Goal: Task Accomplishment & Management: Complete application form

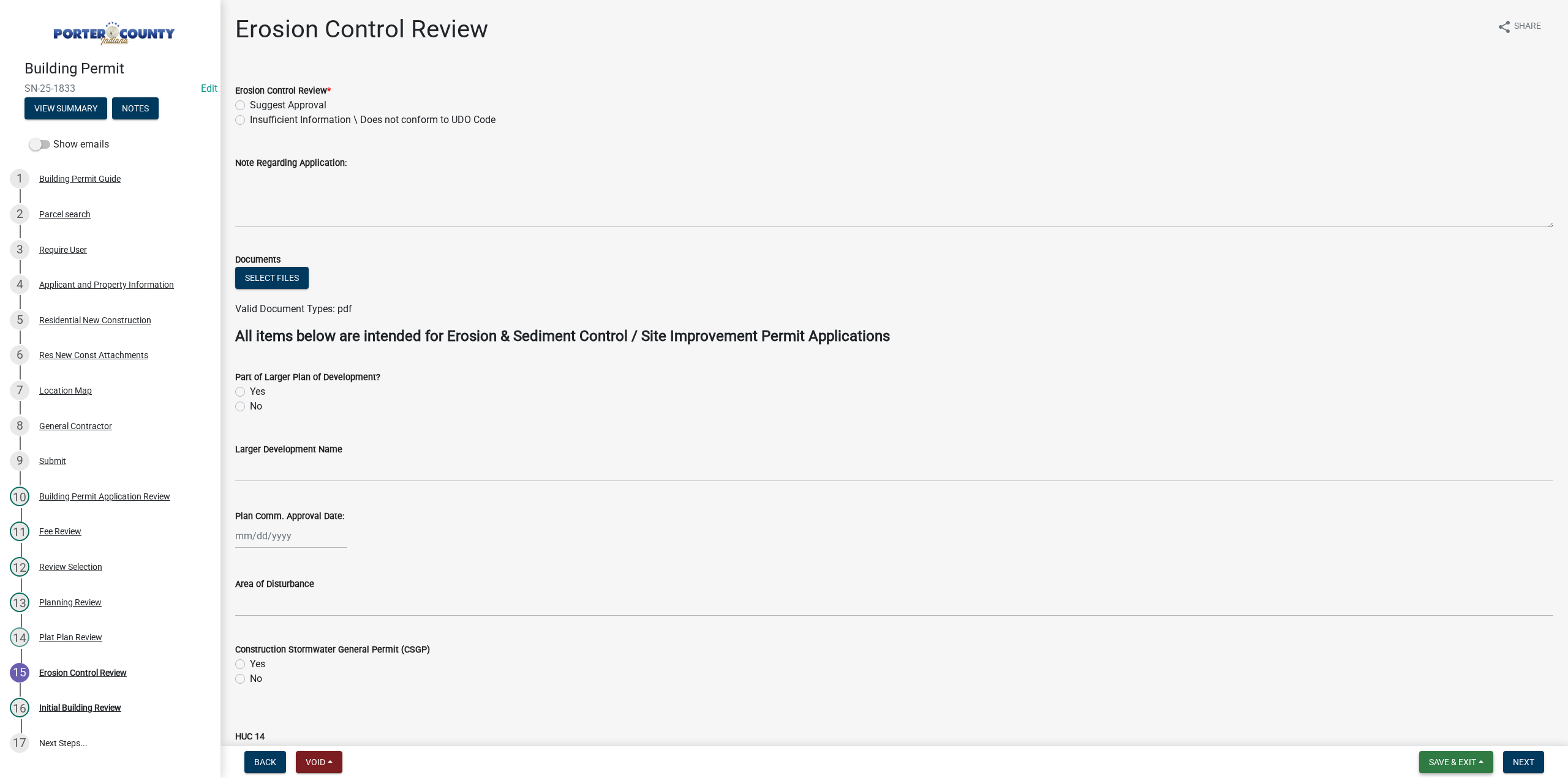
click at [1442, 765] on span "Save & Exit" at bounding box center [1452, 763] width 47 height 10
click at [1431, 730] on button "Save & Exit" at bounding box center [1444, 730] width 98 height 30
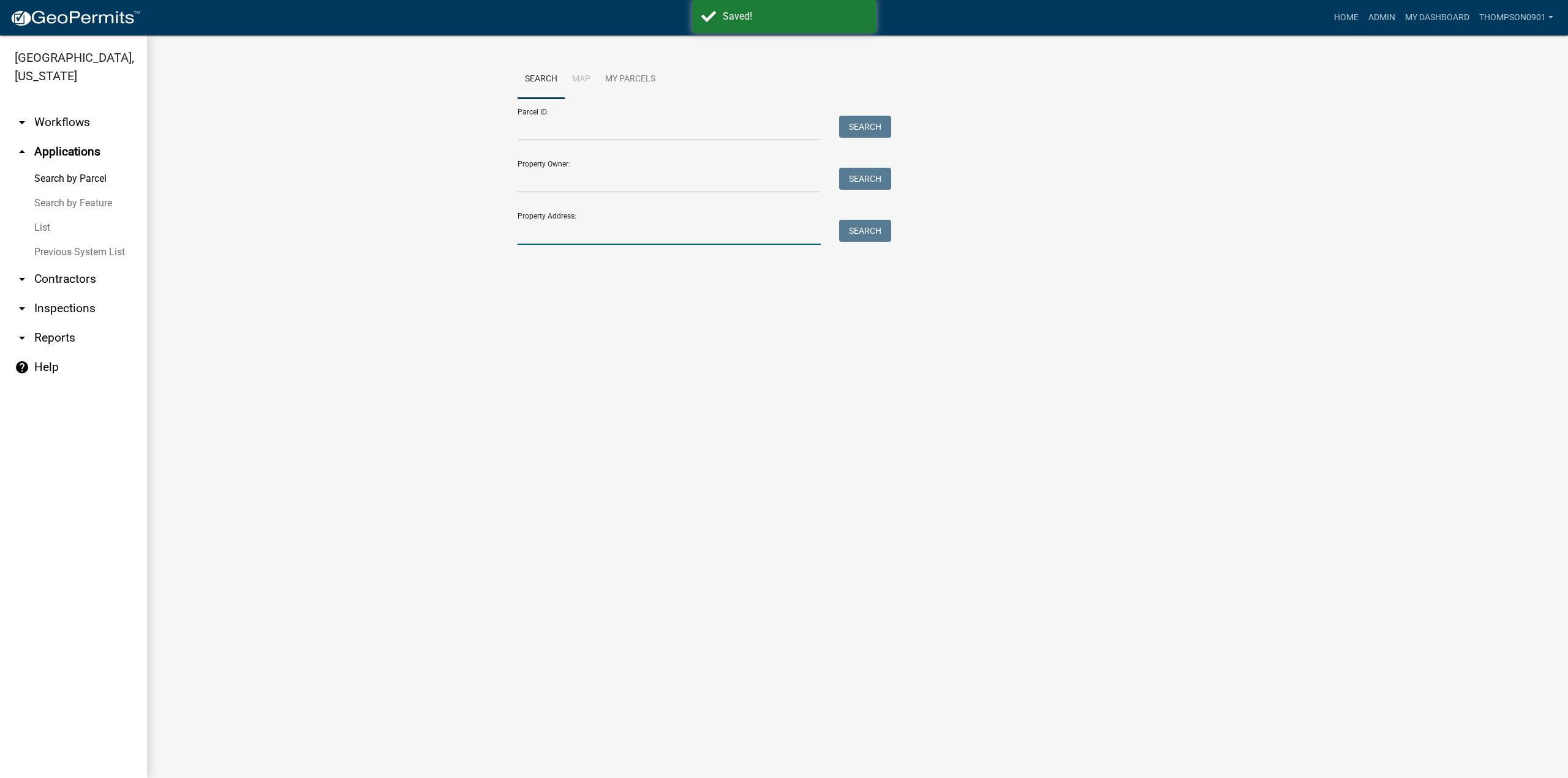
click at [577, 239] on input "Property Address:" at bounding box center [669, 232] width 303 height 25
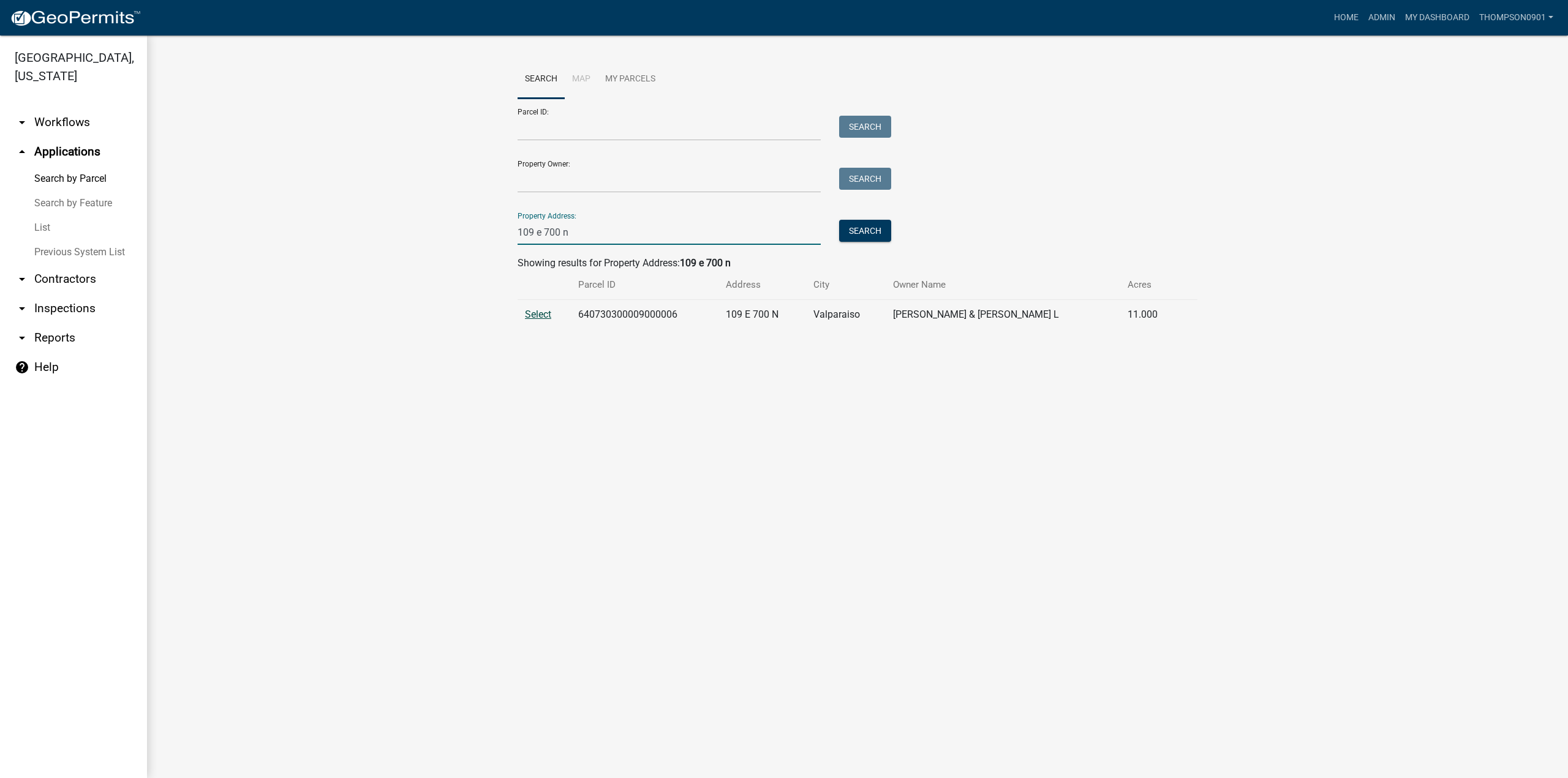
type input "109 e 700 n"
click at [536, 317] on span "Select" at bounding box center [538, 314] width 27 height 12
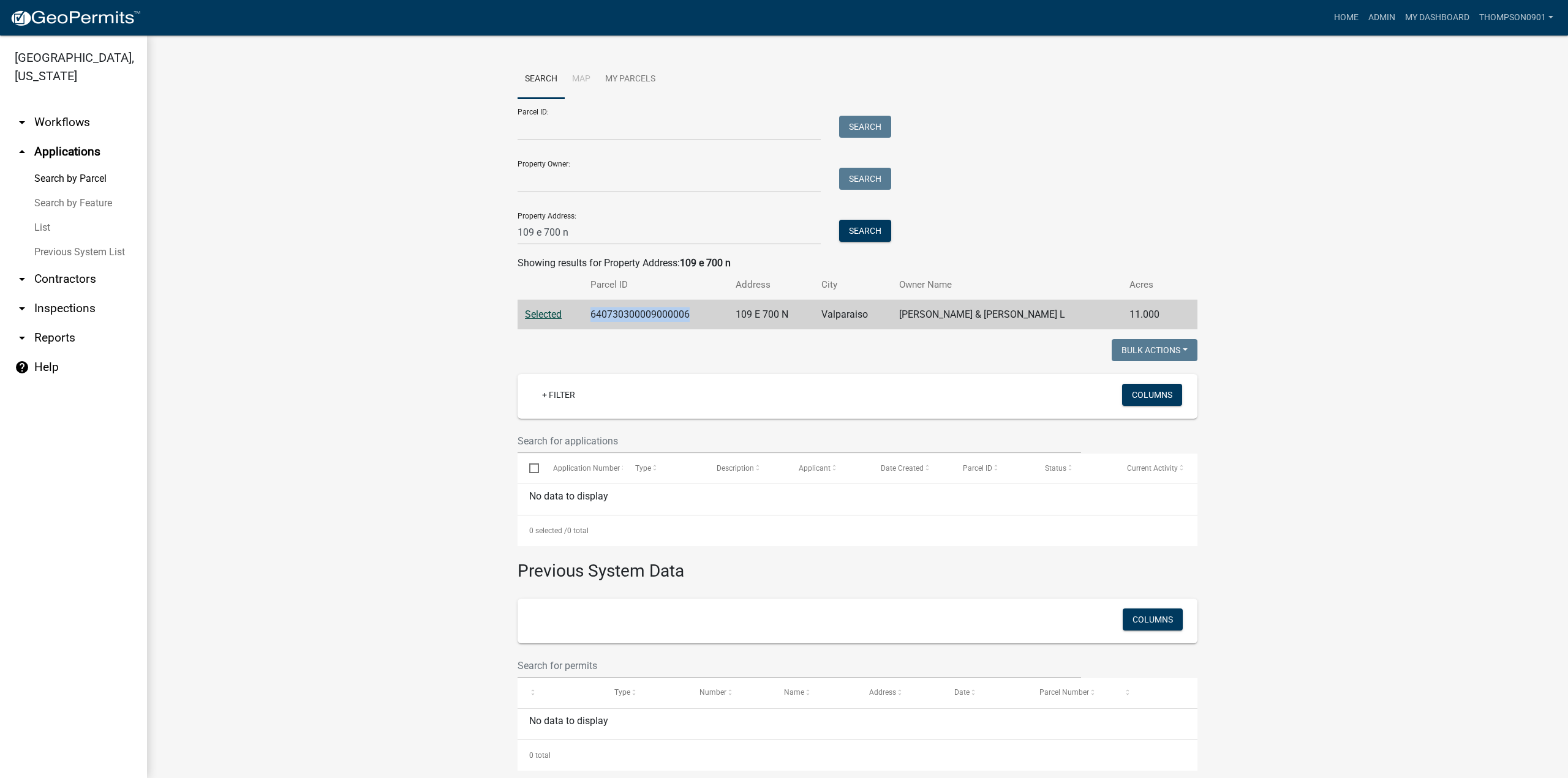
drag, startPoint x: 698, startPoint y: 316, endPoint x: 579, endPoint y: 325, distance: 119.3
click at [579, 325] on tr "Selected 640730300009000006 109 E 700 N Valparaiso Hodge Raymond P & Marsha L 1…" at bounding box center [857, 315] width 680 height 30
copy tr "640730300009000006"
click at [1347, 18] on link "Home" at bounding box center [1346, 18] width 34 height 23
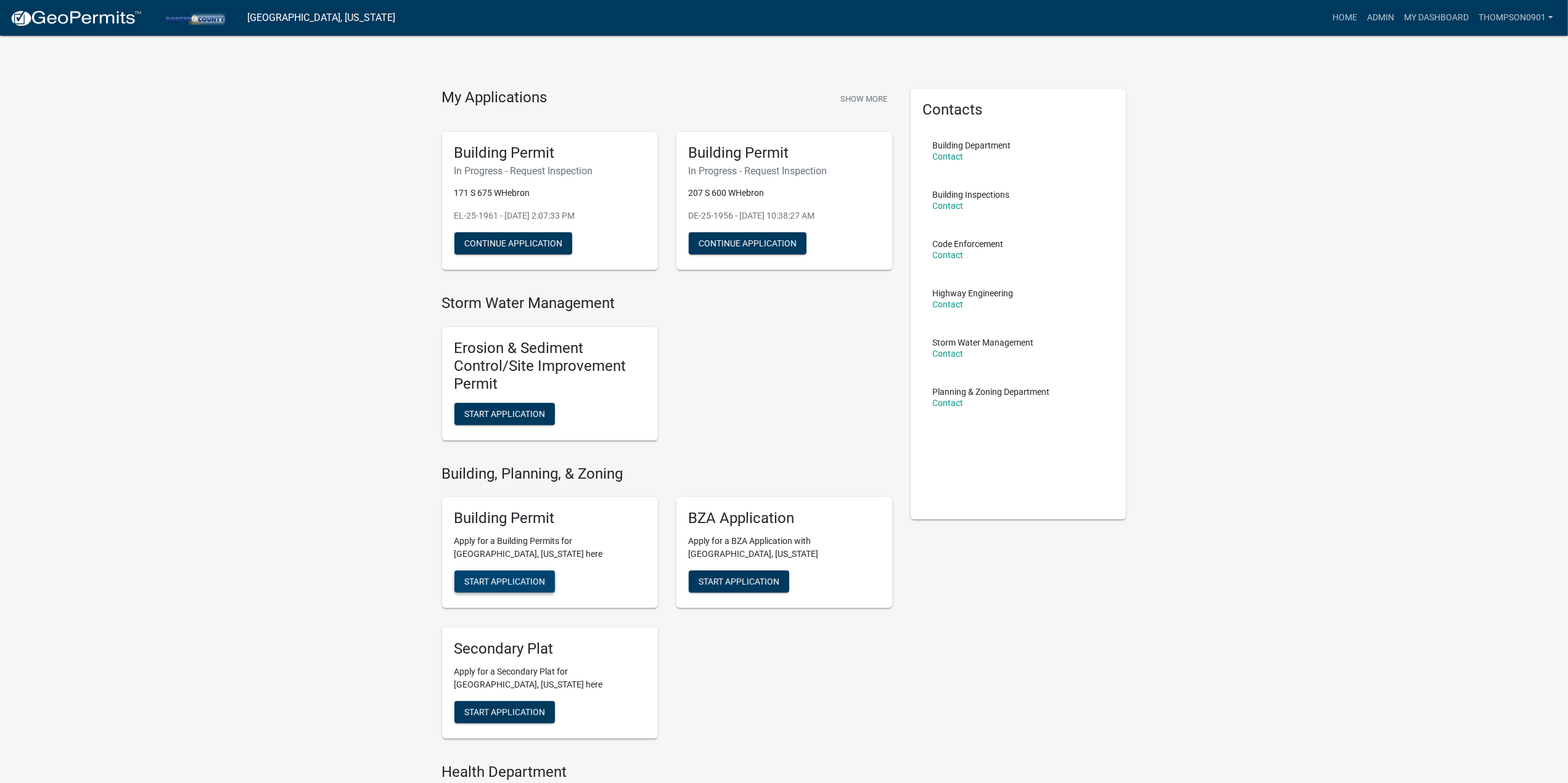
click at [509, 582] on span "Start Application" at bounding box center [505, 581] width 81 height 10
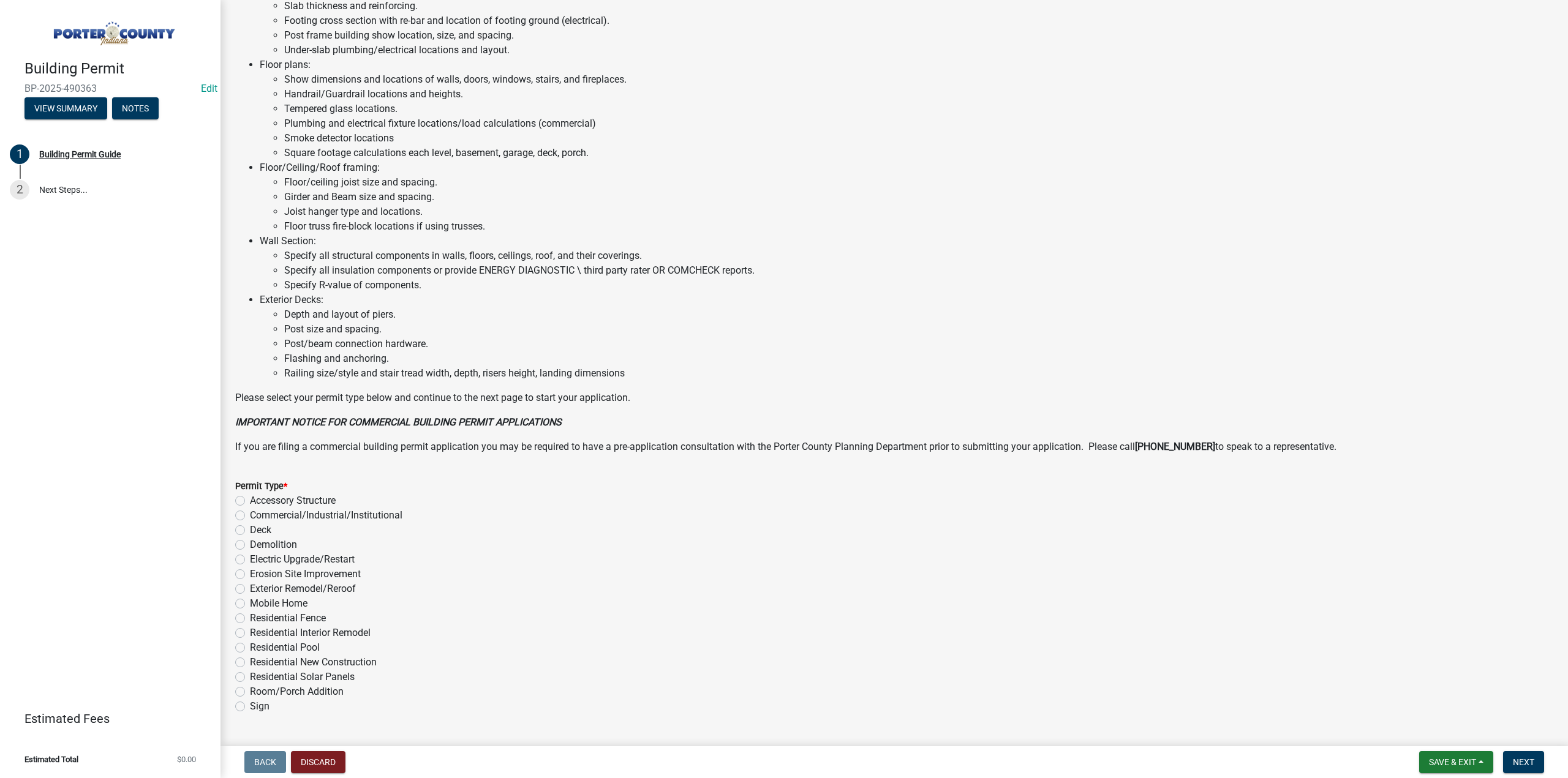
scroll to position [551, 0]
click at [250, 556] on label "Electric Upgrade/Restart" at bounding box center [302, 555] width 104 height 15
click at [250, 556] on input "Electric Upgrade/Restart" at bounding box center [253, 551] width 8 height 8
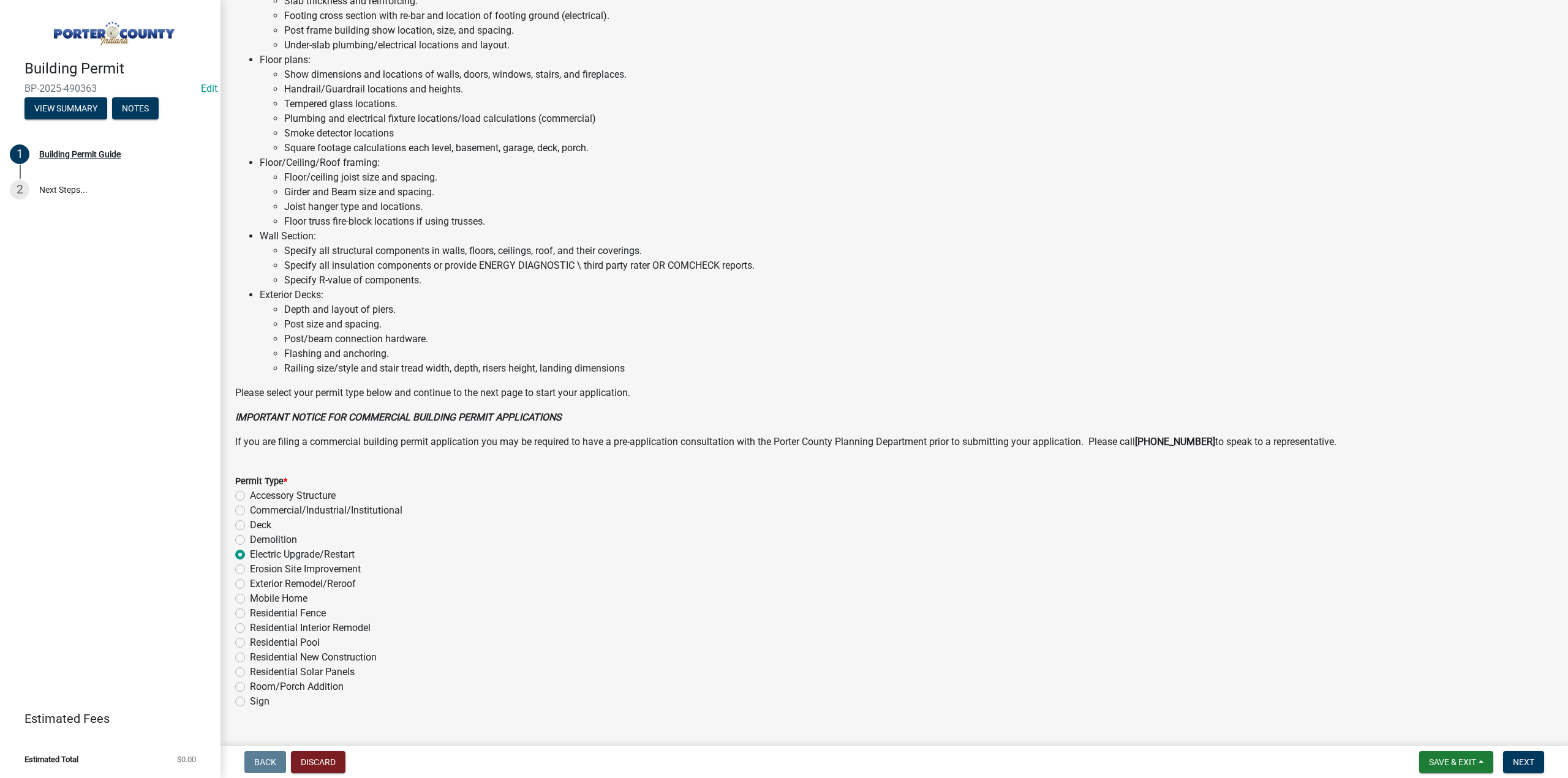
radio input "true"
click at [1521, 765] on span "Next" at bounding box center [1523, 763] width 22 height 10
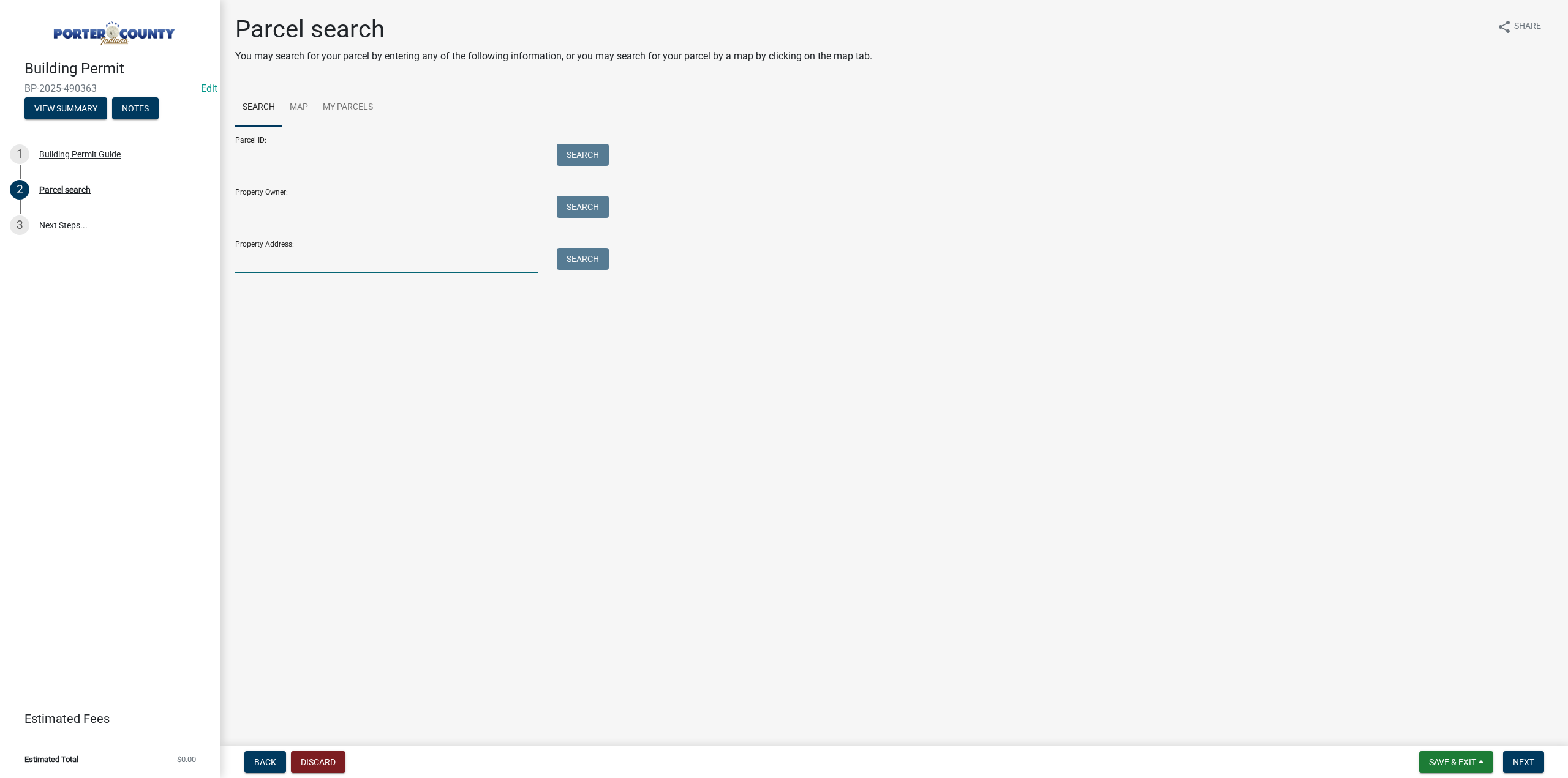
click at [294, 256] on input "Property Address:" at bounding box center [386, 260] width 303 height 25
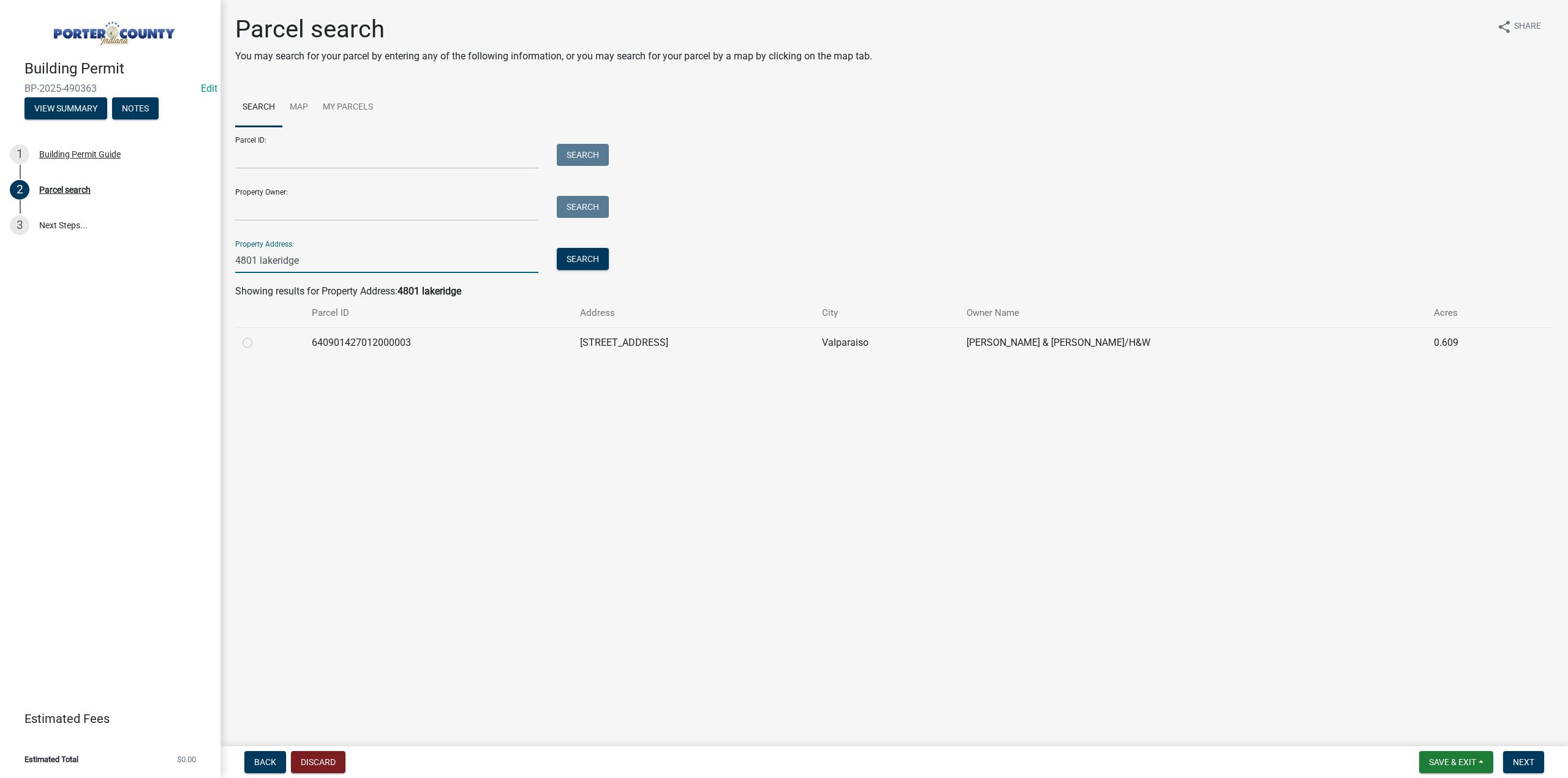
type input "4801 lakeridge"
click at [253, 342] on div at bounding box center [269, 343] width 54 height 15
click at [257, 336] on label at bounding box center [257, 336] width 0 height 0
click at [257, 344] on input "radio" at bounding box center [261, 339] width 8 height 8
radio input "true"
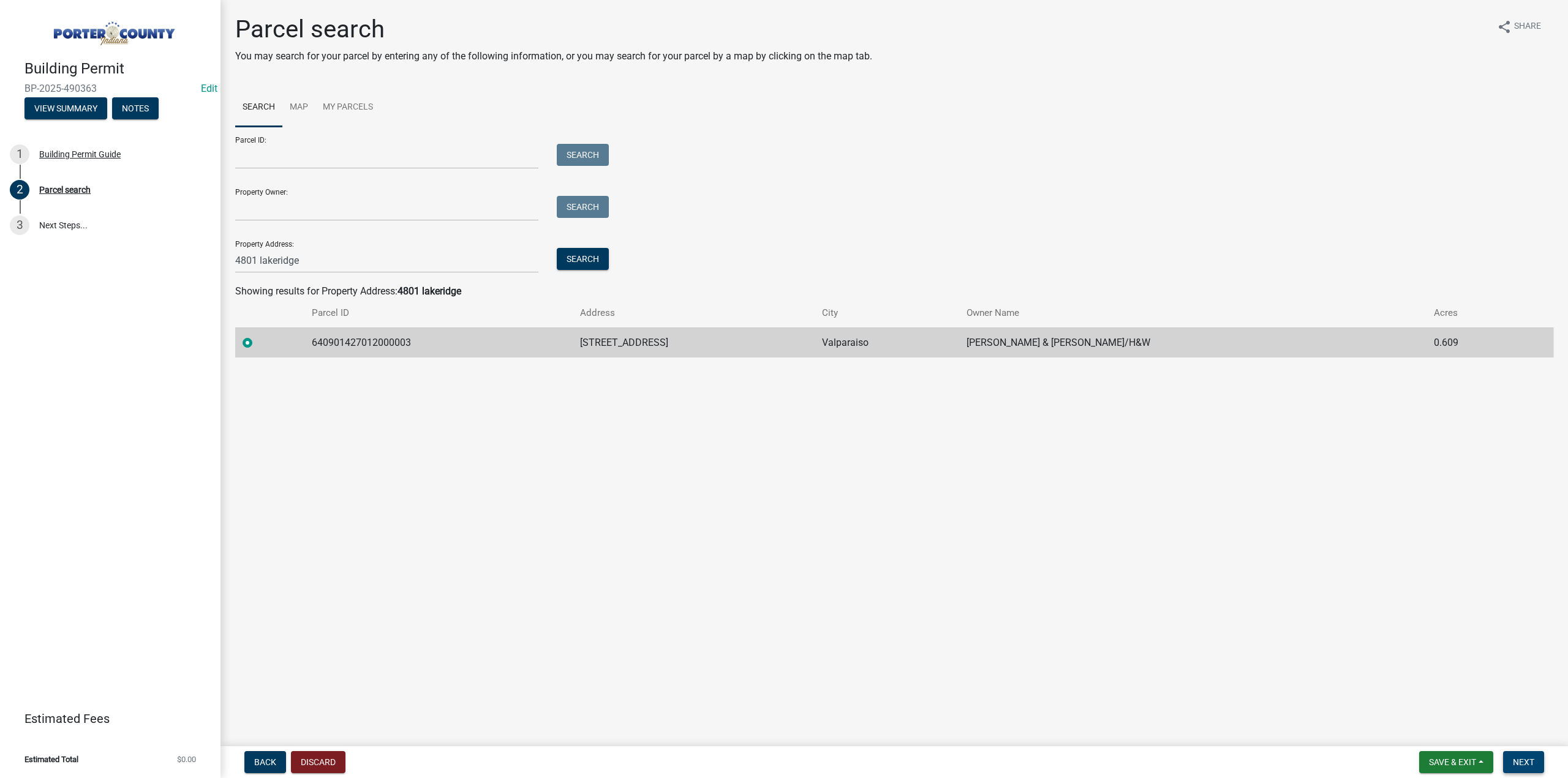
click at [1528, 758] on span "Next" at bounding box center [1523, 763] width 22 height 10
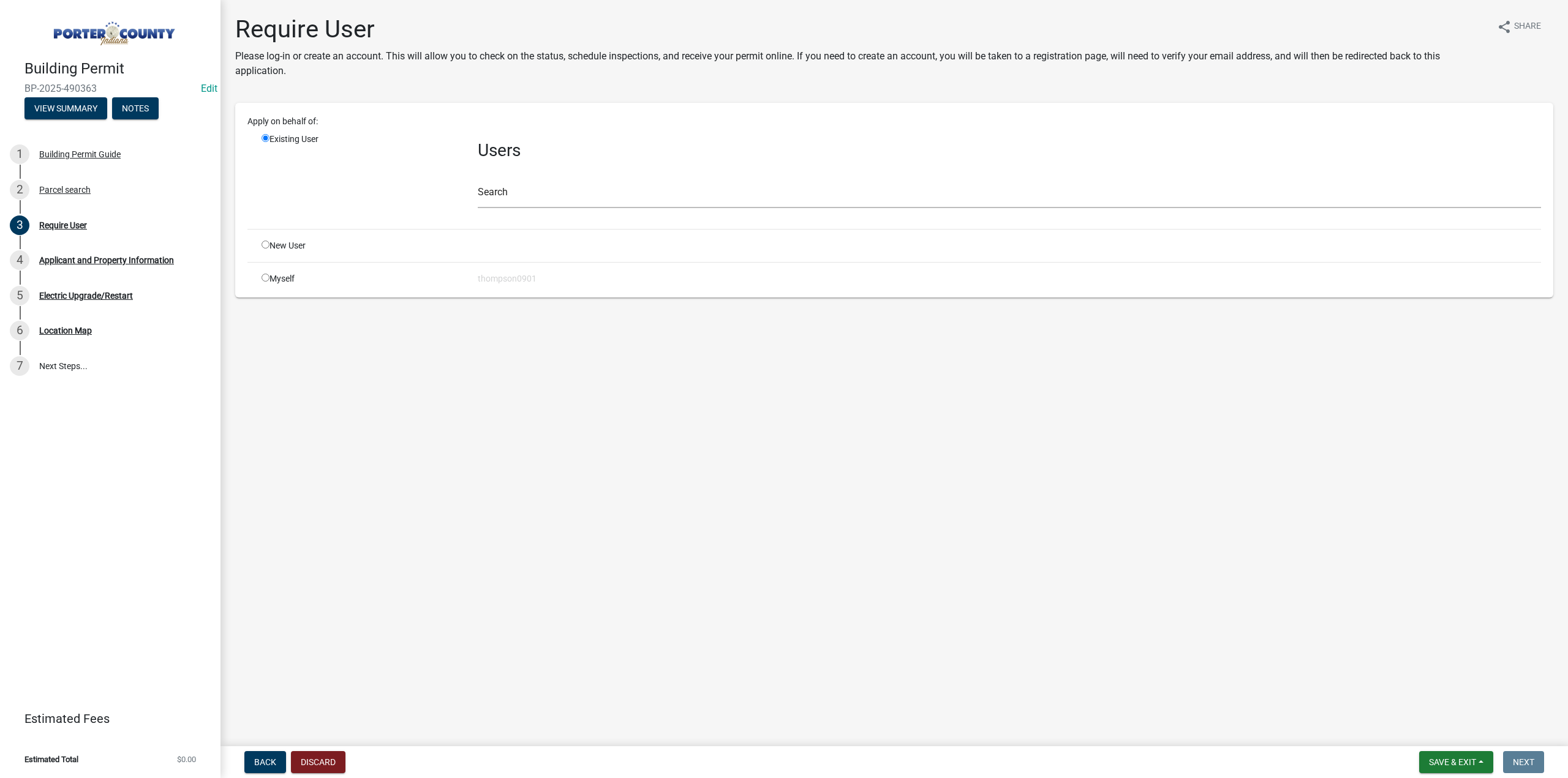
click at [268, 276] on input "radio" at bounding box center [265, 277] width 8 height 8
radio input "true"
radio input "false"
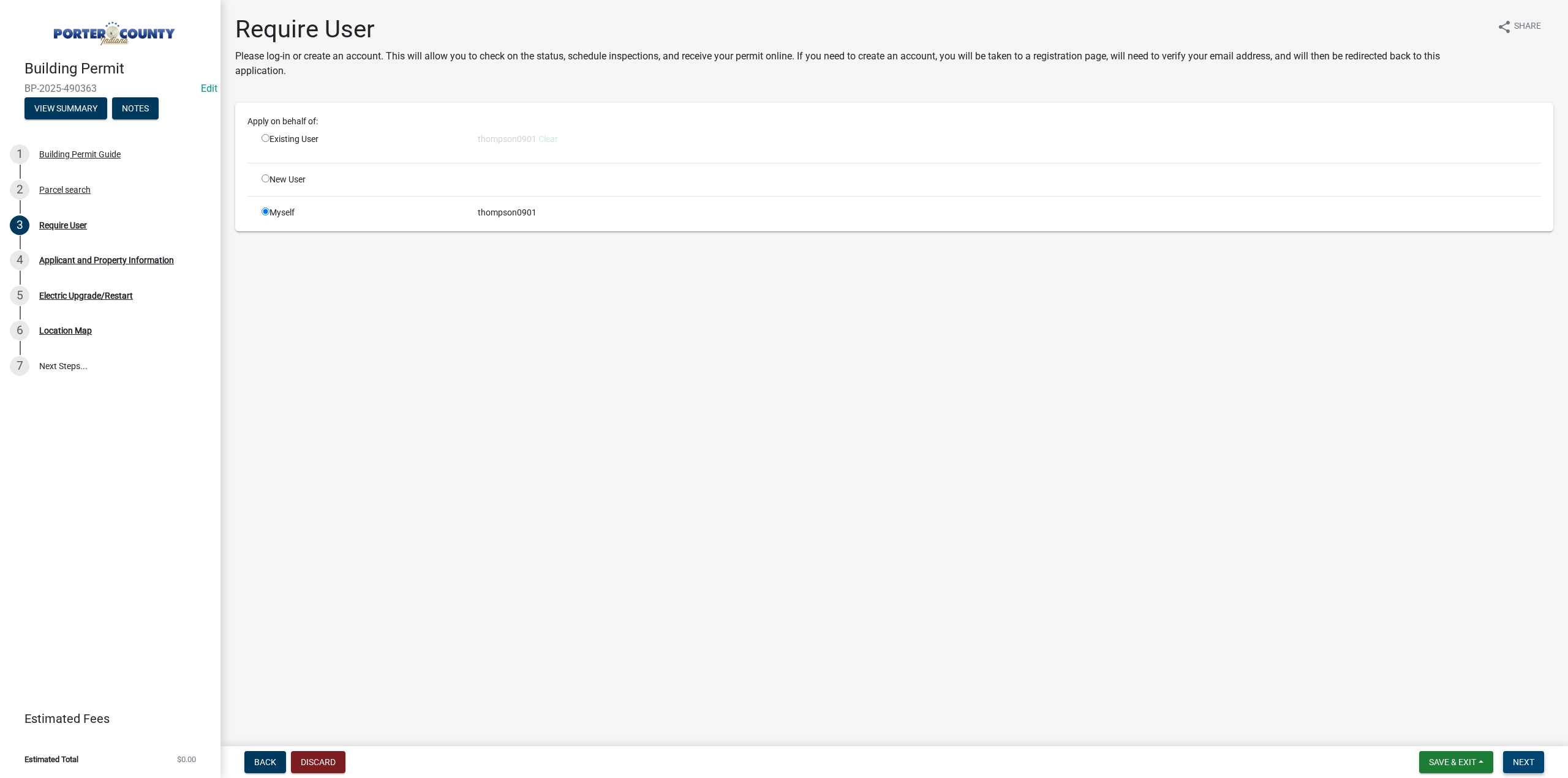
click at [1535, 762] on button "Next" at bounding box center [1524, 763] width 41 height 22
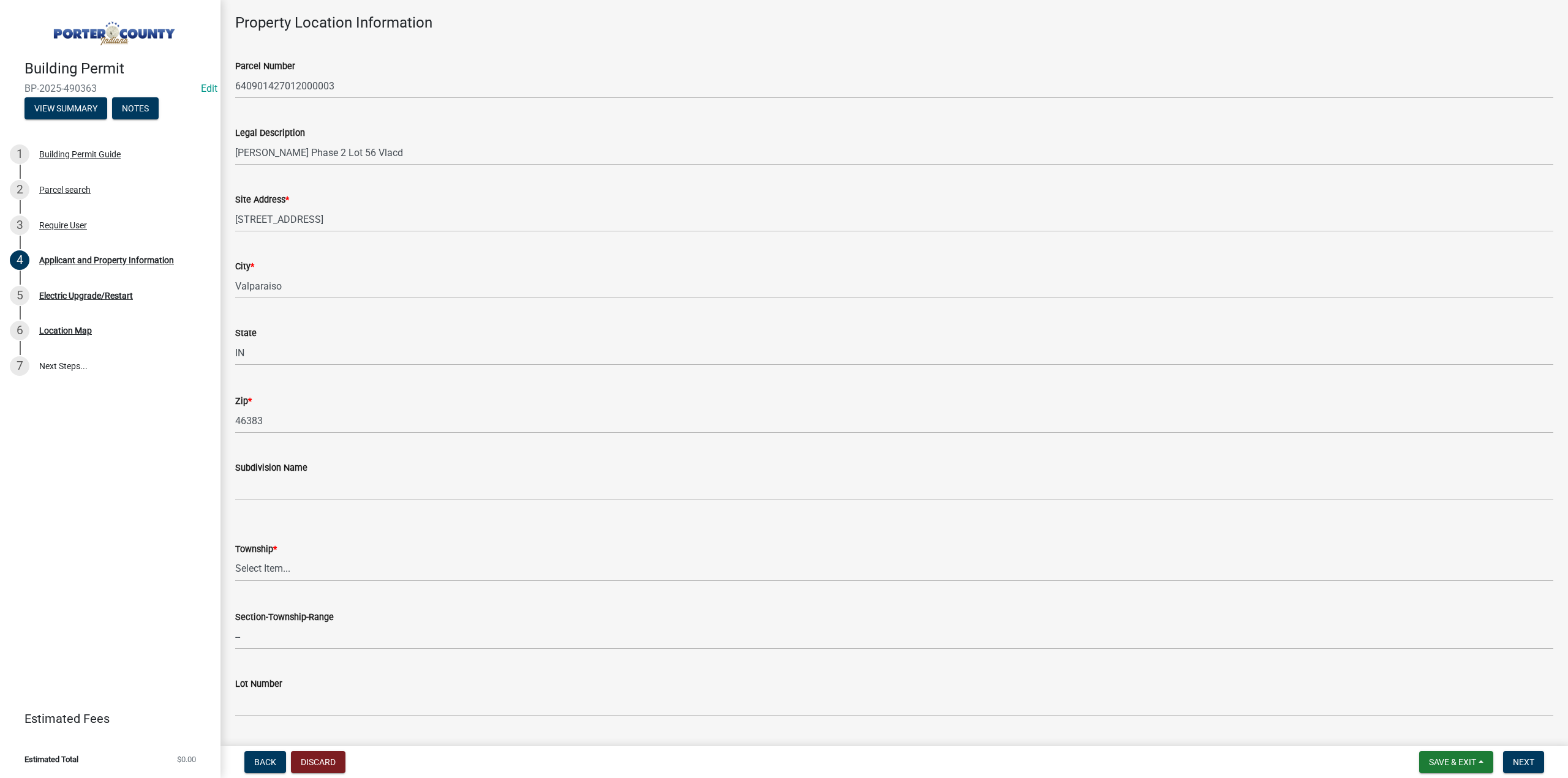
scroll to position [122, 0]
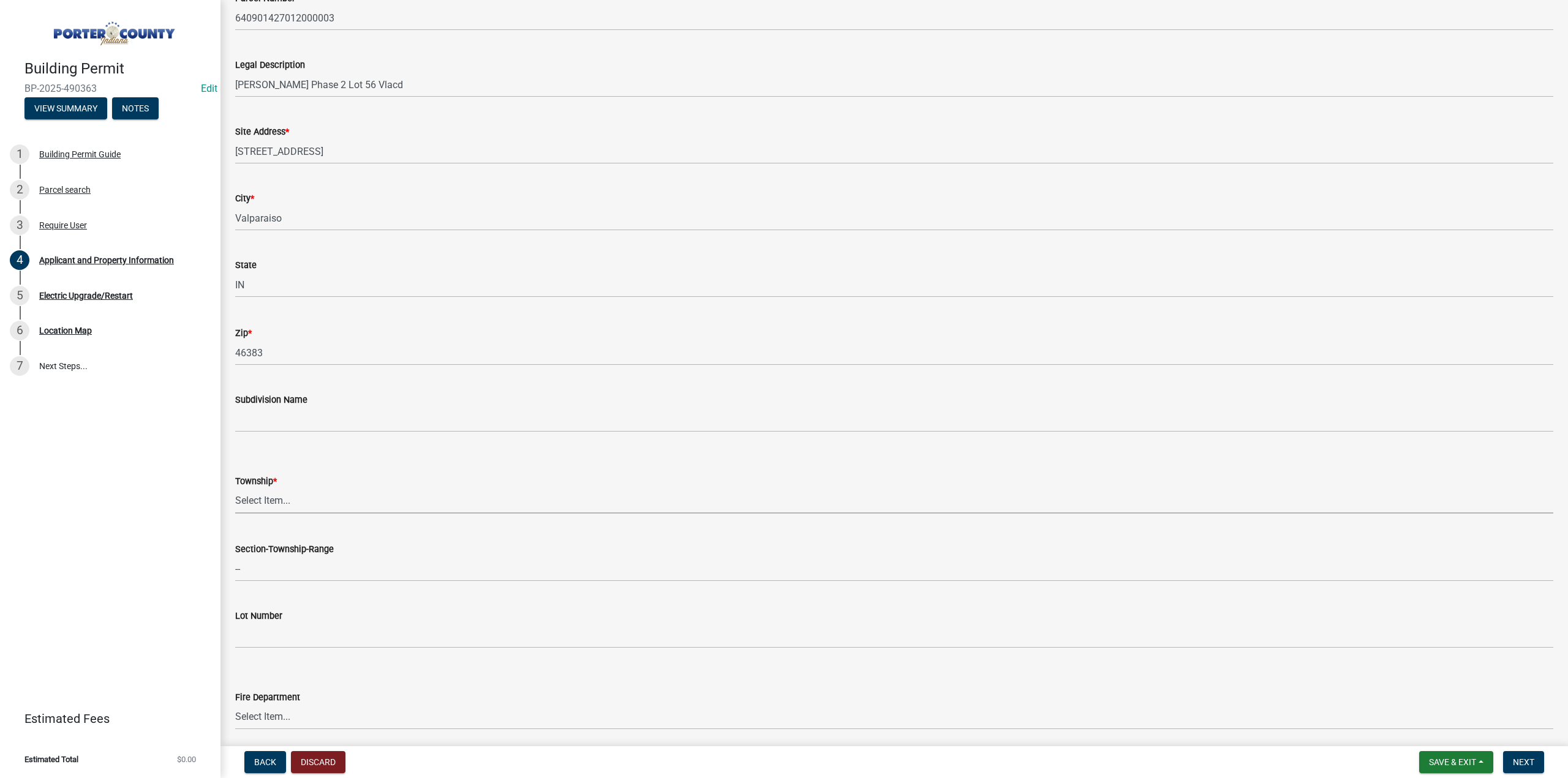
click at [278, 502] on select "Select Item... Boone Center Jackson Liberty Morgan Pine Pleasant Portage Porter…" at bounding box center [894, 501] width 1318 height 25
click at [235, 489] on select "Select Item... Boone Center Jackson Liberty Morgan Pine Pleasant Portage Porter…" at bounding box center [894, 501] width 1318 height 25
select select "6f5aa9ae-62ac-41bd-979a-9c71eae504cc"
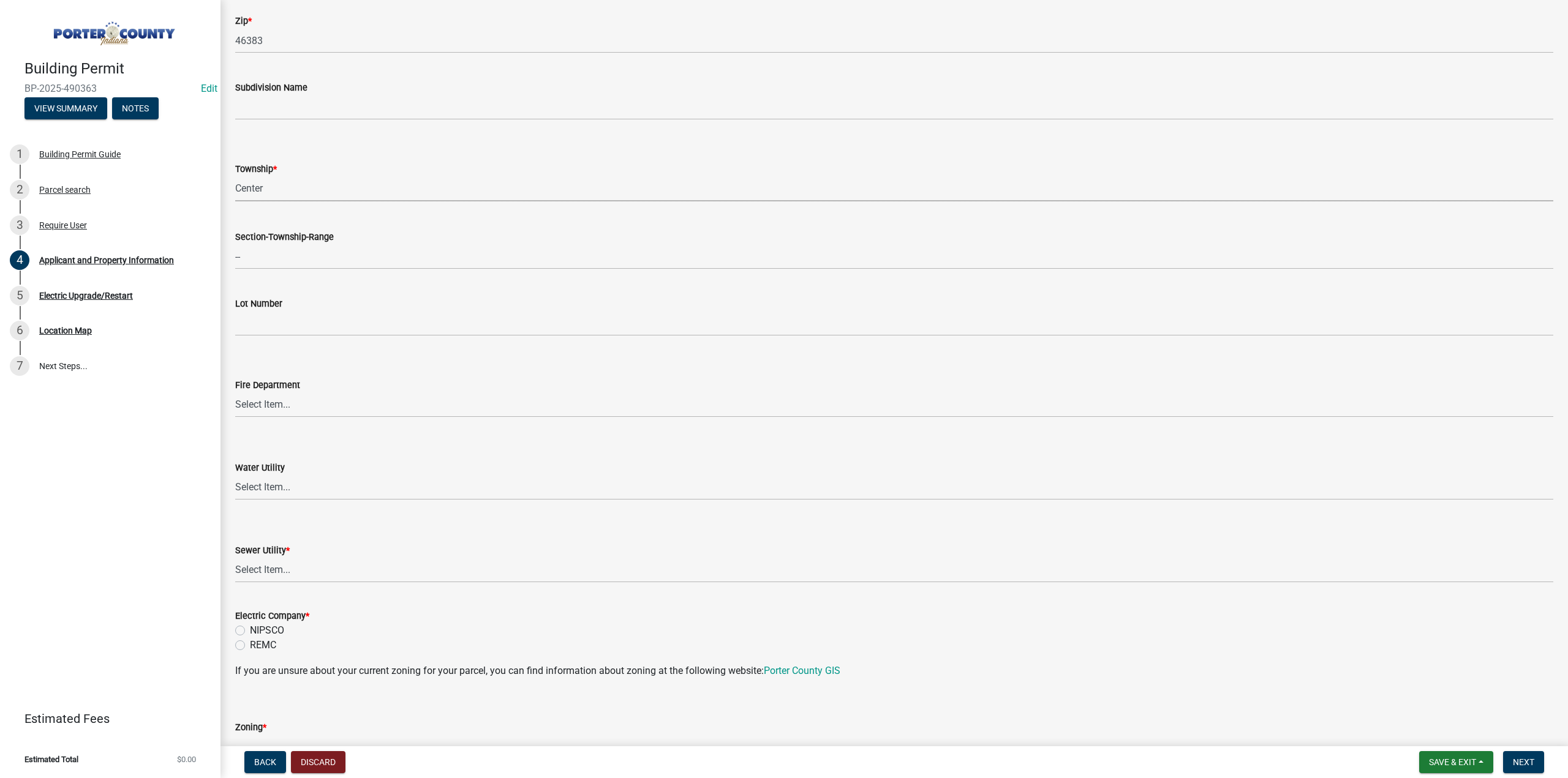
scroll to position [490, 0]
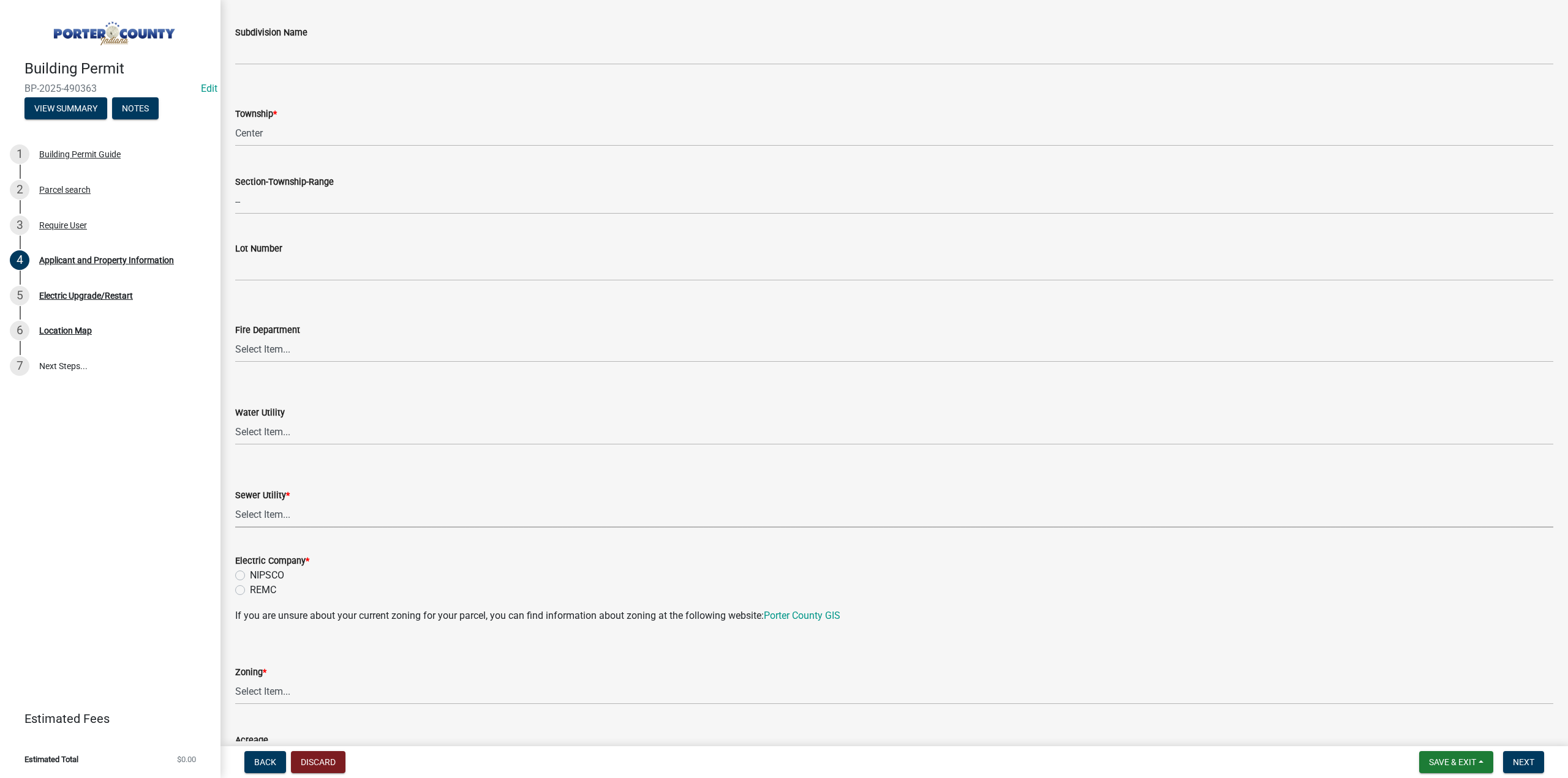
click at [269, 516] on select "Select Item... Aqua Indiana Inc Damon Run Falling Waters Lake Eliza - LEACD Nat…" at bounding box center [894, 515] width 1318 height 25
click at [235, 502] on select "Select Item... Aqua Indiana Inc Damon Run Falling Waters Lake Eliza - LEACD Nat…" at bounding box center [894, 515] width 1318 height 25
select select "c796f995-08fe-487b-a20e-70ab553361d3"
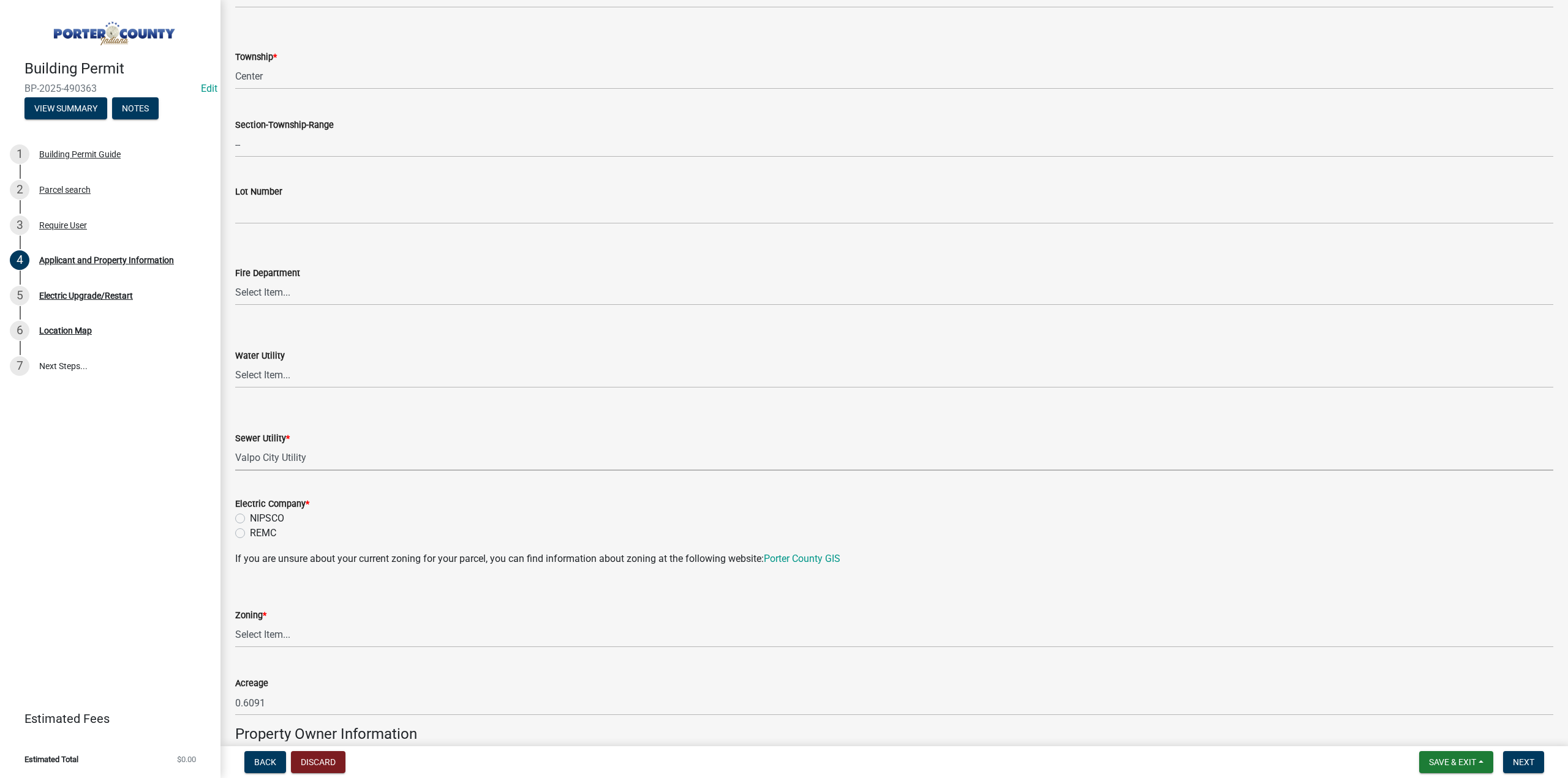
scroll to position [674, 0]
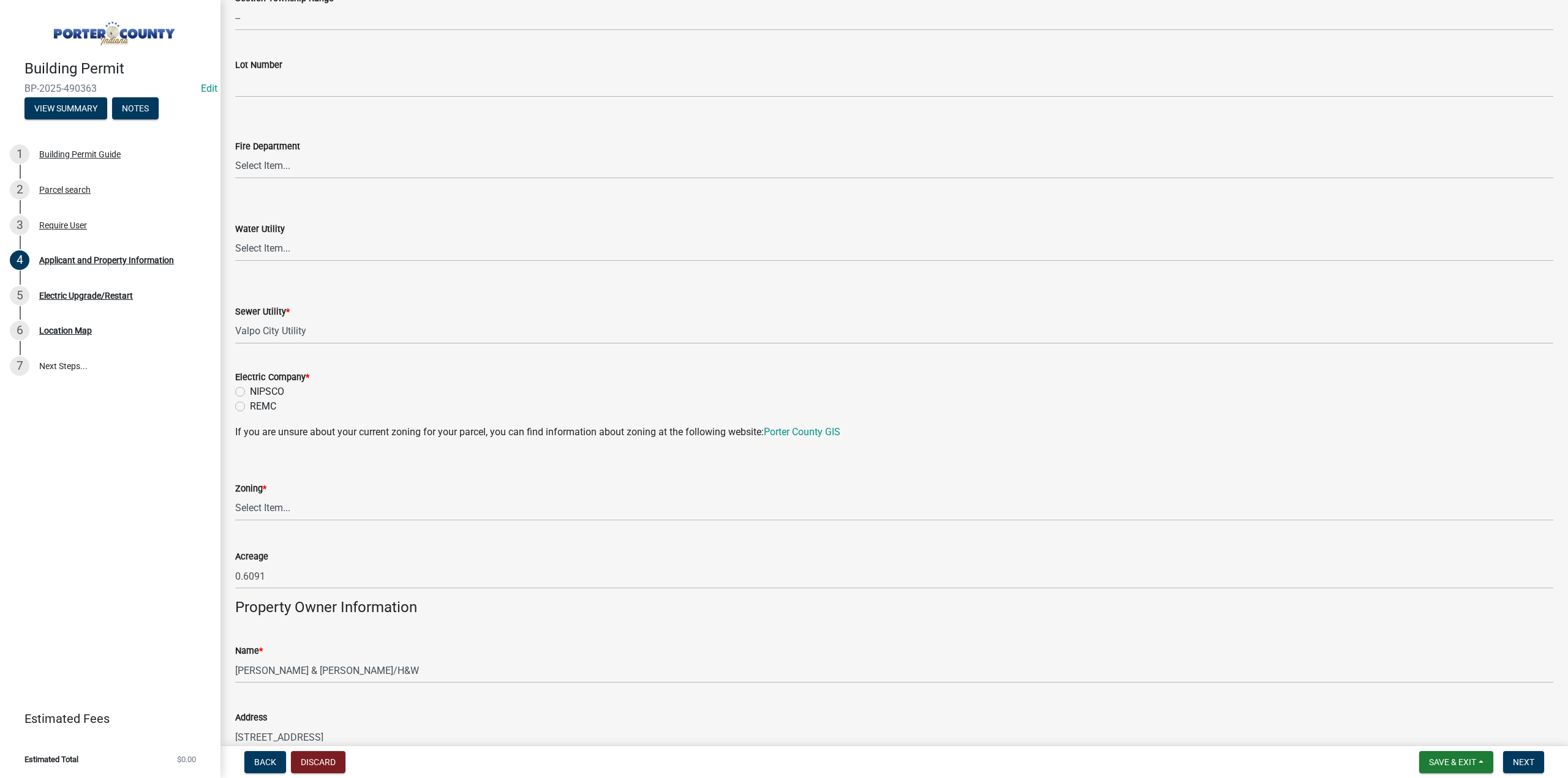
click at [250, 389] on label "NIPSCO" at bounding box center [266, 392] width 34 height 15
click at [250, 389] on input "NIPSCO" at bounding box center [253, 388] width 8 height 8
radio input "true"
click at [268, 502] on select "Select Item... A1 A2 CH CM CN I1 I2 I3 IN MP OT P1 P2 PUD R1 R2 R3 R4 RL RR" at bounding box center [894, 509] width 1318 height 25
click at [235, 496] on select "Select Item... A1 A2 CH CM CN I1 I2 I3 IN MP OT P1 P2 PUD R1 R2 R3 R4 RL RR" at bounding box center [894, 509] width 1318 height 25
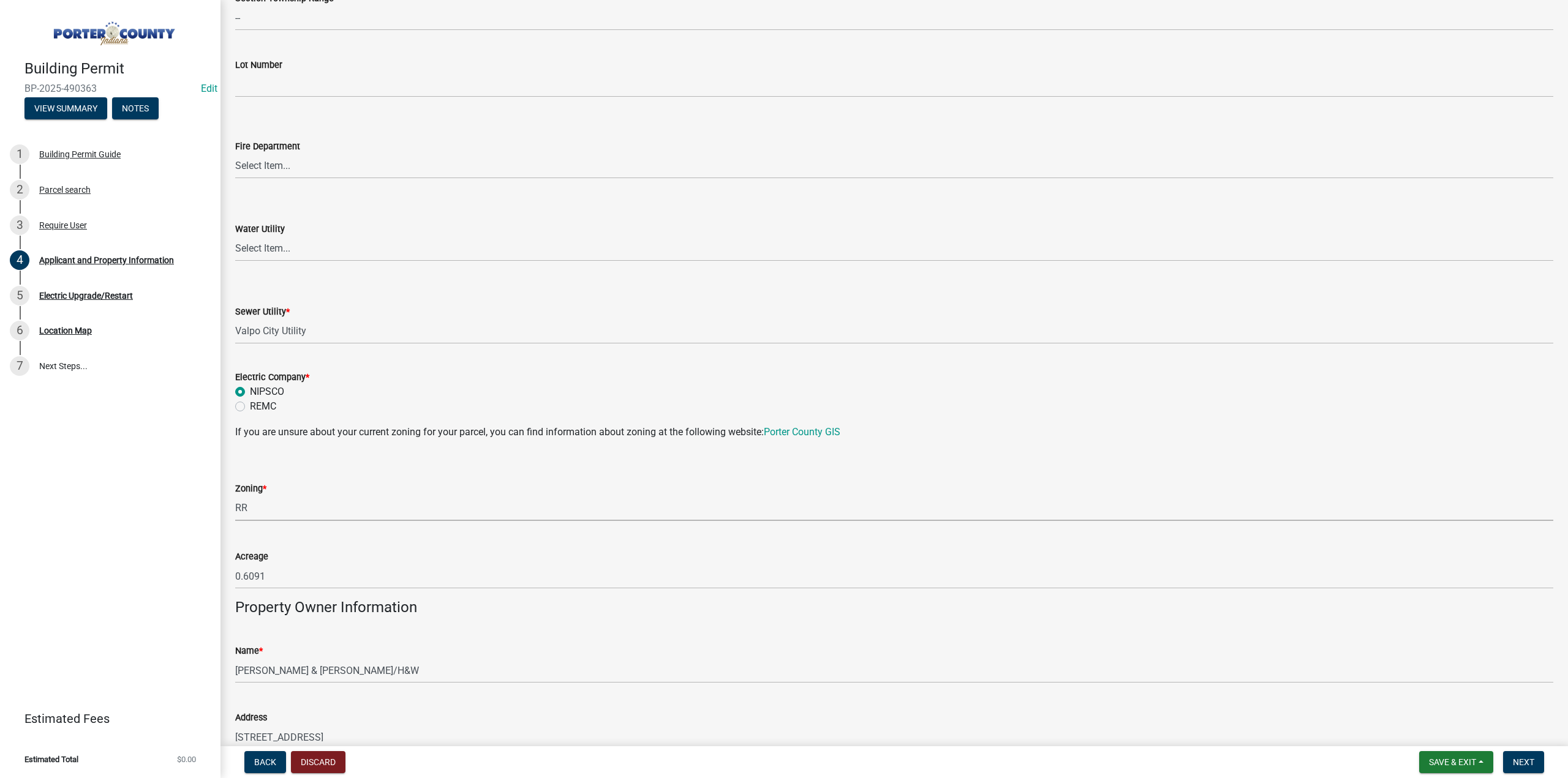
select select "92efe679-05f4-414a-9426-51627fba5de6"
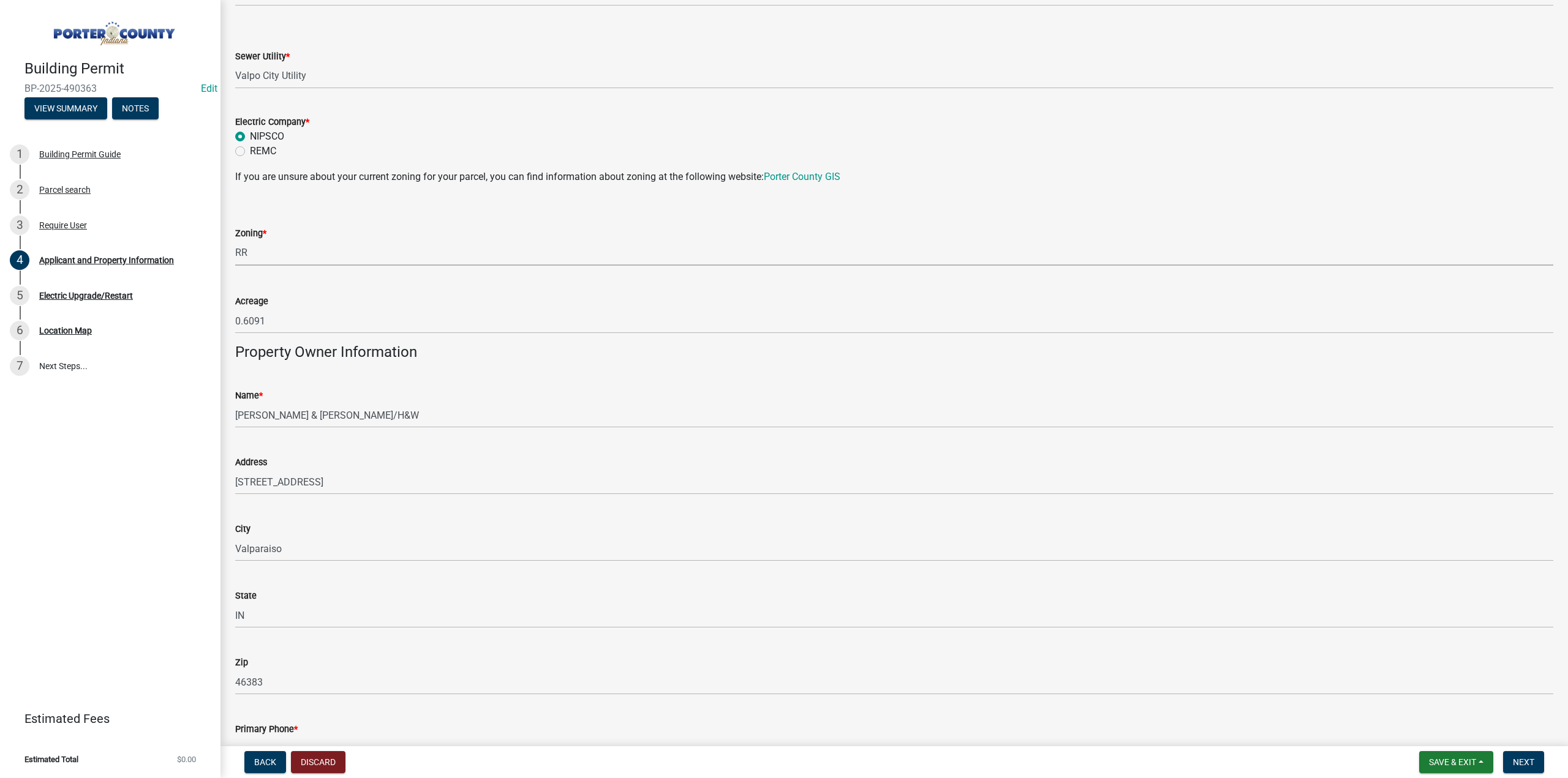
scroll to position [1041, 0]
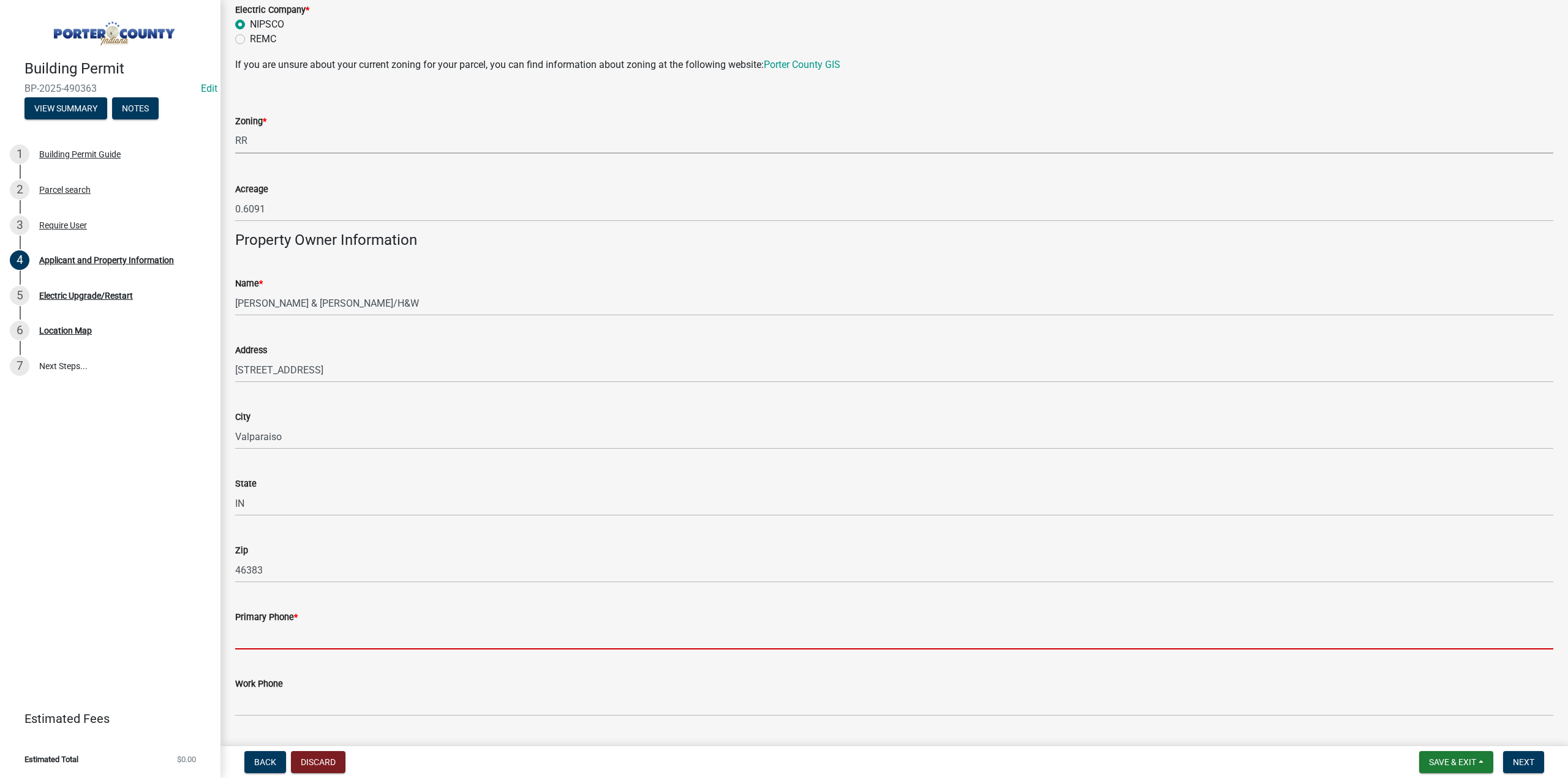
click at [279, 632] on input "Primary Phone *" at bounding box center [894, 637] width 1318 height 25
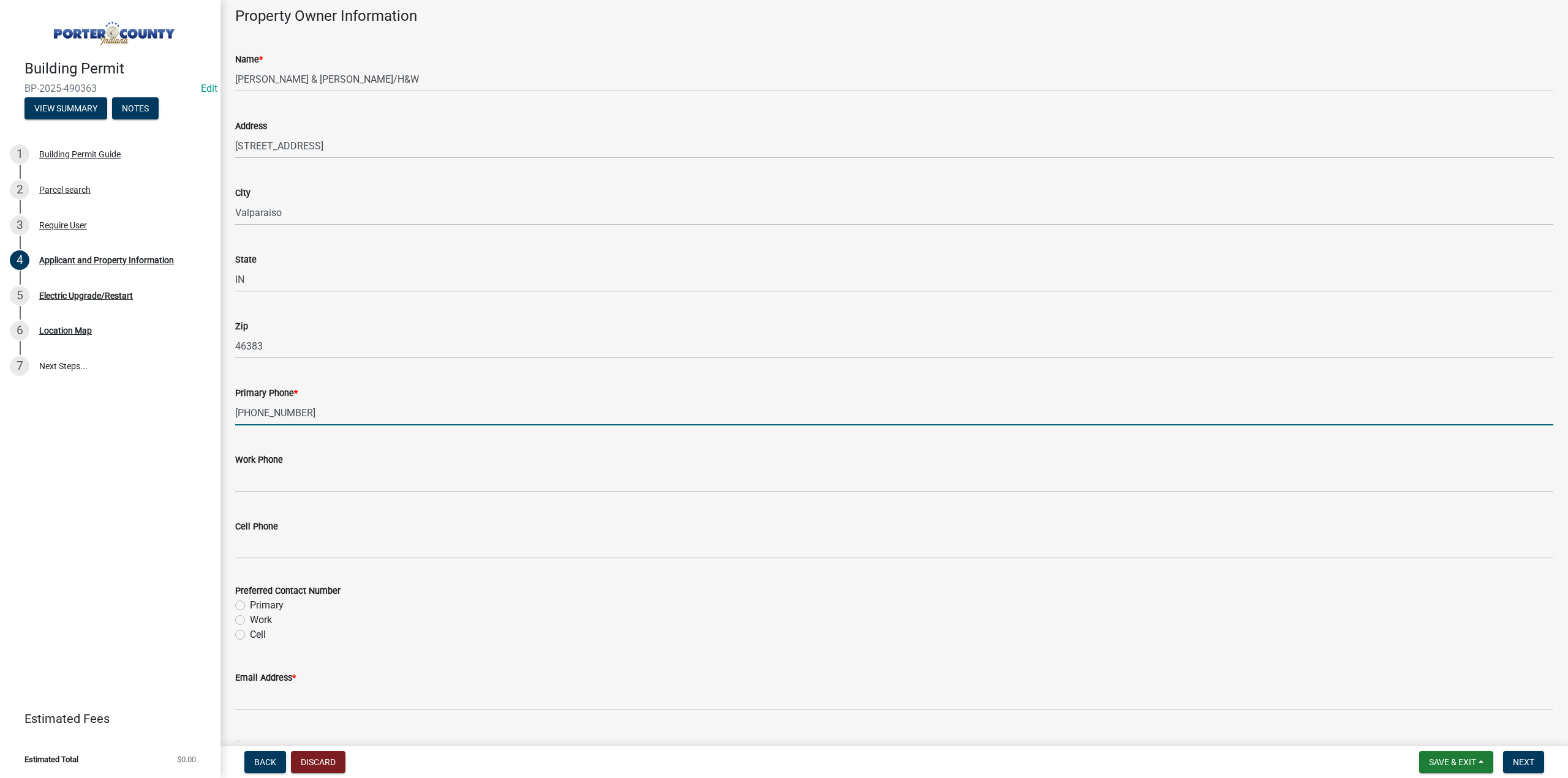
scroll to position [1286, 0]
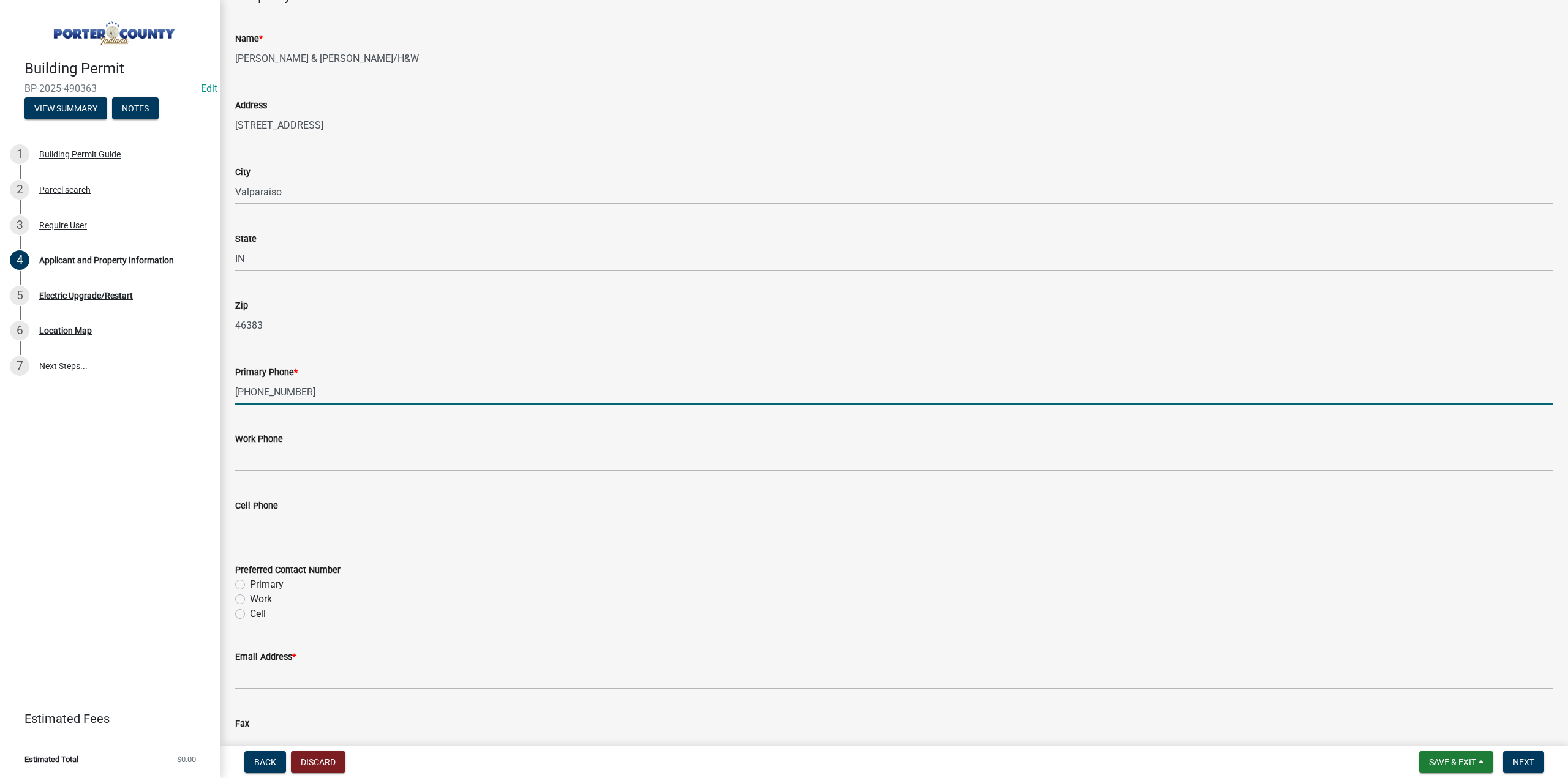
type input "219-916-9274"
click at [250, 583] on label "Primary" at bounding box center [266, 585] width 33 height 15
click at [250, 583] on input "Primary" at bounding box center [253, 581] width 8 height 8
radio input "true"
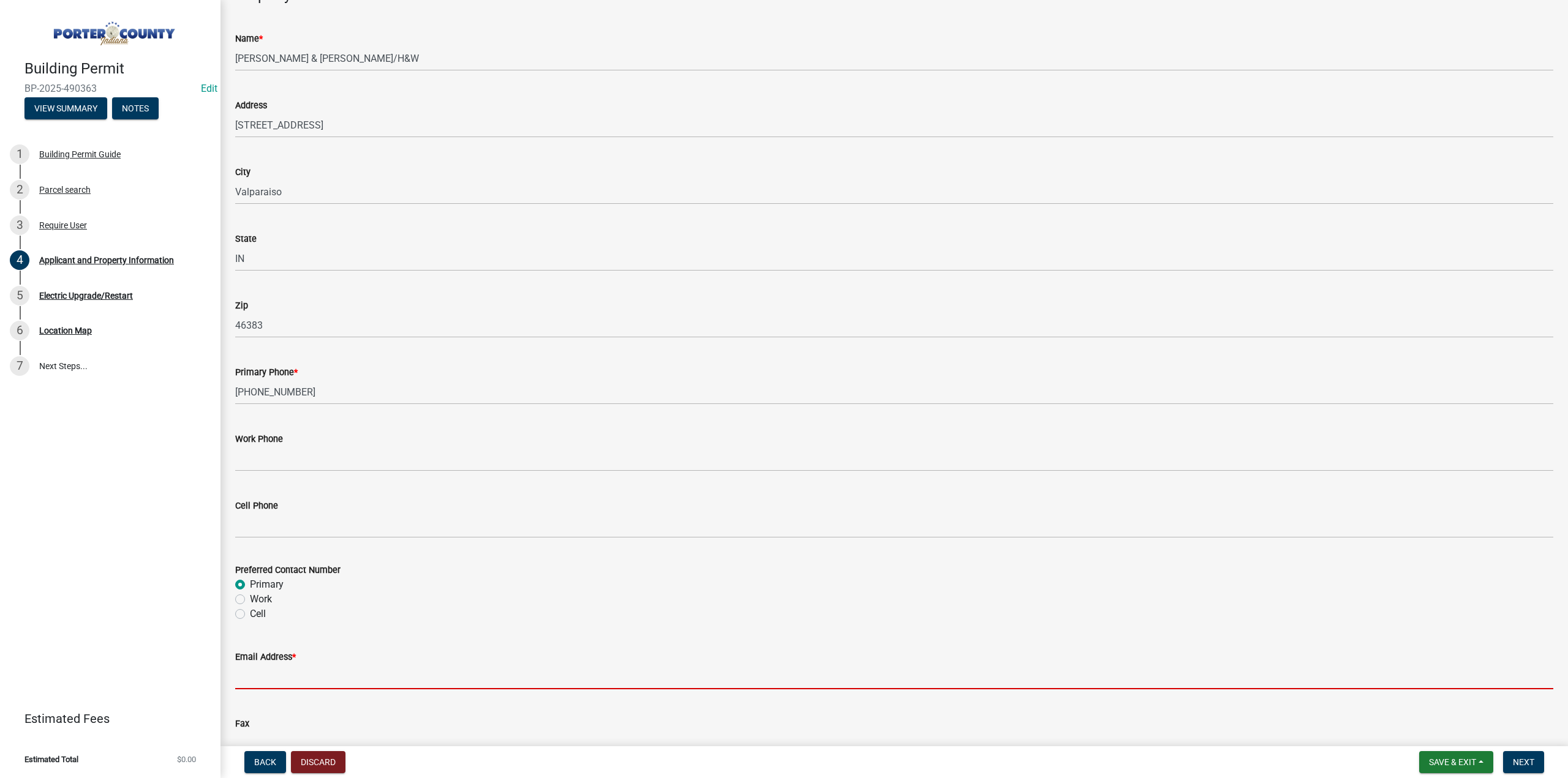
click at [268, 678] on input "Email Address *" at bounding box center [894, 677] width 1318 height 25
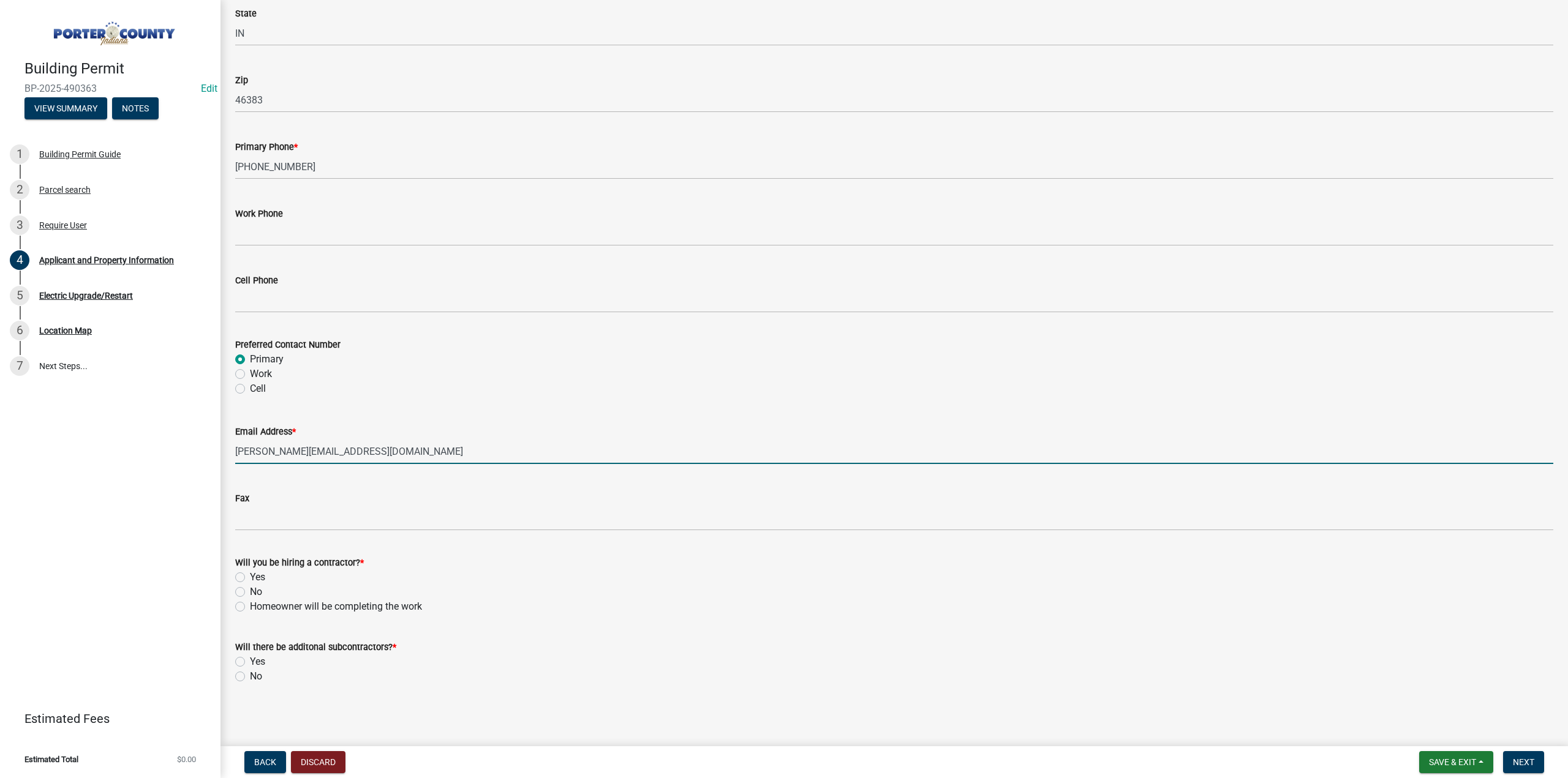
scroll to position [1512, 0]
type input "christy@all-starservice.com"
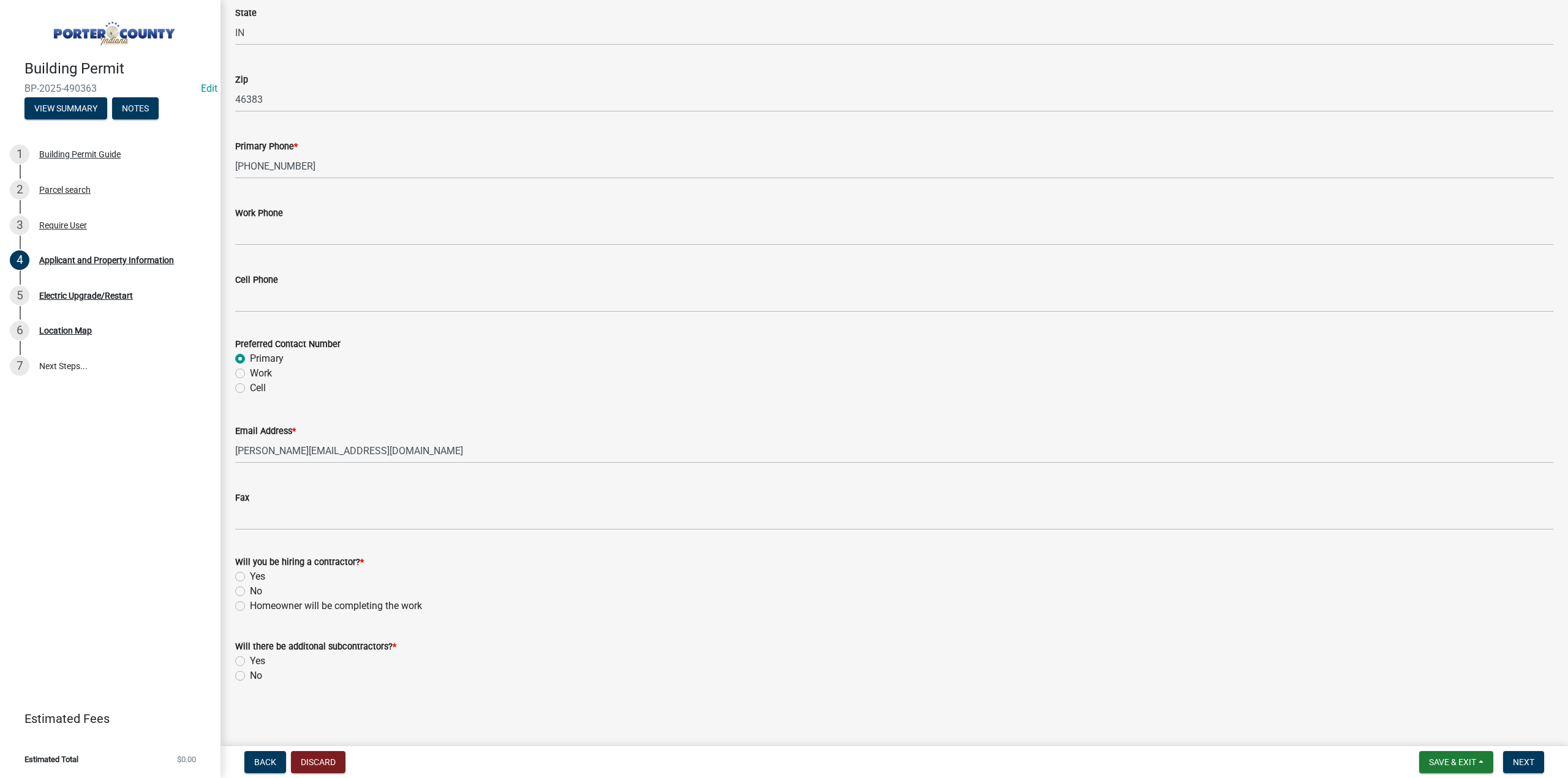
click at [234, 578] on div "Will you be hiring a contractor? * Yes No Homeowner will be completing the work" at bounding box center [894, 577] width 1336 height 74
click at [250, 573] on label "Yes" at bounding box center [257, 577] width 15 height 15
click at [250, 573] on input "Yes" at bounding box center [253, 573] width 8 height 8
radio input "true"
click at [250, 675] on label "No" at bounding box center [256, 676] width 12 height 15
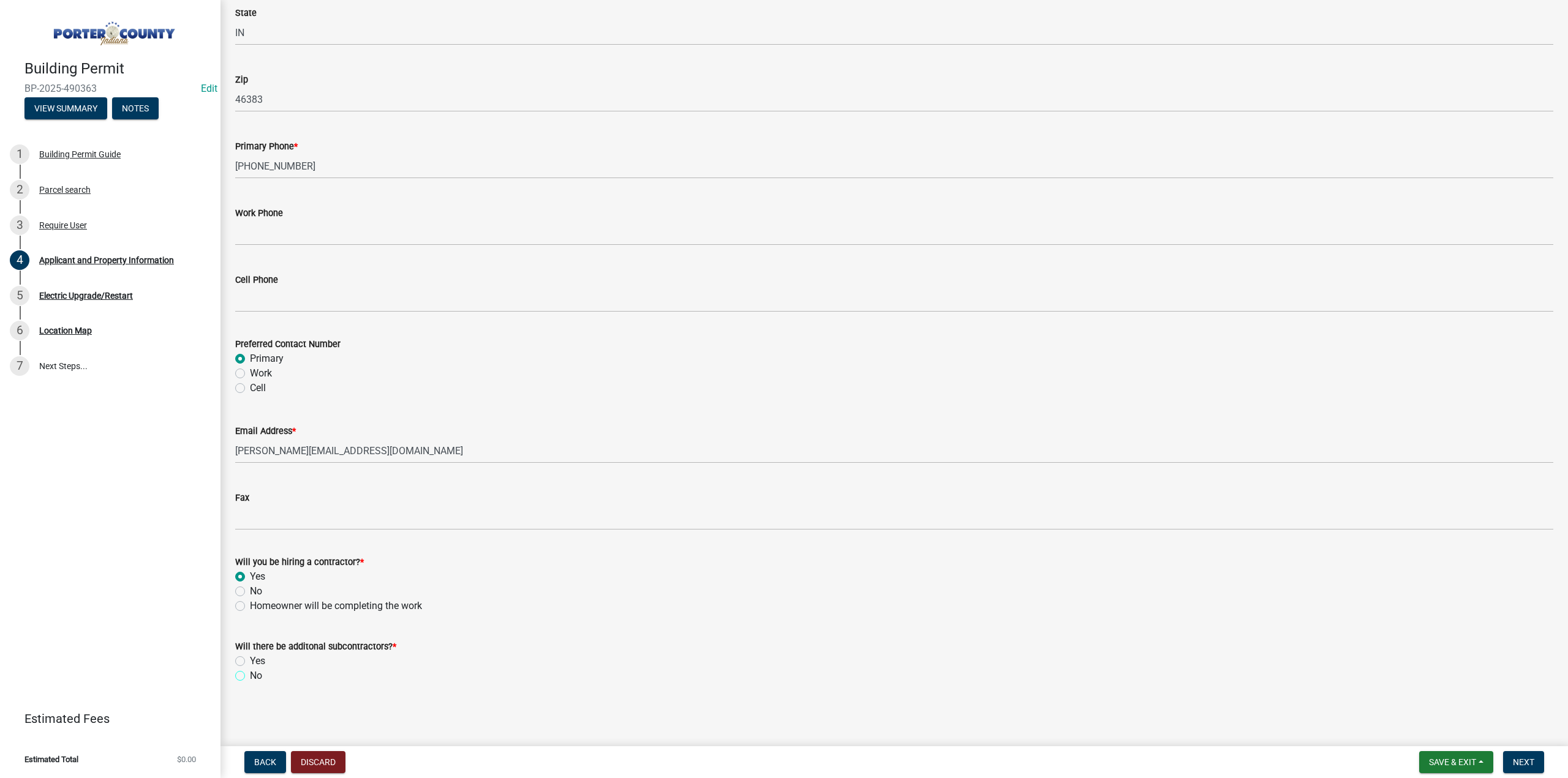
click at [250, 675] on input "No" at bounding box center [253, 672] width 8 height 8
radio input "true"
click at [1519, 763] on span "Next" at bounding box center [1523, 763] width 22 height 10
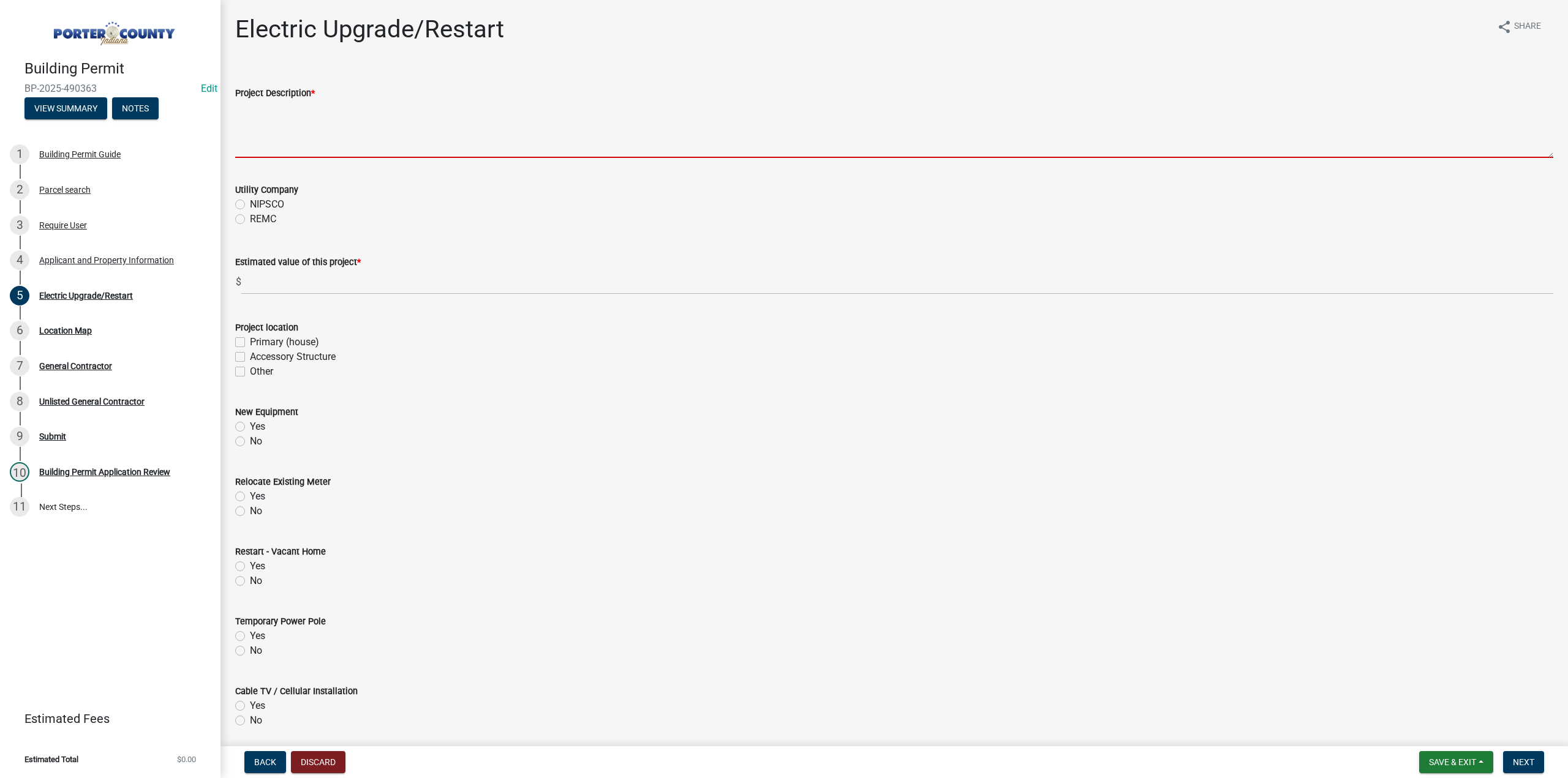
click at [290, 136] on textarea "Project Description *" at bounding box center [894, 129] width 1318 height 57
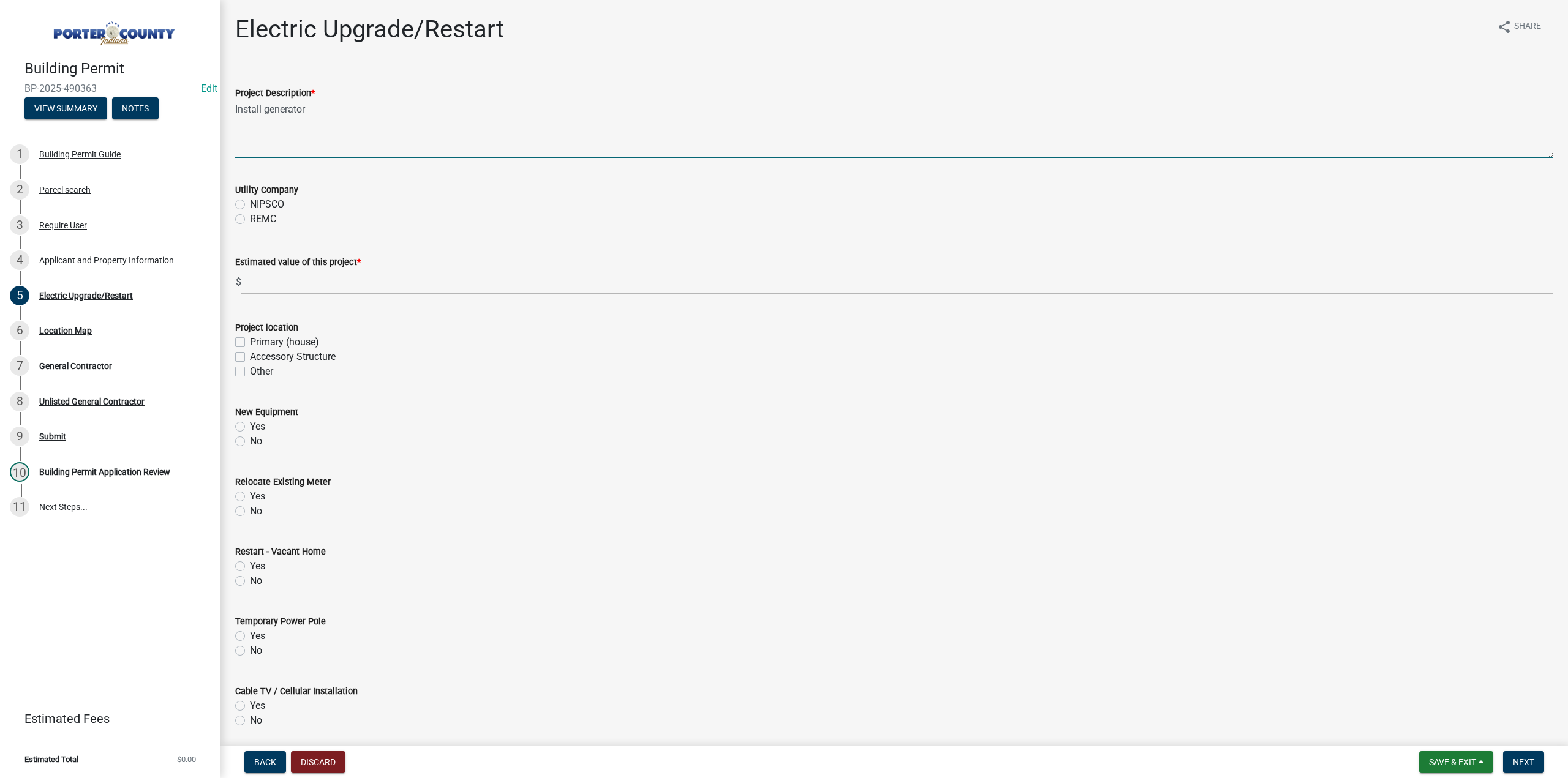
type textarea "Install generator"
drag, startPoint x: 240, startPoint y: 207, endPoint x: 240, endPoint y: 258, distance: 51.0
click at [250, 207] on label "NIPSCO" at bounding box center [266, 205] width 34 height 15
click at [250, 205] on input "NIPSCO" at bounding box center [253, 201] width 8 height 8
radio input "true"
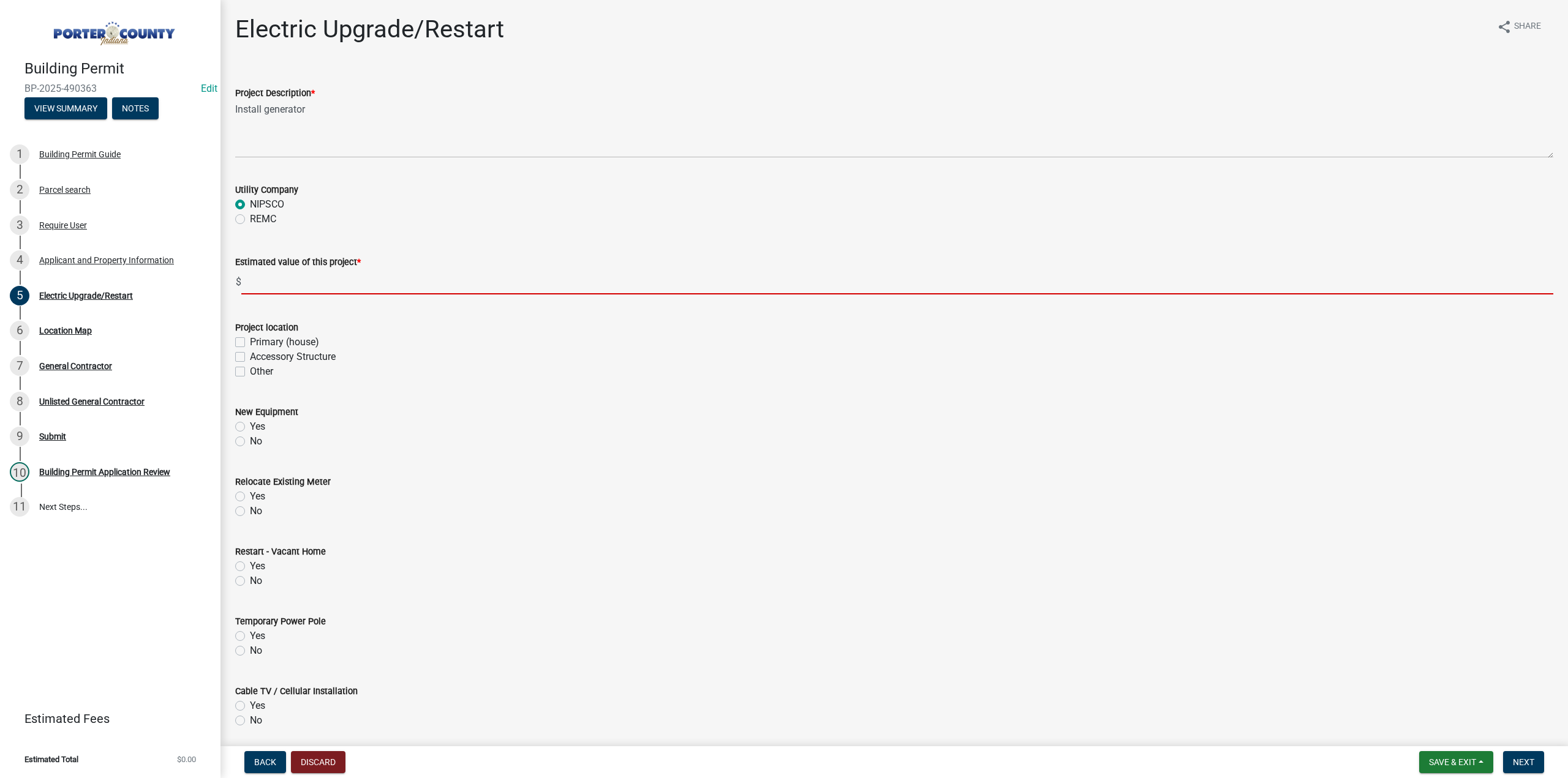
click at [265, 287] on input "text" at bounding box center [897, 282] width 1312 height 25
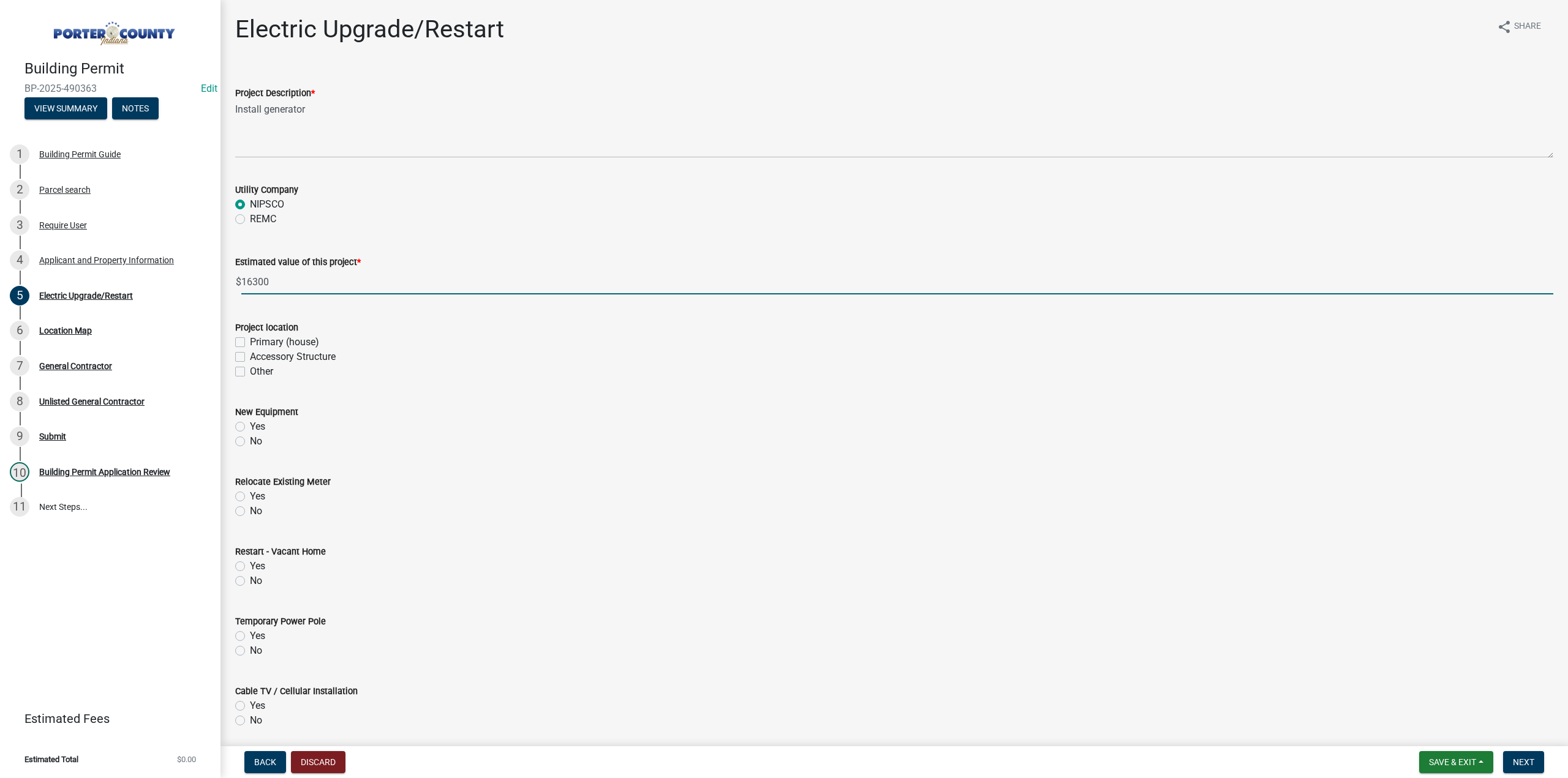
type input "16300"
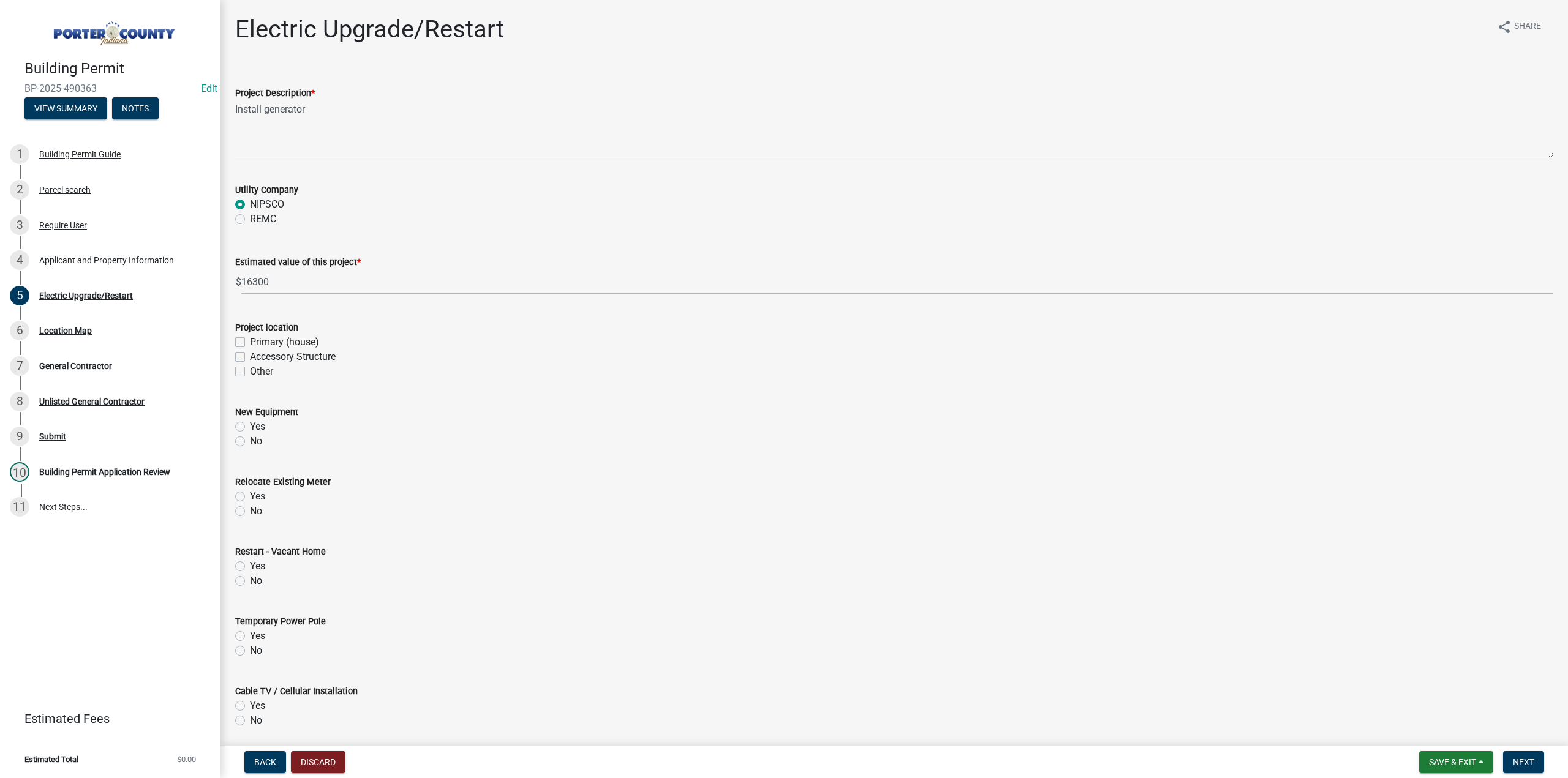
click at [250, 339] on label "Primary (house)" at bounding box center [284, 342] width 69 height 15
click at [250, 339] on input "Primary (house)" at bounding box center [253, 339] width 8 height 8
checkbox input "true"
checkbox input "false"
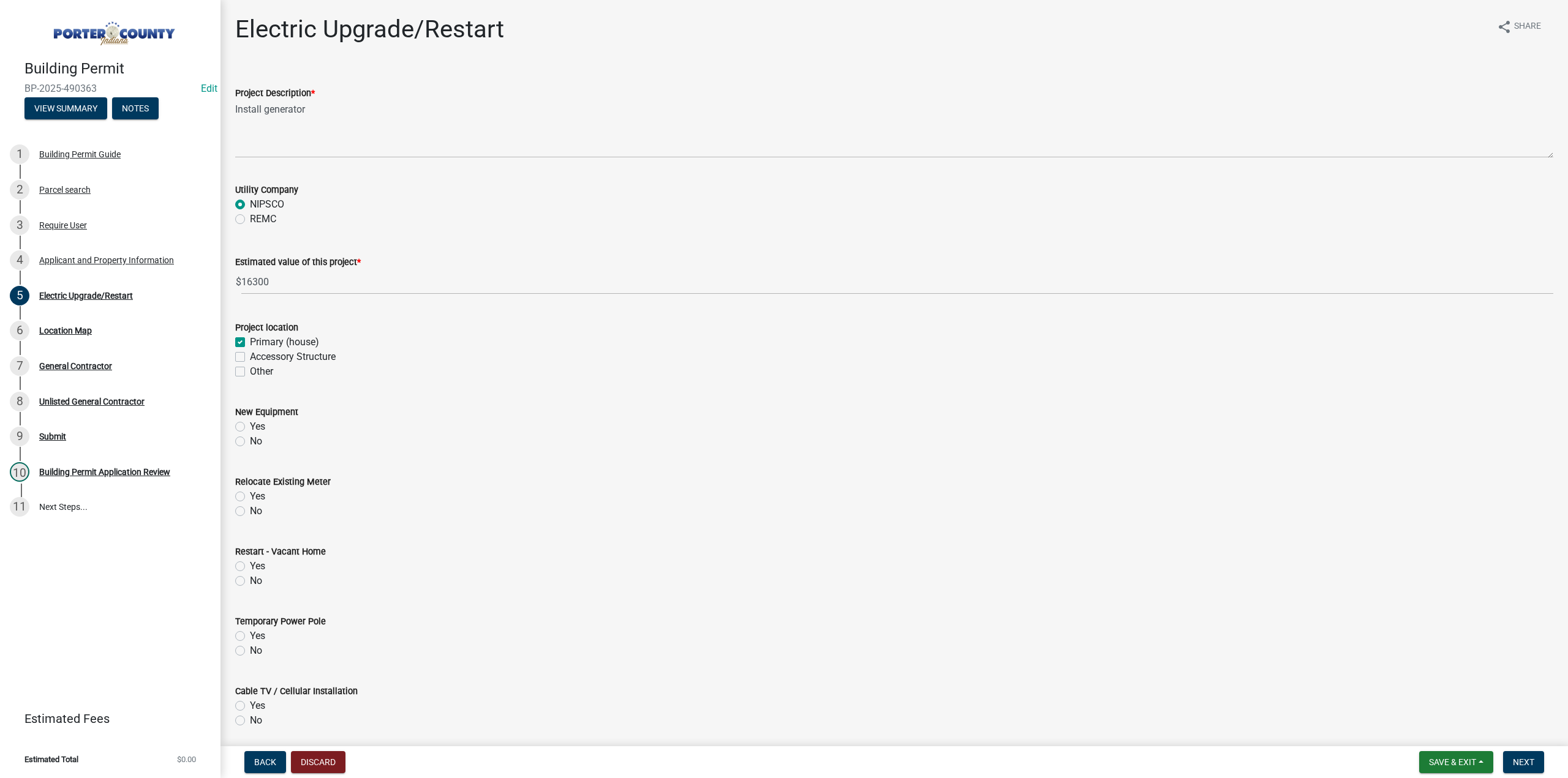
click at [250, 427] on label "Yes" at bounding box center [257, 427] width 15 height 15
click at [250, 427] on input "Yes" at bounding box center [253, 423] width 8 height 8
radio input "true"
click at [250, 511] on label "No" at bounding box center [256, 511] width 12 height 15
click at [250, 511] on input "No" at bounding box center [253, 507] width 8 height 8
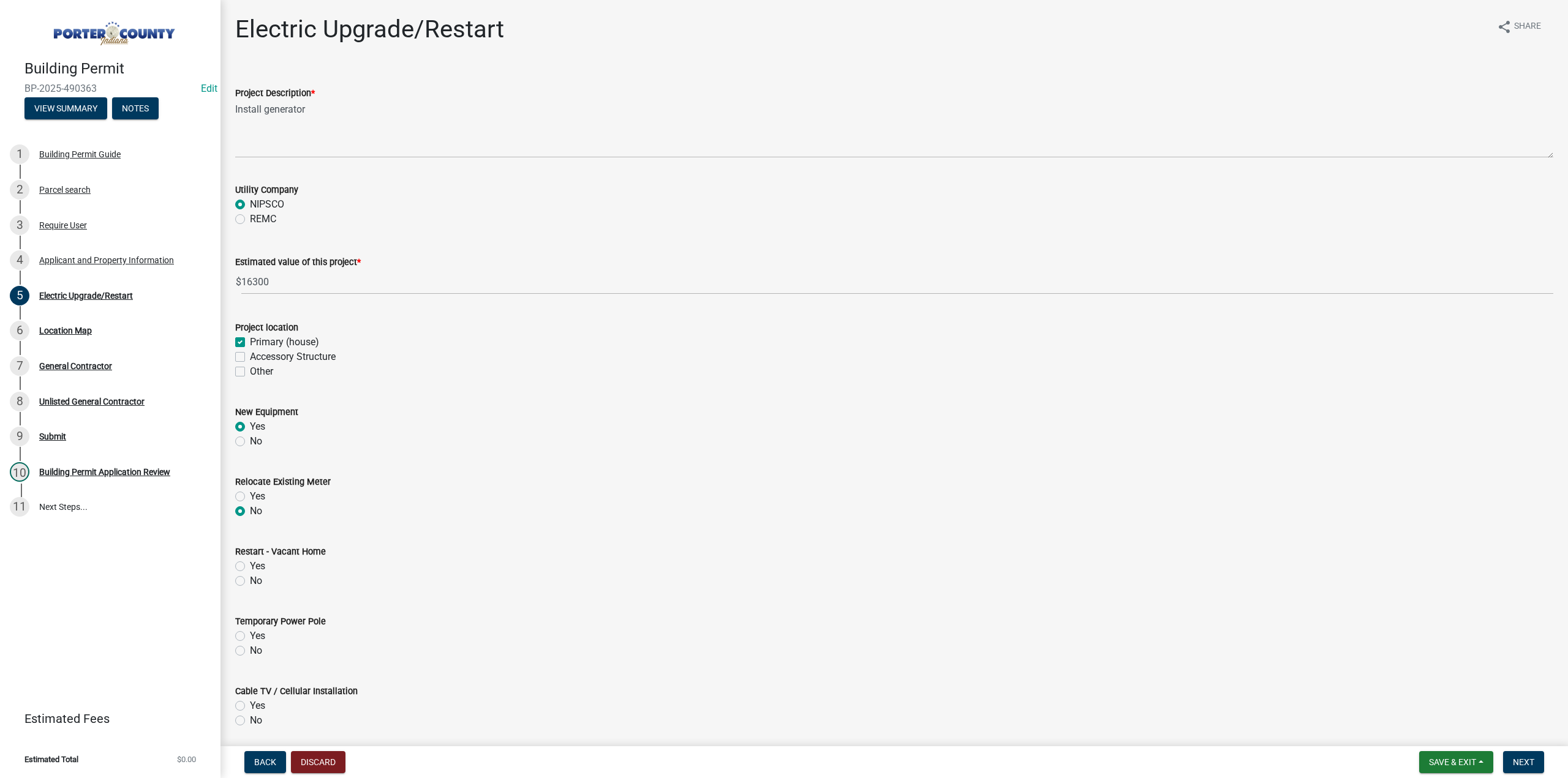
radio input "true"
click at [250, 581] on label "No" at bounding box center [256, 581] width 12 height 15
click at [250, 581] on input "No" at bounding box center [253, 577] width 8 height 8
radio input "true"
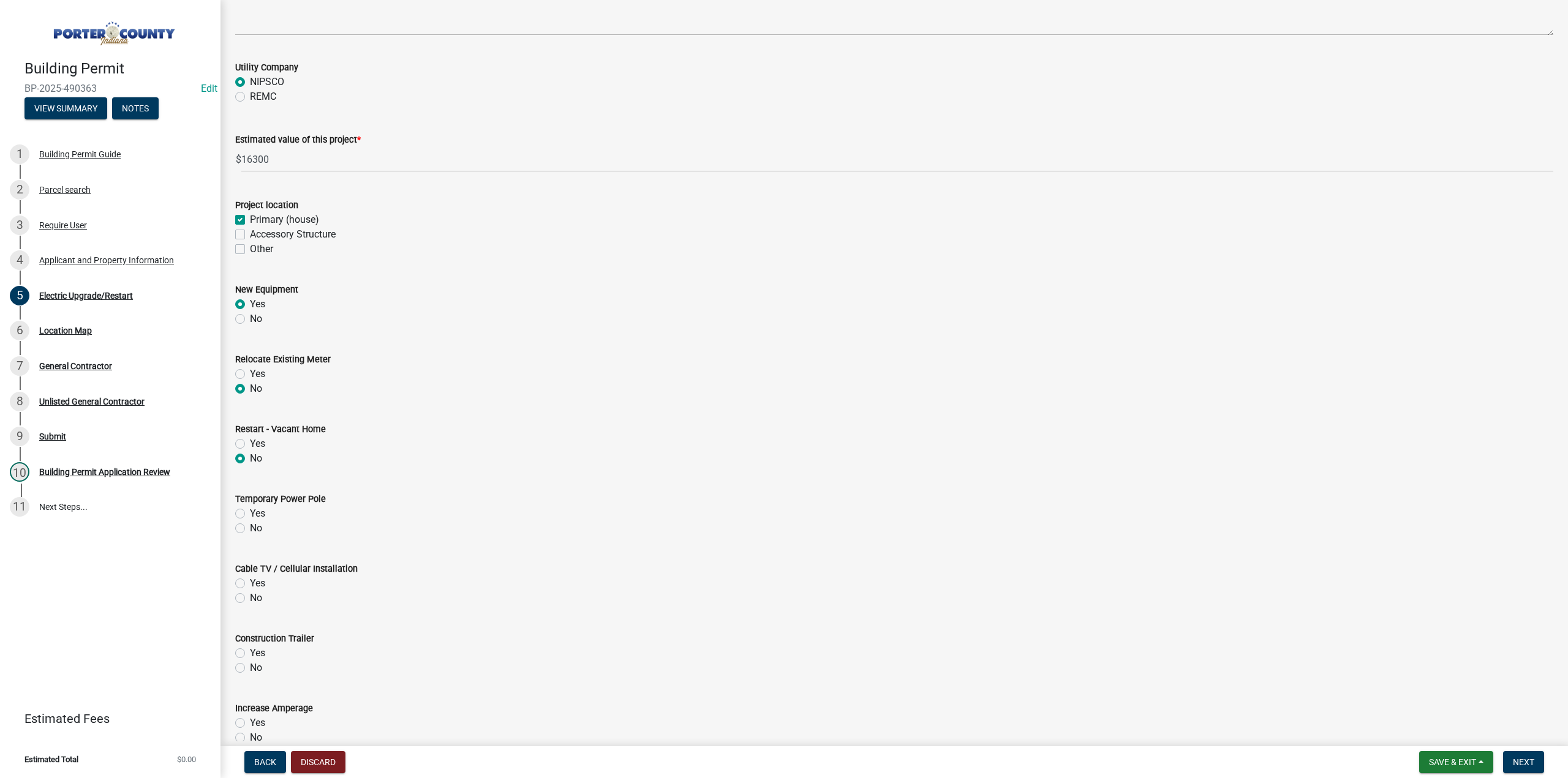
click at [250, 526] on label "No" at bounding box center [256, 528] width 12 height 15
click at [250, 526] on input "No" at bounding box center [253, 525] width 8 height 8
radio input "true"
click at [250, 599] on label "No" at bounding box center [256, 598] width 12 height 15
click at [250, 599] on input "No" at bounding box center [253, 594] width 8 height 8
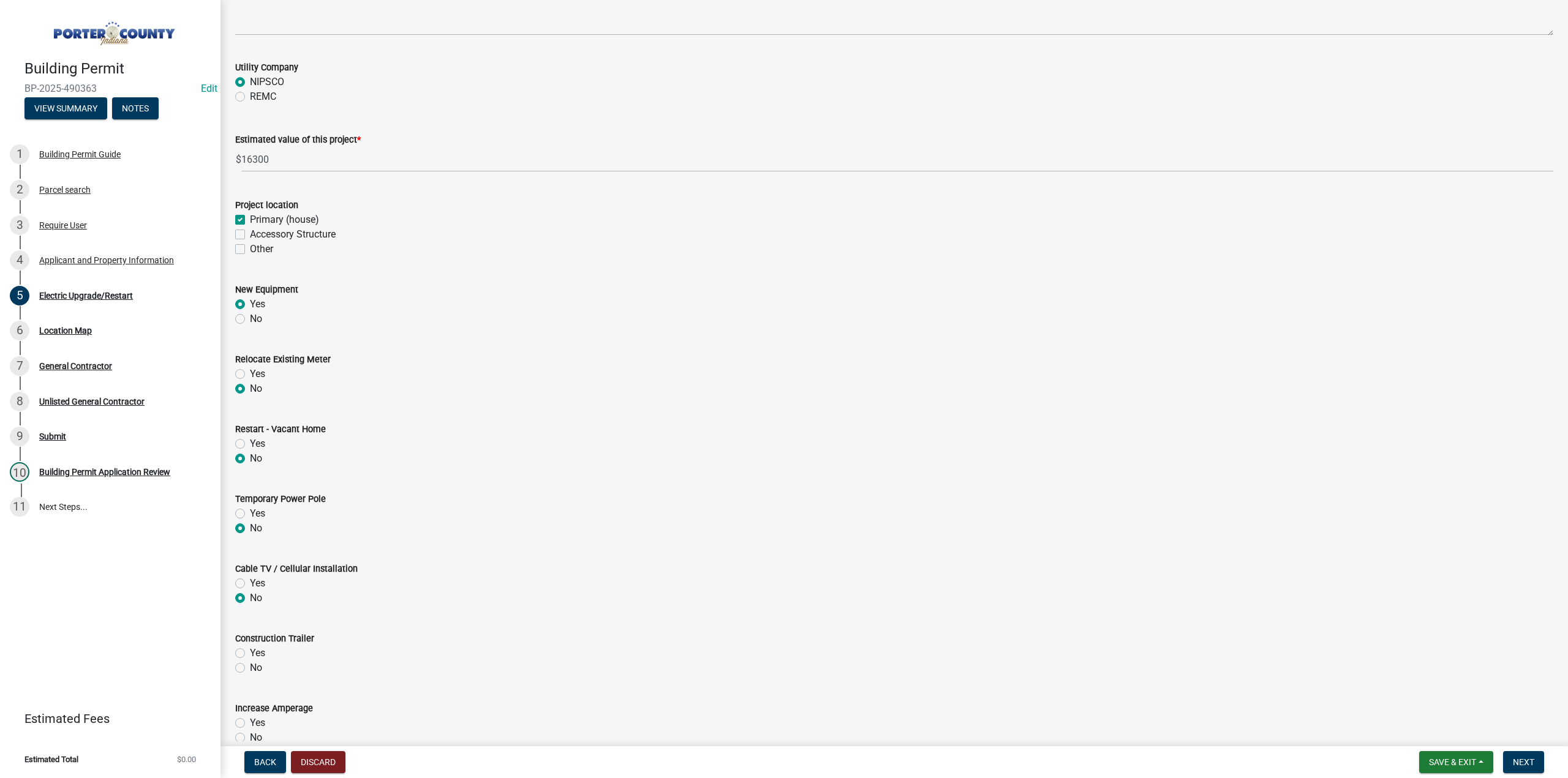
radio input "true"
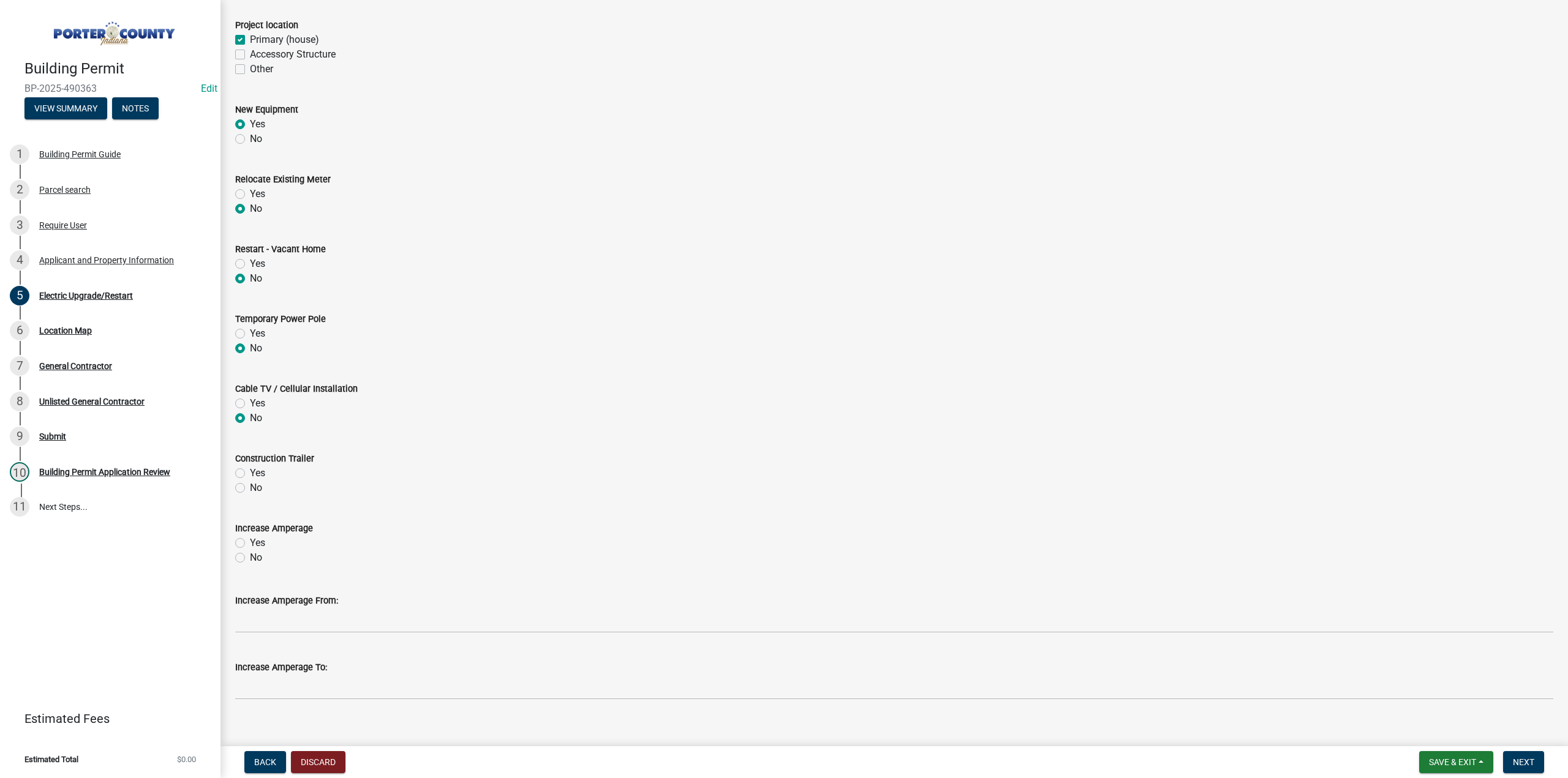
scroll to position [306, 0]
click at [250, 487] on label "No" at bounding box center [256, 484] width 12 height 15
click at [250, 485] on input "No" at bounding box center [253, 481] width 8 height 8
radio input "true"
click at [250, 556] on label "No" at bounding box center [256, 554] width 12 height 15
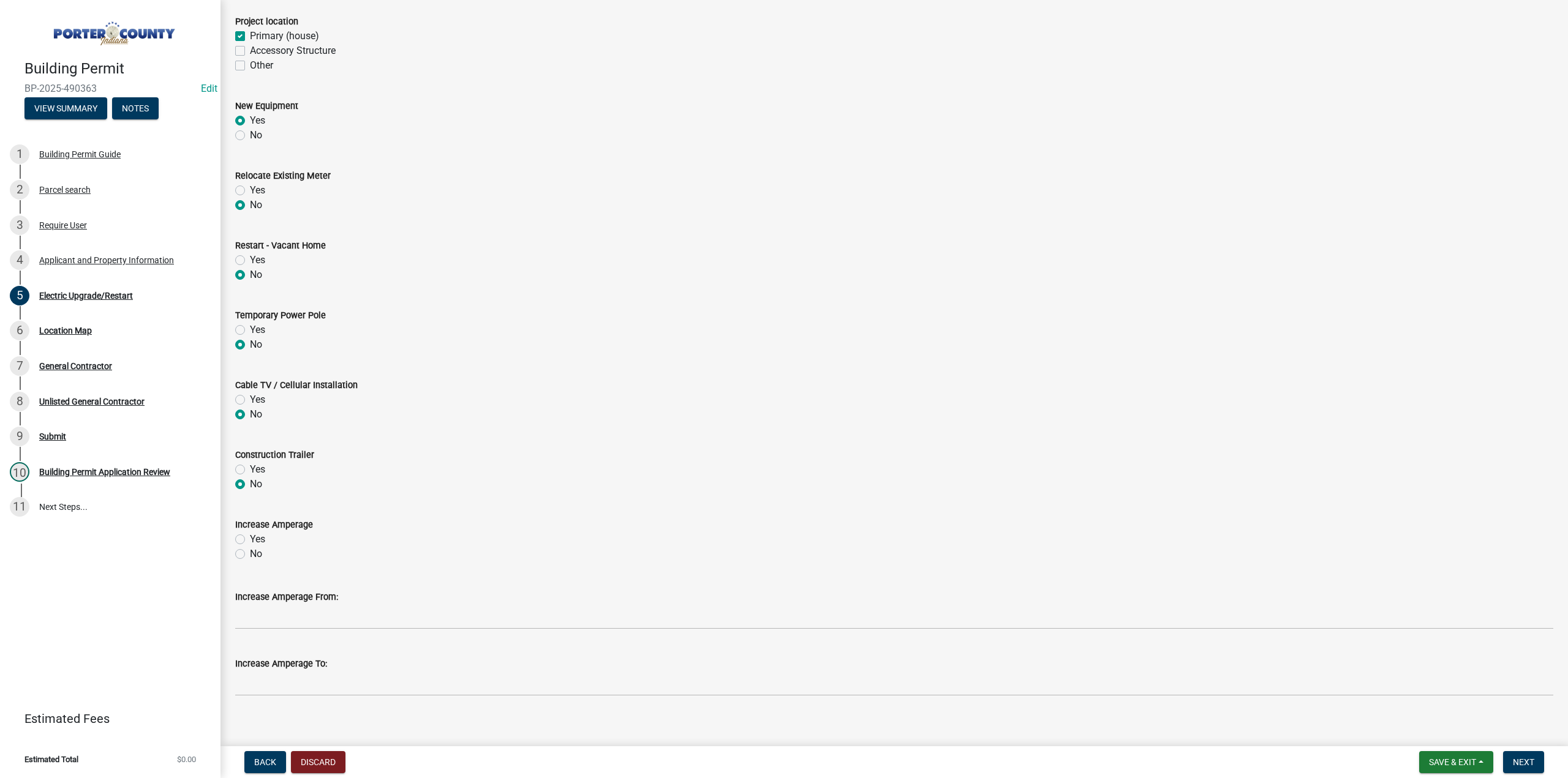
click at [250, 555] on input "No" at bounding box center [253, 551] width 8 height 8
radio input "true"
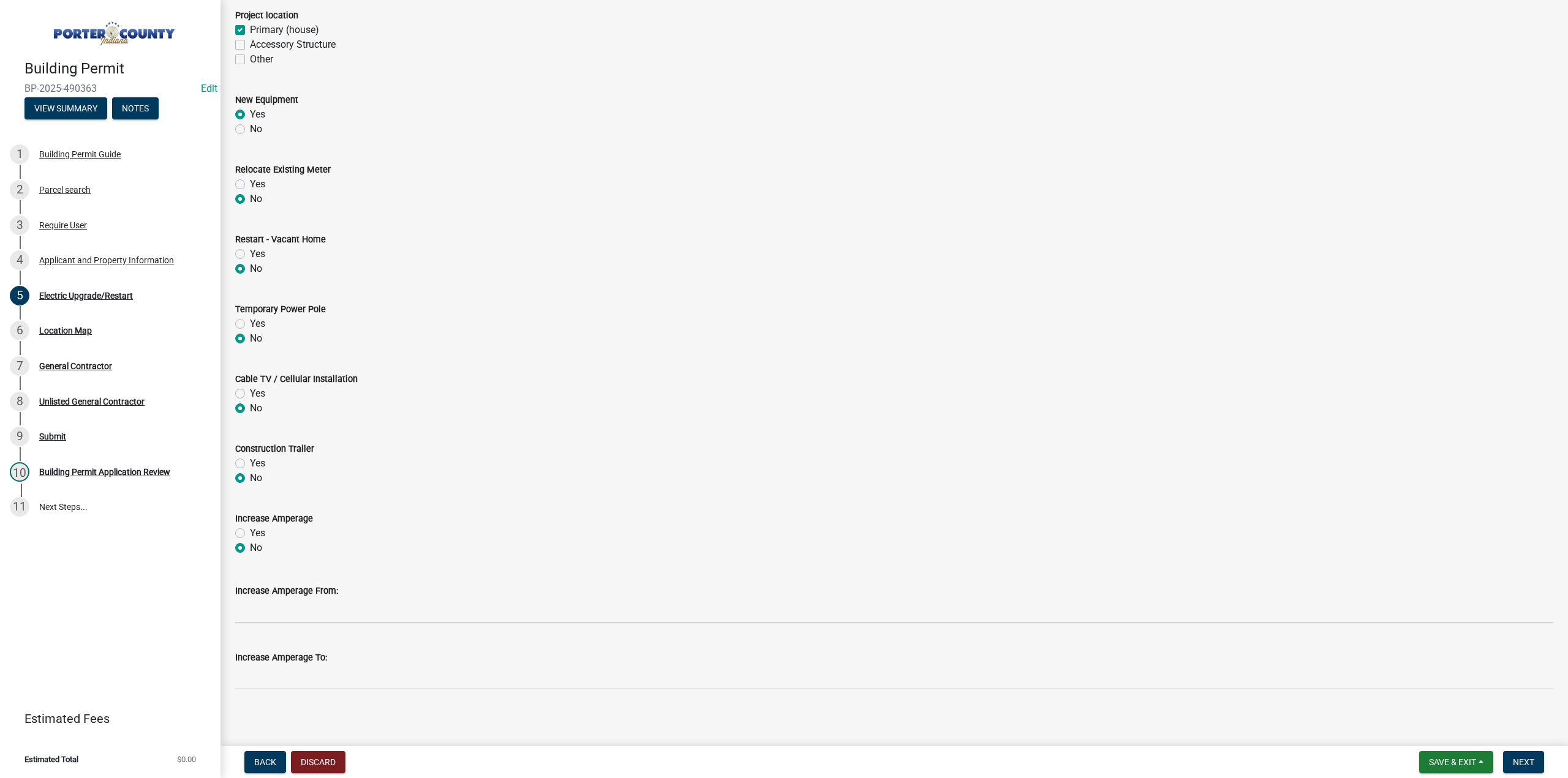
scroll to position [318, 0]
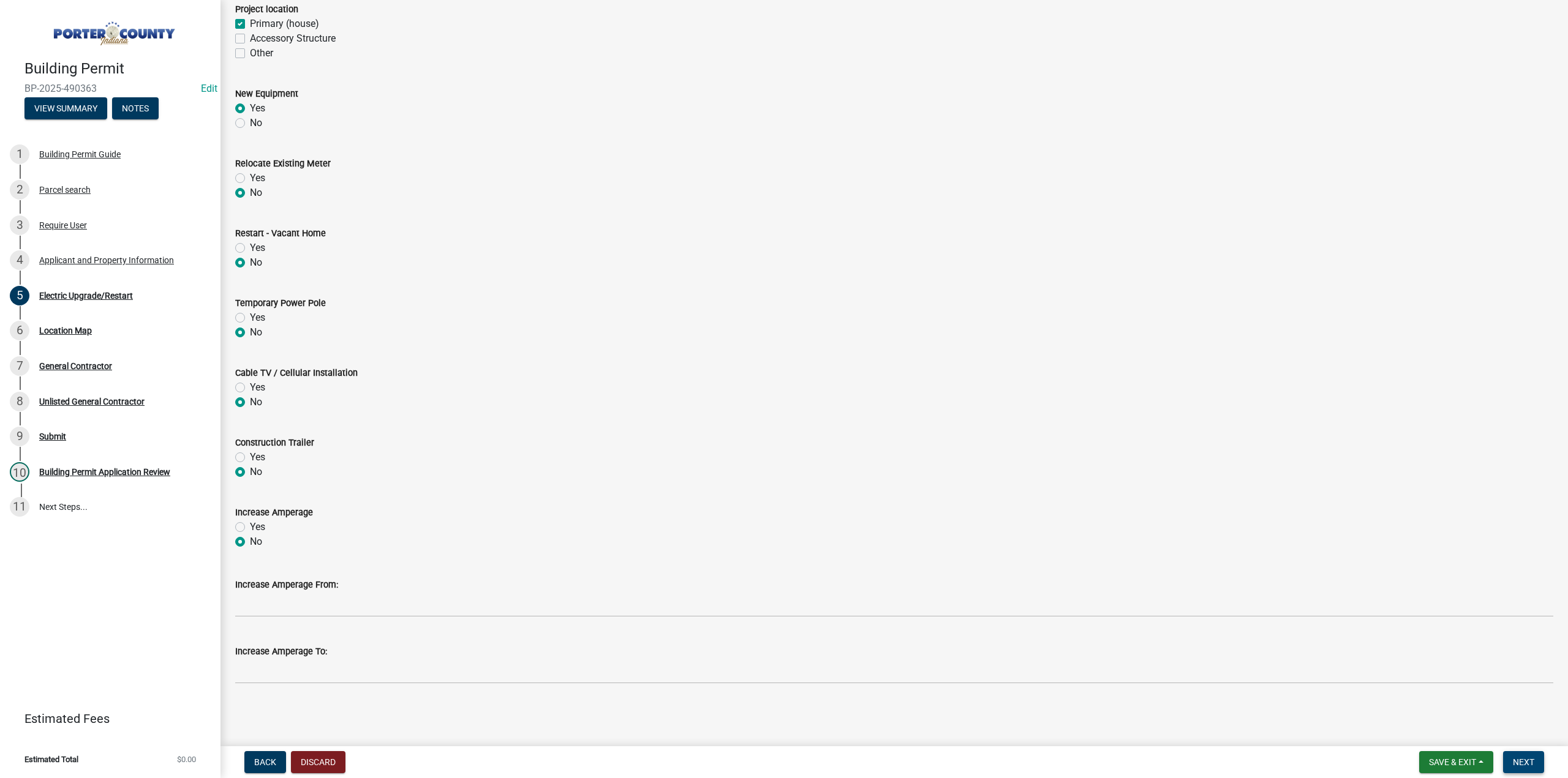
click at [1514, 754] on button "Next" at bounding box center [1524, 763] width 41 height 22
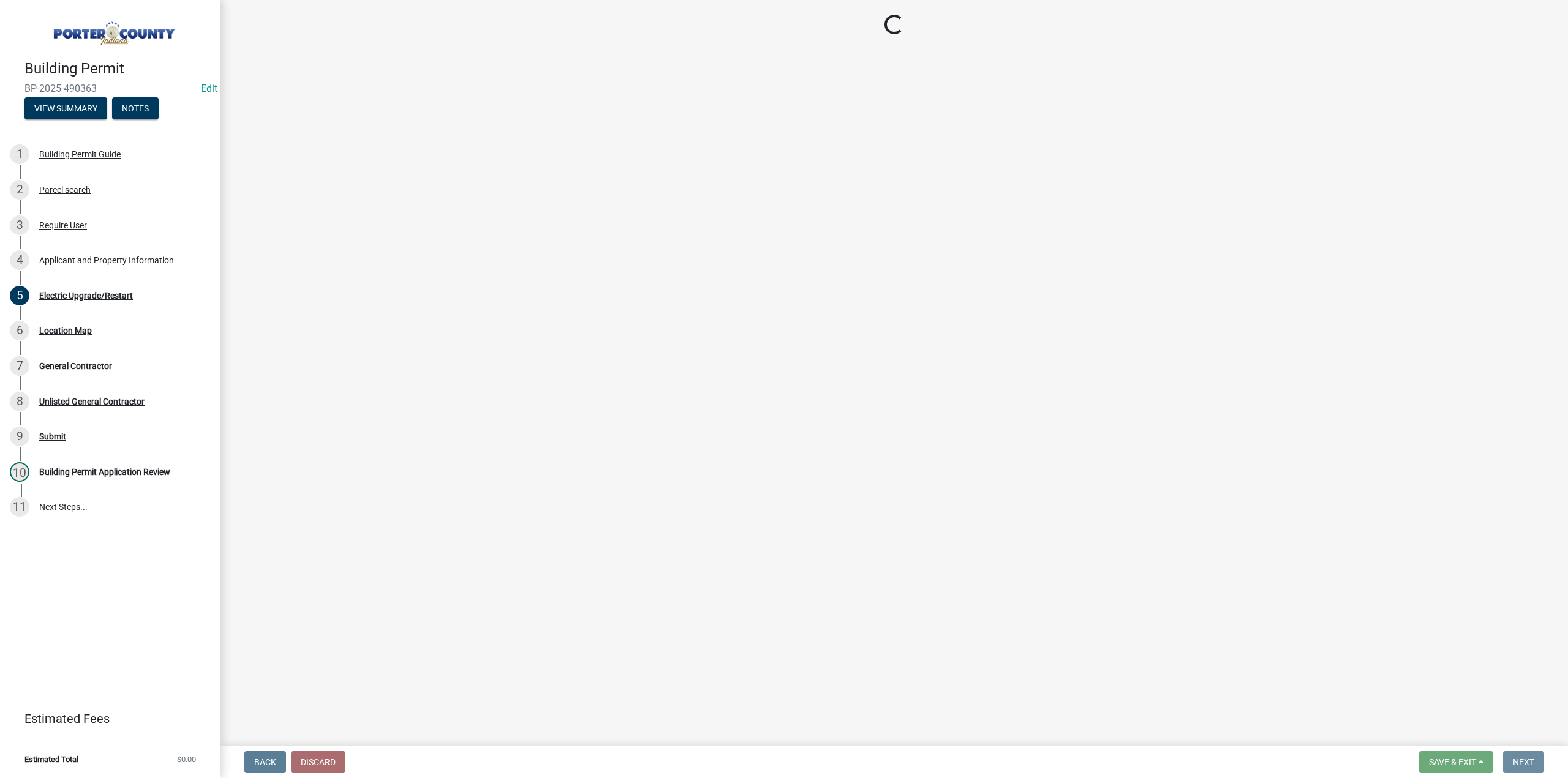
scroll to position [0, 0]
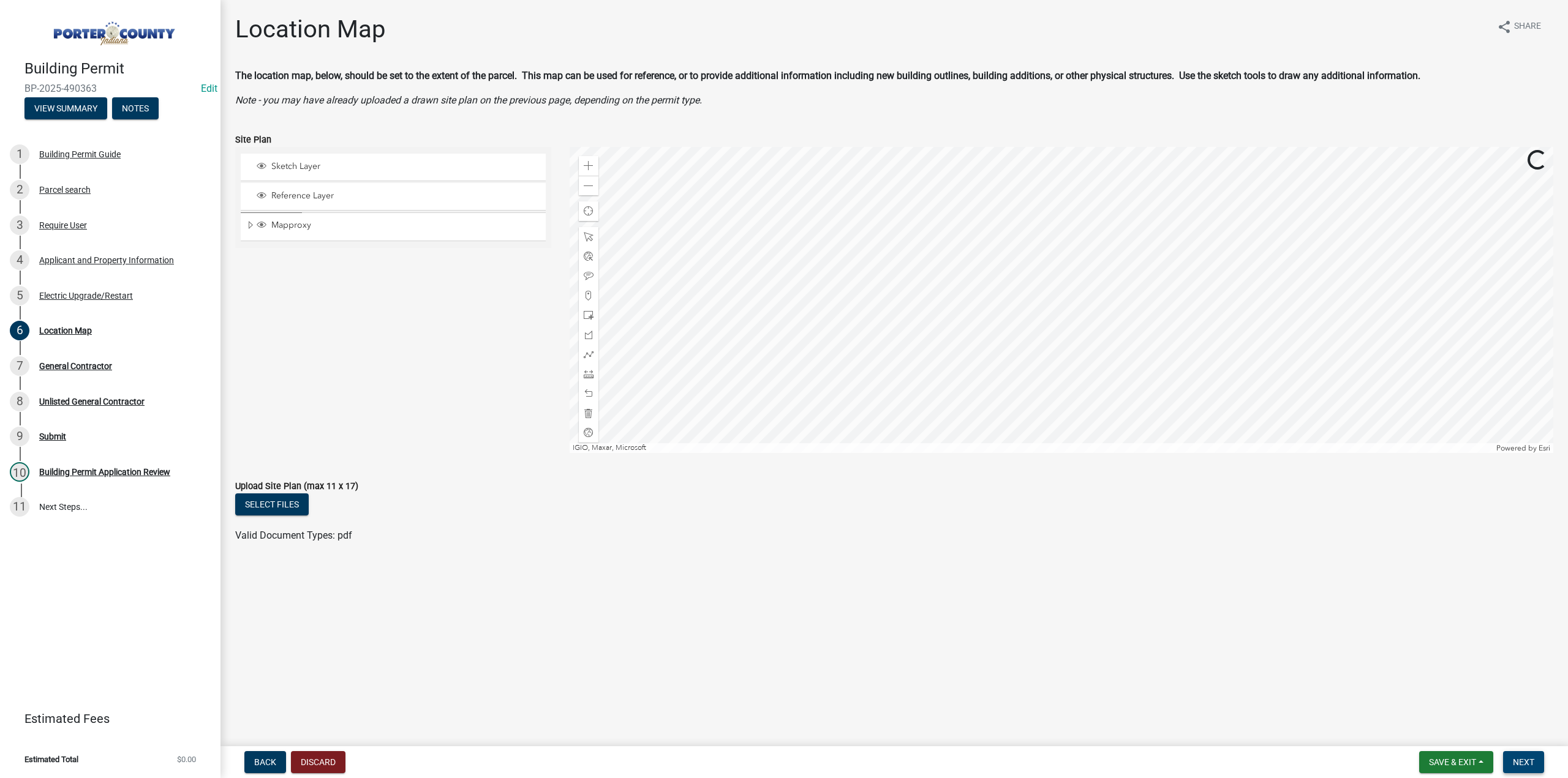
click at [1532, 762] on span "Next" at bounding box center [1523, 763] width 22 height 10
click at [1512, 764] on span "Next" at bounding box center [1523, 763] width 22 height 10
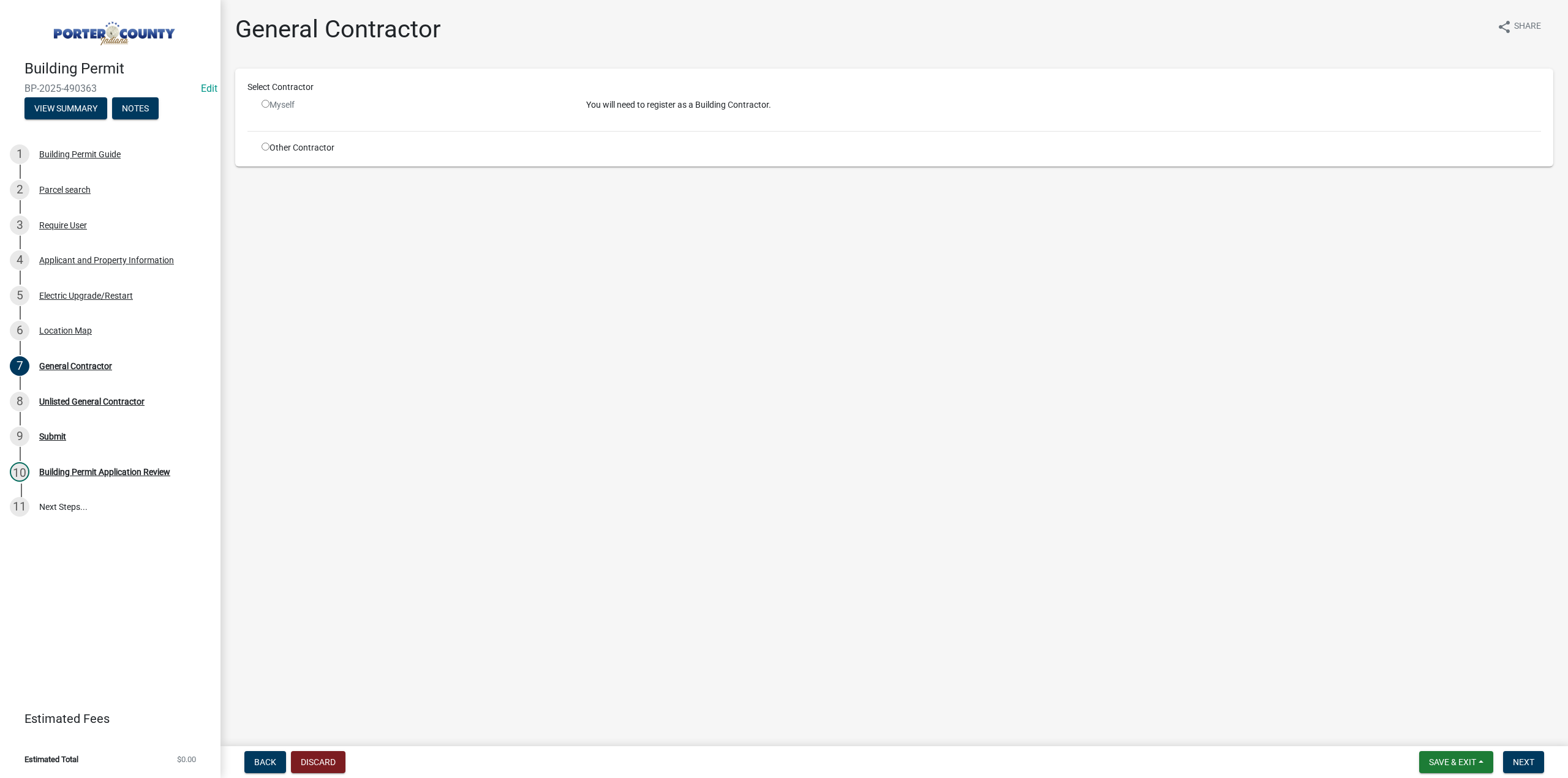
click at [266, 146] on input "radio" at bounding box center [265, 146] width 8 height 8
radio input "true"
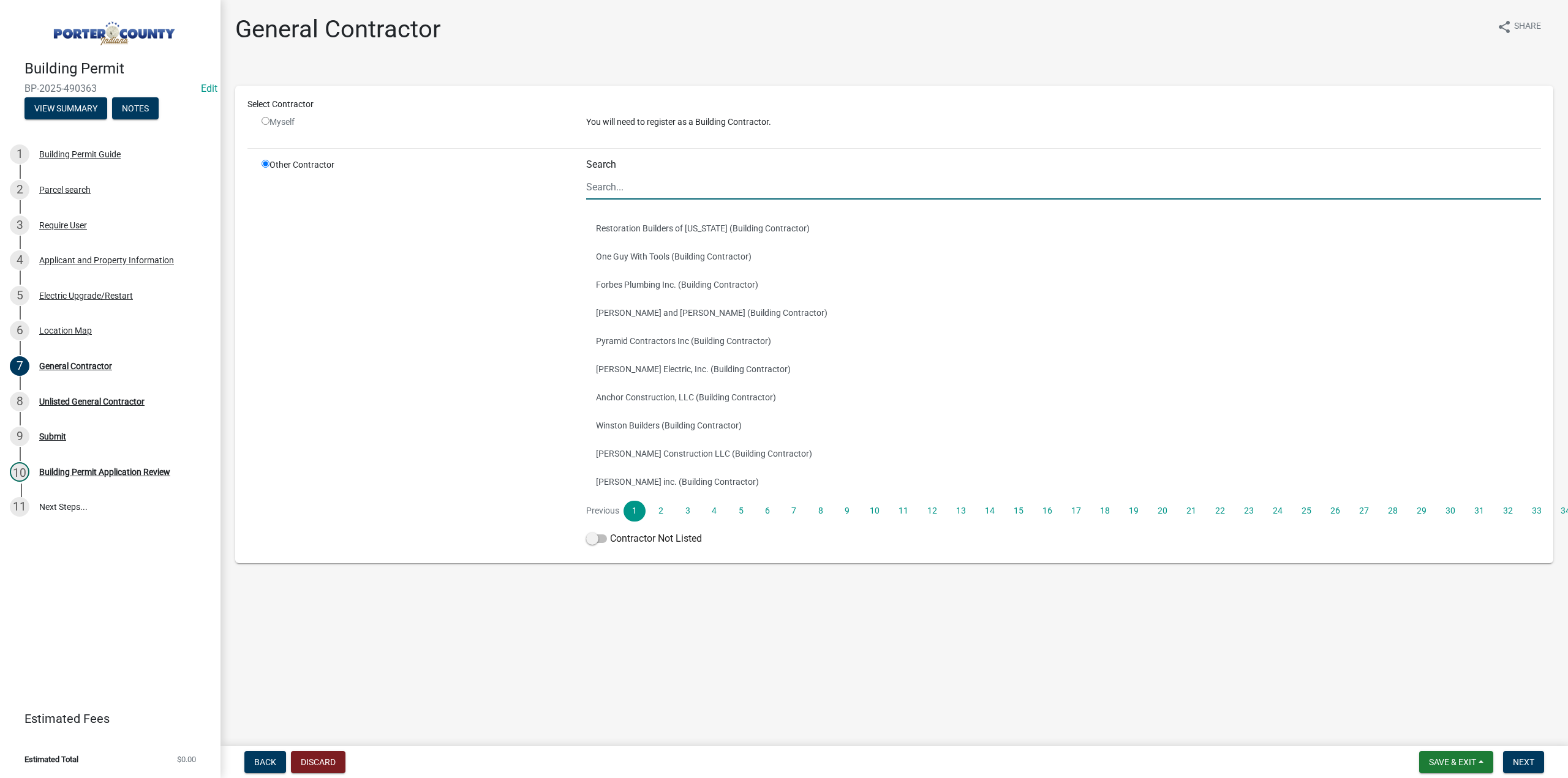
click at [635, 197] on input "Search" at bounding box center [1063, 187] width 955 height 25
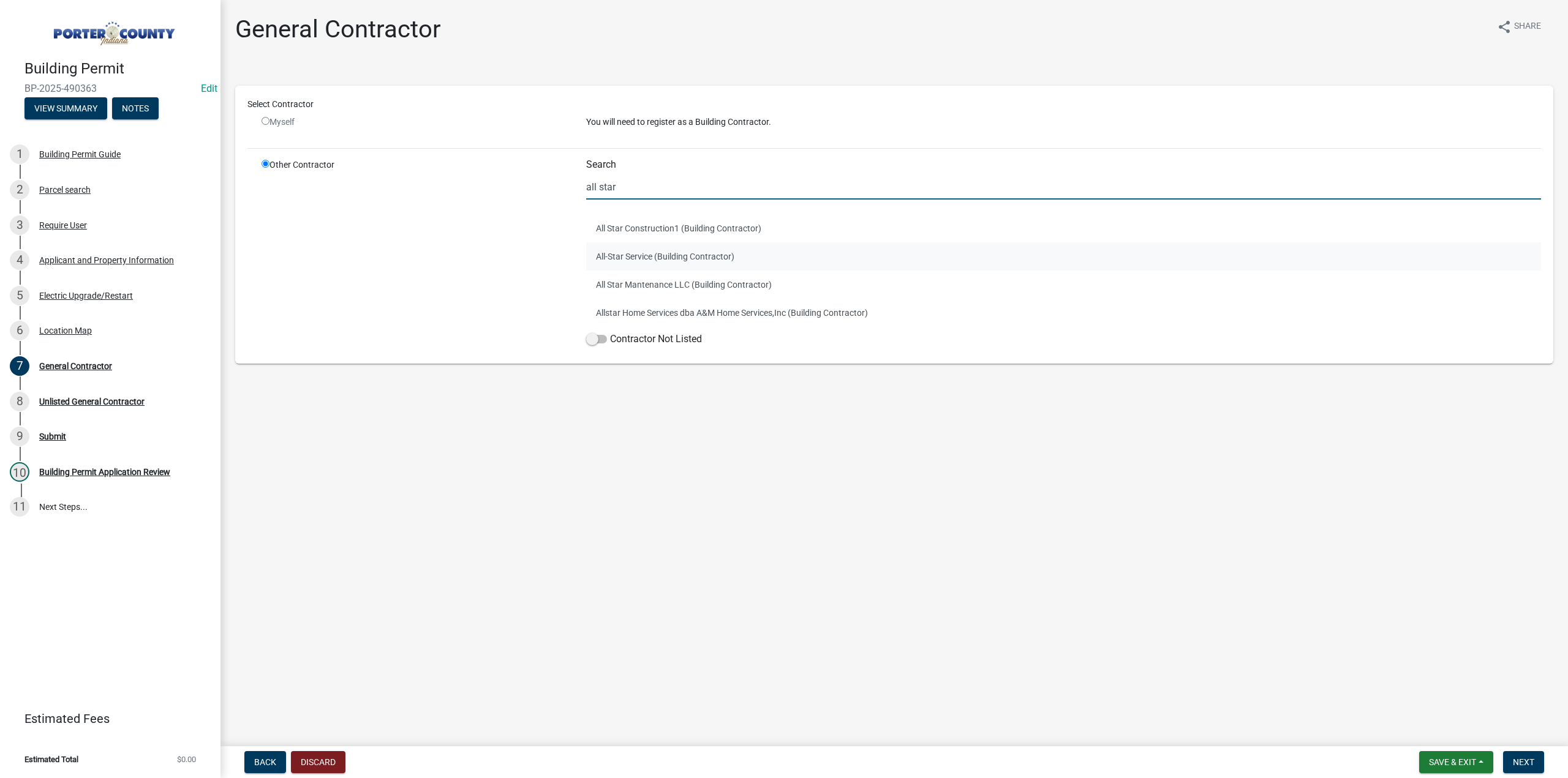
type input "all star"
click at [695, 254] on button "All-Star Service (Building Contractor)" at bounding box center [1063, 256] width 955 height 28
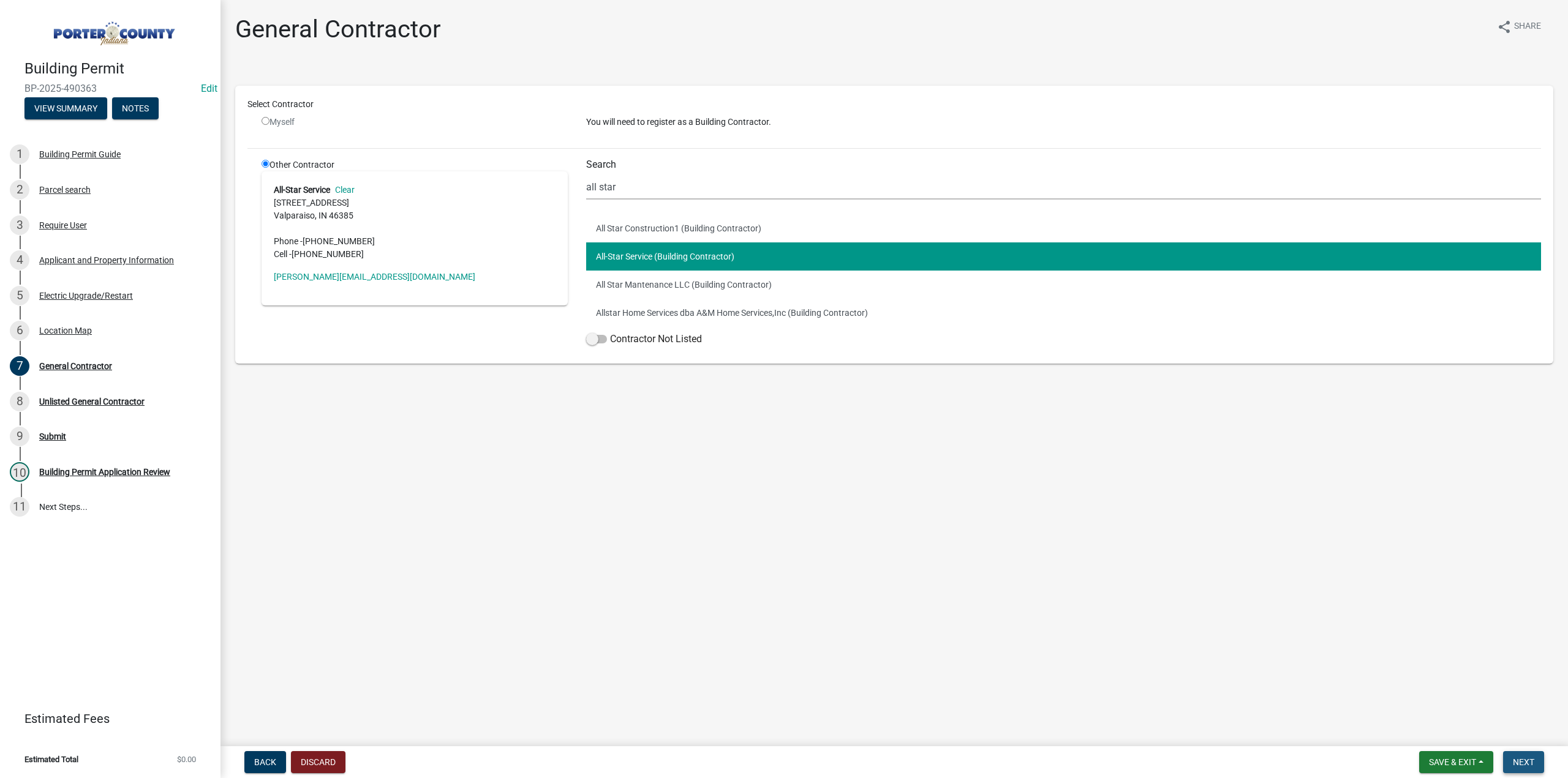
click at [1515, 767] on button "Next" at bounding box center [1524, 763] width 41 height 22
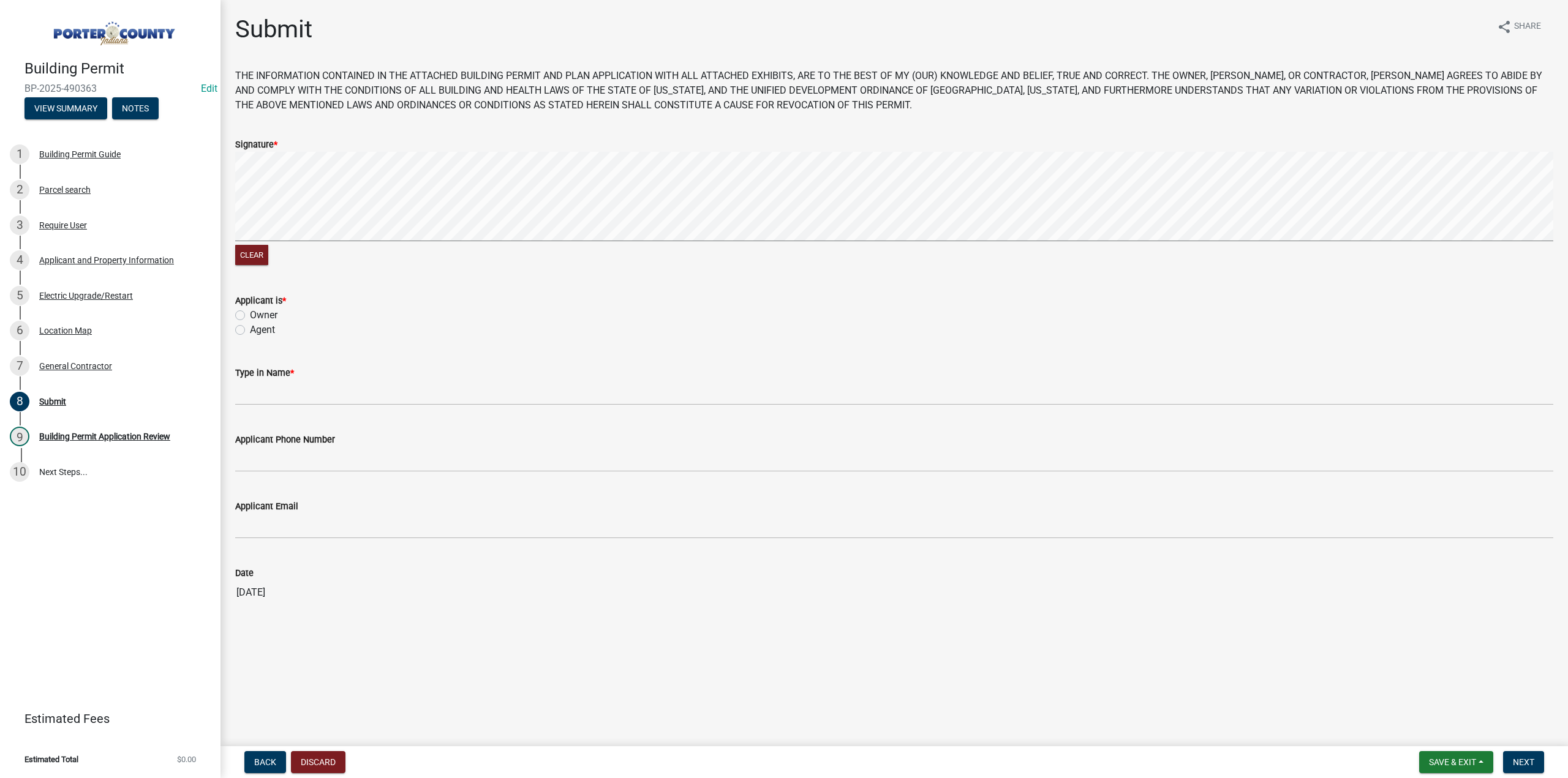
click at [250, 329] on label "Agent" at bounding box center [262, 330] width 25 height 15
click at [250, 329] on input "Agent" at bounding box center [253, 326] width 8 height 8
radio input "true"
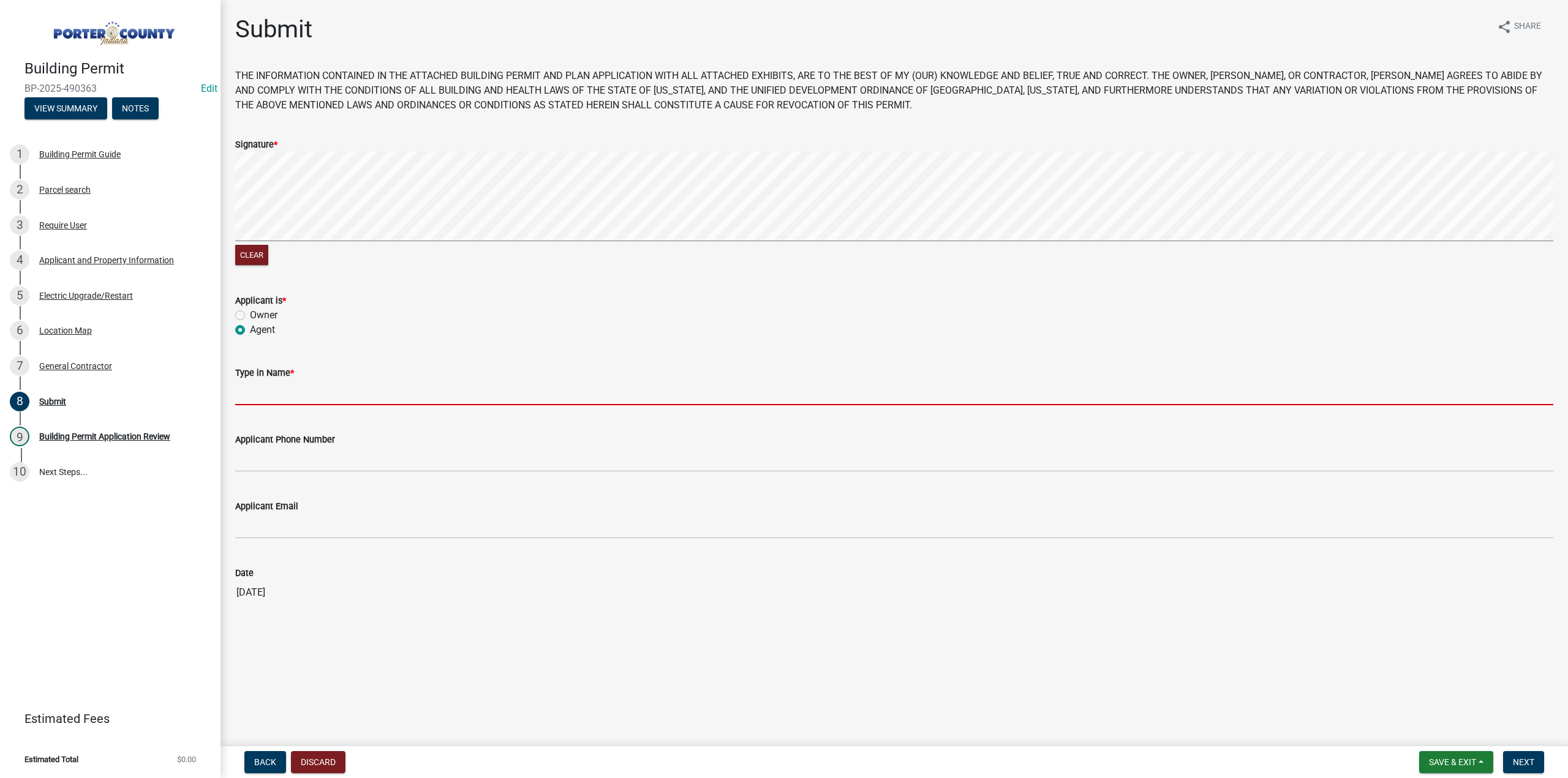
click at [328, 389] on input "Type in Name *" at bounding box center [894, 392] width 1318 height 25
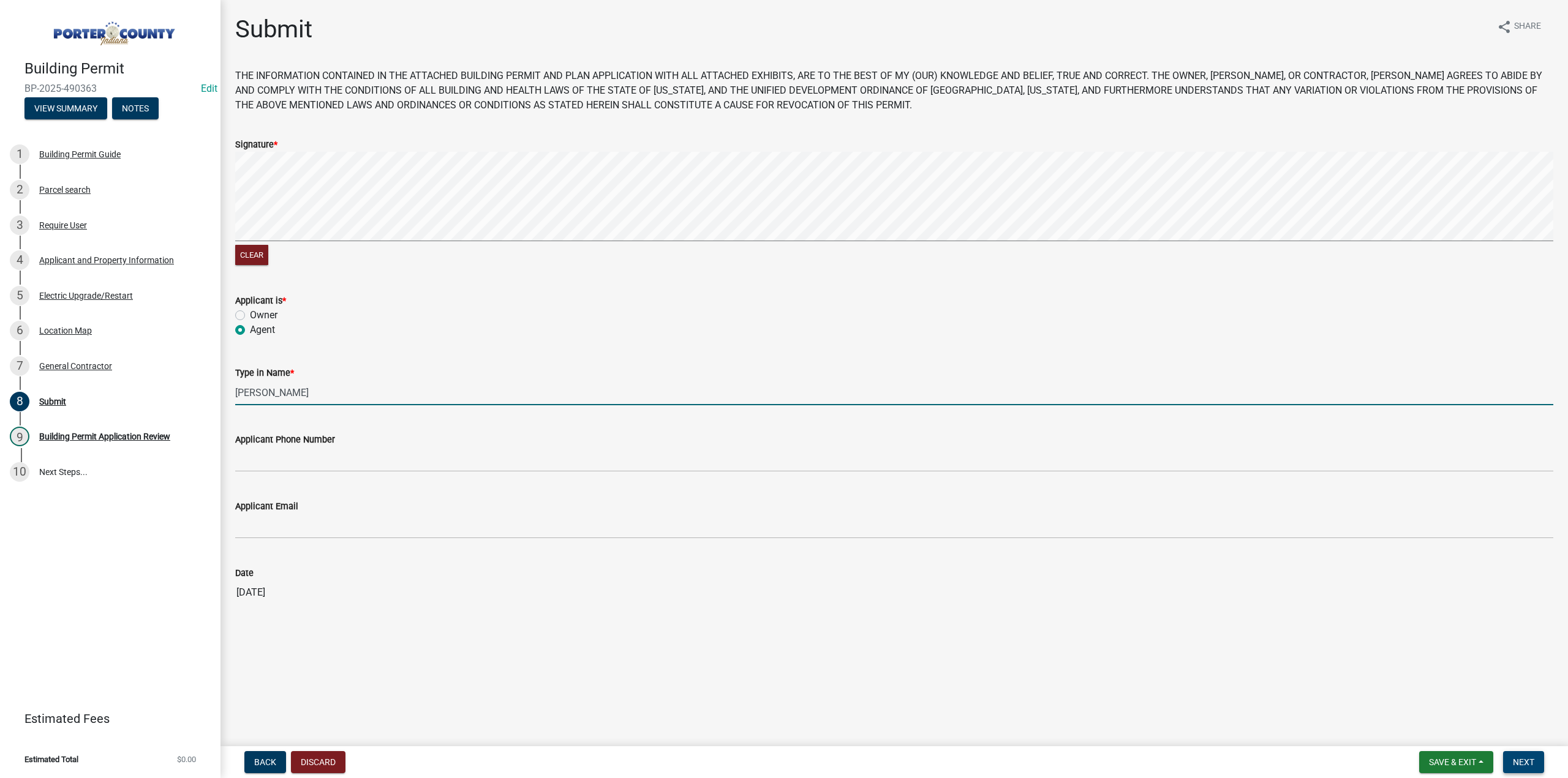
type input "[PERSON_NAME]"
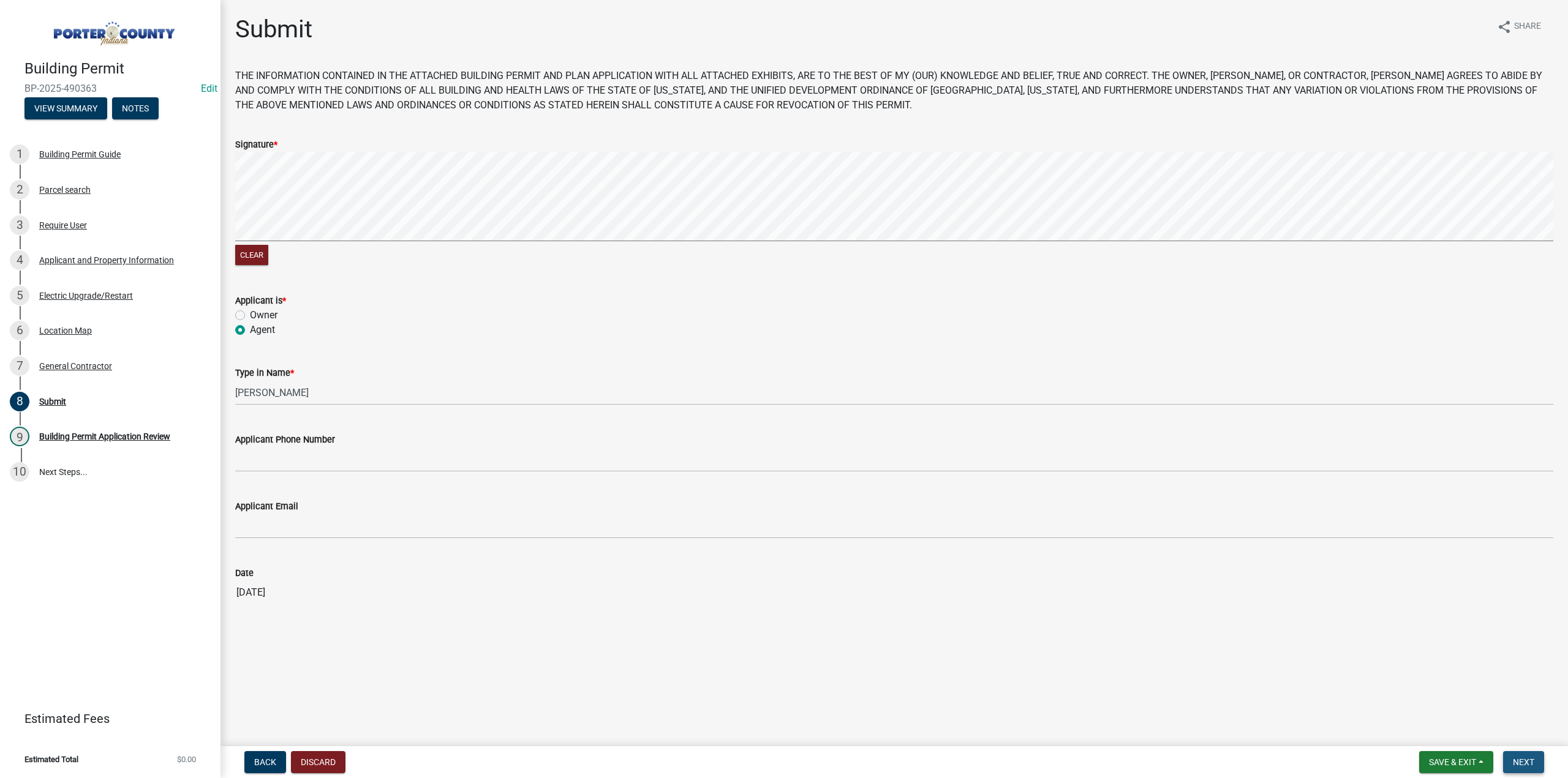
click at [1512, 762] on button "Next" at bounding box center [1524, 763] width 41 height 22
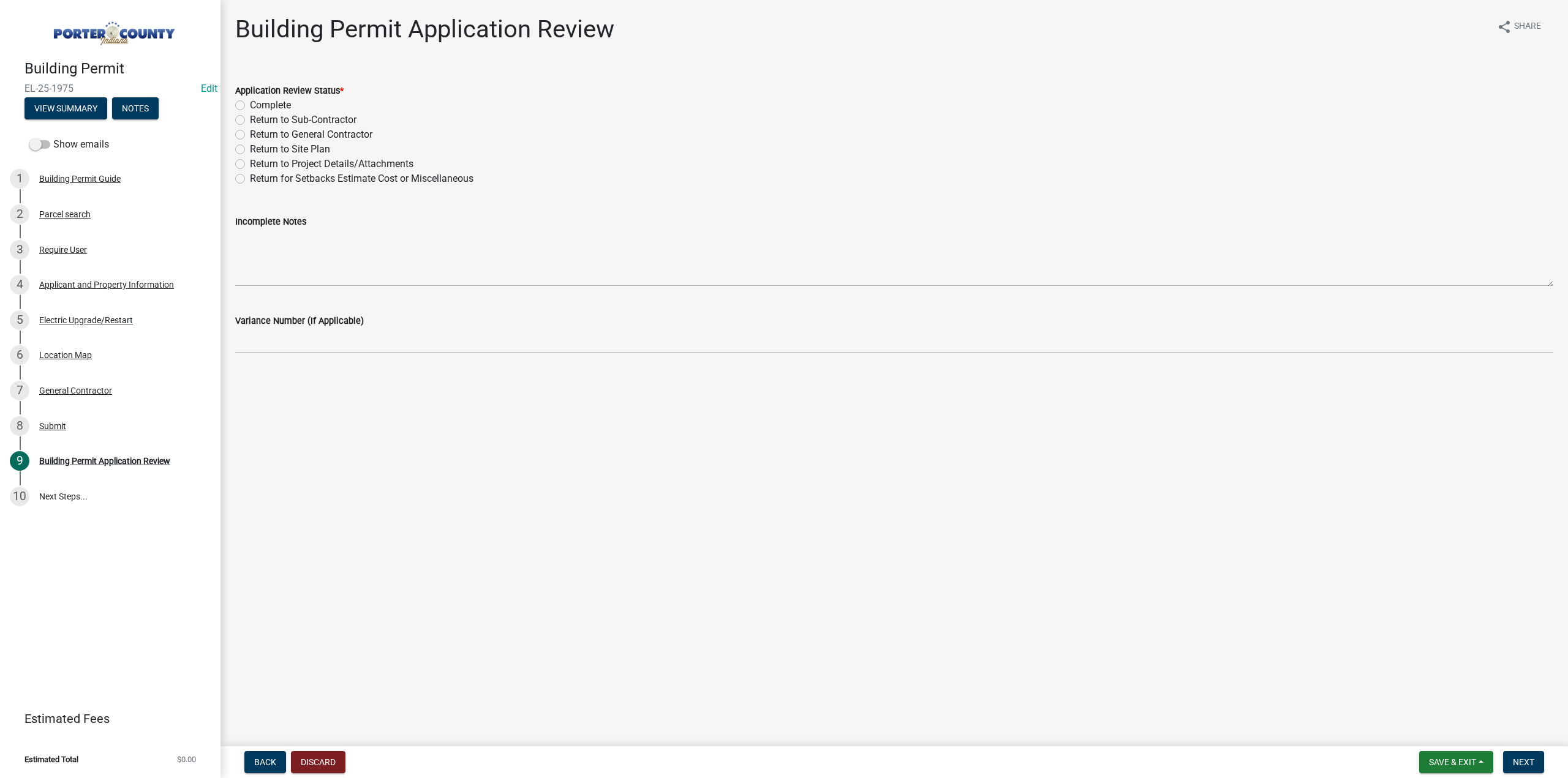
click at [250, 107] on label "Complete" at bounding box center [270, 106] width 41 height 15
click at [250, 106] on input "Complete" at bounding box center [253, 102] width 8 height 8
radio input "true"
click at [1516, 761] on span "Next" at bounding box center [1523, 763] width 22 height 10
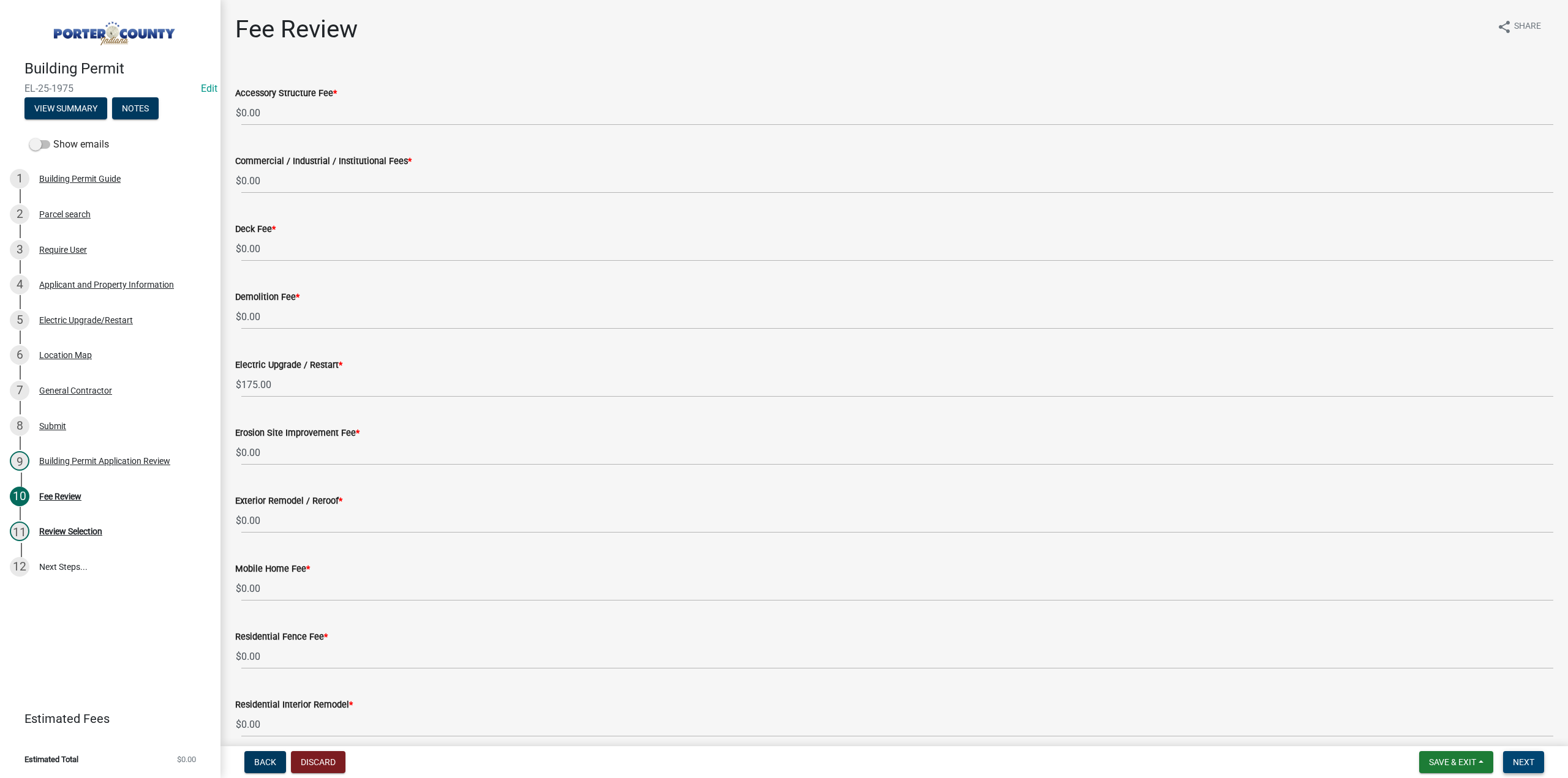
drag, startPoint x: 1520, startPoint y: 763, endPoint x: 1504, endPoint y: 761, distance: 16.1
click at [1520, 763] on span "Next" at bounding box center [1523, 763] width 22 height 10
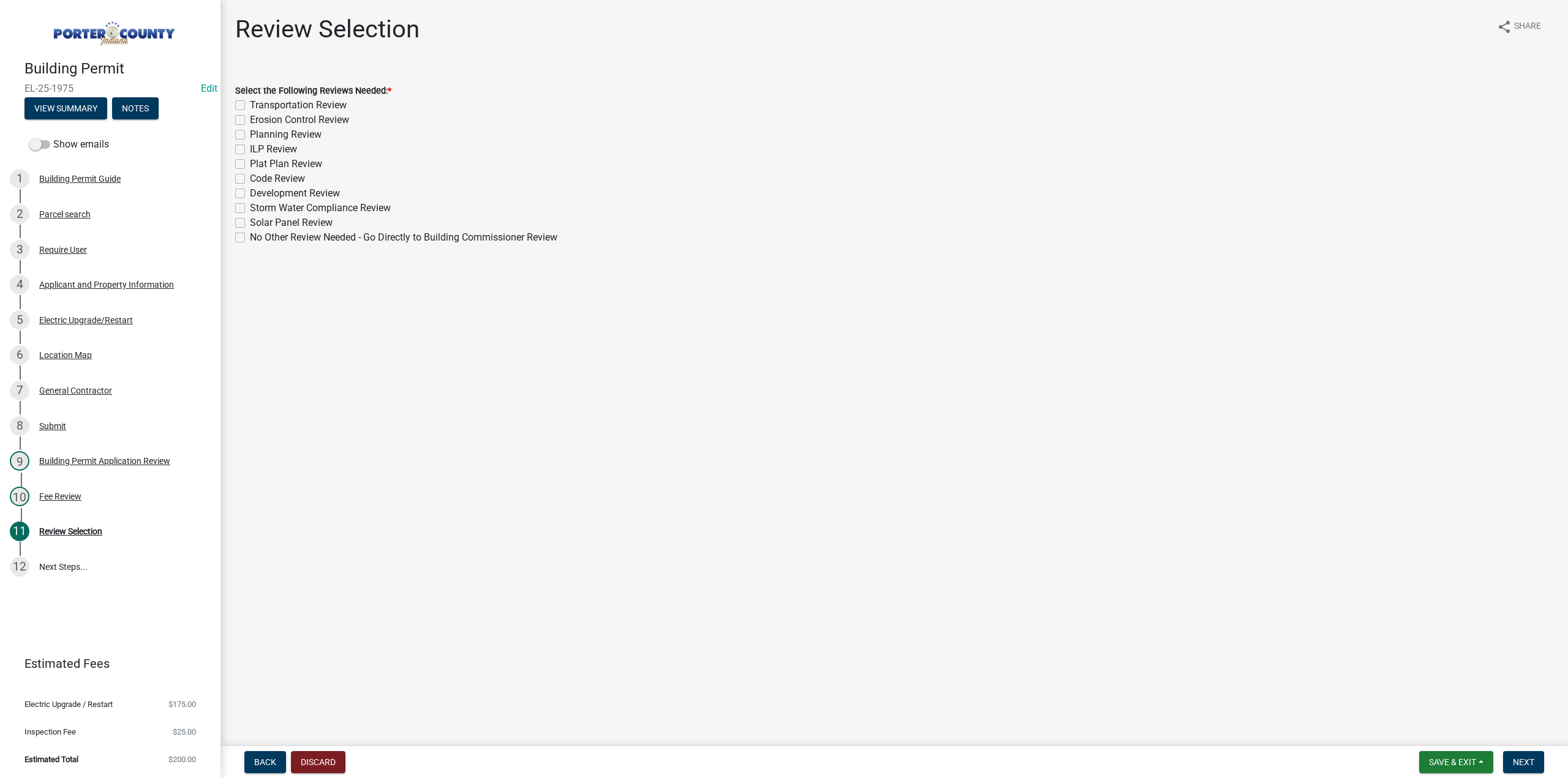
click at [250, 239] on label "No Other Review Needed - Go Directly to Building Commissioner Review" at bounding box center [403, 238] width 307 height 15
click at [250, 238] on input "No Other Review Needed - Go Directly to Building Commissioner Review" at bounding box center [253, 234] width 8 height 8
checkbox input "true"
checkbox input "false"
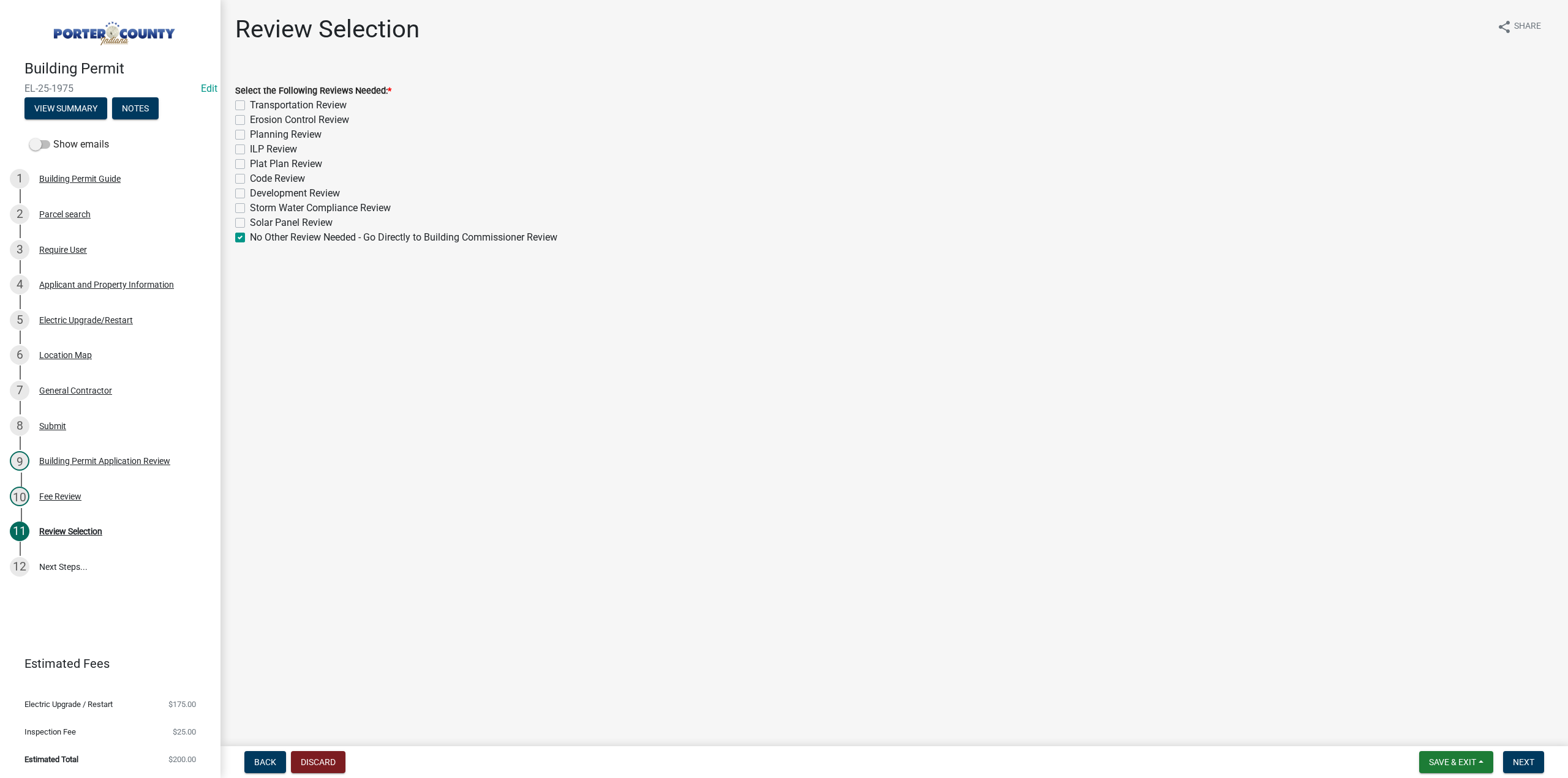
checkbox input "false"
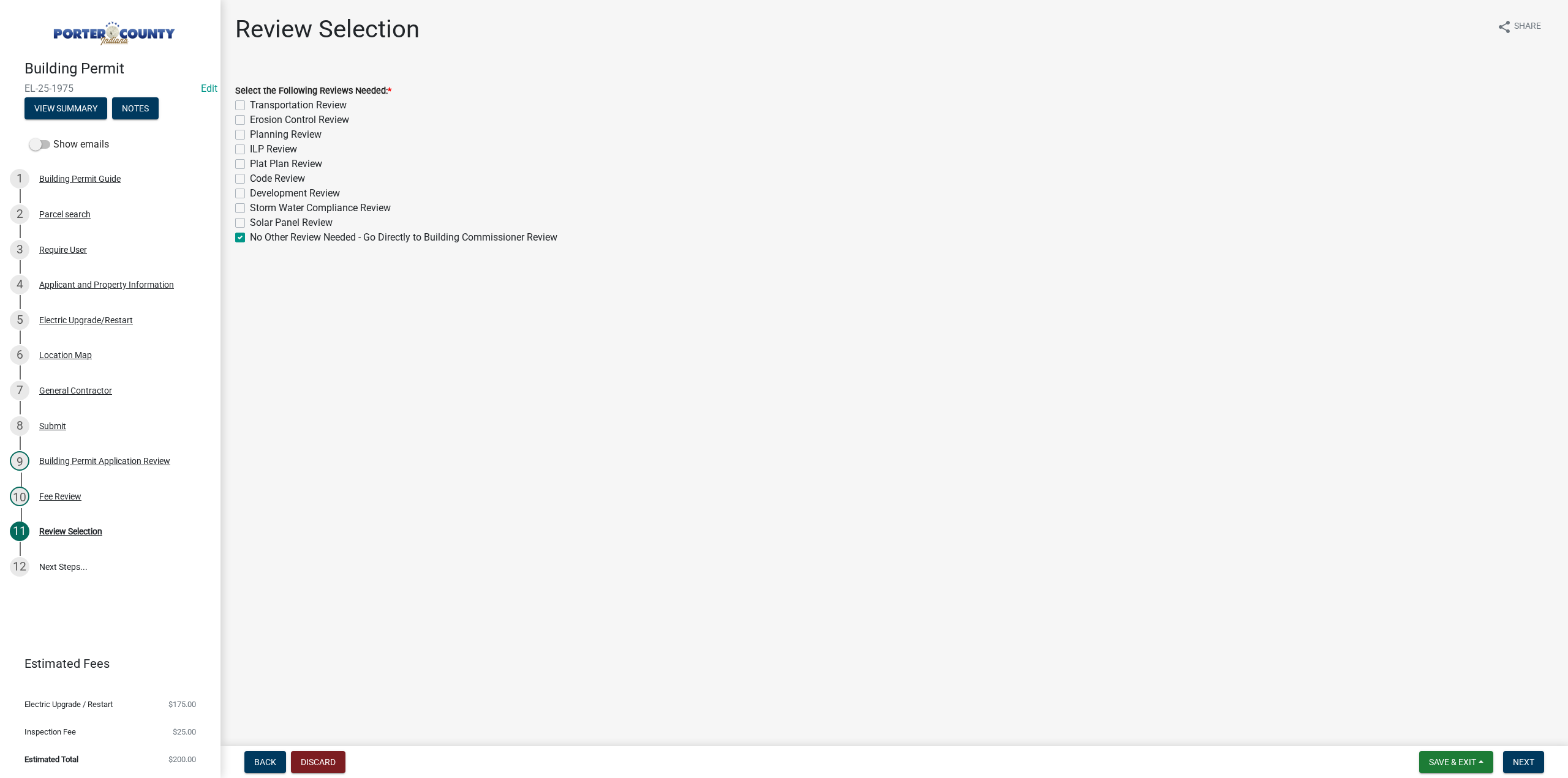
checkbox input "false"
checkbox input "true"
click at [1533, 763] on span "Next" at bounding box center [1523, 763] width 22 height 10
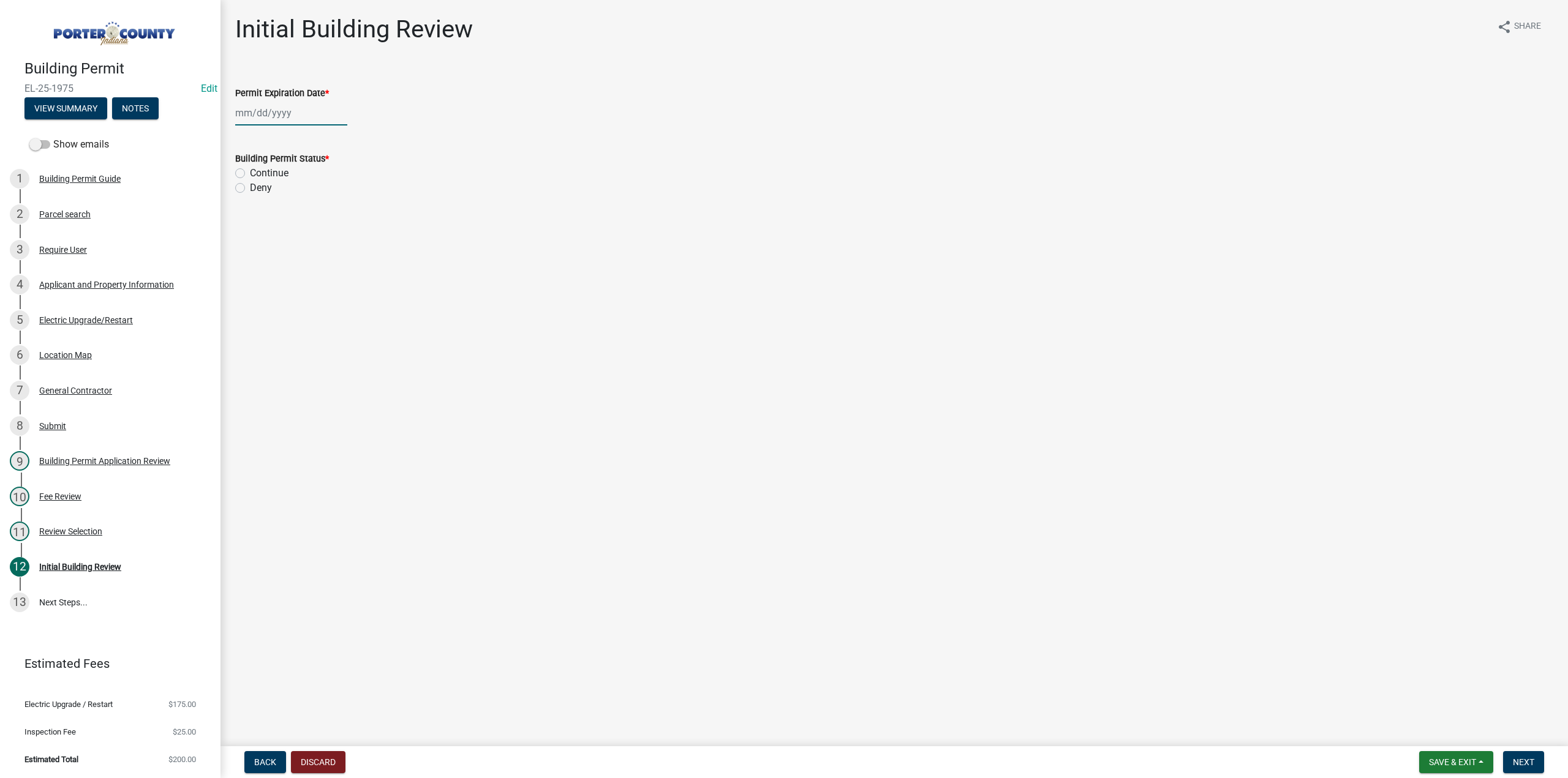
click at [280, 117] on div at bounding box center [290, 112] width 112 height 25
select select "10"
click at [313, 138] on select "1525 1526 1527 1528 1529 1530 1531 1532 1533 1534 1535 1536 1537 1538 1539 1540…" at bounding box center [331, 140] width 44 height 19
select select "2026"
click at [309, 130] on select "1525 1526 1527 1528 1529 1530 1531 1532 1533 1534 1535 1536 1537 1538 1539 1540…" at bounding box center [331, 140] width 44 height 19
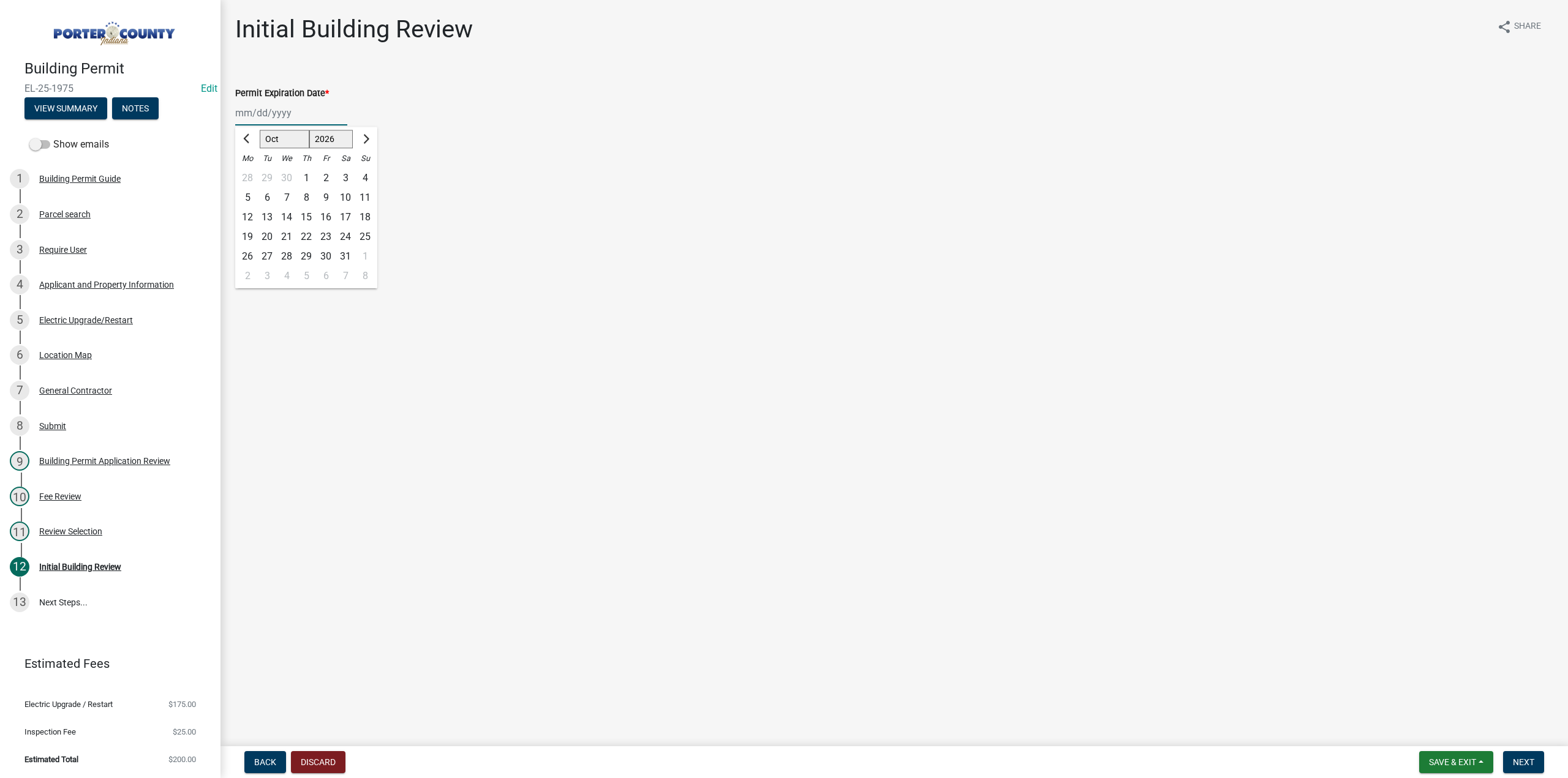
click at [324, 194] on div "9" at bounding box center [326, 198] width 20 height 20
type input "10/09/2026"
click at [250, 173] on label "Continue" at bounding box center [269, 174] width 38 height 15
click at [250, 173] on input "Continue" at bounding box center [253, 170] width 8 height 8
radio input "true"
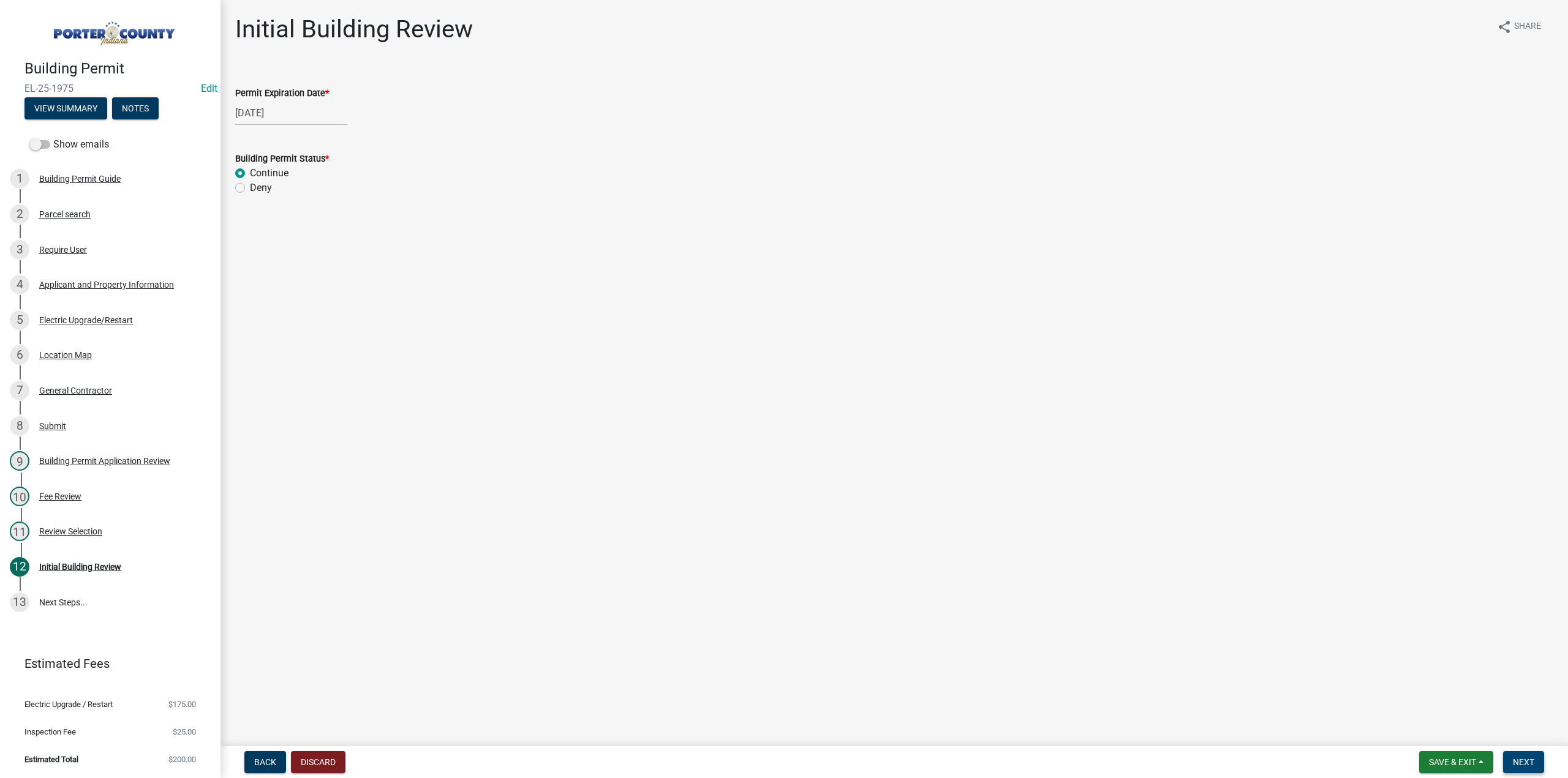
click at [1524, 758] on span "Next" at bounding box center [1523, 763] width 22 height 10
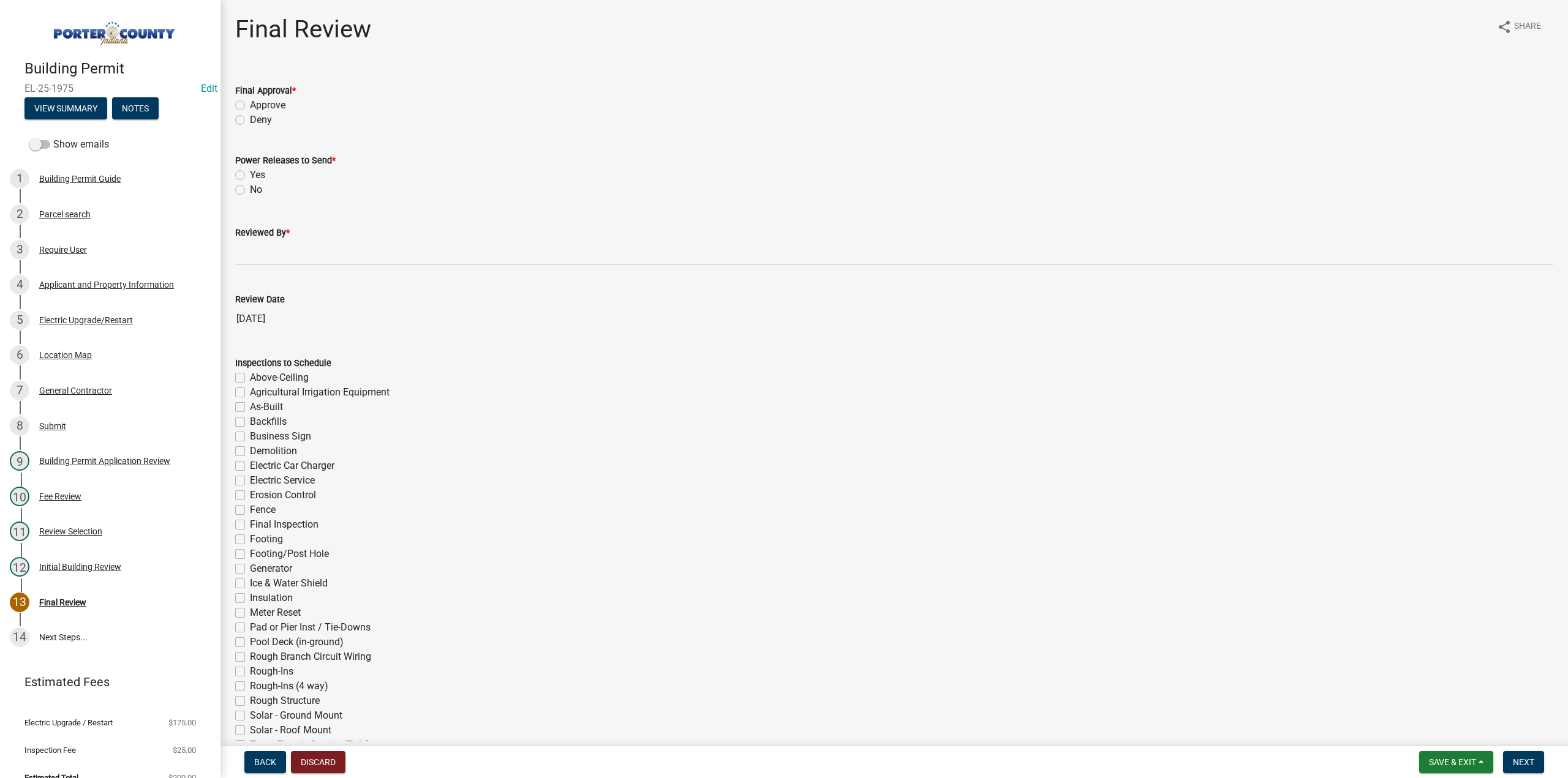
click at [250, 106] on label "Approve" at bounding box center [267, 106] width 35 height 15
click at [250, 106] on input "Approve" at bounding box center [253, 102] width 8 height 8
radio input "true"
click at [250, 185] on label "No" at bounding box center [256, 190] width 12 height 15
click at [250, 185] on input "No" at bounding box center [253, 186] width 8 height 8
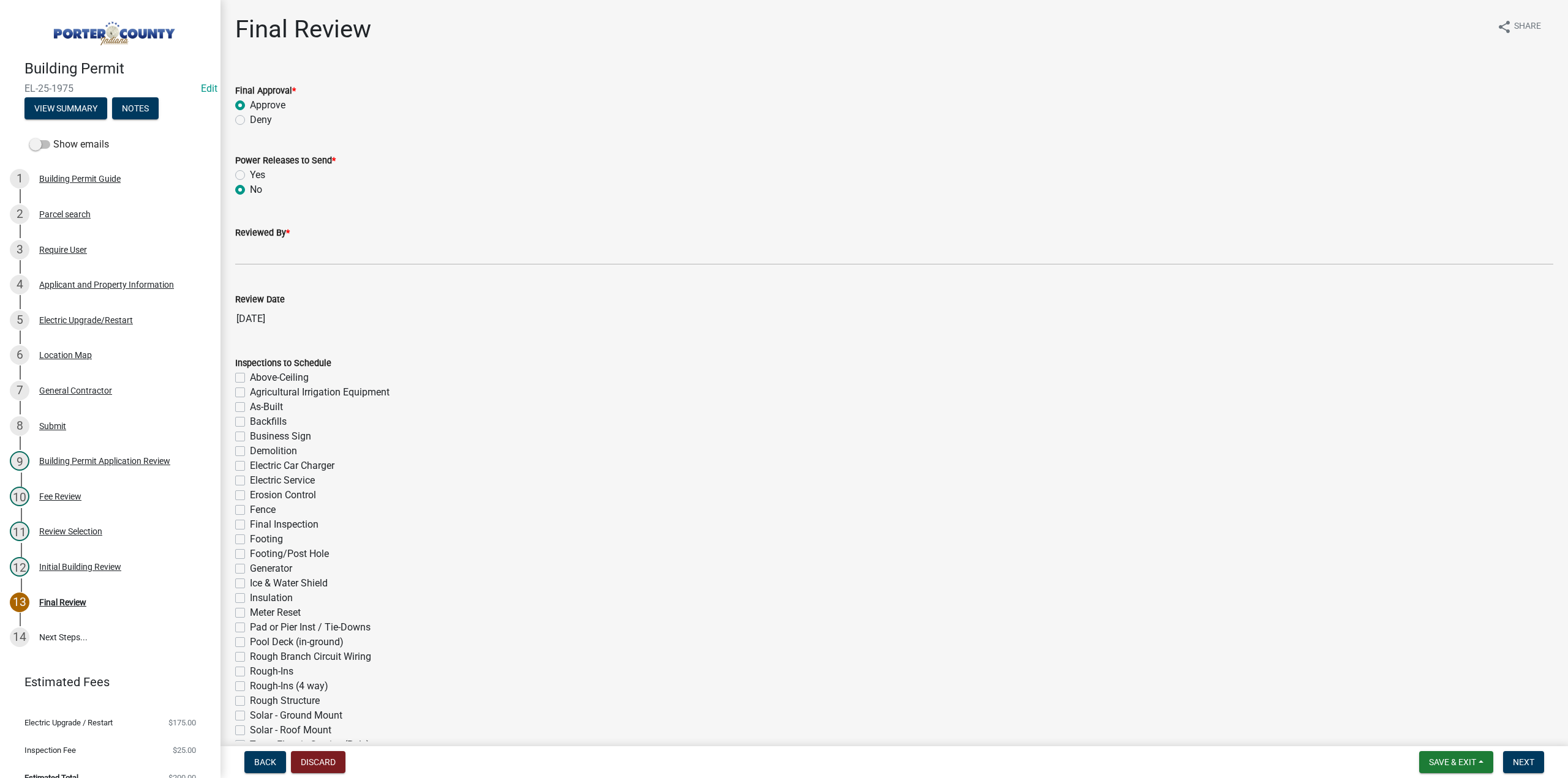
radio input "true"
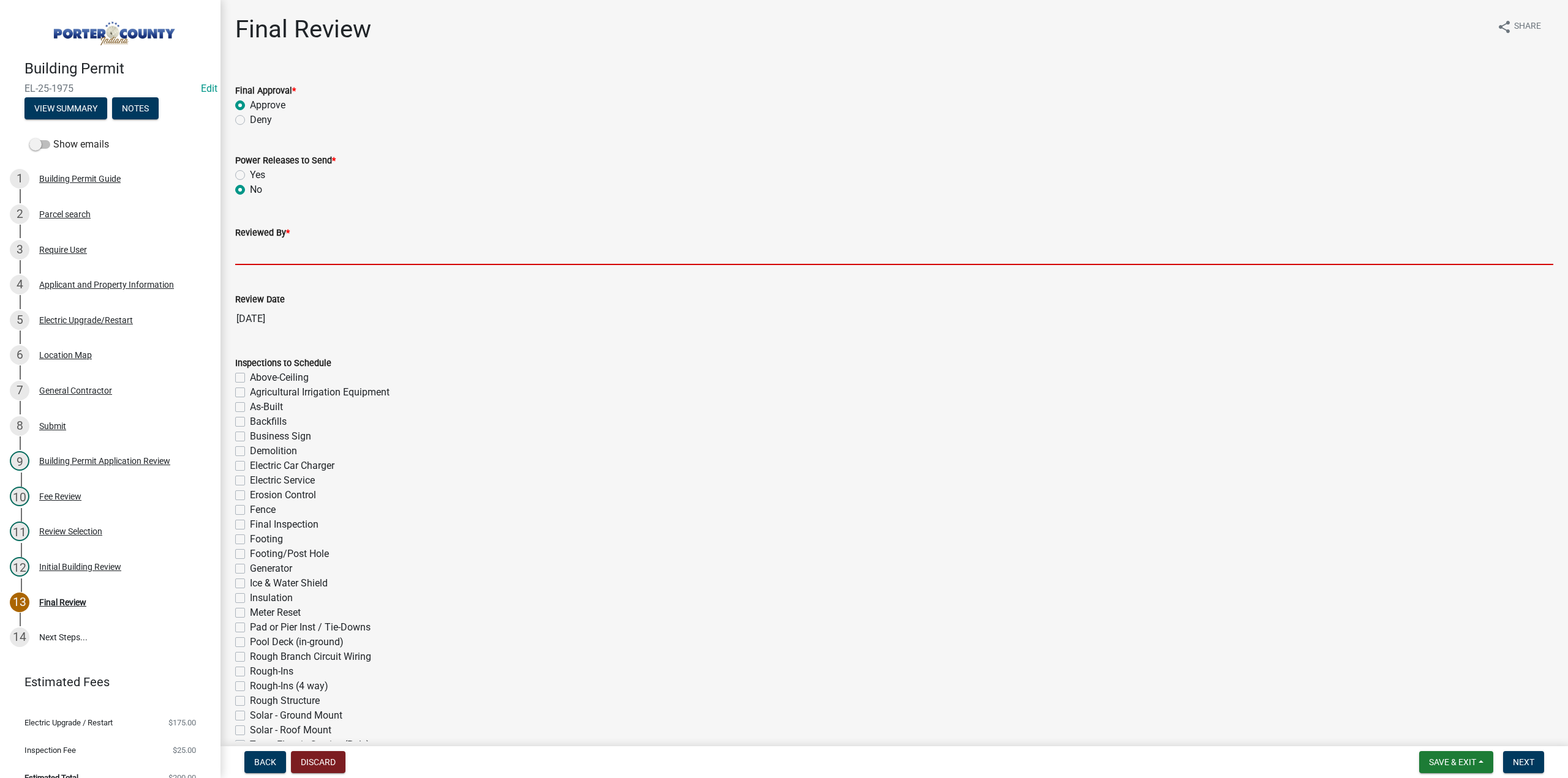
click at [265, 252] on input "Reviewed By *" at bounding box center [894, 252] width 1318 height 25
type input "TT"
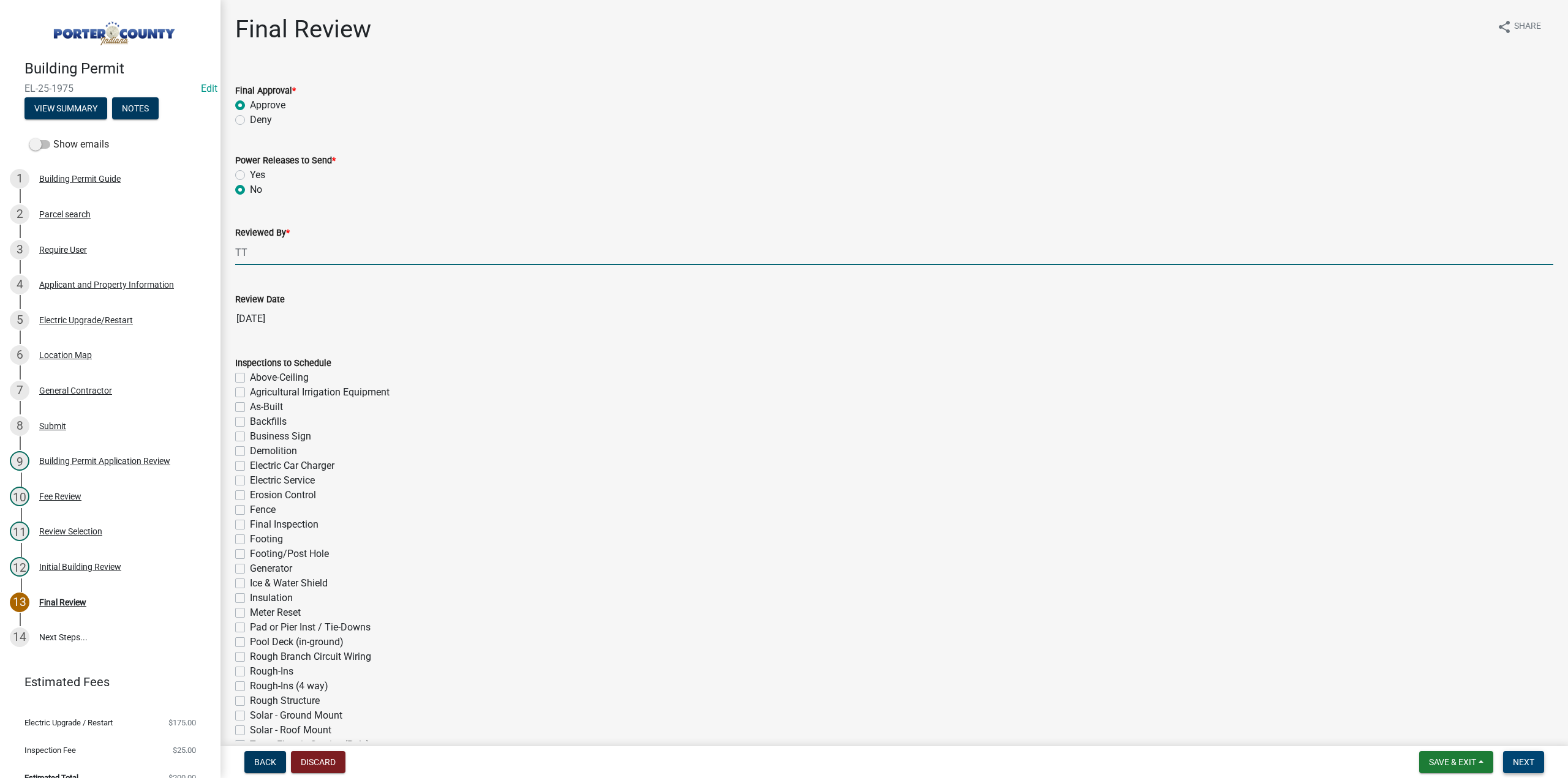
click at [1510, 763] on button "Next" at bounding box center [1524, 763] width 41 height 22
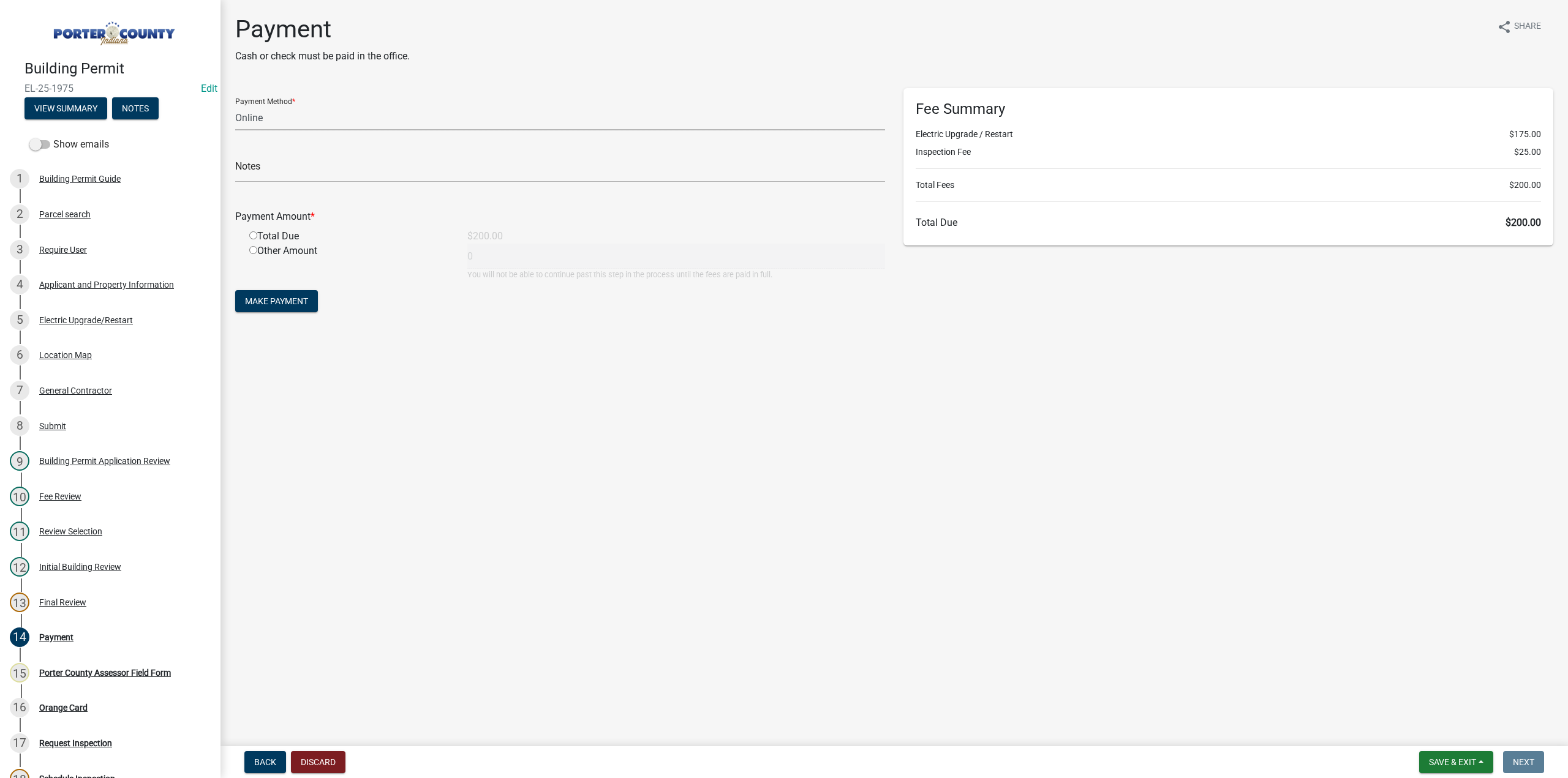
click at [267, 114] on select "Credit Card POS Check Cash Online" at bounding box center [559, 117] width 650 height 25
select select "1: 0"
click at [235, 105] on select "Credit Card POS Check Cash Online" at bounding box center [559, 117] width 650 height 25
click at [273, 177] on input "text" at bounding box center [559, 170] width 650 height 25
type input "#2244 Christy Katschke"
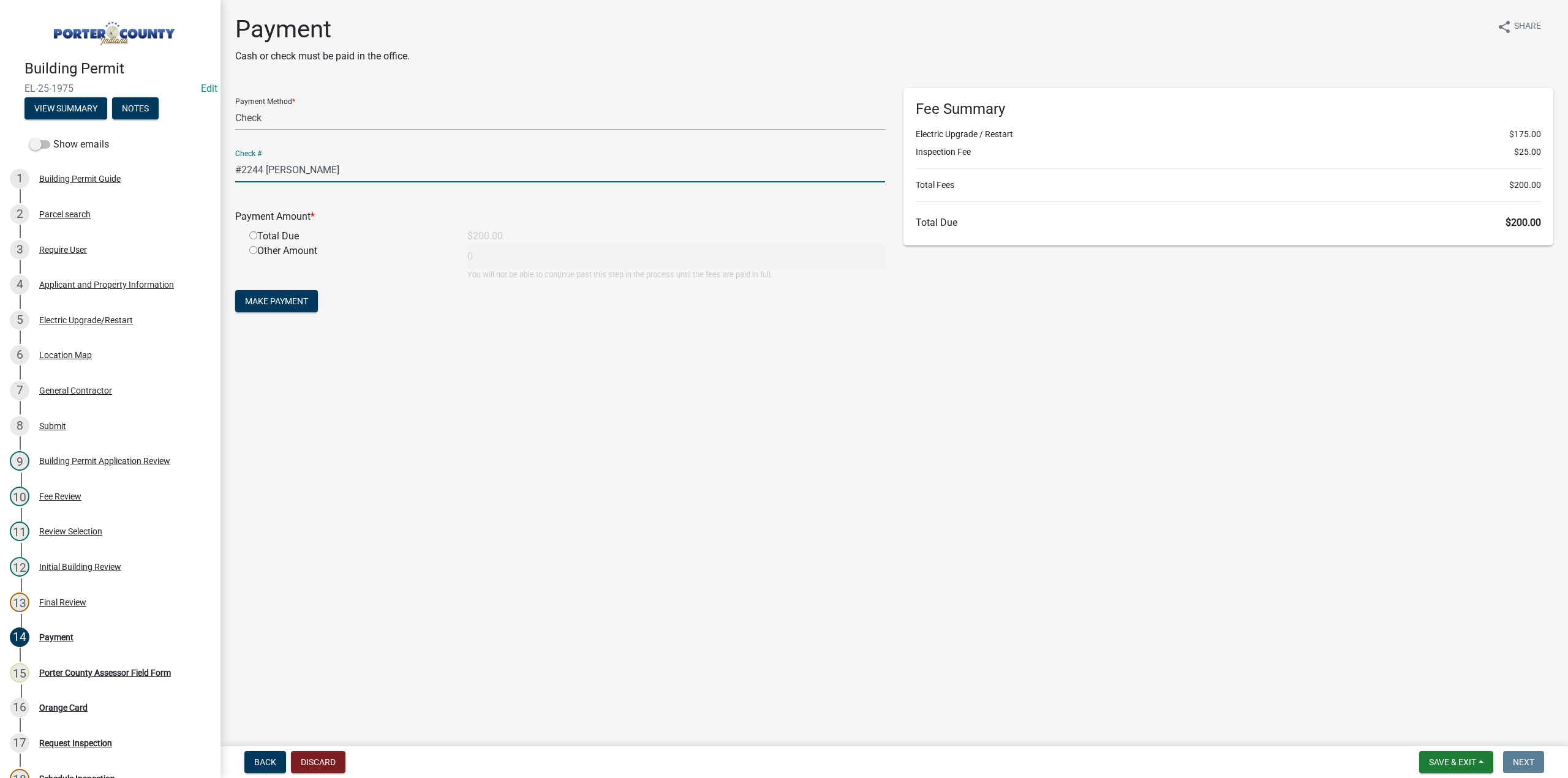
click at [255, 234] on input "radio" at bounding box center [253, 235] width 8 height 8
radio input "true"
type input "200"
click at [286, 297] on span "Make Payment" at bounding box center [276, 302] width 63 height 10
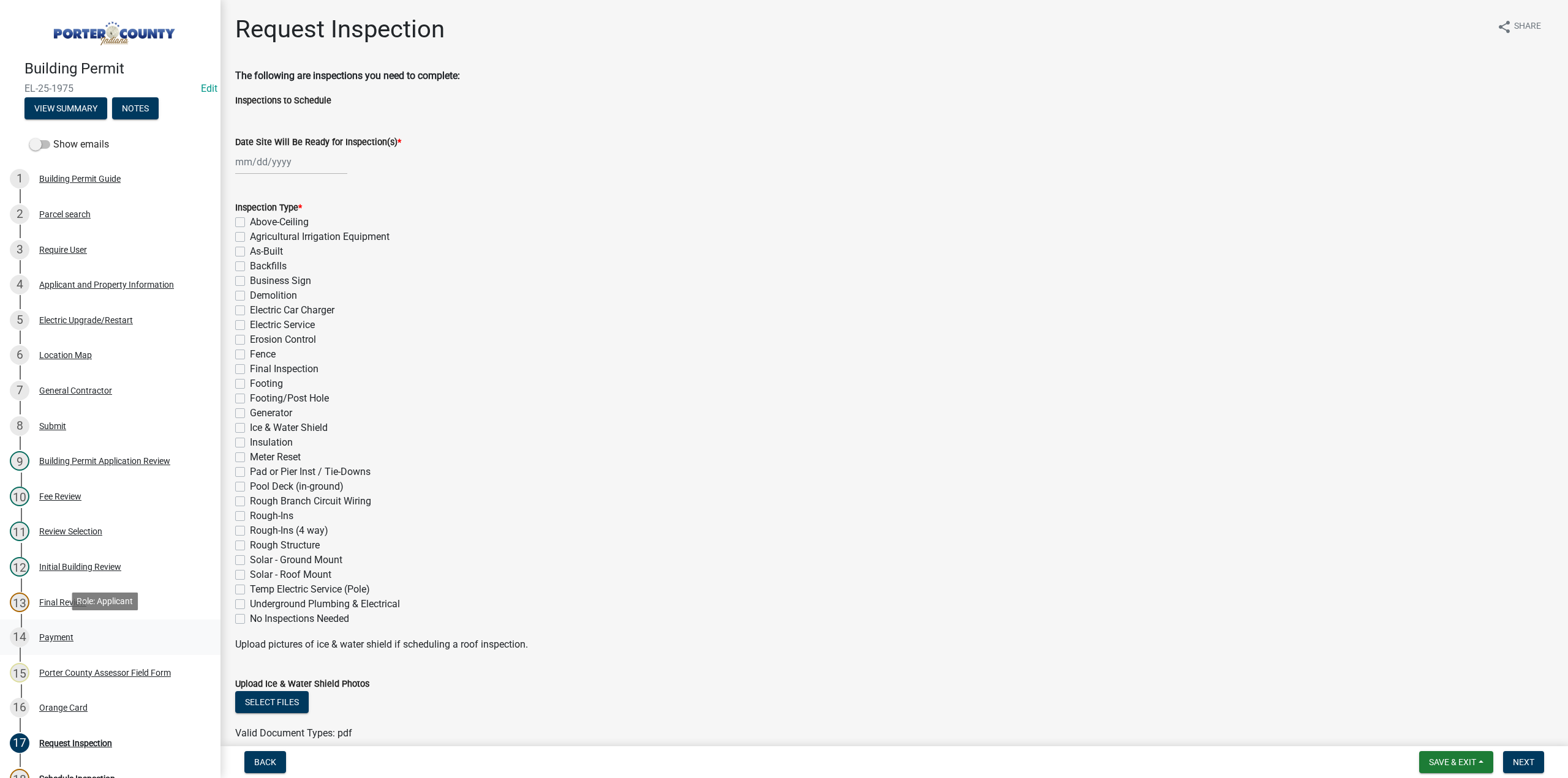
click at [47, 638] on div "Payment" at bounding box center [56, 638] width 34 height 9
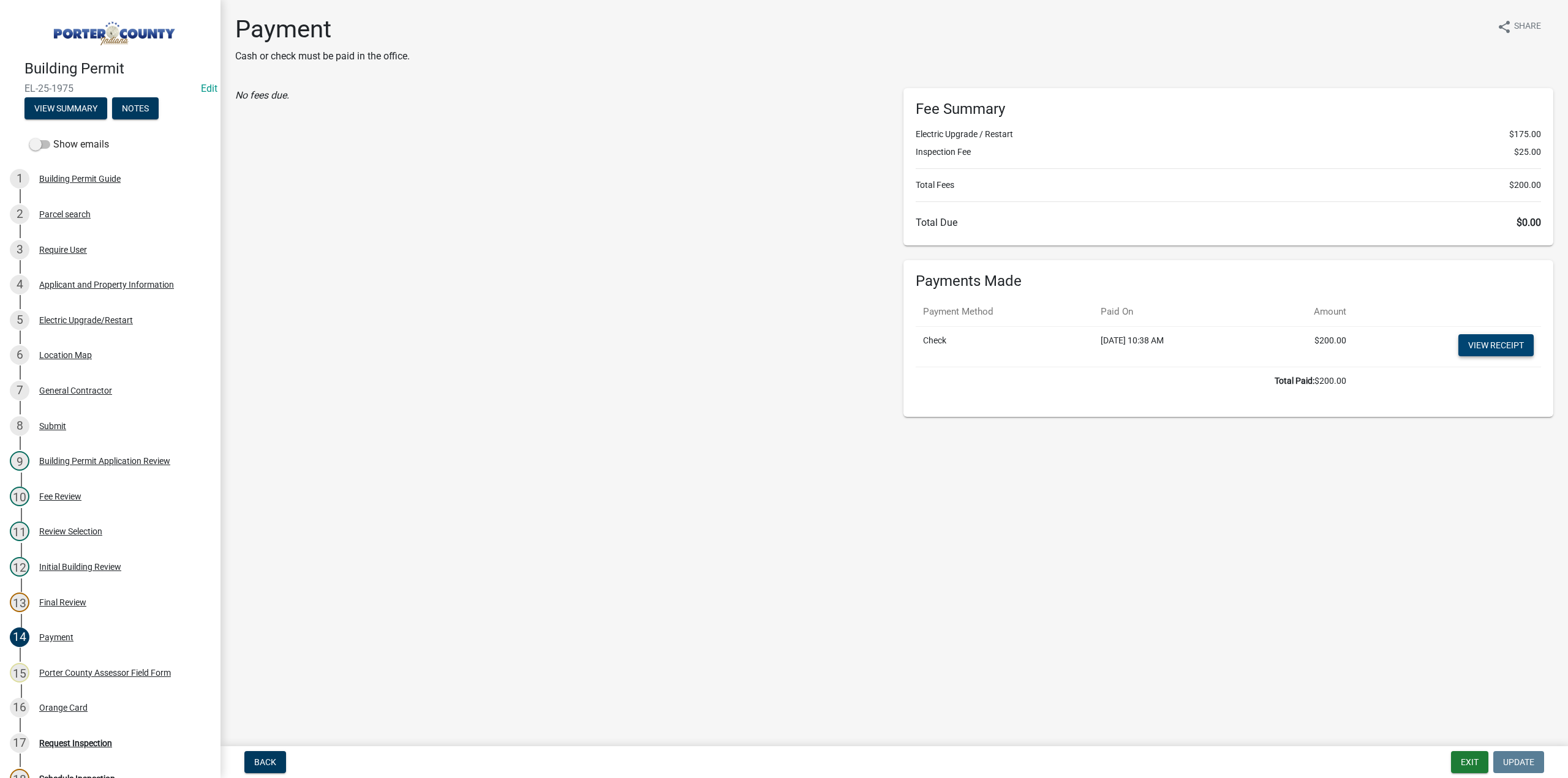
click at [1467, 340] on link "View receipt" at bounding box center [1496, 345] width 75 height 22
click at [46, 714] on div "16 Orange Card" at bounding box center [105, 708] width 191 height 20
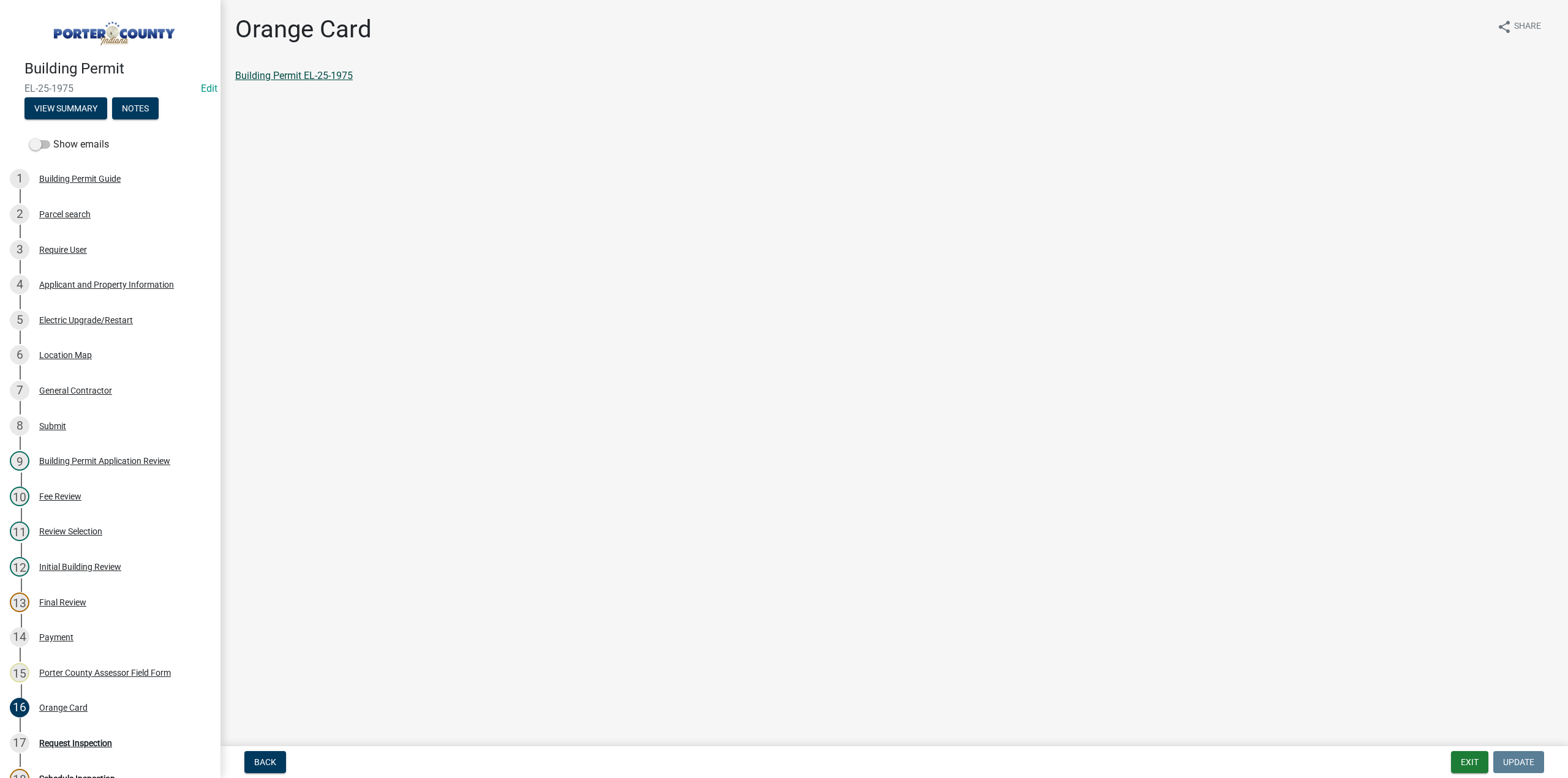
click at [292, 77] on link "Building Permit EL-25-1975" at bounding box center [294, 75] width 117 height 12
click at [161, 101] on div "Building Permit EL-25-1975 Edit View Summary Notes" at bounding box center [110, 86] width 201 height 72
click at [143, 112] on button "Notes" at bounding box center [135, 109] width 46 height 22
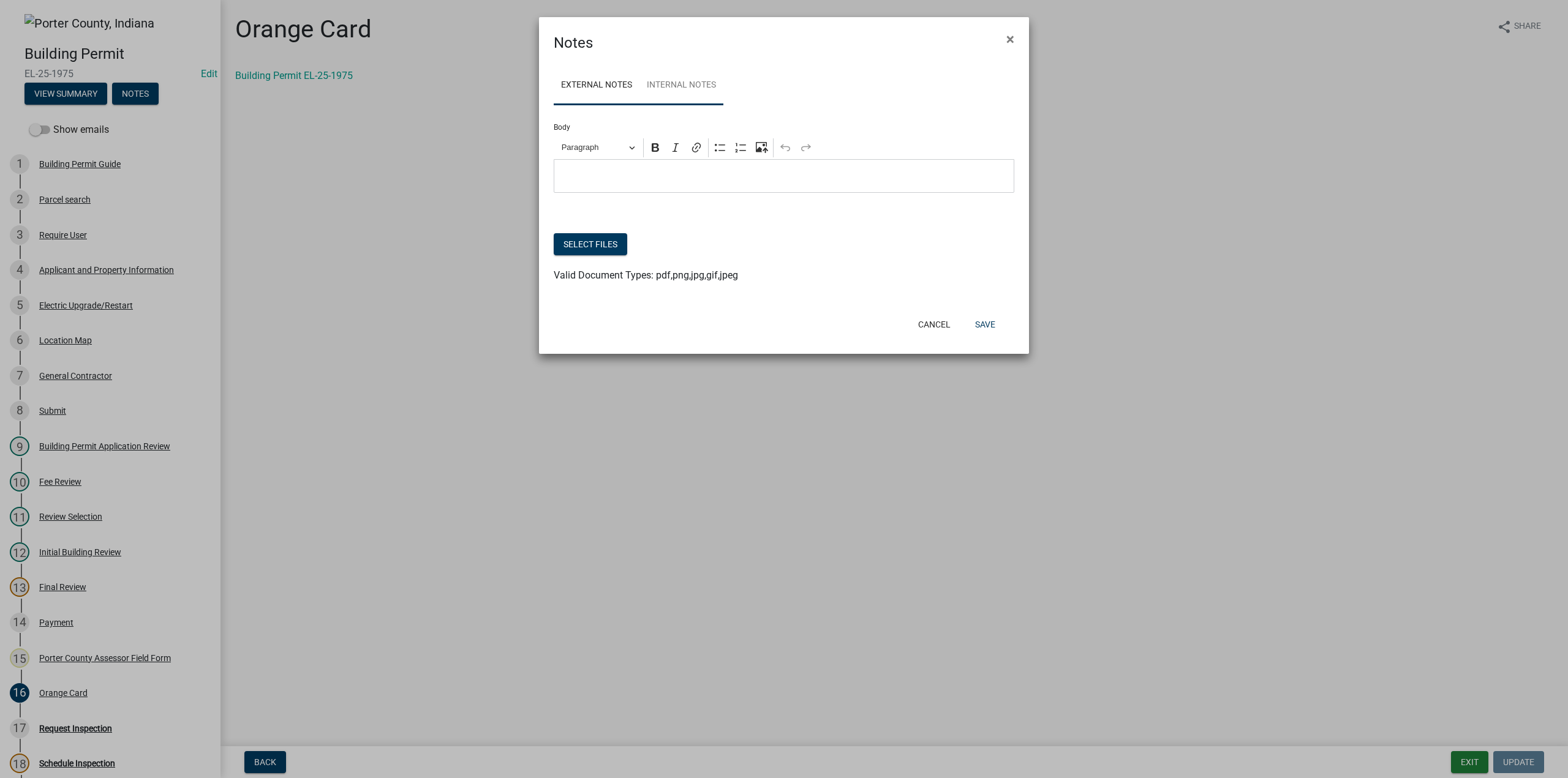
click at [684, 81] on link "Internal Notes" at bounding box center [681, 85] width 84 height 39
click at [606, 239] on button "Select files" at bounding box center [590, 245] width 74 height 22
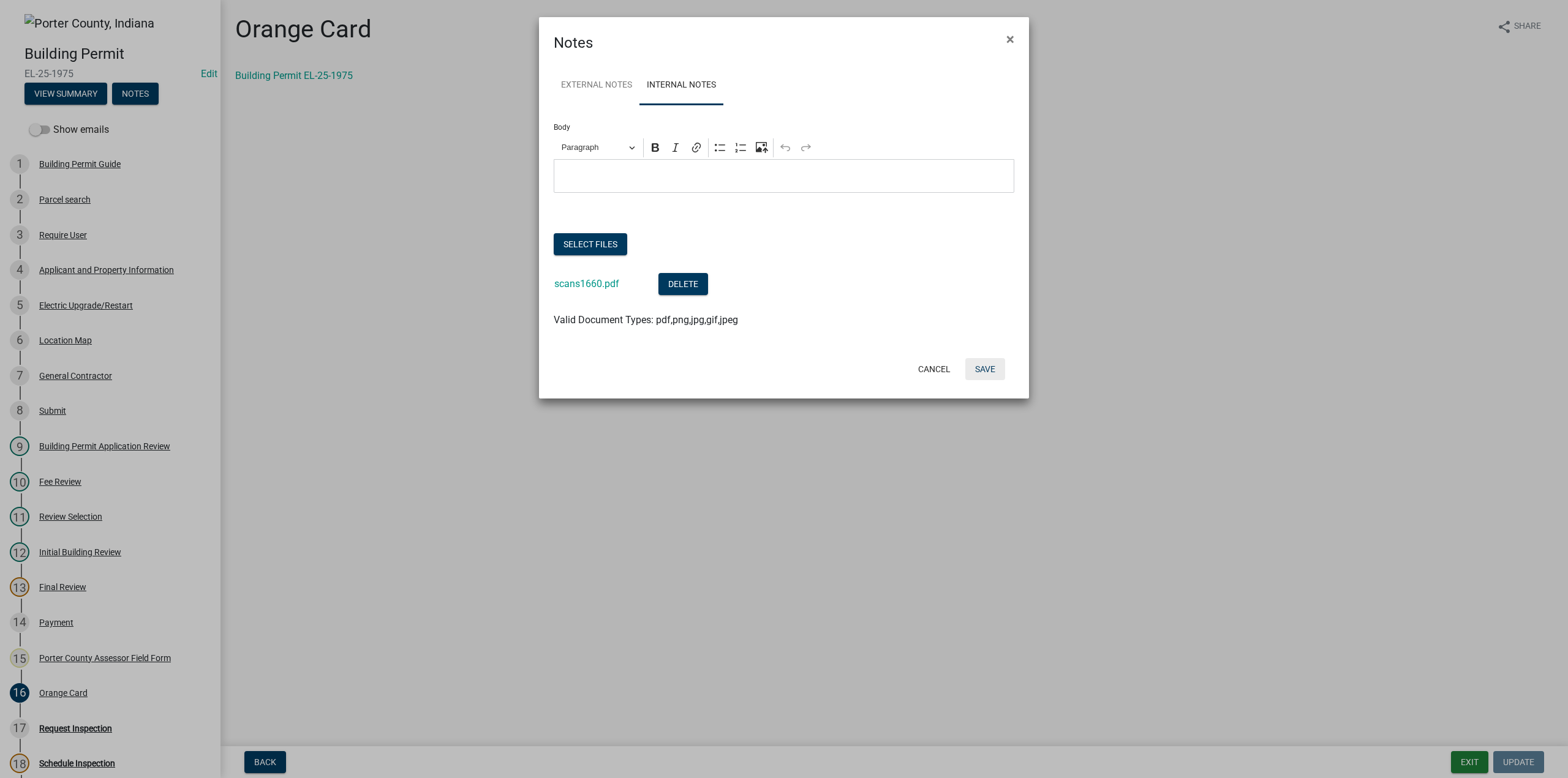
click at [982, 374] on button "Save" at bounding box center [985, 370] width 40 height 22
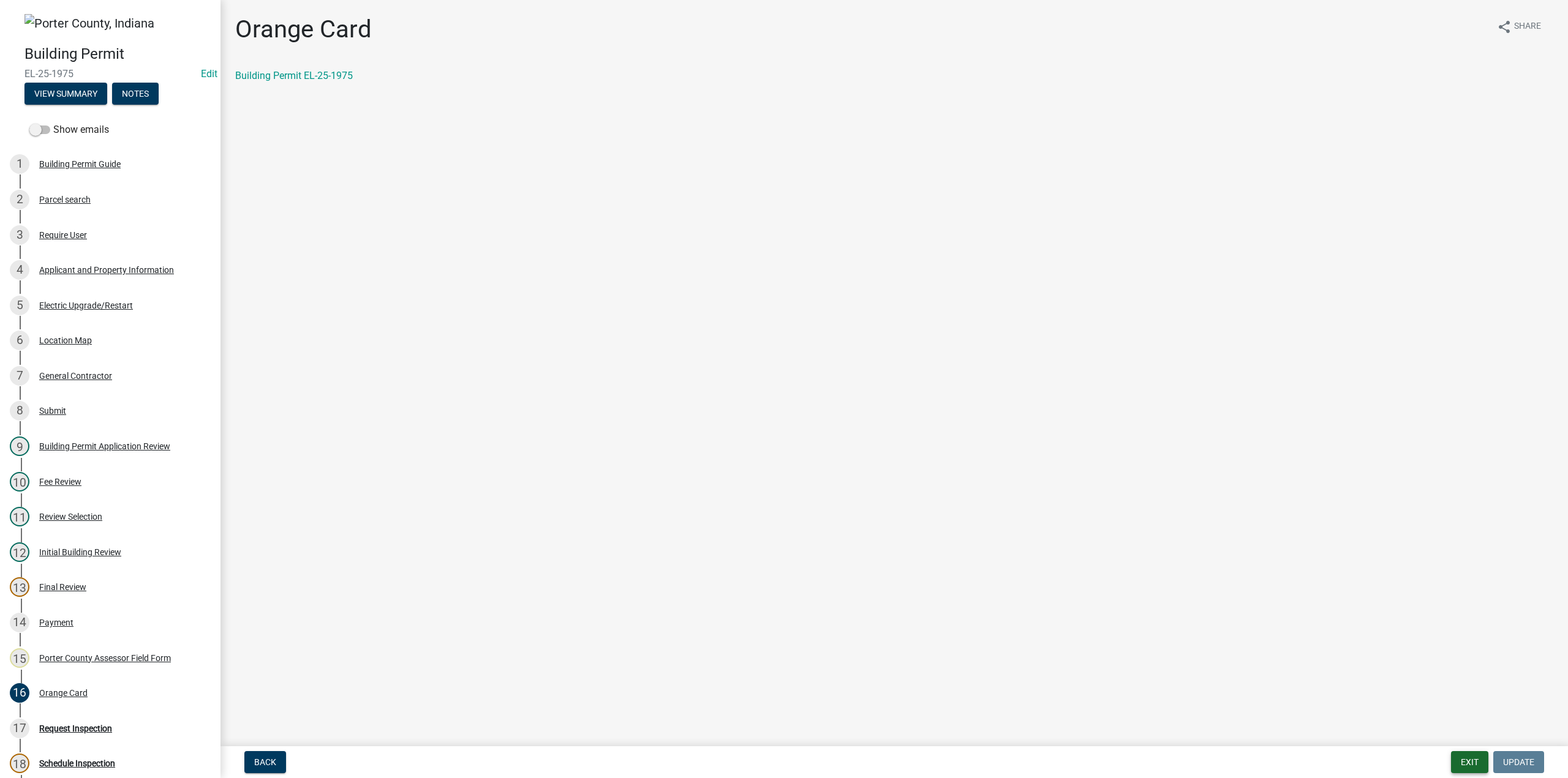
click at [1472, 769] on button "Exit" at bounding box center [1469, 763] width 37 height 22
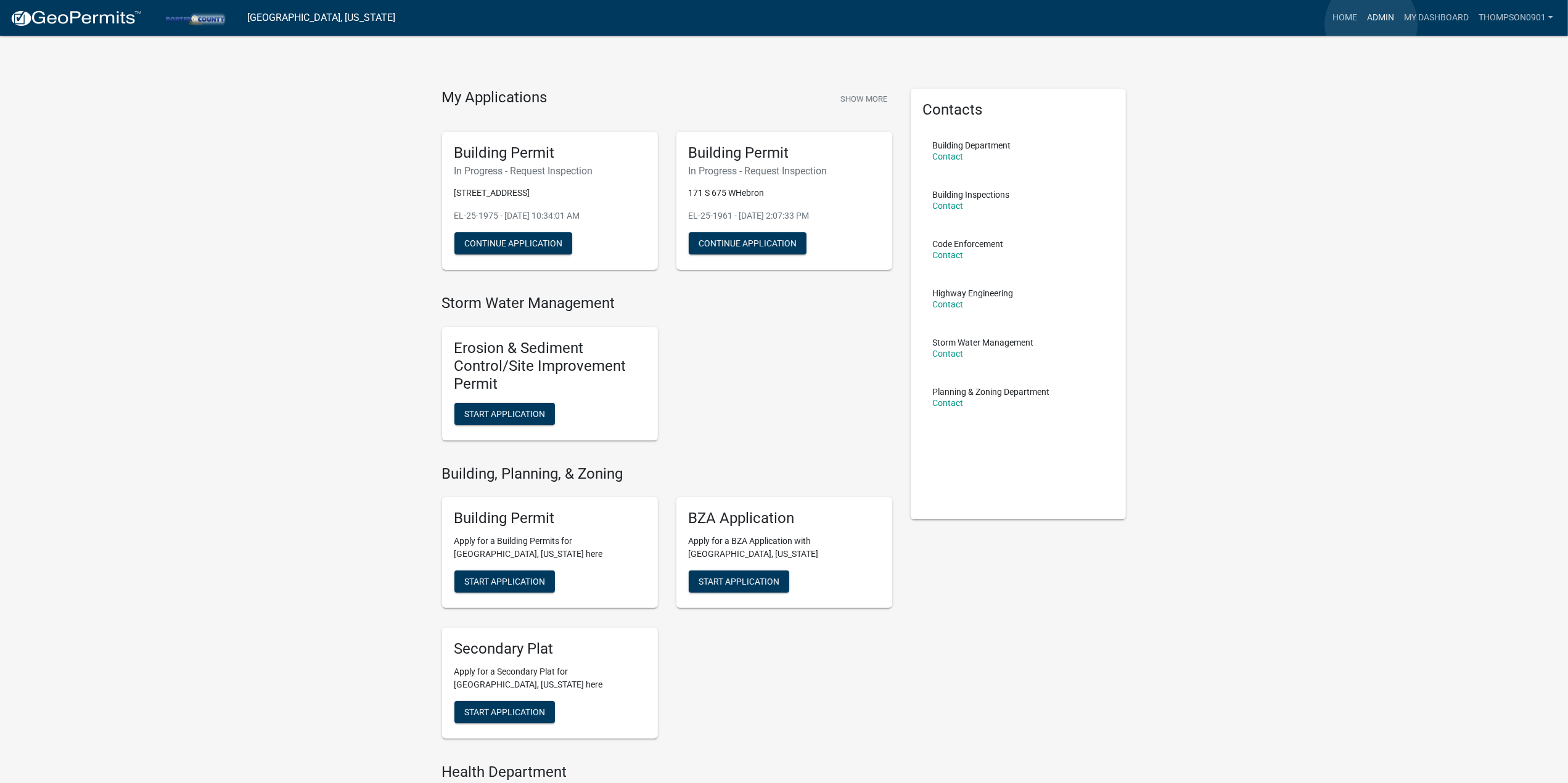
click at [1371, 24] on link "Admin" at bounding box center [1380, 18] width 37 height 24
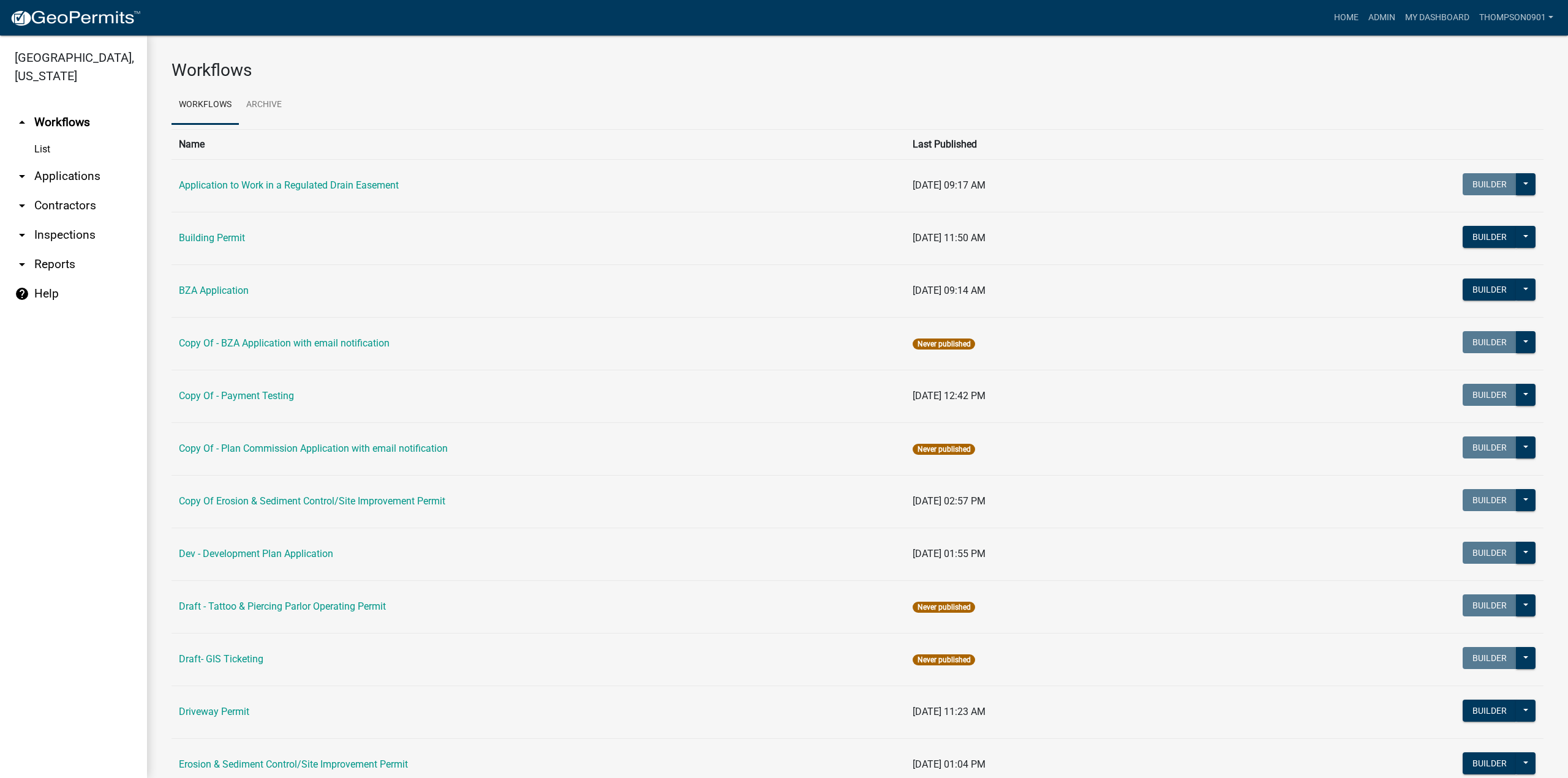
click at [77, 162] on link "arrow_drop_down Applications" at bounding box center [74, 177] width 147 height 30
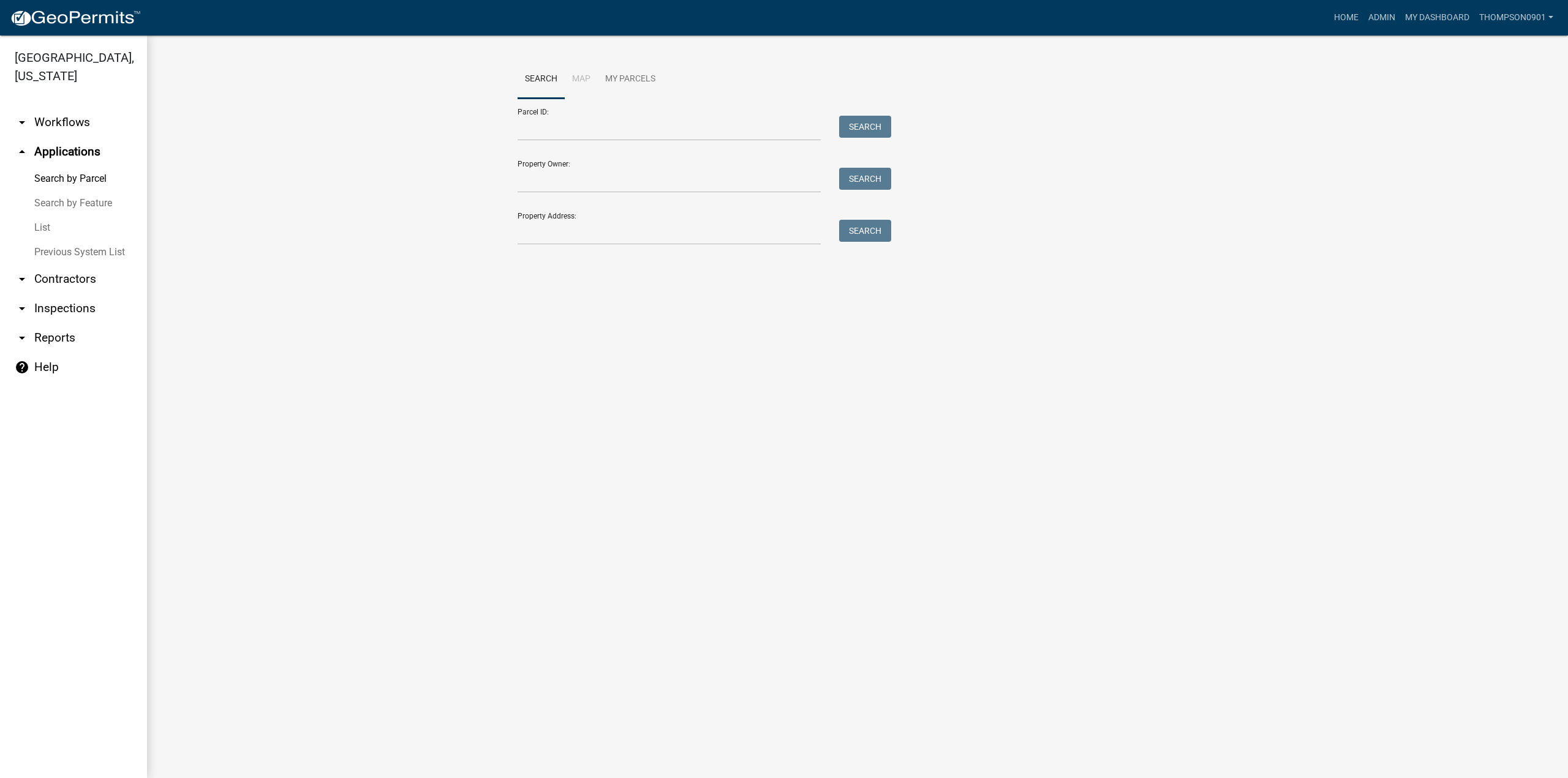
click at [53, 216] on link "List" at bounding box center [74, 228] width 147 height 25
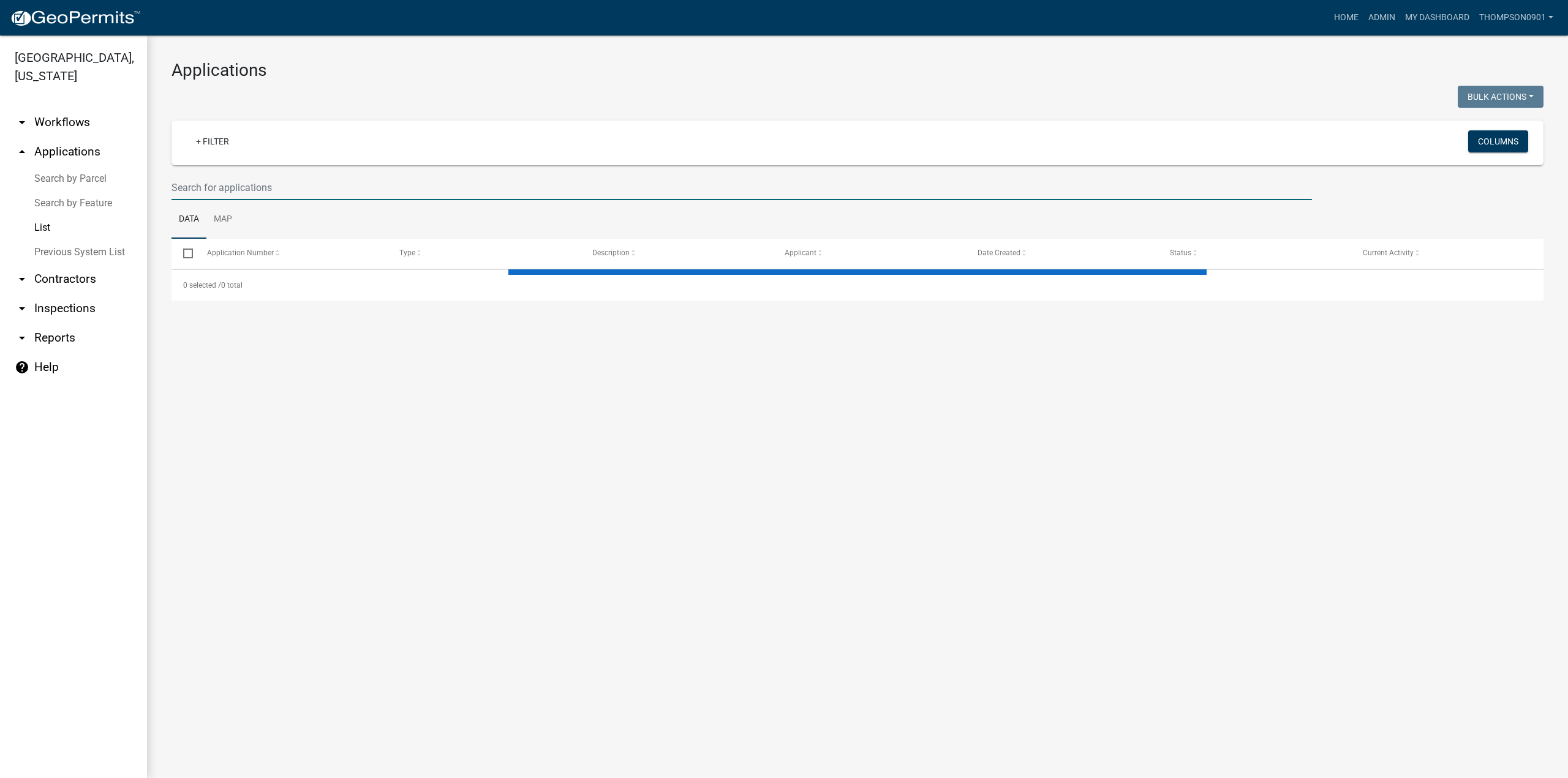
select select "3: 100"
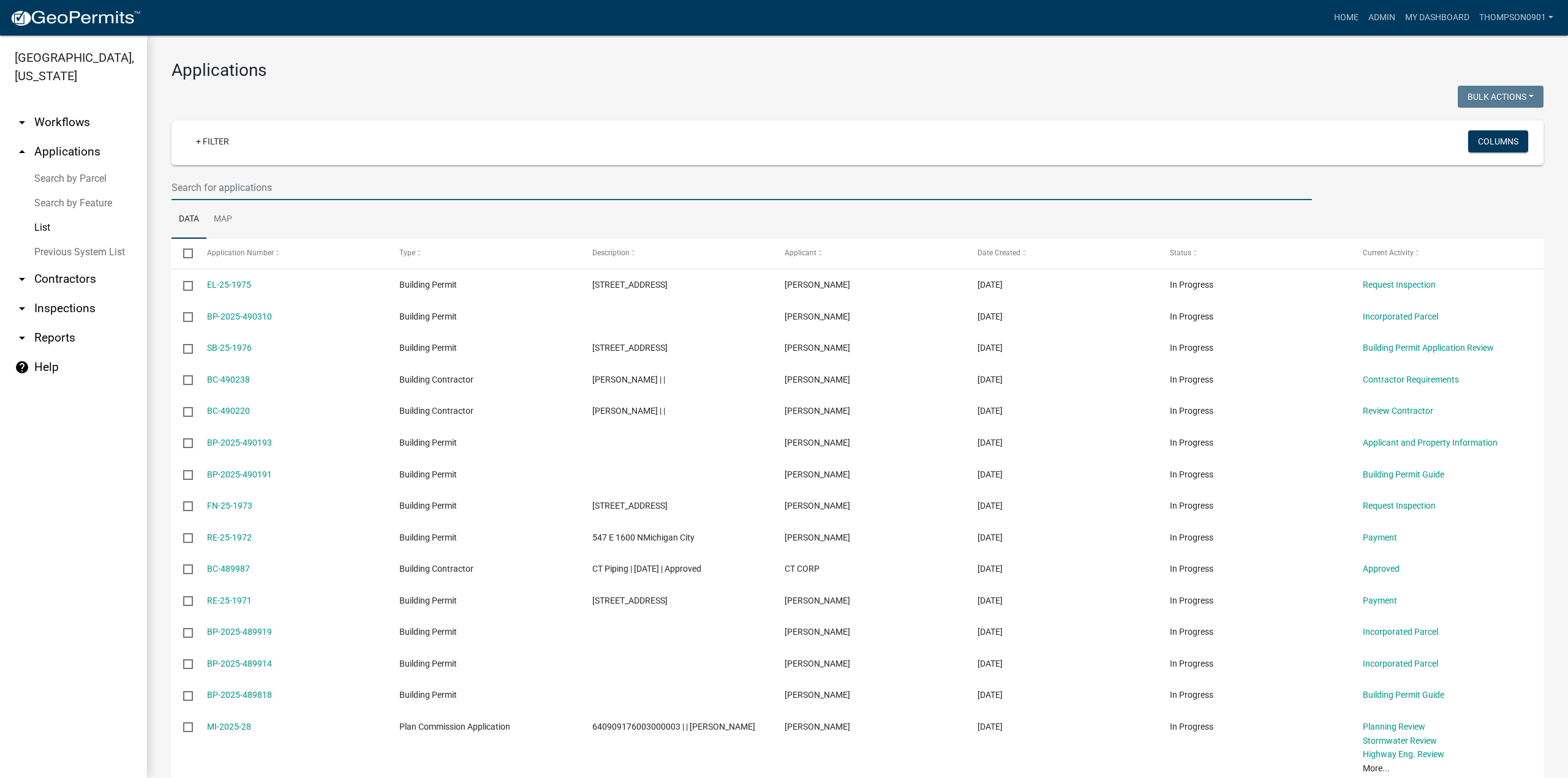
click at [232, 192] on input "text" at bounding box center [741, 187] width 1140 height 25
paste input "640730300009000006"
type input "640730300009000006"
drag, startPoint x: 309, startPoint y: 185, endPoint x: 0, endPoint y: 219, distance: 310.9
click at [0, 219] on div "Porter County, Indiana arrow_drop_down Workflows List arrow_drop_up Application…" at bounding box center [784, 407] width 1568 height 743
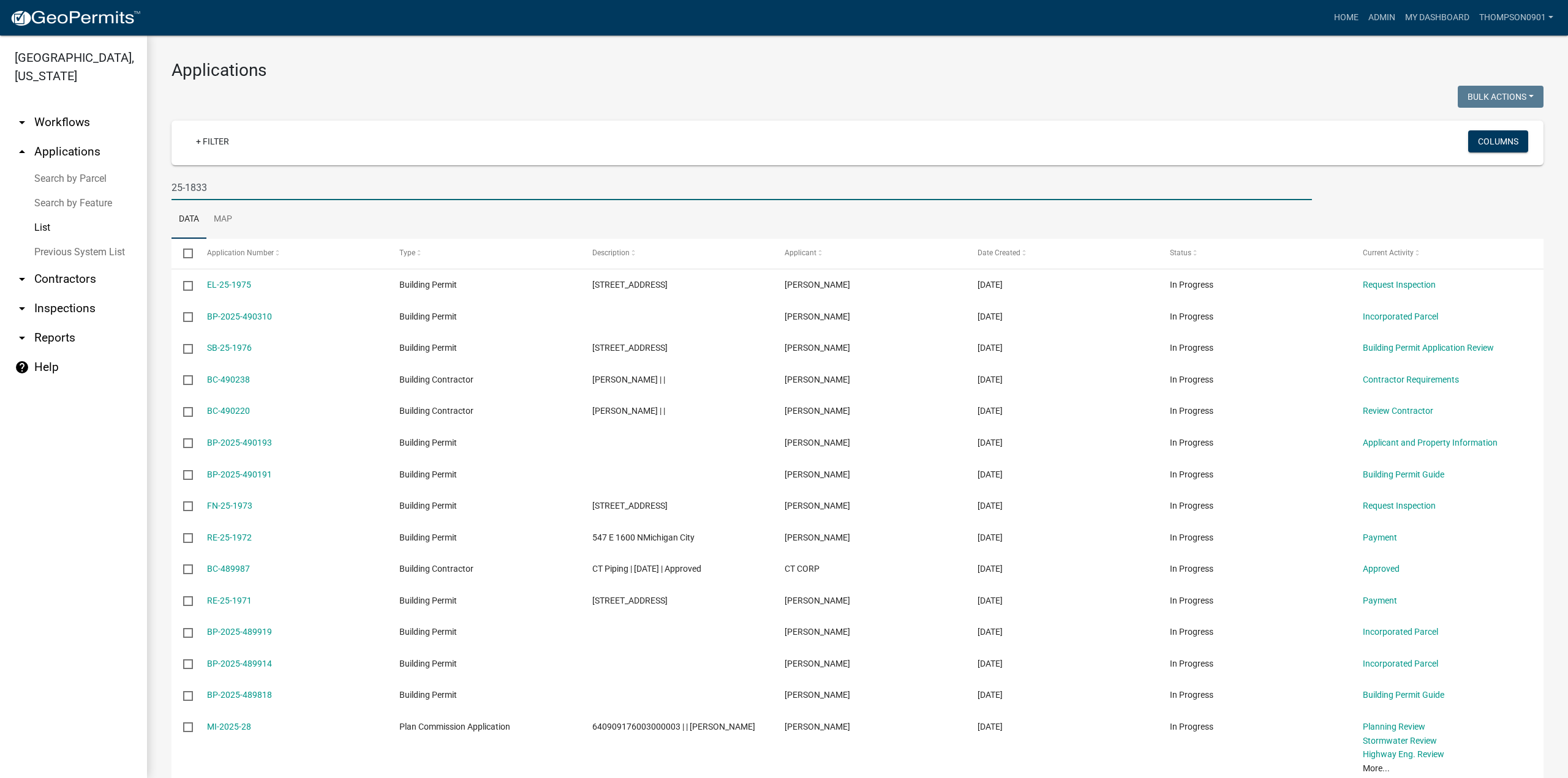
type input "25-1833"
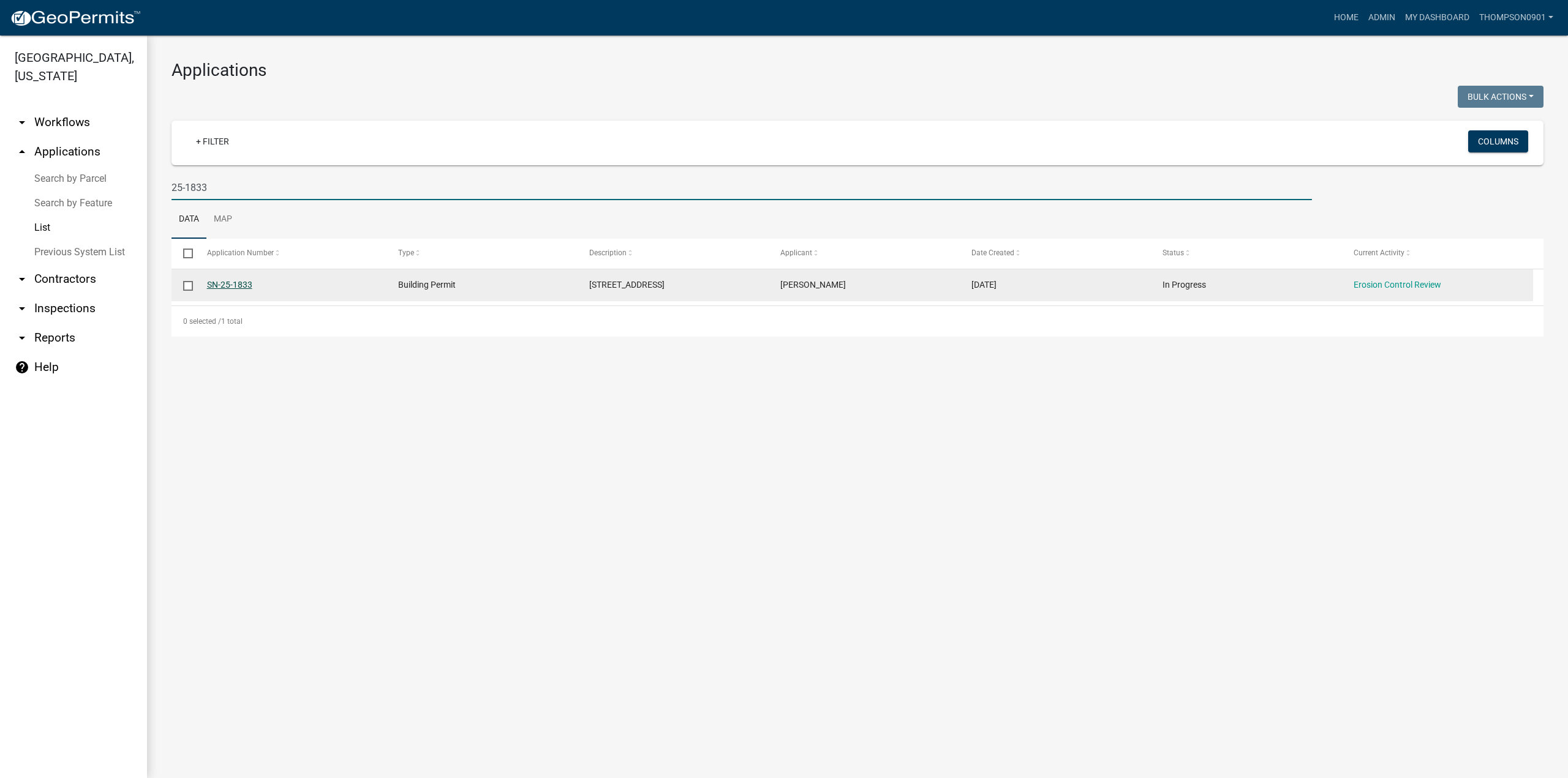
click at [214, 284] on link "SN-25-1833" at bounding box center [229, 285] width 45 height 10
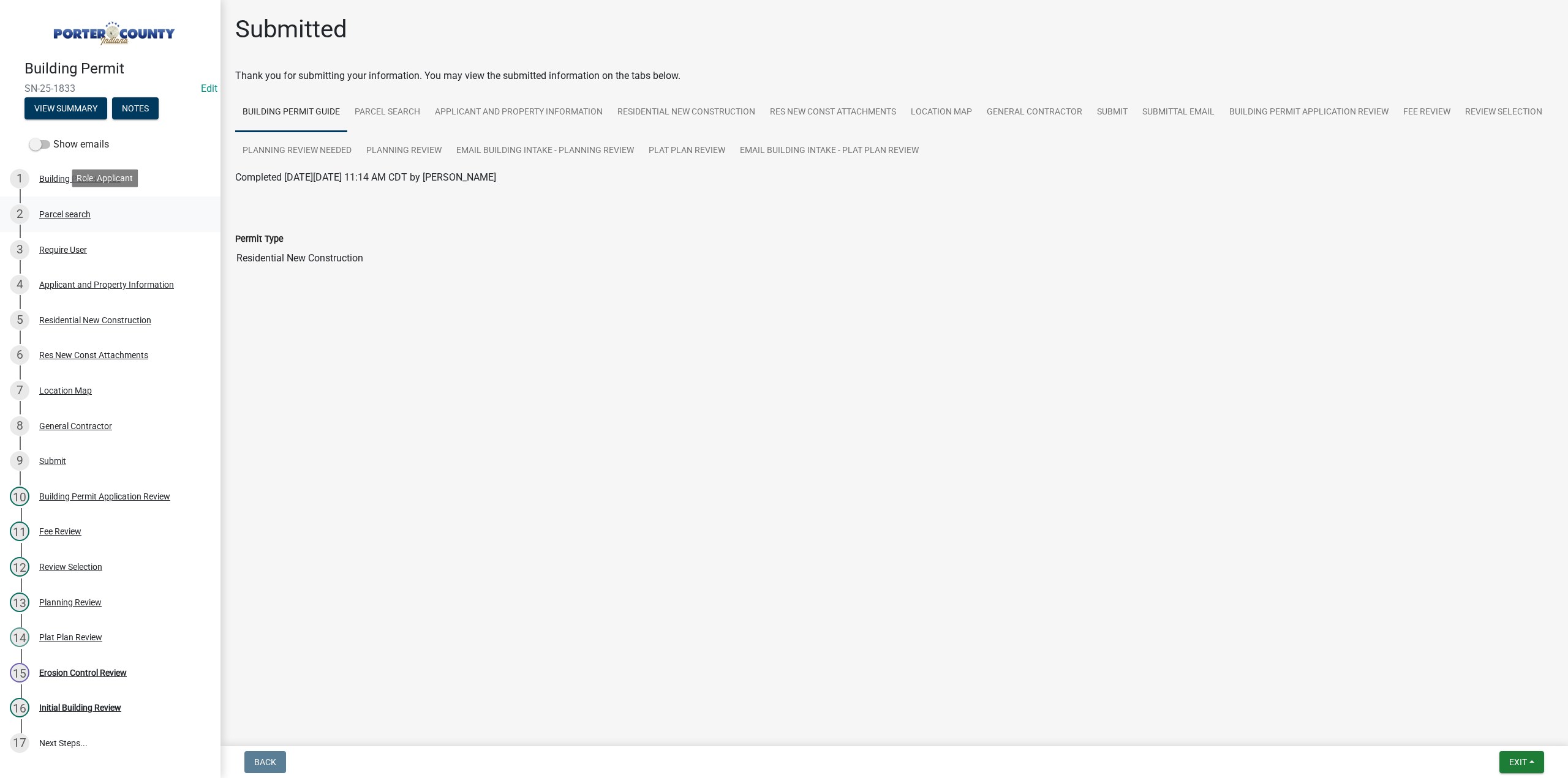
click at [81, 219] on div "2 Parcel search" at bounding box center [105, 214] width 191 height 20
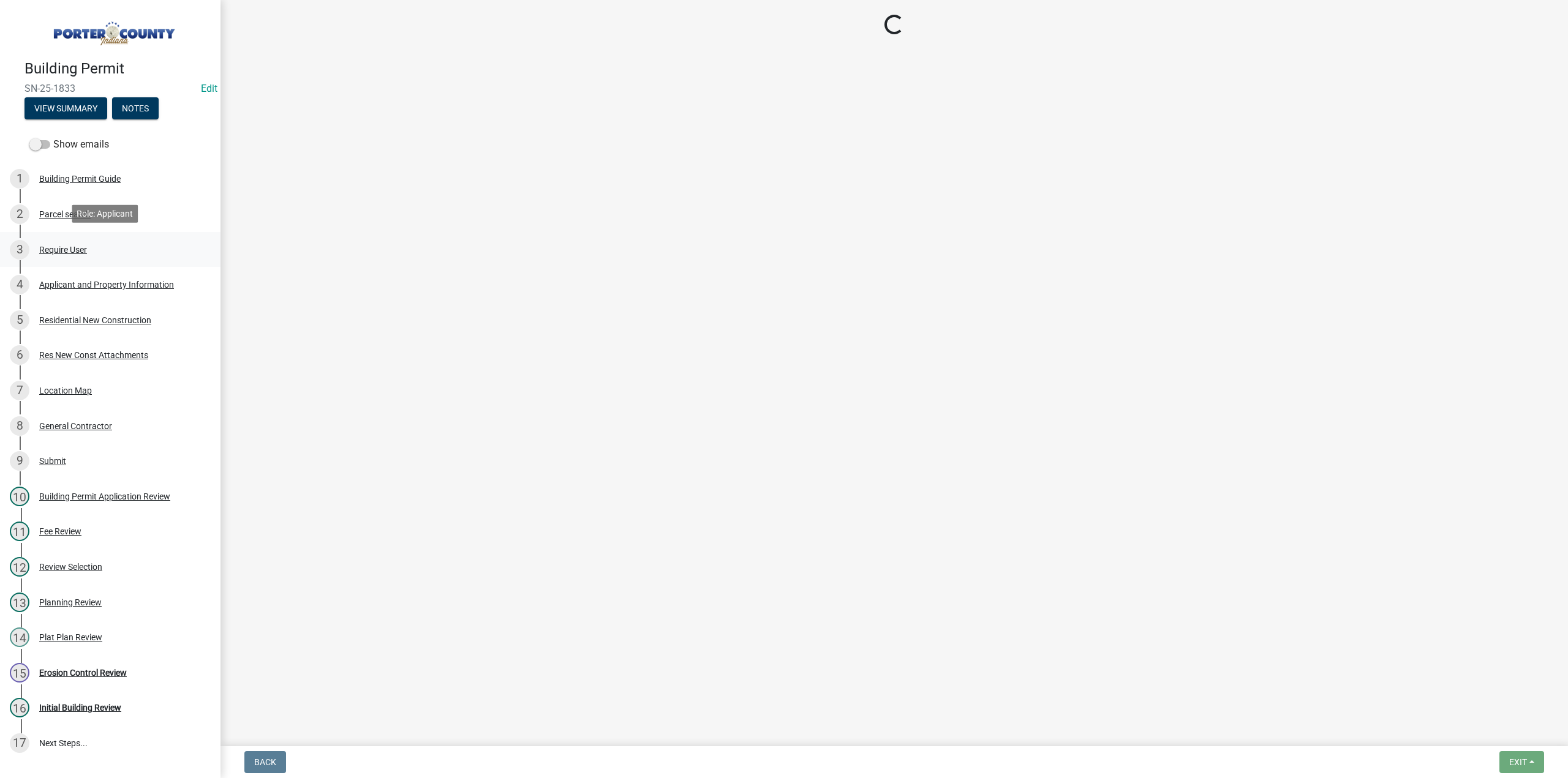
click at [79, 245] on div "Require User" at bounding box center [62, 250] width 48 height 9
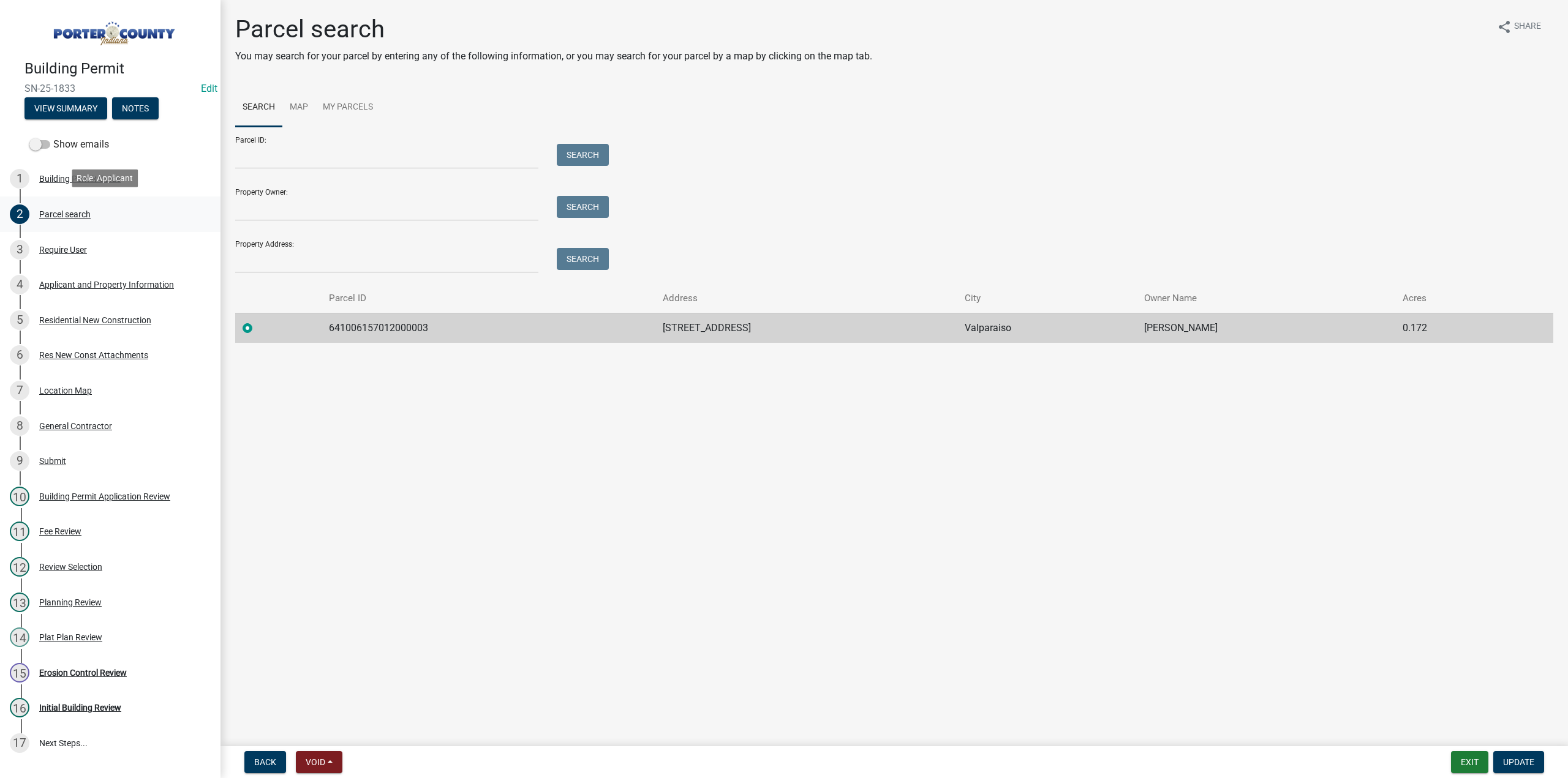
click at [64, 211] on div "Parcel search" at bounding box center [64, 214] width 51 height 9
click at [61, 247] on div "Require User" at bounding box center [62, 250] width 48 height 9
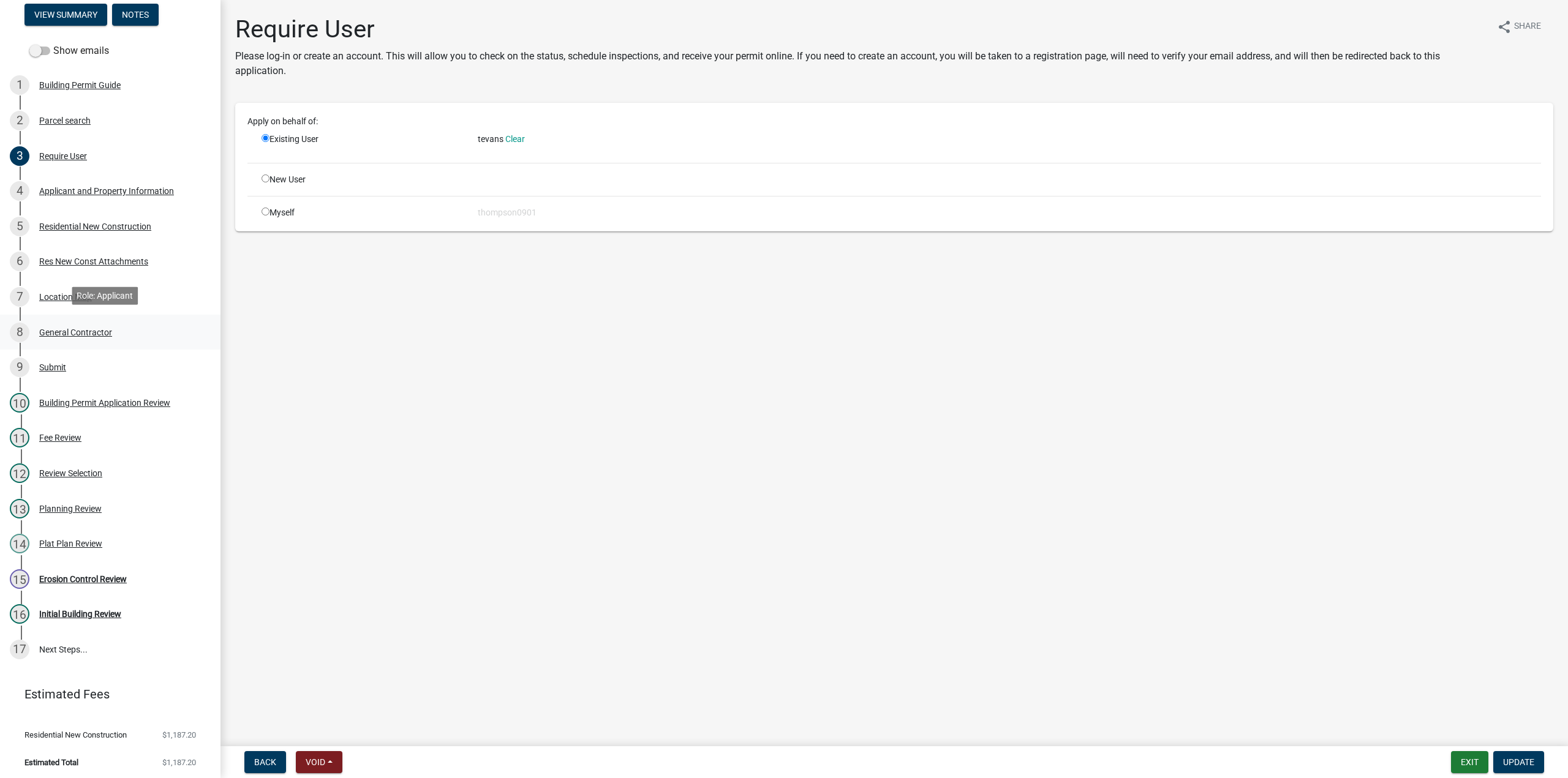
scroll to position [95, 0]
click at [99, 404] on div "Building Permit Application Review" at bounding box center [104, 402] width 131 height 9
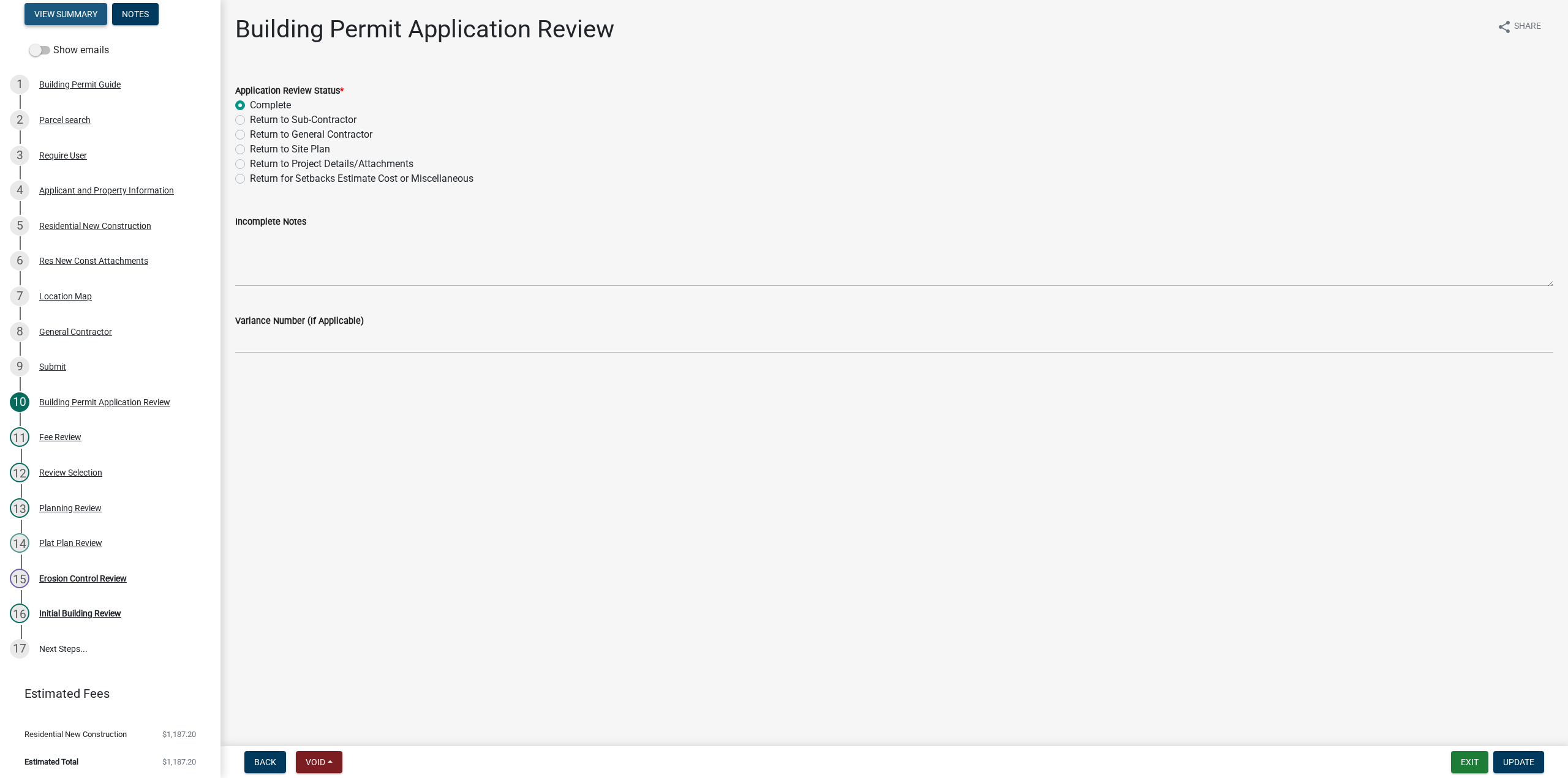
click at [59, 7] on button "View Summary" at bounding box center [66, 14] width 83 height 22
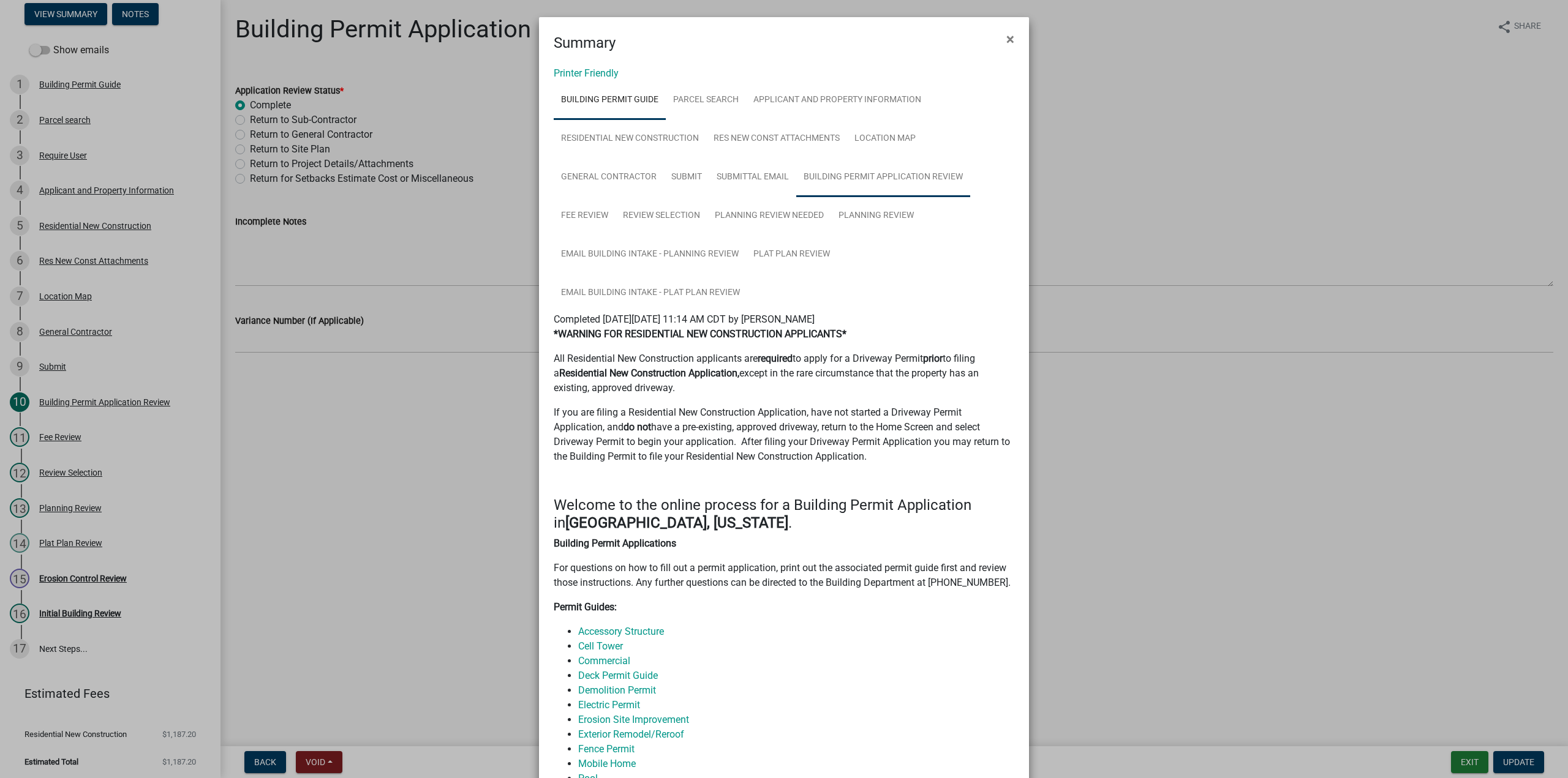
click at [886, 171] on link "Building Permit Application Review" at bounding box center [883, 177] width 174 height 39
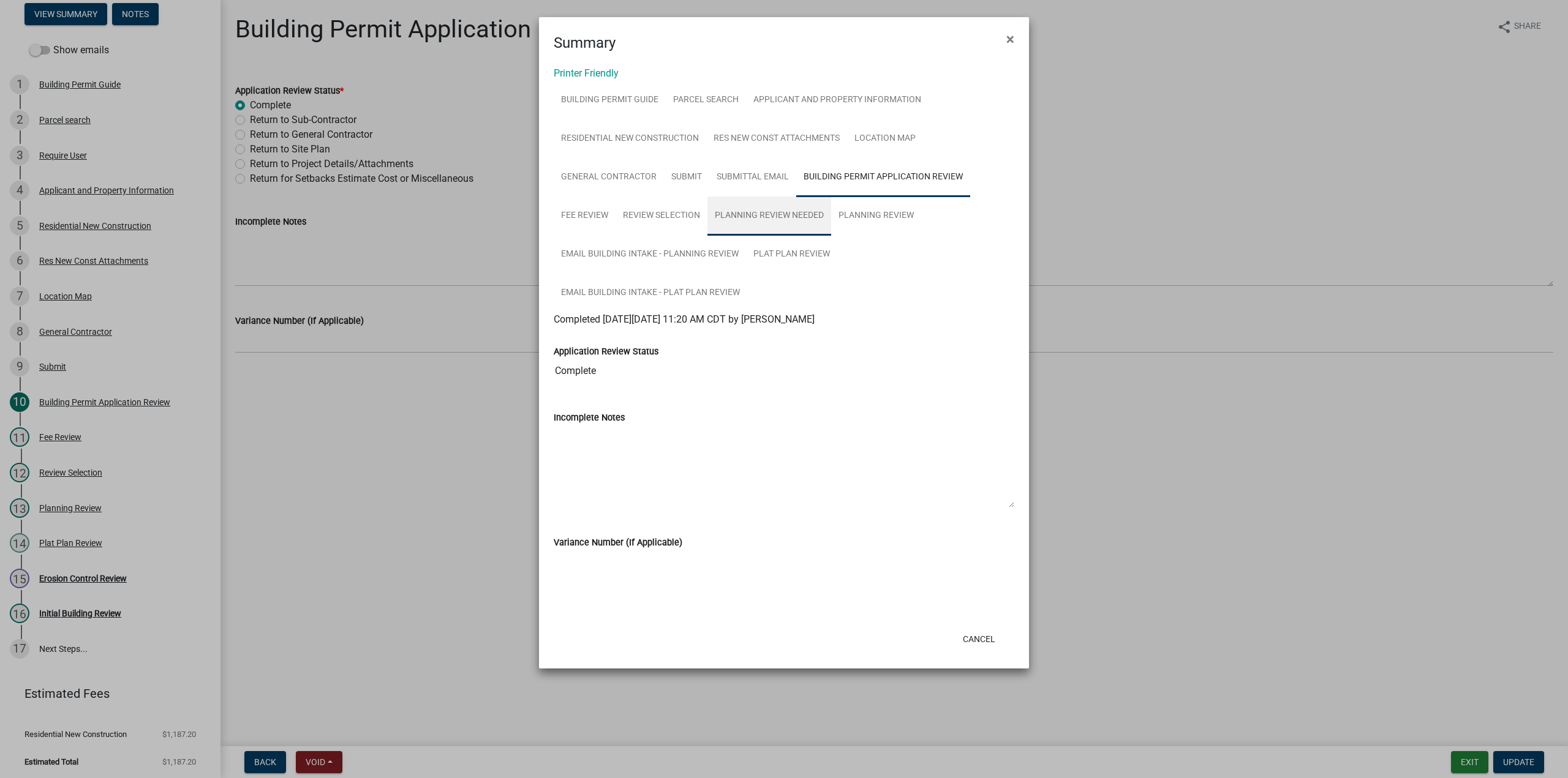
click at [740, 216] on link "Planning Review Needed" at bounding box center [769, 216] width 124 height 39
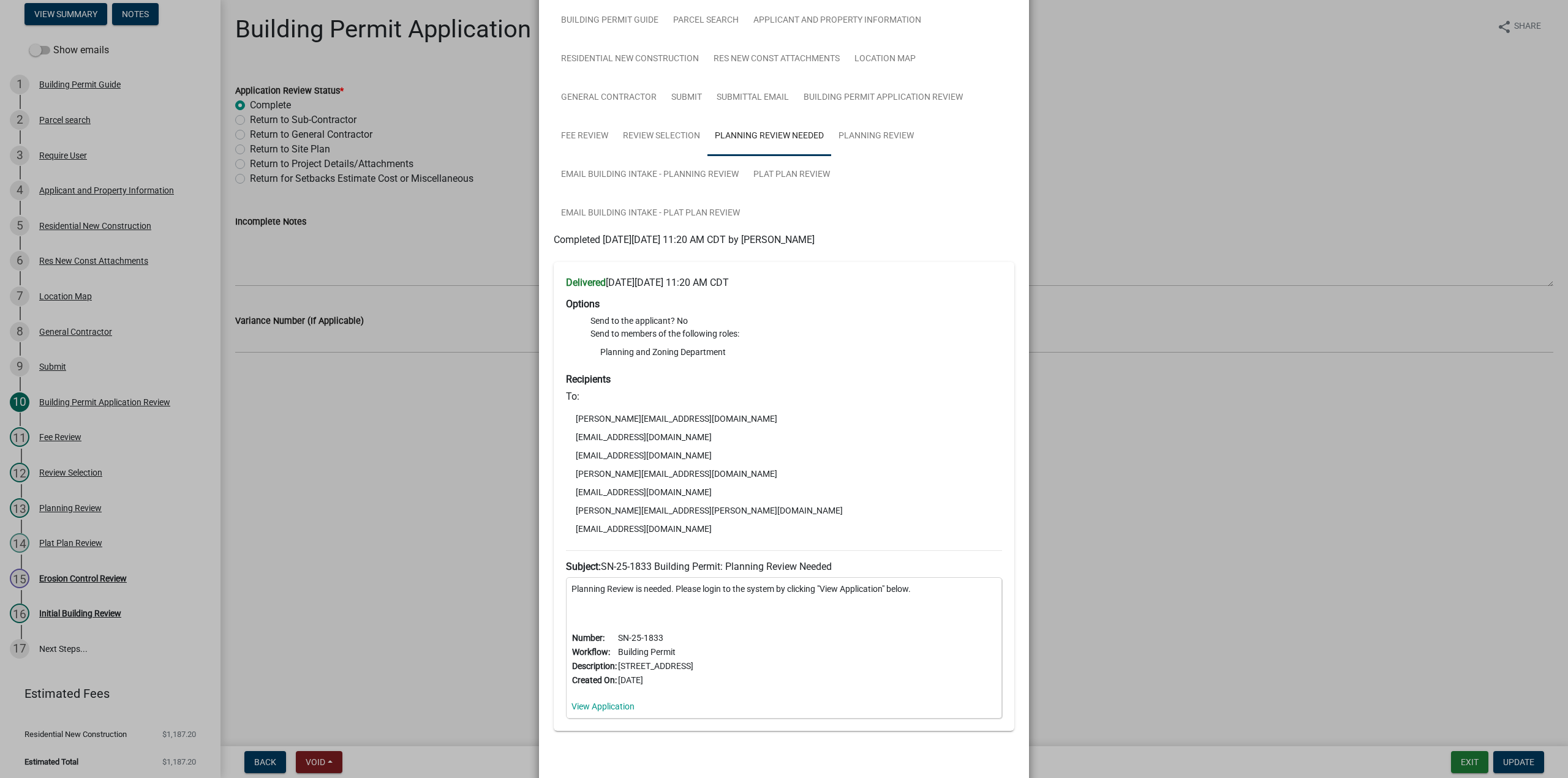
scroll to position [139, 0]
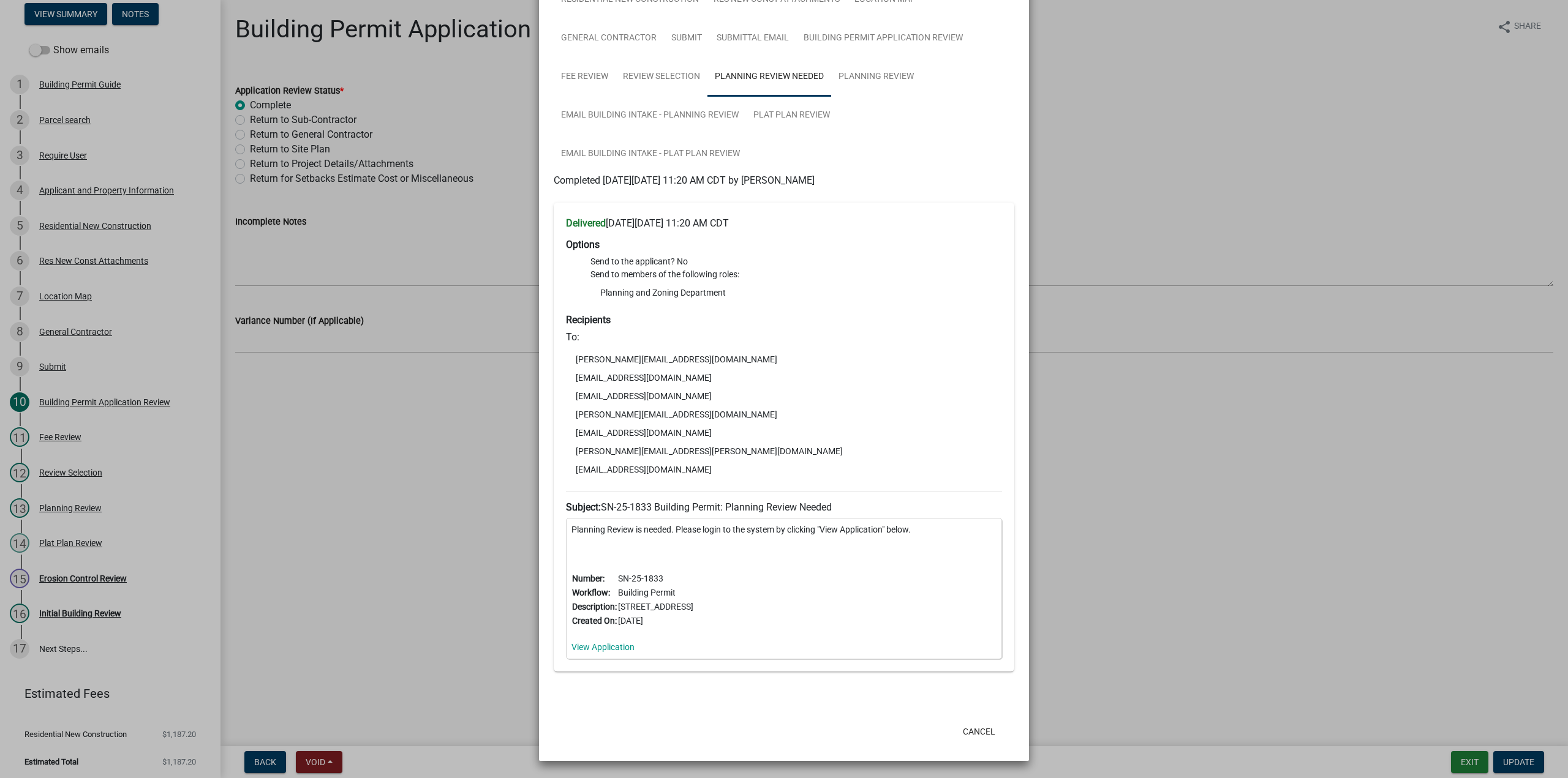
drag, startPoint x: 711, startPoint y: 607, endPoint x: 616, endPoint y: 603, distance: 95.1
click at [617, 603] on td "1308 Edgewater Beach RdValparaiso" at bounding box center [656, 607] width 77 height 14
copy td "1308 Edgewater Beach Rd"
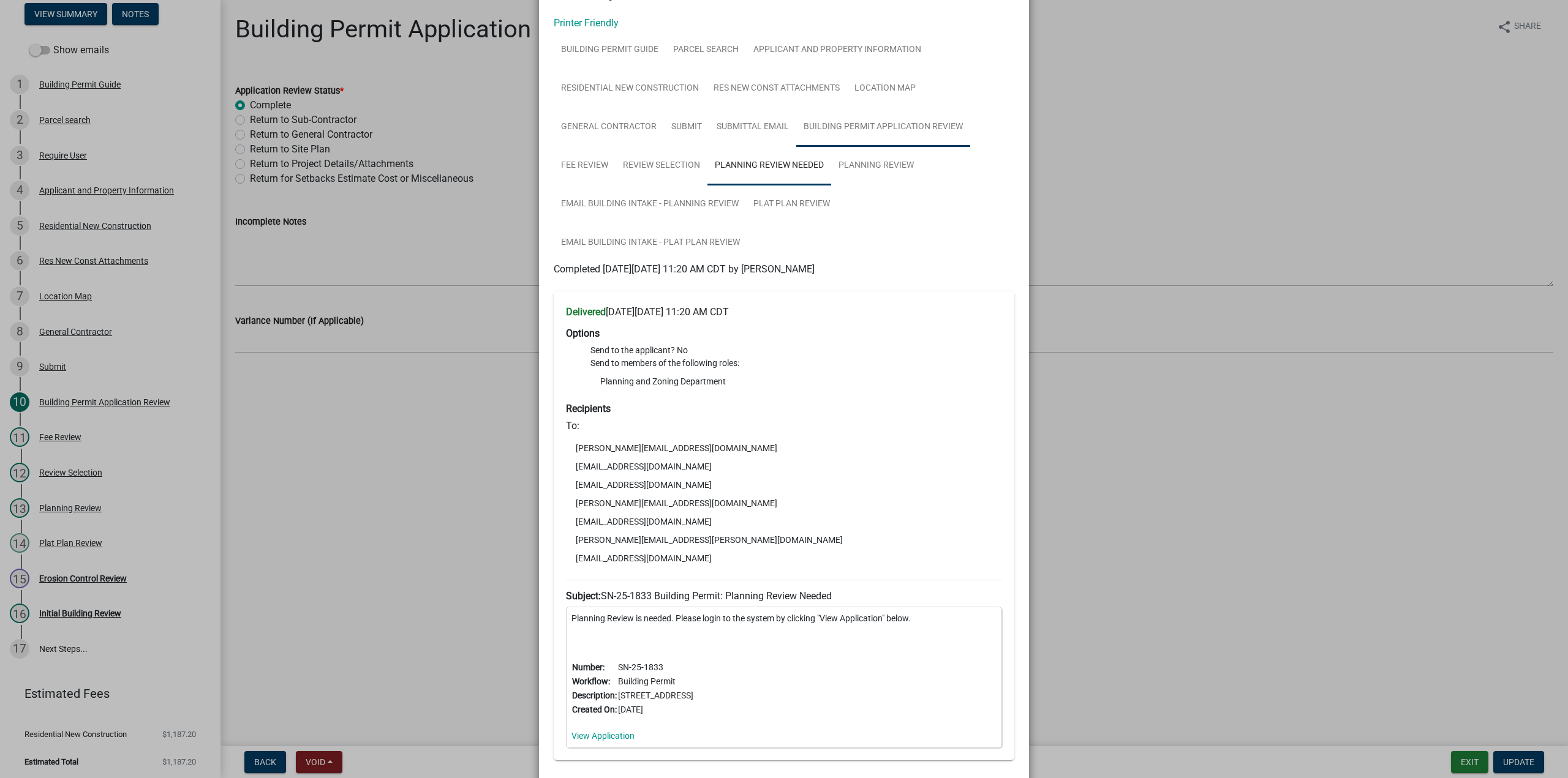
scroll to position [0, 0]
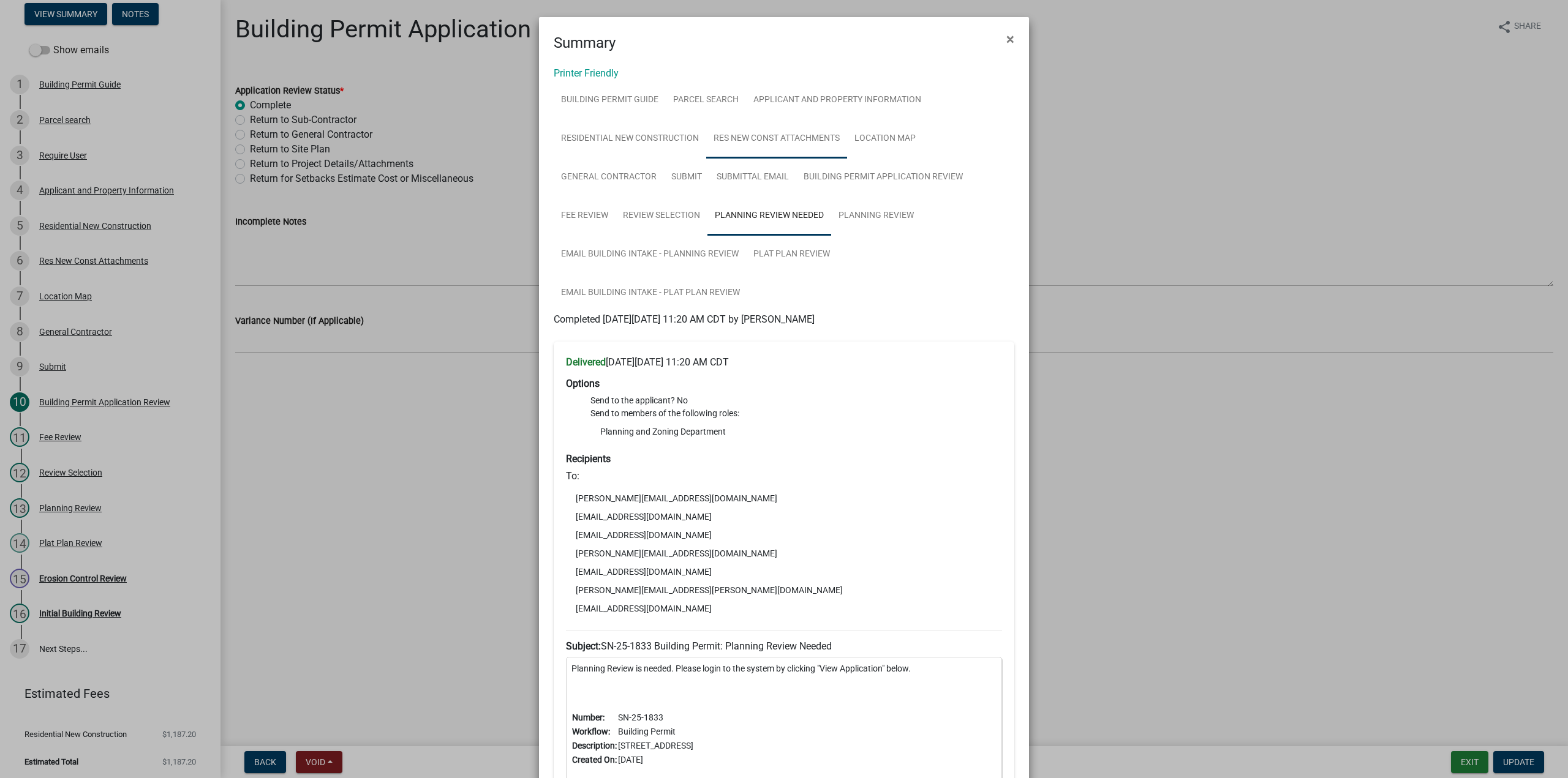
click at [806, 135] on link "Res New Const Attachments" at bounding box center [776, 138] width 141 height 39
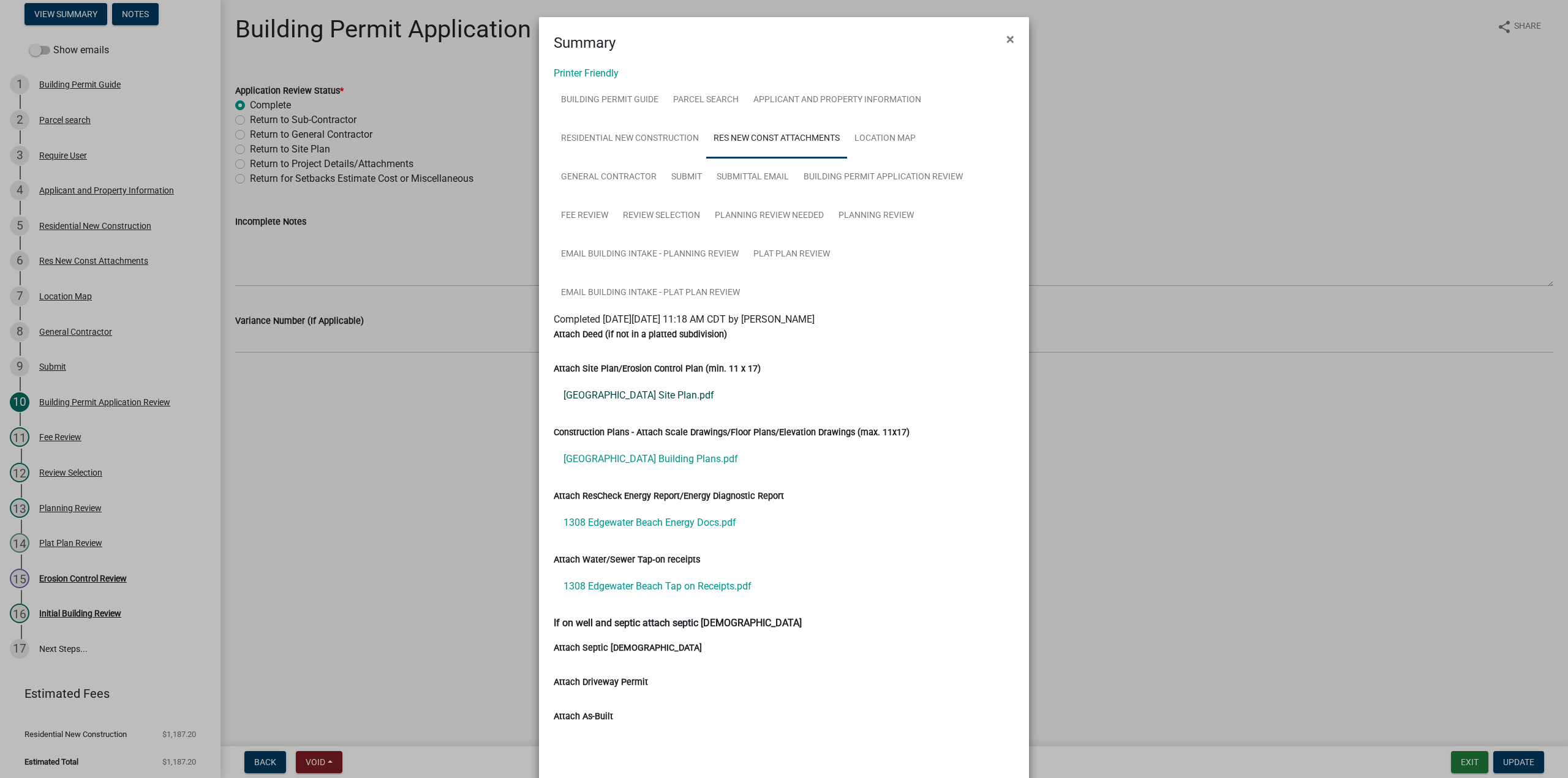
click at [682, 399] on link "1308 Edgewater Beach Site Plan.pdf" at bounding box center [784, 395] width 460 height 30
click at [852, 213] on link "Planning Review" at bounding box center [876, 216] width 90 height 39
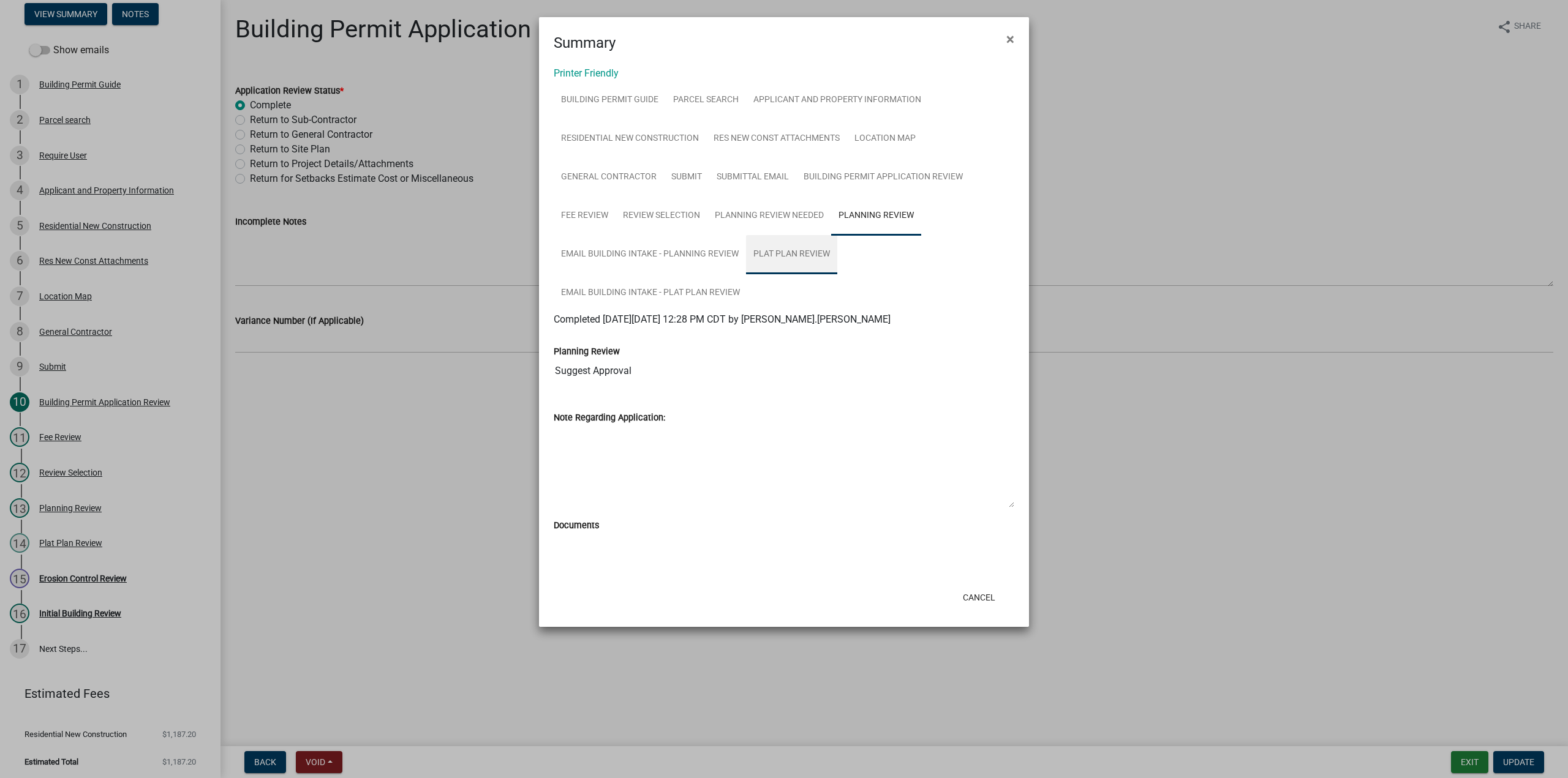
click at [795, 247] on link "Plat Plan Review" at bounding box center [792, 254] width 91 height 39
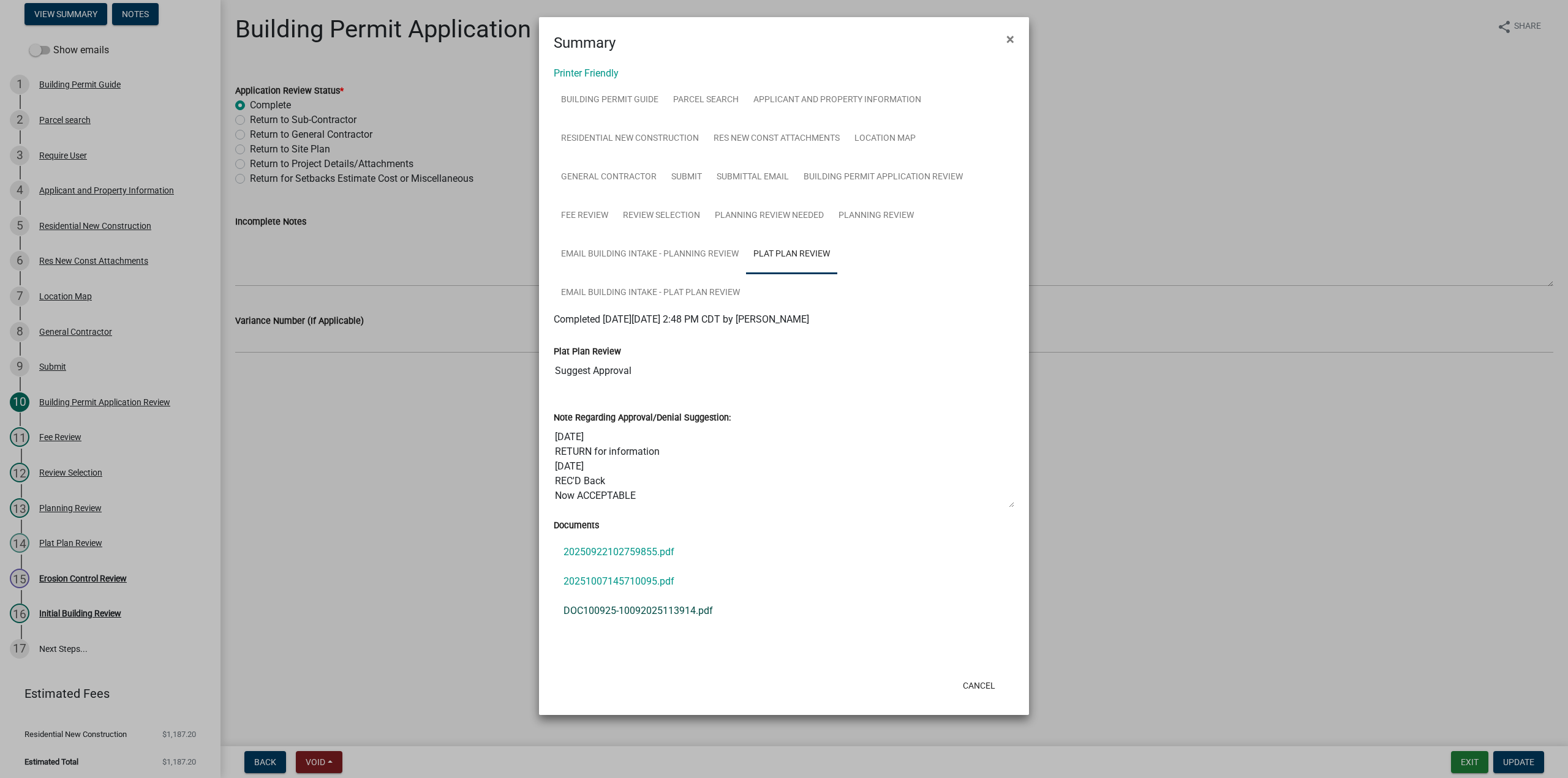
click at [644, 605] on link "DOC100925-10092025113914.pdf" at bounding box center [784, 611] width 460 height 30
click at [658, 582] on link "20251007145710095.pdf" at bounding box center [784, 582] width 460 height 30
click at [660, 145] on link "Residential New Construction" at bounding box center [630, 138] width 153 height 39
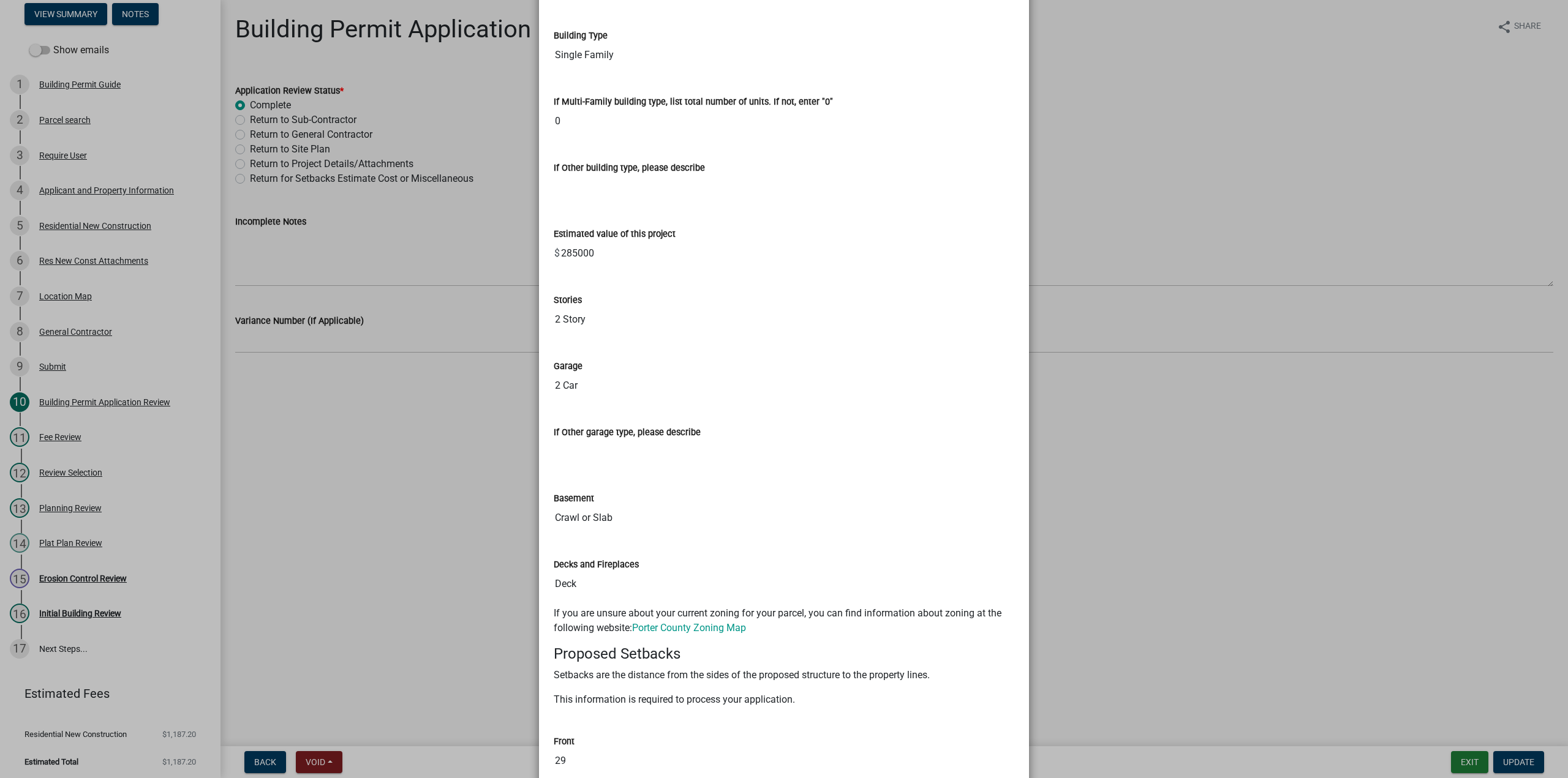
scroll to position [1225, 0]
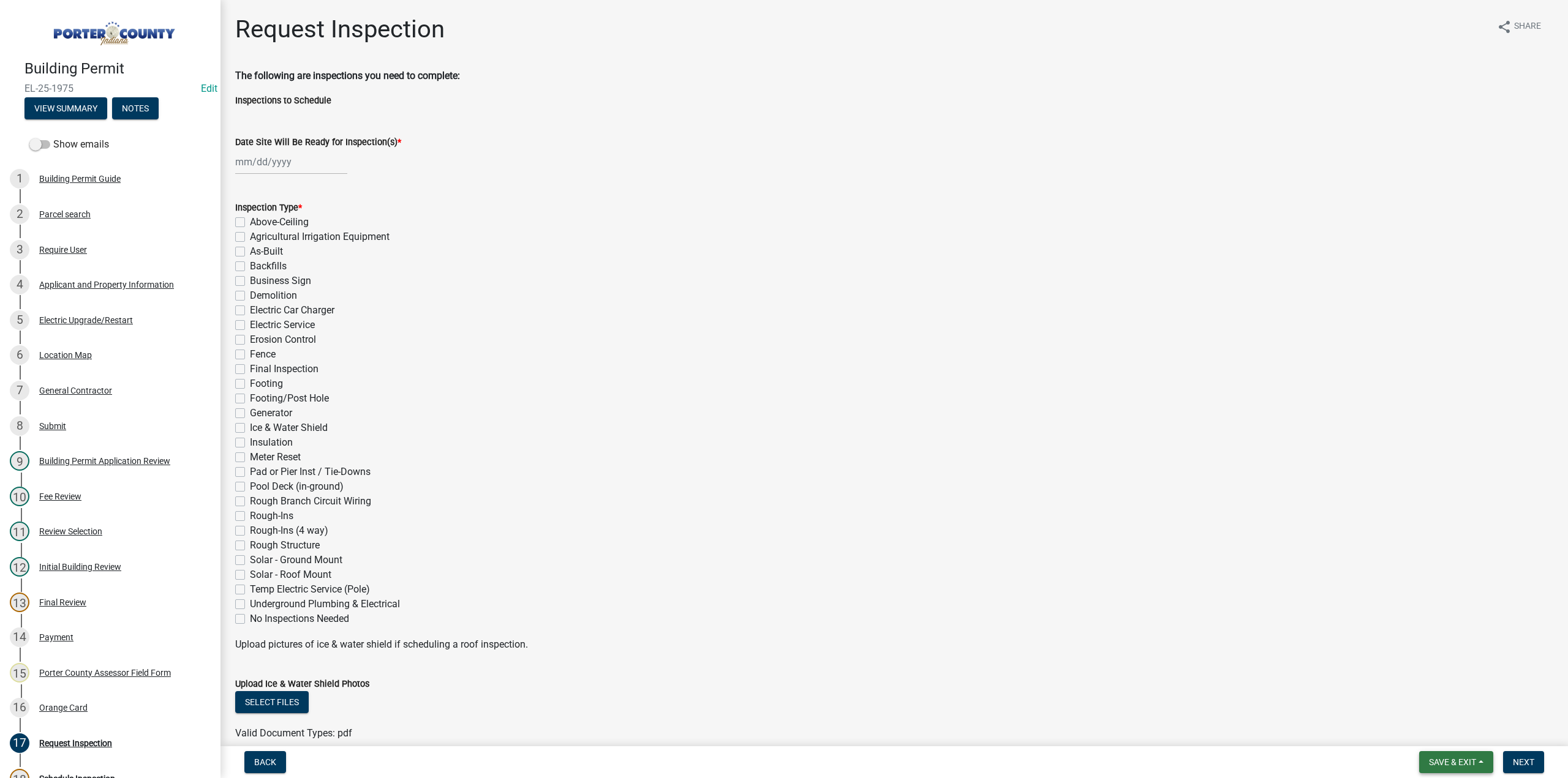
click at [1456, 755] on button "Save & Exit" at bounding box center [1456, 763] width 74 height 22
click at [1446, 728] on button "Save & Exit" at bounding box center [1444, 730] width 98 height 30
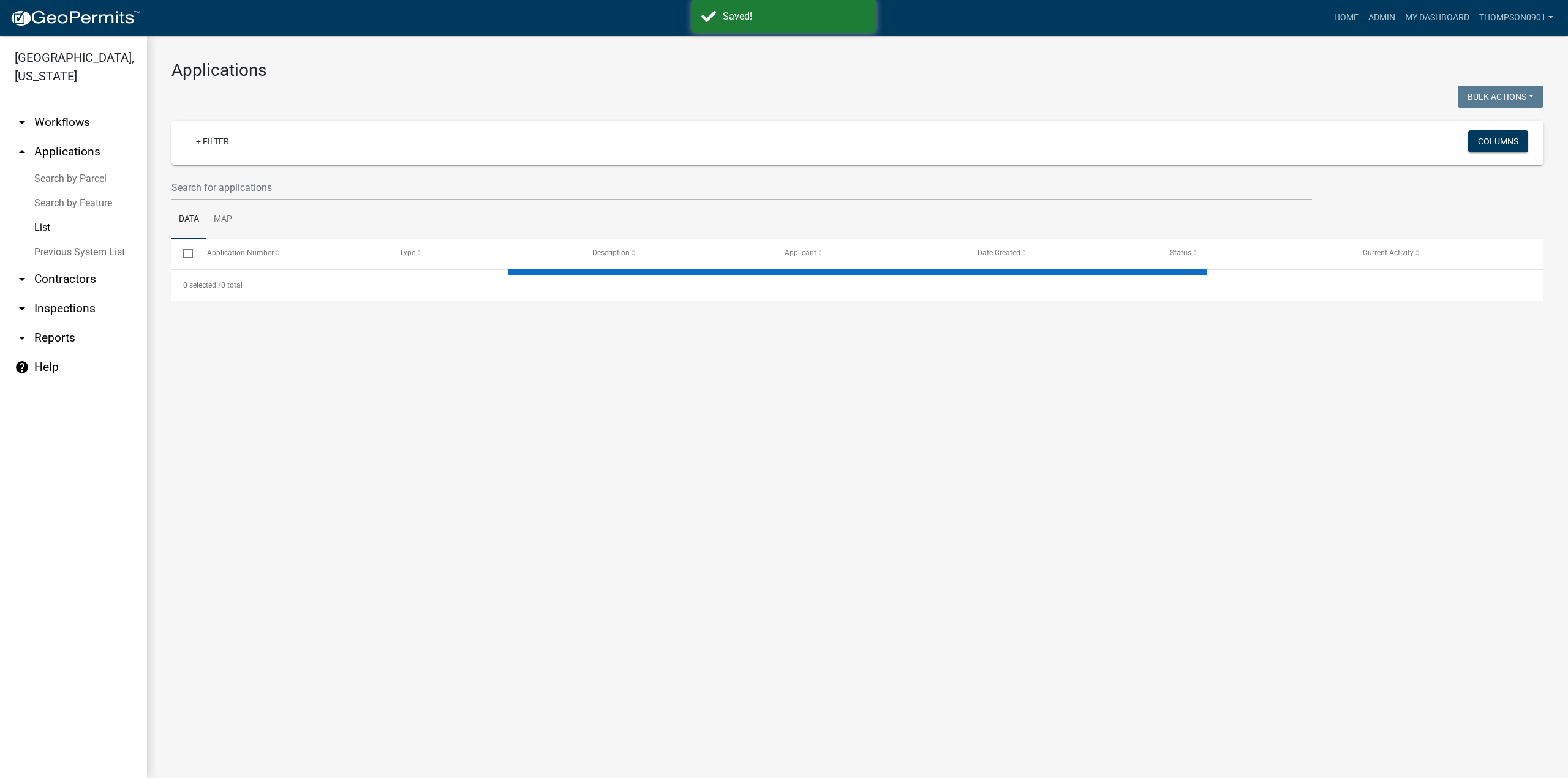
select select "3: 100"
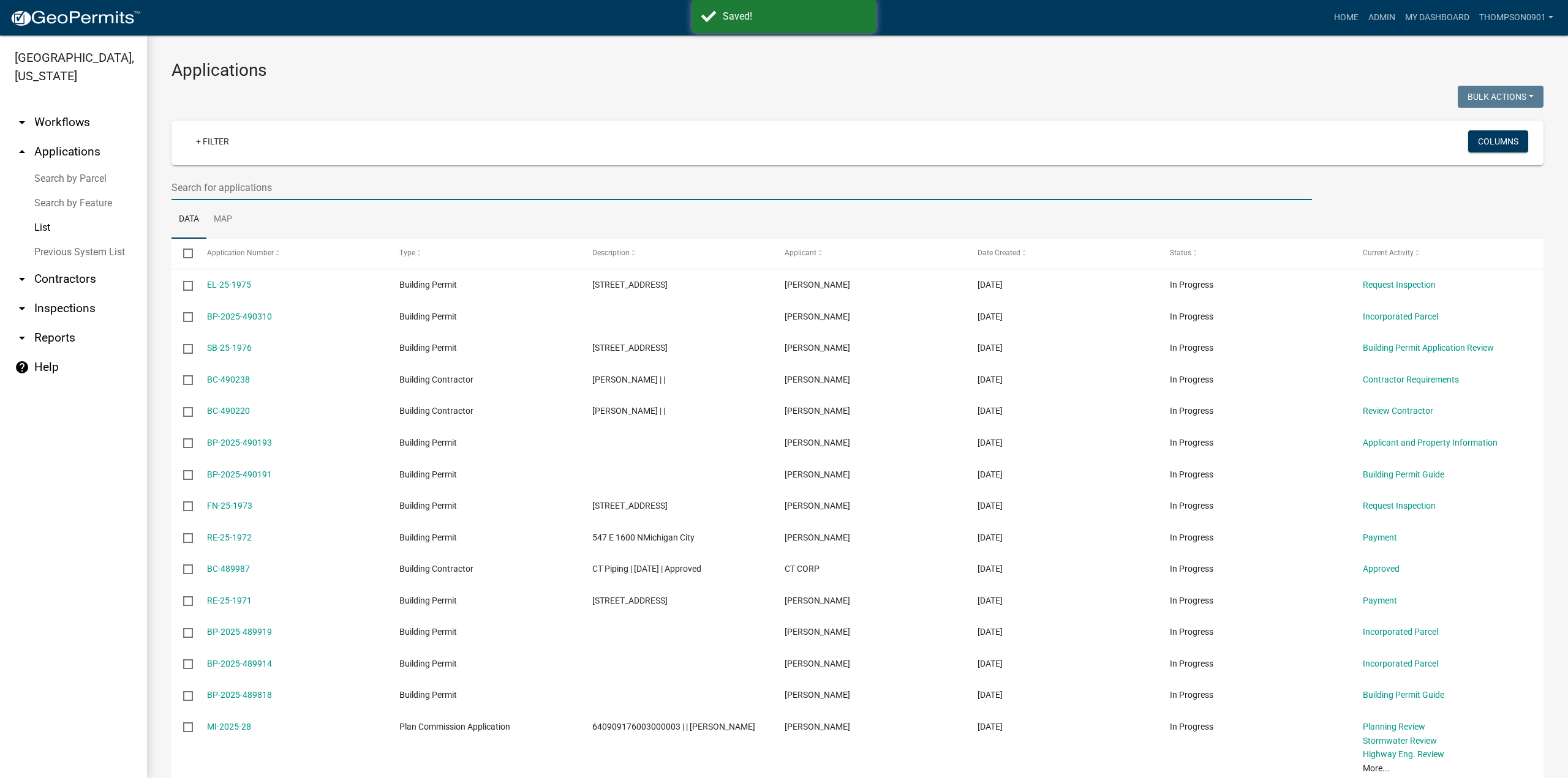
click at [227, 185] on input "text" at bounding box center [741, 187] width 1140 height 25
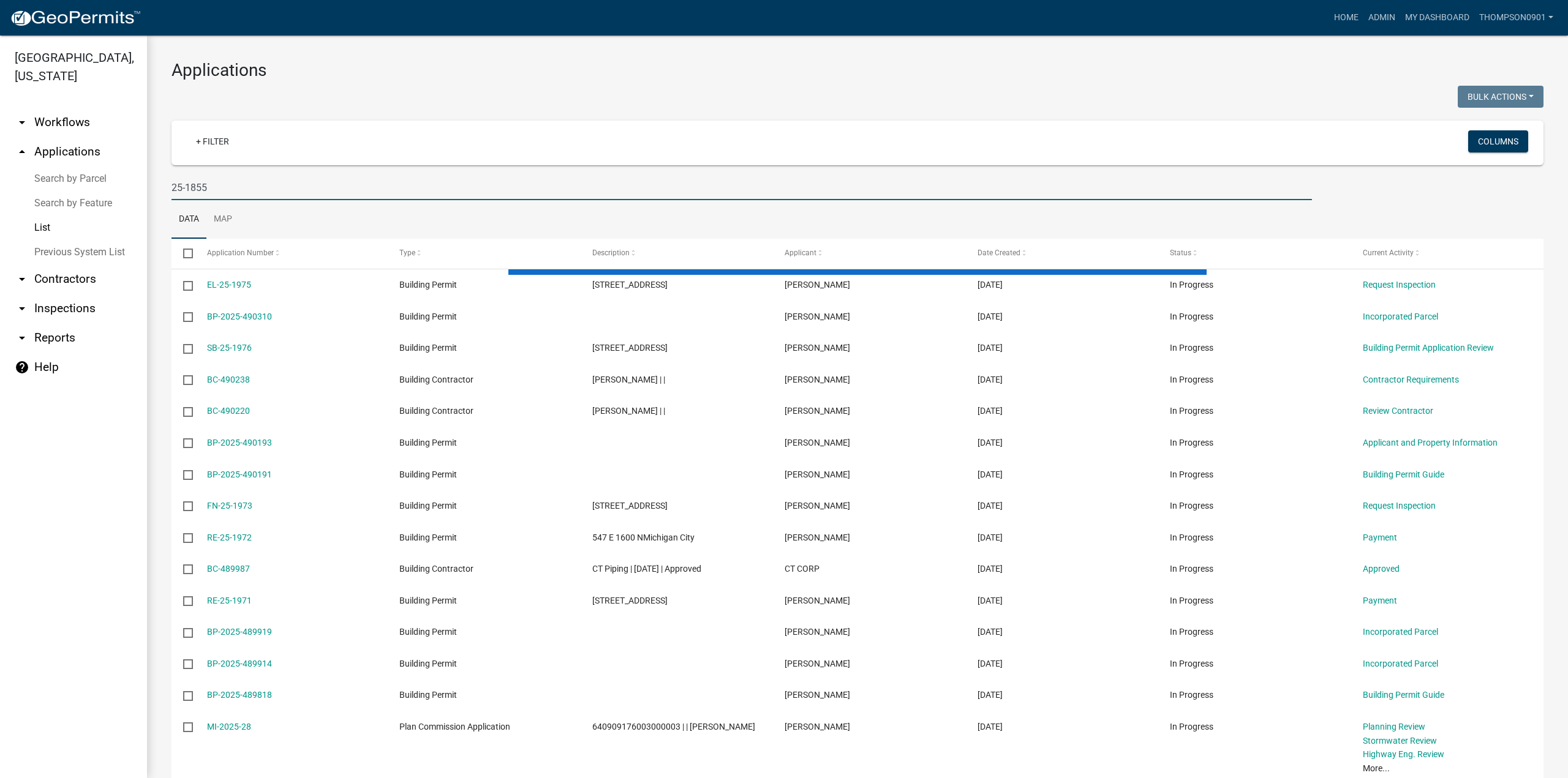
type input "25-1855"
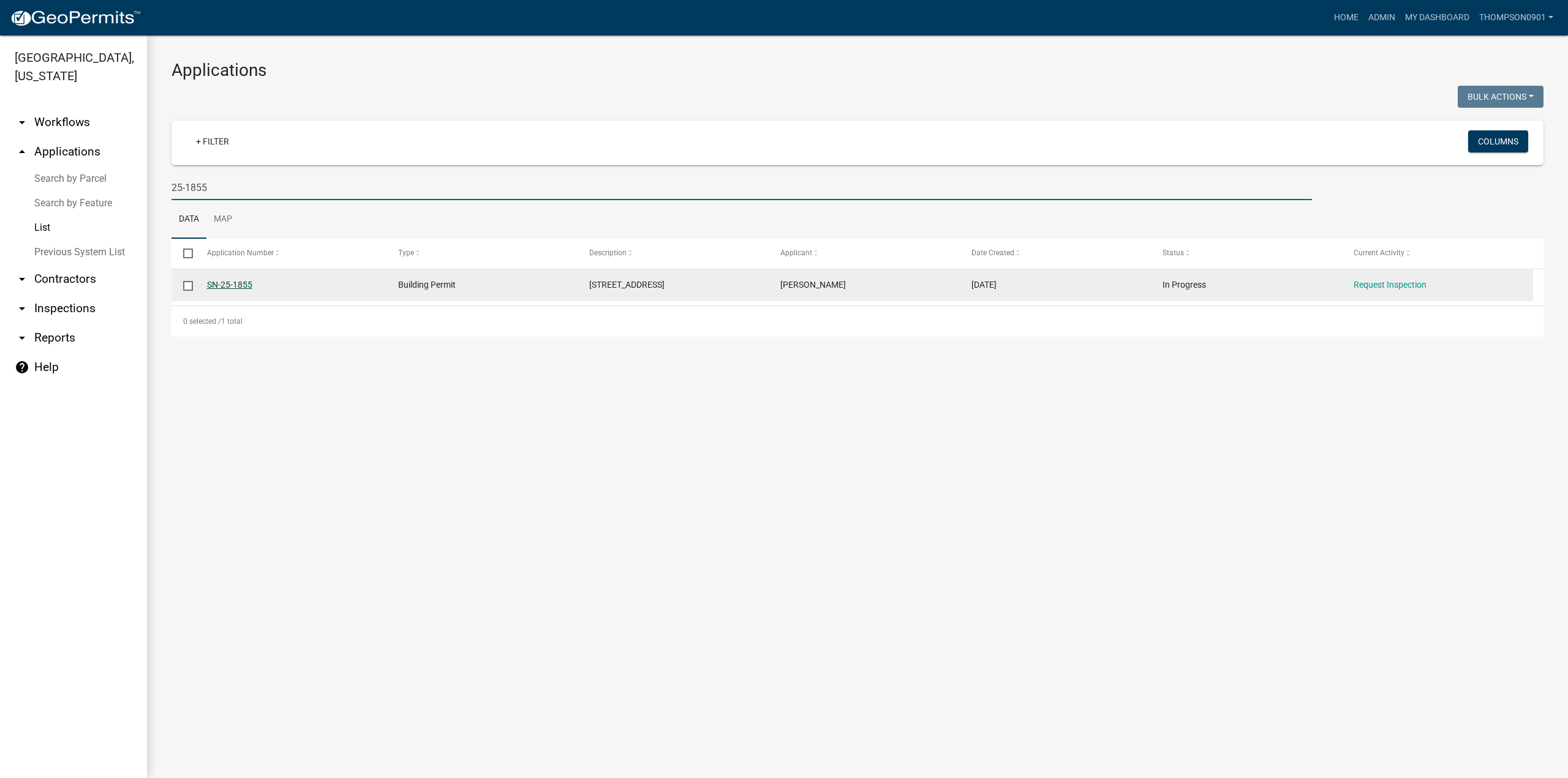
click at [245, 287] on link "SN-25-1855" at bounding box center [229, 285] width 45 height 10
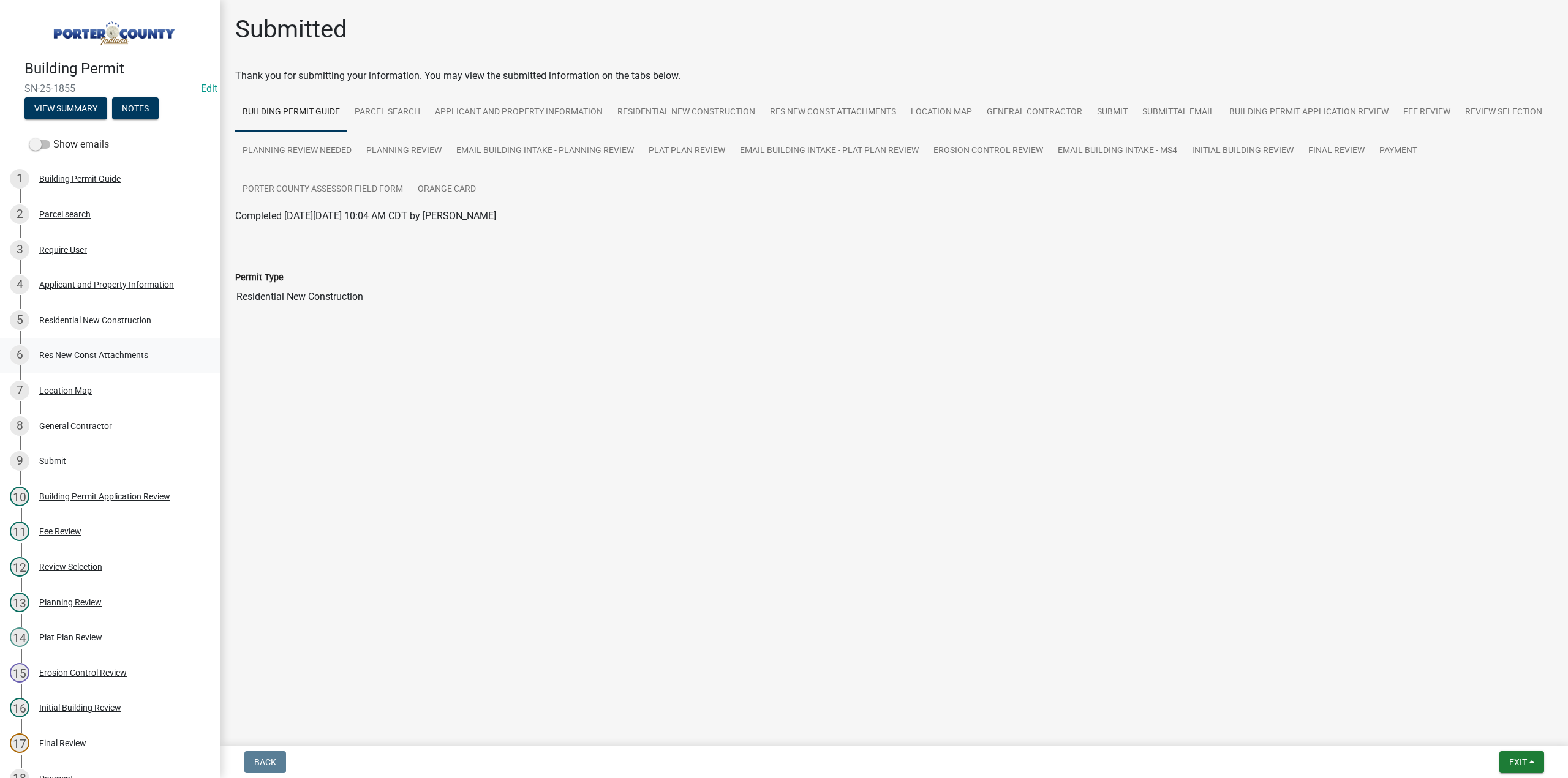
click at [91, 355] on div "Res New Const Attachments" at bounding box center [93, 355] width 109 height 9
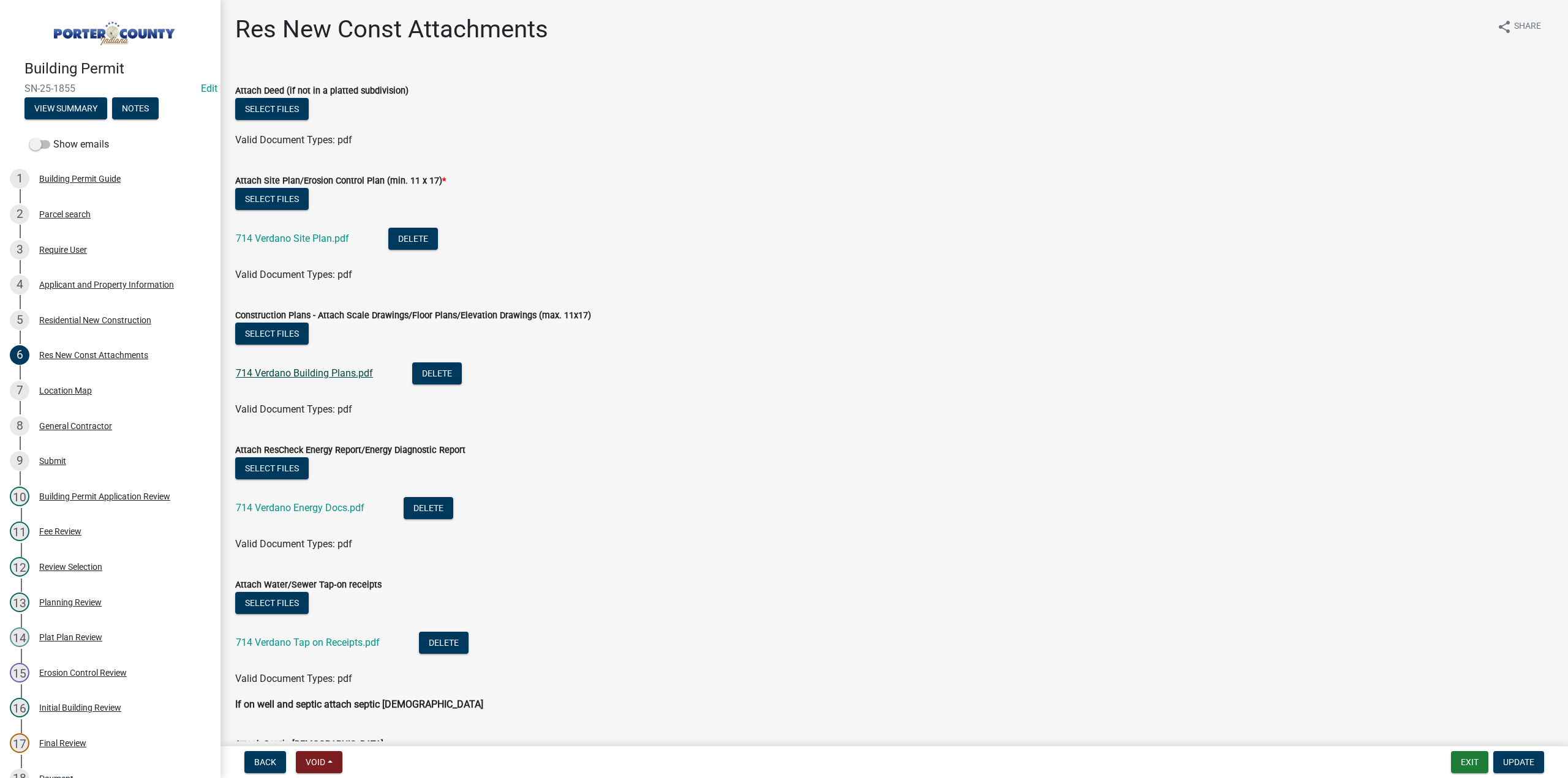
click at [311, 373] on link "714 Verdano Building Plans.pdf" at bounding box center [304, 373] width 137 height 12
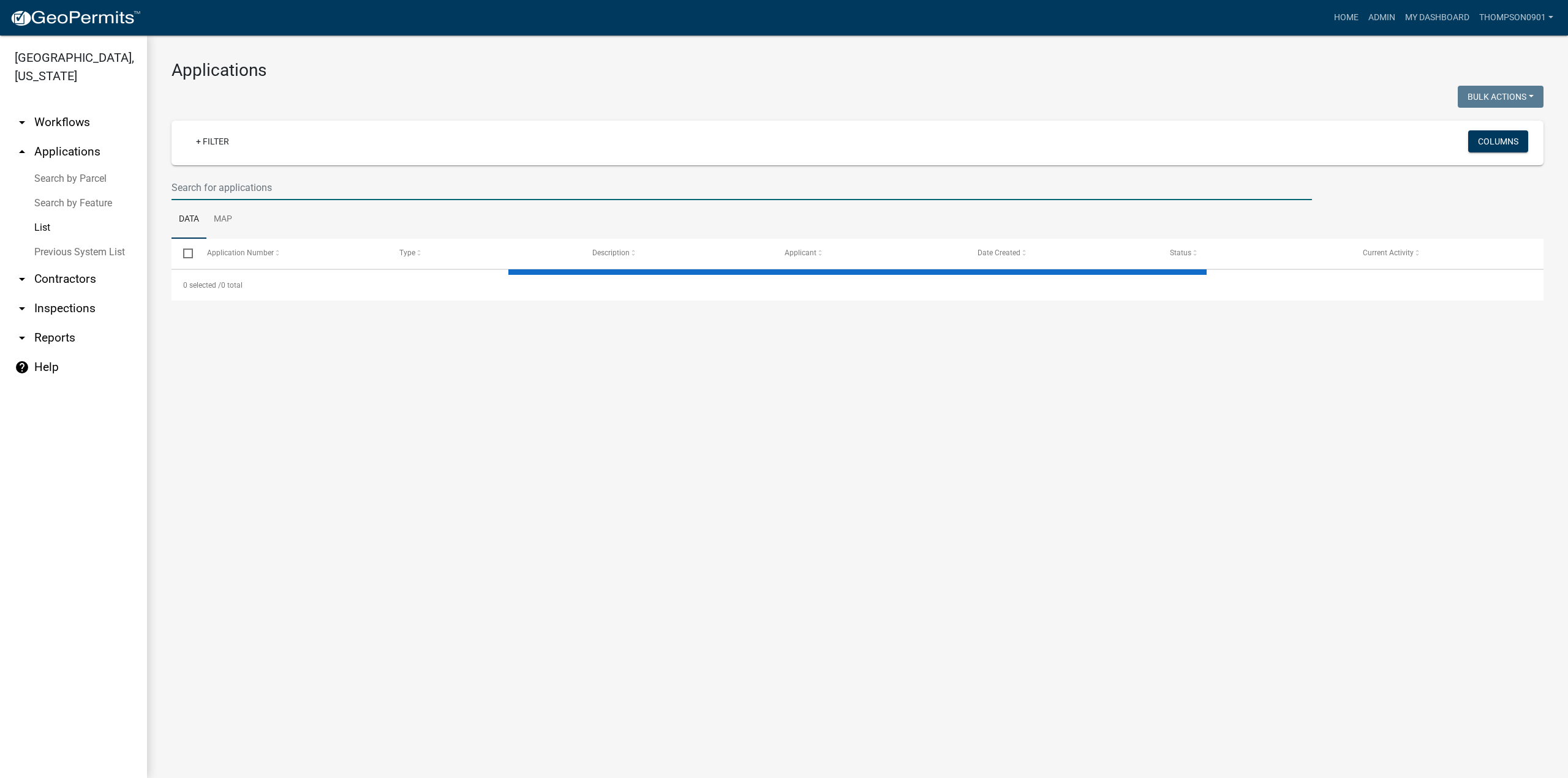
click at [245, 189] on input "text" at bounding box center [741, 187] width 1140 height 25
select select "3: 100"
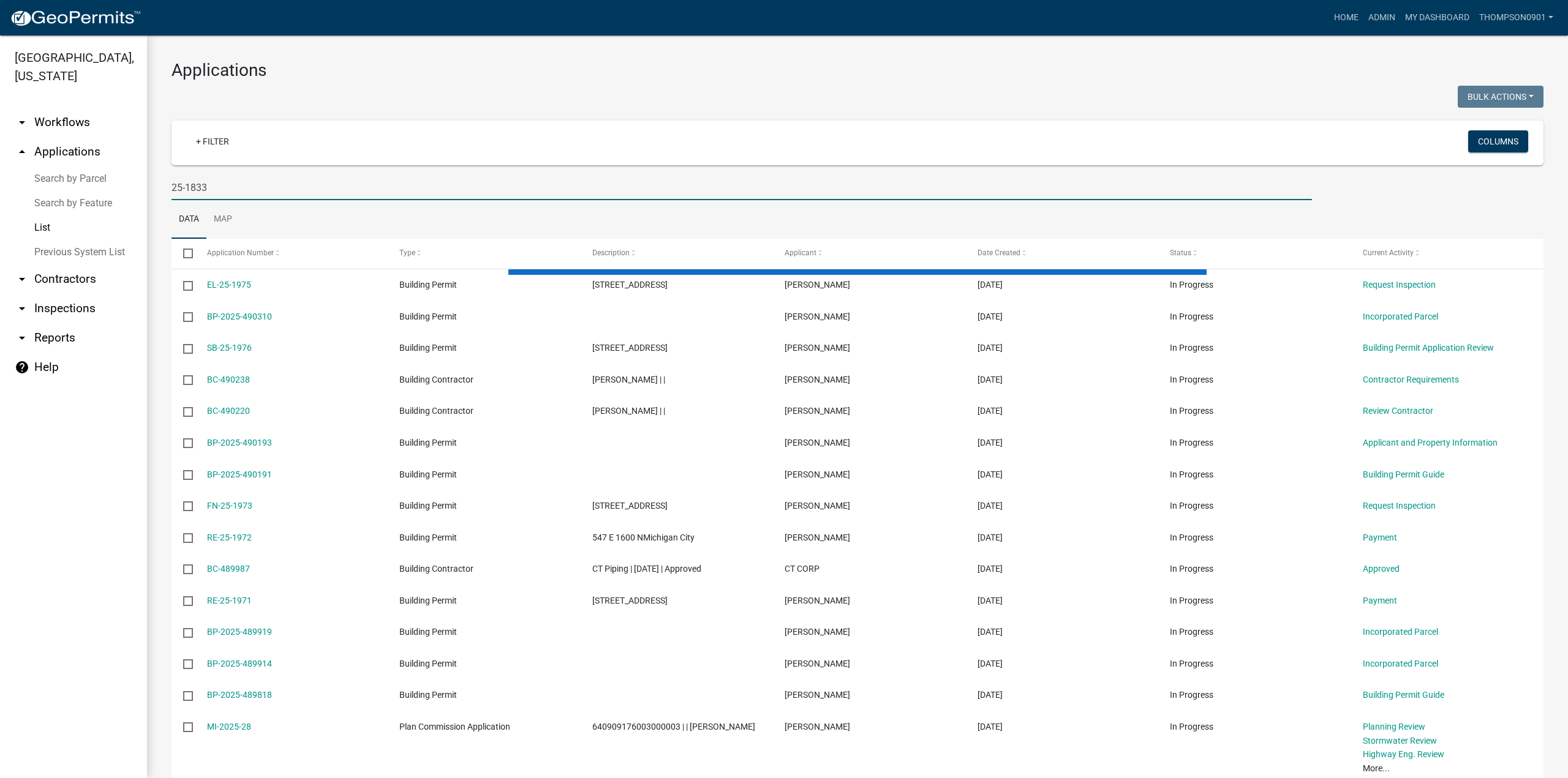
type input "25-1833"
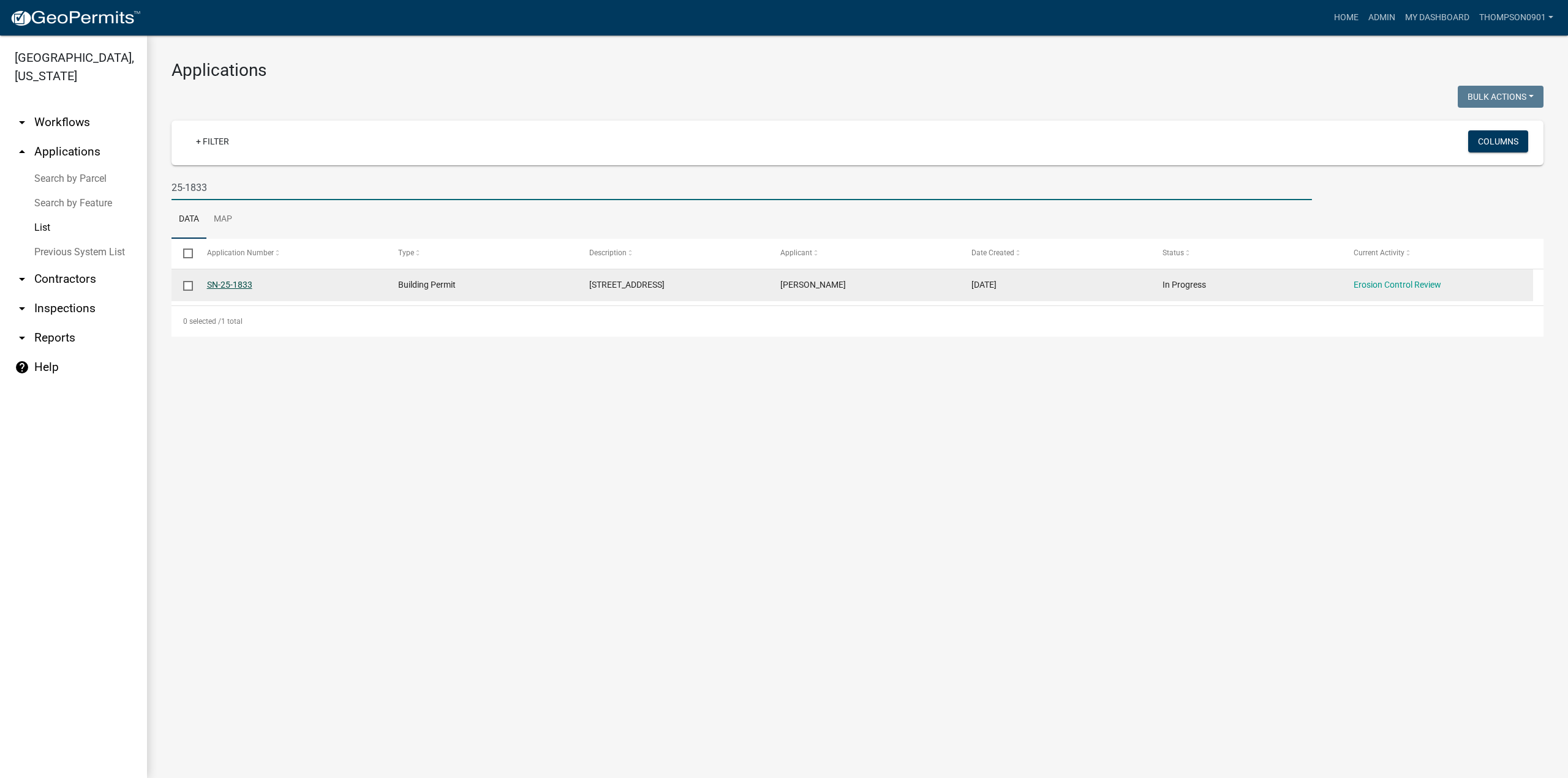
click at [229, 286] on link "SN-25-1833" at bounding box center [229, 285] width 45 height 10
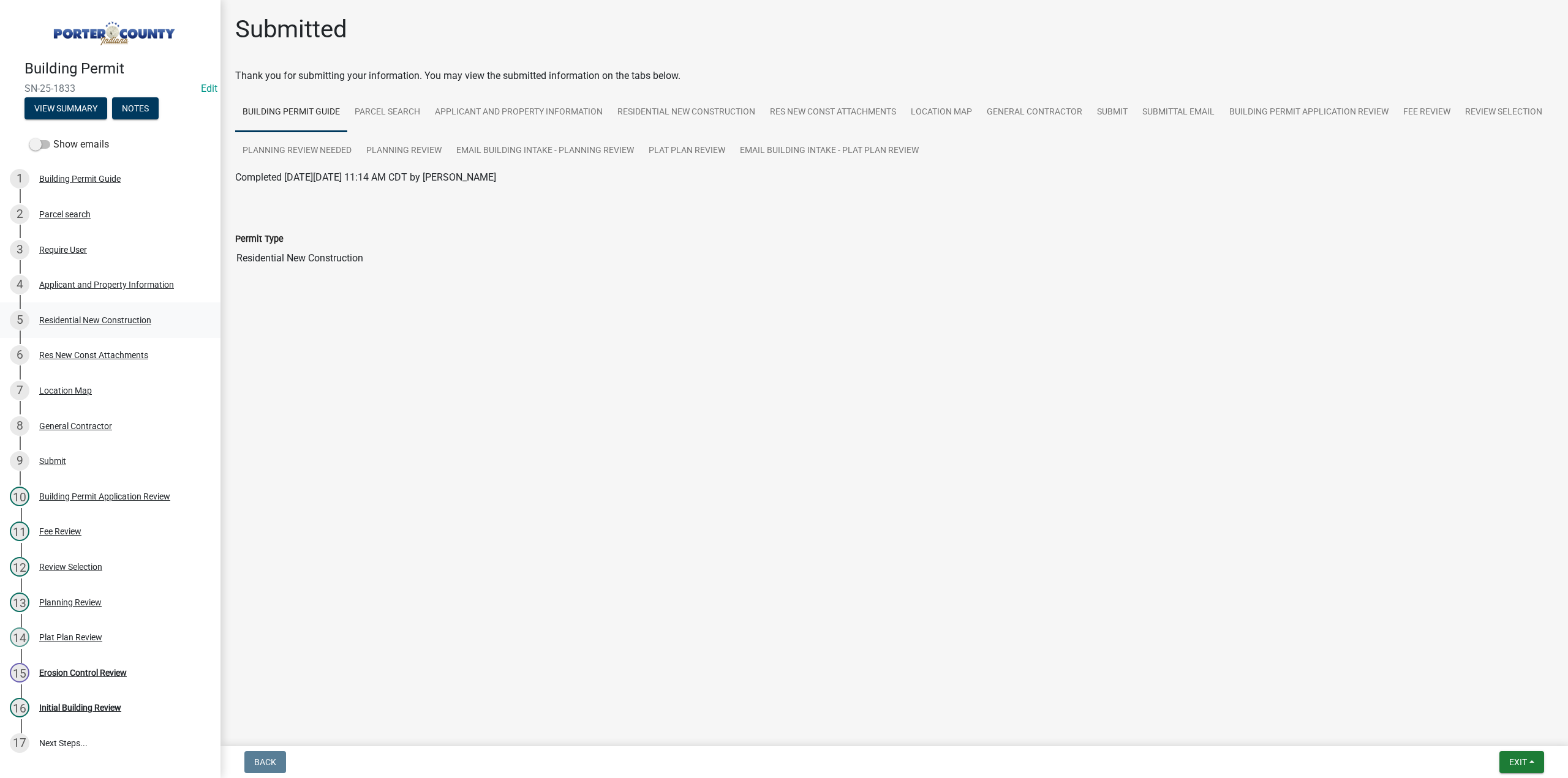
click at [96, 319] on div "Residential New Construction" at bounding box center [95, 320] width 112 height 9
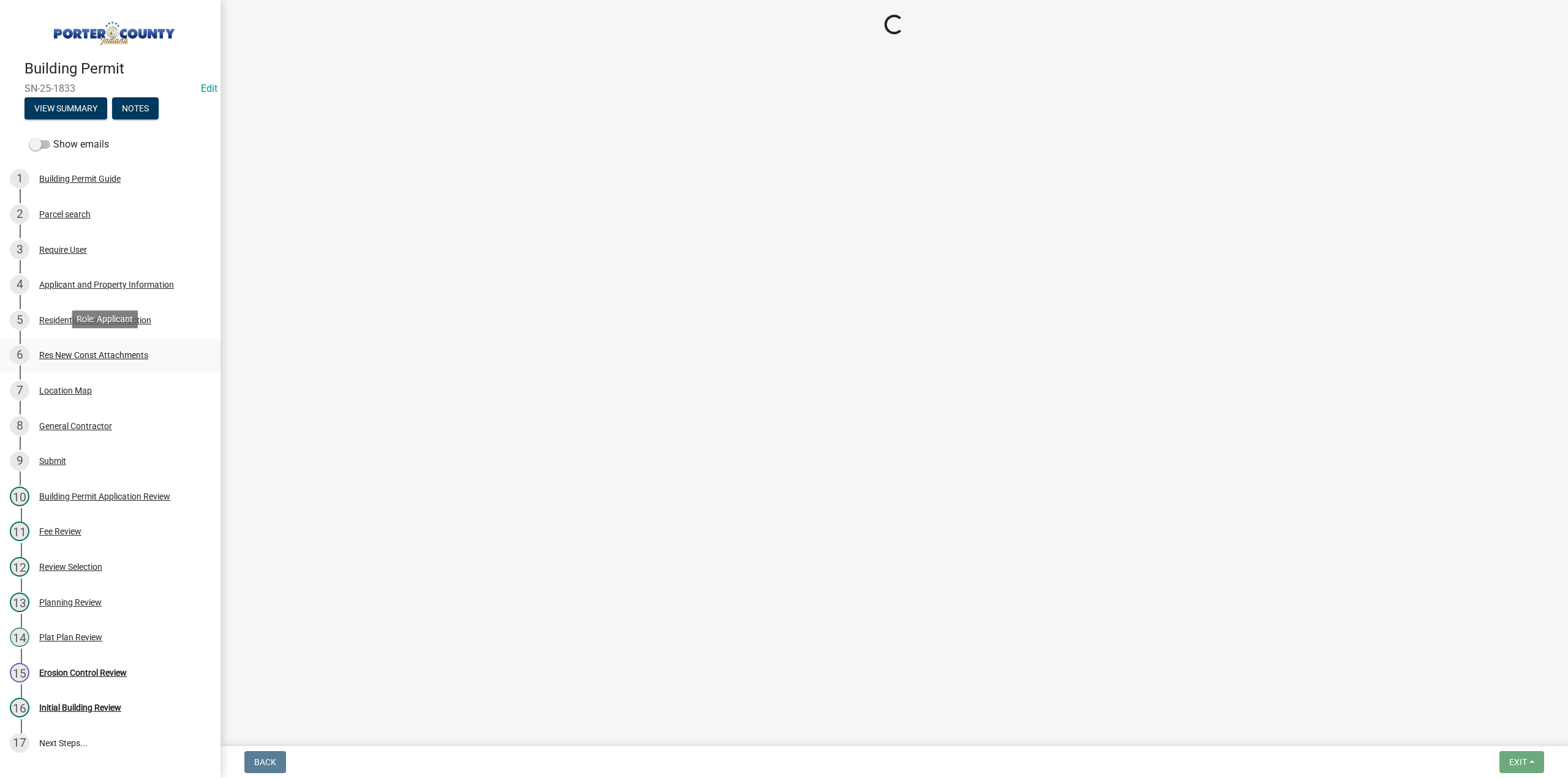
select select "9e518564-4428-4eb4-941b-0b1ac8082854"
select select "ac5c74af-6cd7-44c6-8b3b-d3d049808b18"
select select "b5a5c90e-8d72-4ffd-8079-af89c218e1ea"
select select "bc1034c9-9a5f-4372-bced-1af0bc4c05e7"
select select "b2533de0-56d2-4a1b-ad2e-8e3ba085ecca"
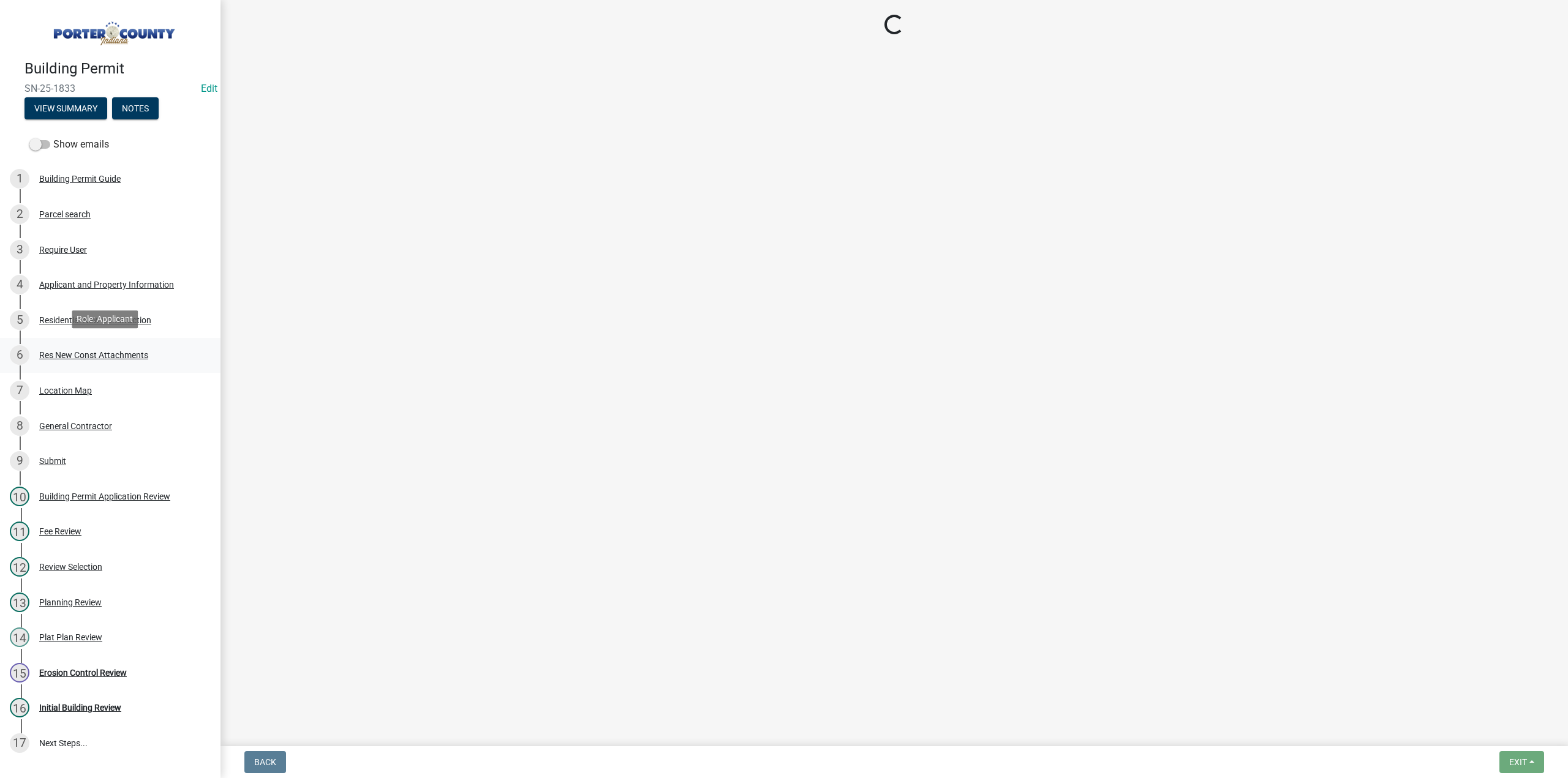
select select "d3842ca8-a9b0-43e7-b24f-ba0c572b5ff6"
select select "569fc36c-3166-4026-8764-ea78816a78f1"
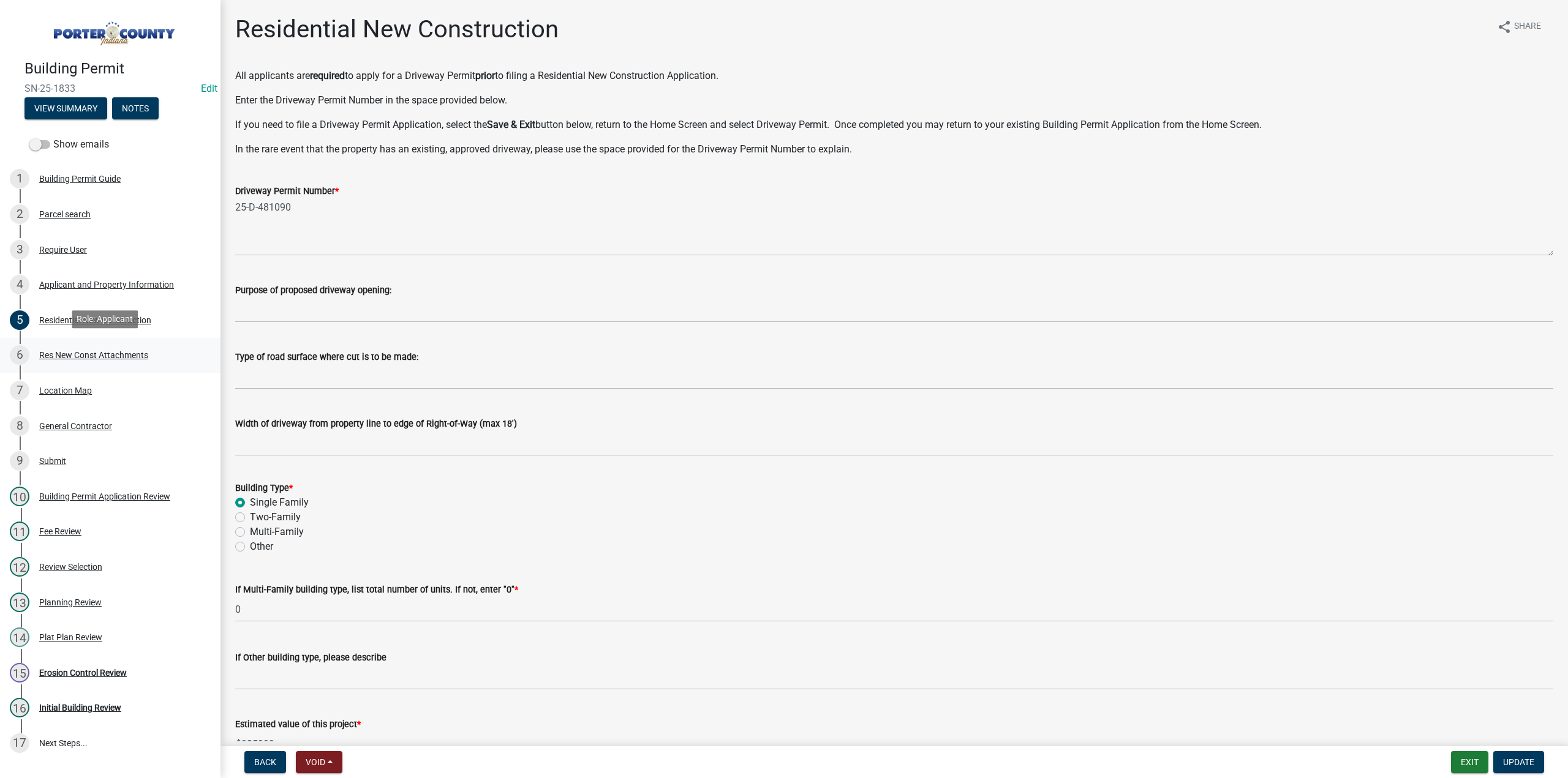
click at [131, 352] on div "Res New Const Attachments" at bounding box center [93, 355] width 109 height 9
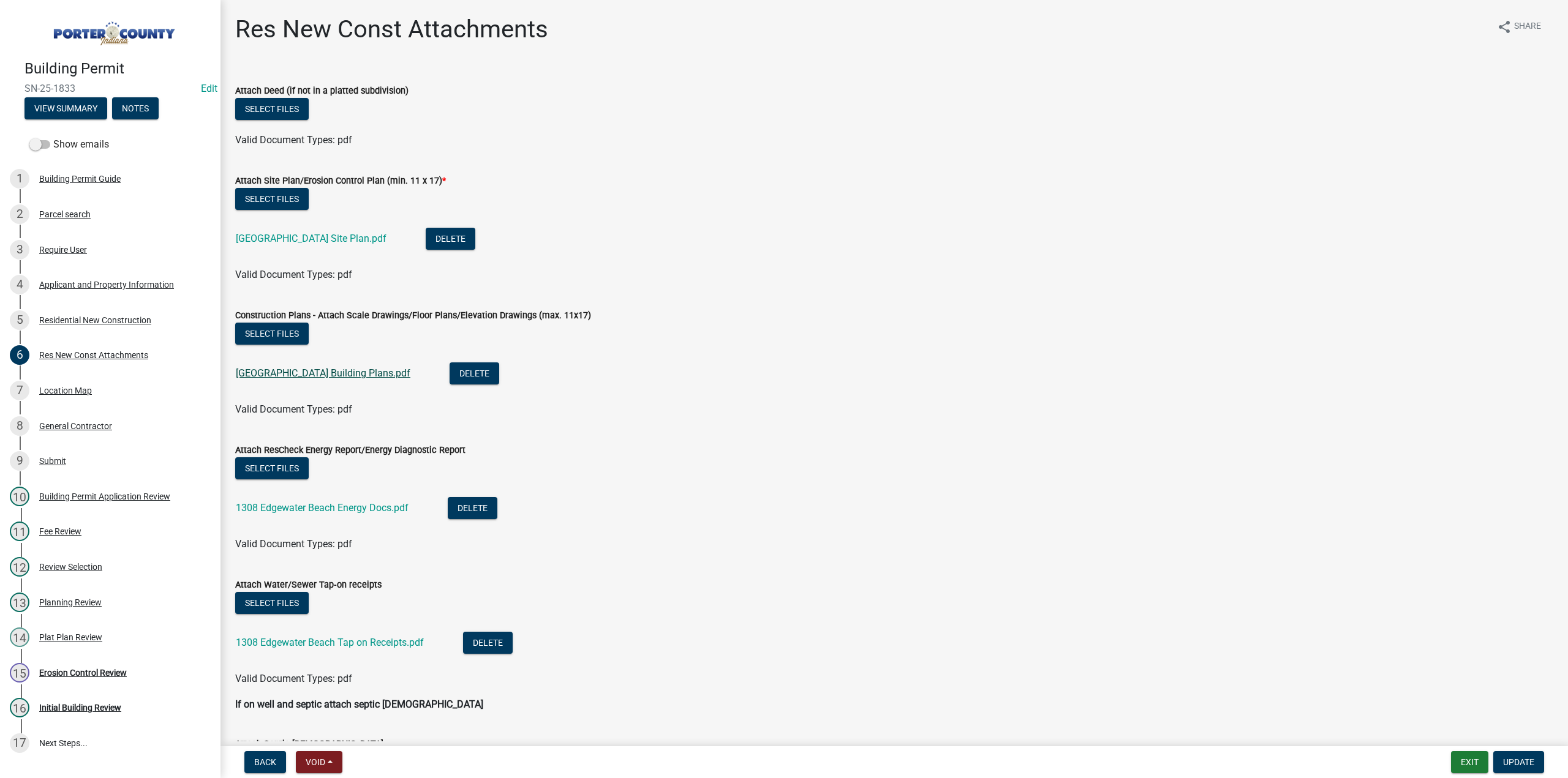
click at [359, 372] on link "1308 Edgewater Beach Building Plans.pdf" at bounding box center [323, 373] width 174 height 12
click at [72, 276] on div "4 Applicant and Property Information" at bounding box center [105, 285] width 191 height 20
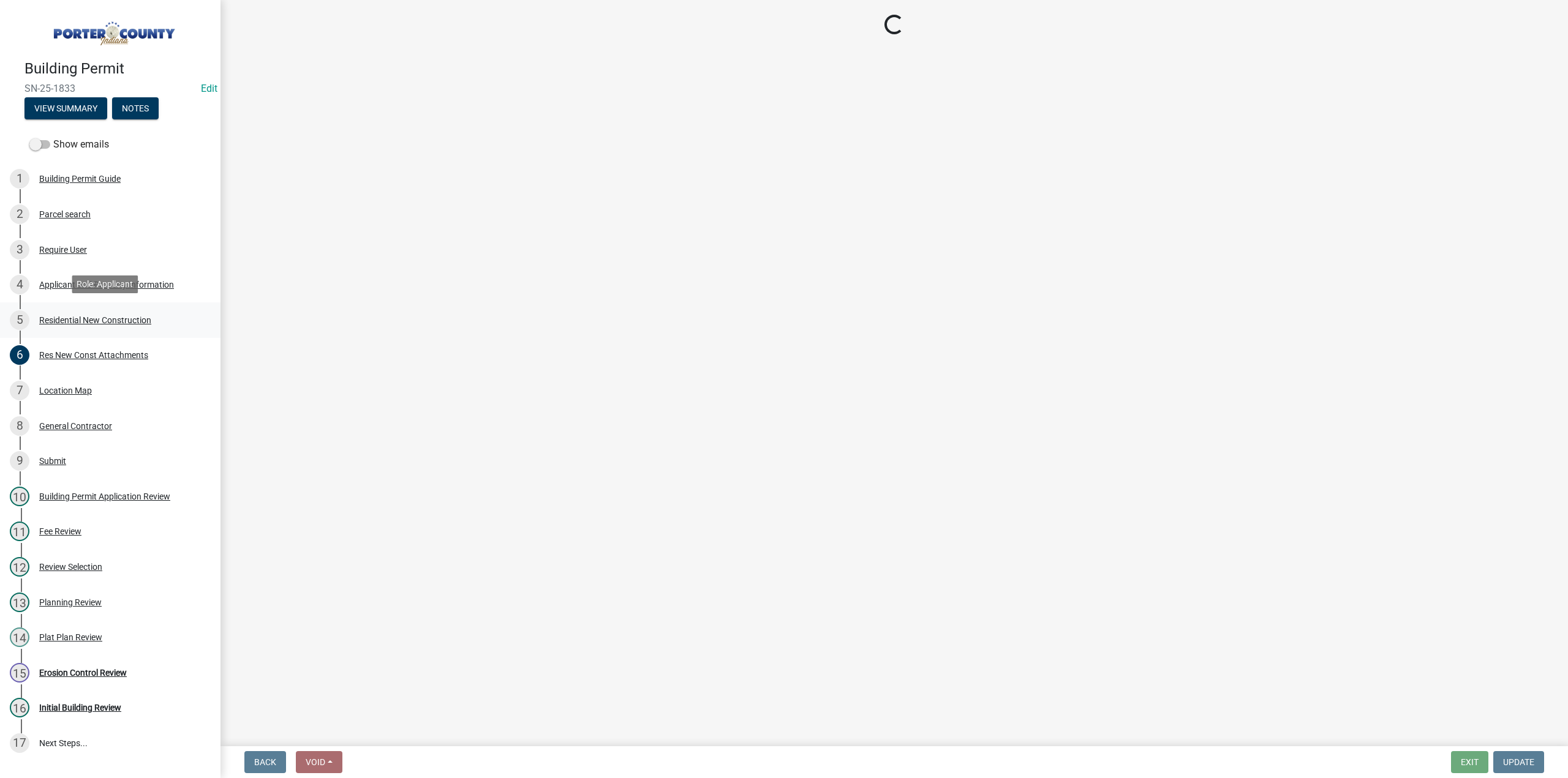
select select "6f5aa9ae-62ac-41bd-979a-9c71eae504cc"
select select "01d57b5a-7eb0-4072-b175-354c87f771f4"
select select "c8d9bed4-fb8e-49e4-81c1-b9d22bb8efef"
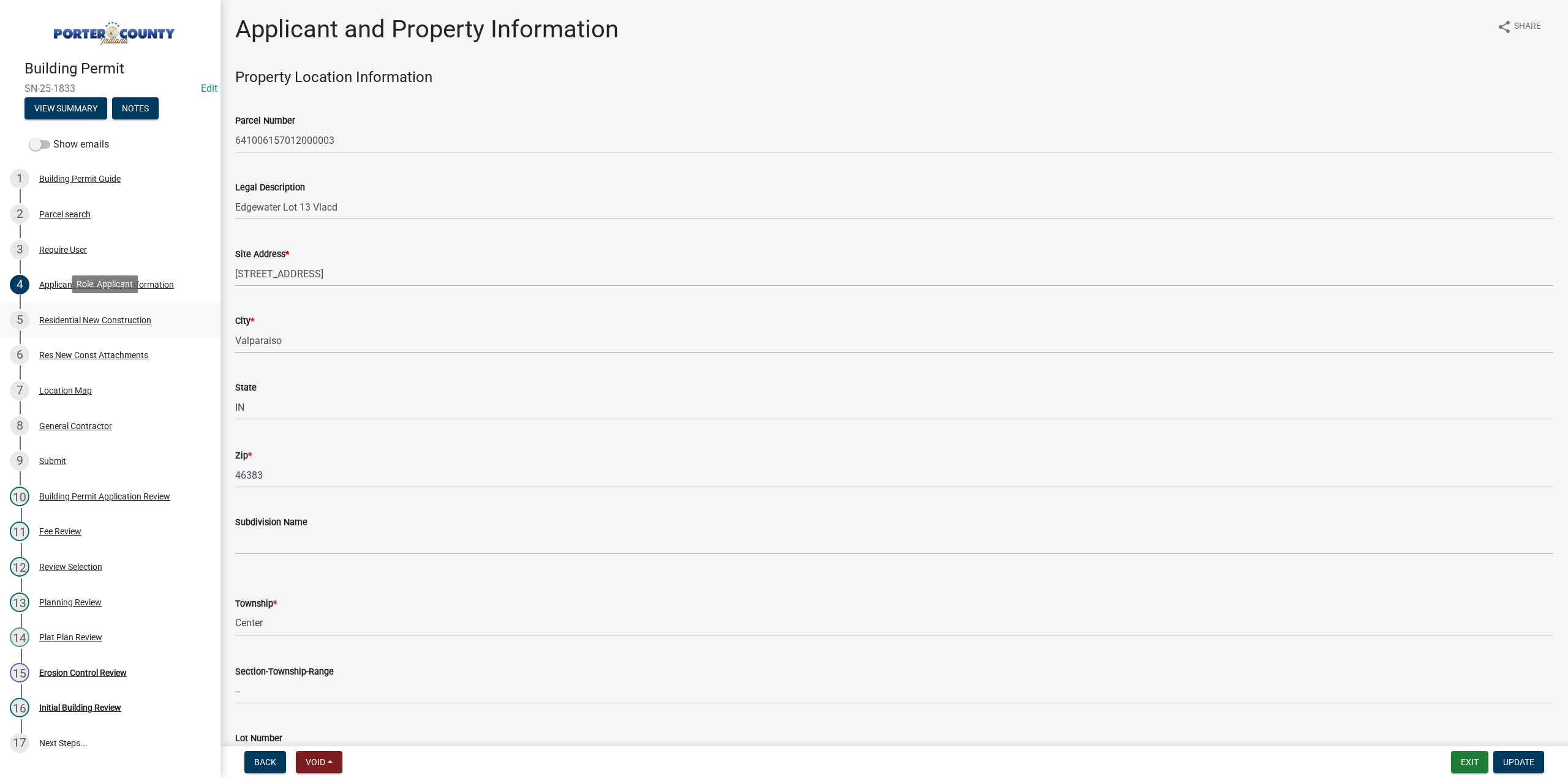
click at [70, 316] on div "Residential New Construction" at bounding box center [95, 320] width 112 height 9
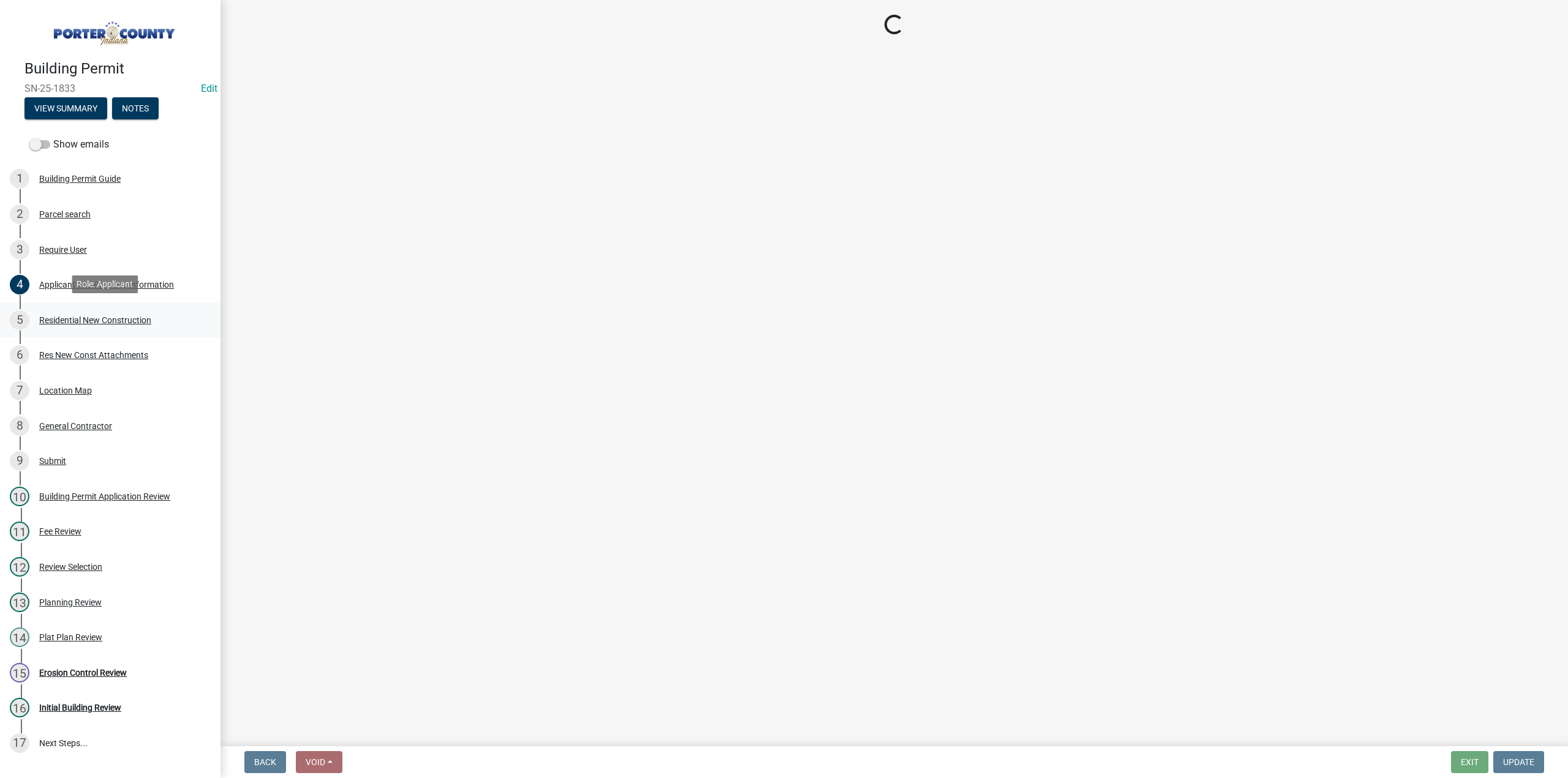
select select "9e518564-4428-4eb4-941b-0b1ac8082854"
select select "ac5c74af-6cd7-44c6-8b3b-d3d049808b18"
select select "b5a5c90e-8d72-4ffd-8079-af89c218e1ea"
select select "bc1034c9-9a5f-4372-bced-1af0bc4c05e7"
select select "b2533de0-56d2-4a1b-ad2e-8e3ba085ecca"
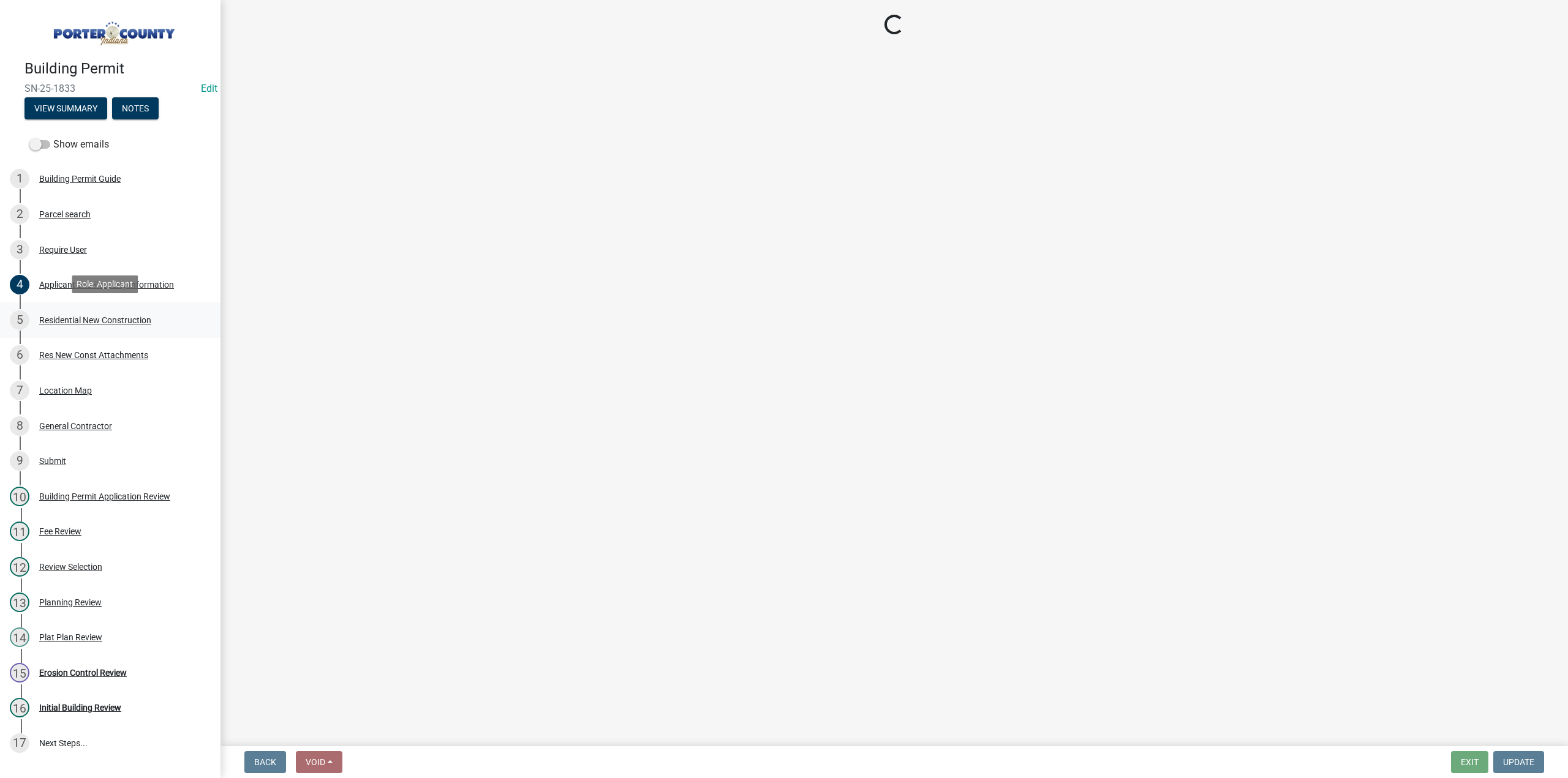
select select "d3842ca8-a9b0-43e7-b24f-ba0c572b5ff6"
select select "569fc36c-3166-4026-8764-ea78816a78f1"
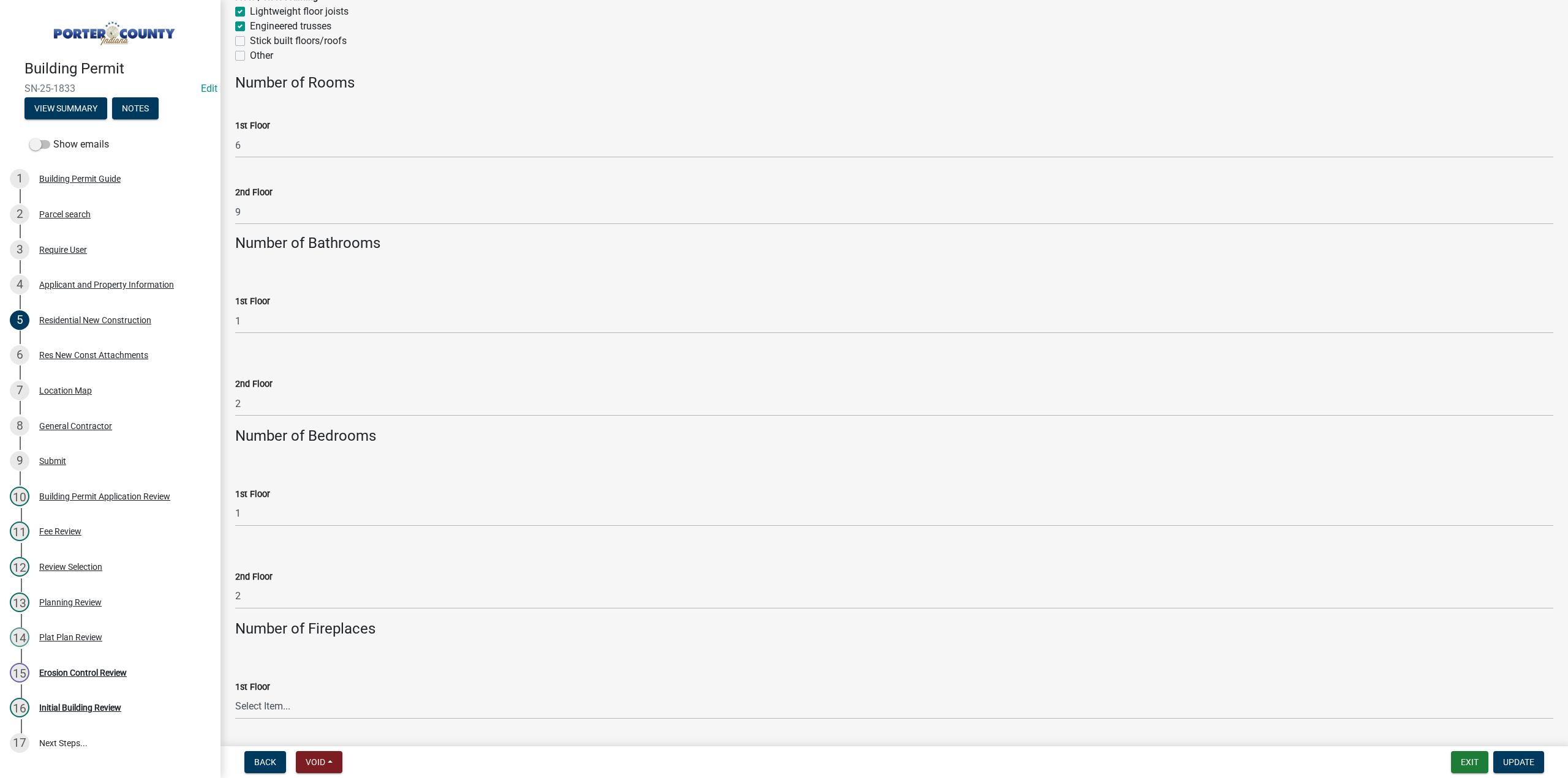
scroll to position [2143, 0]
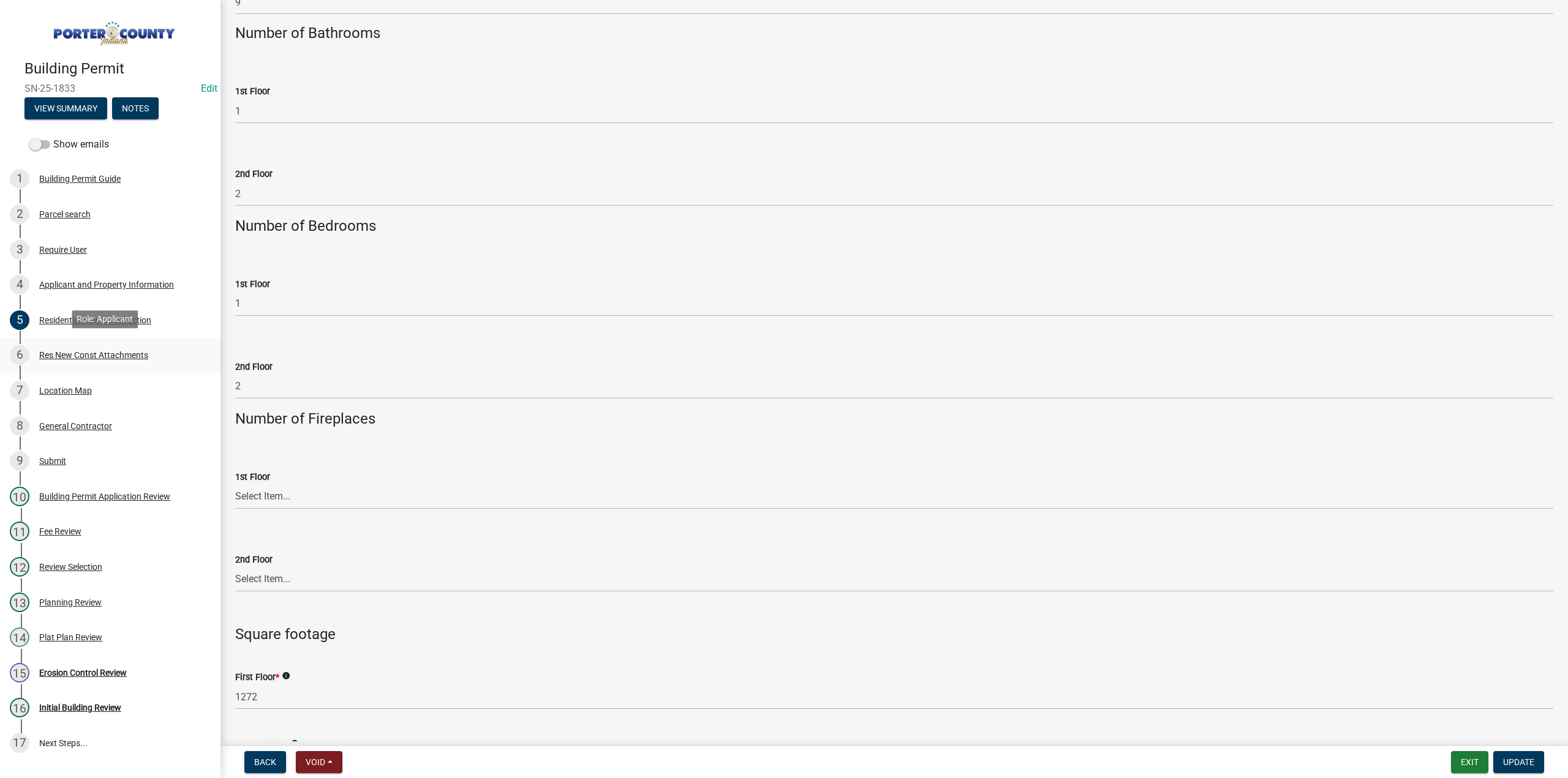
click at [82, 351] on div "Res New Const Attachments" at bounding box center [93, 355] width 109 height 9
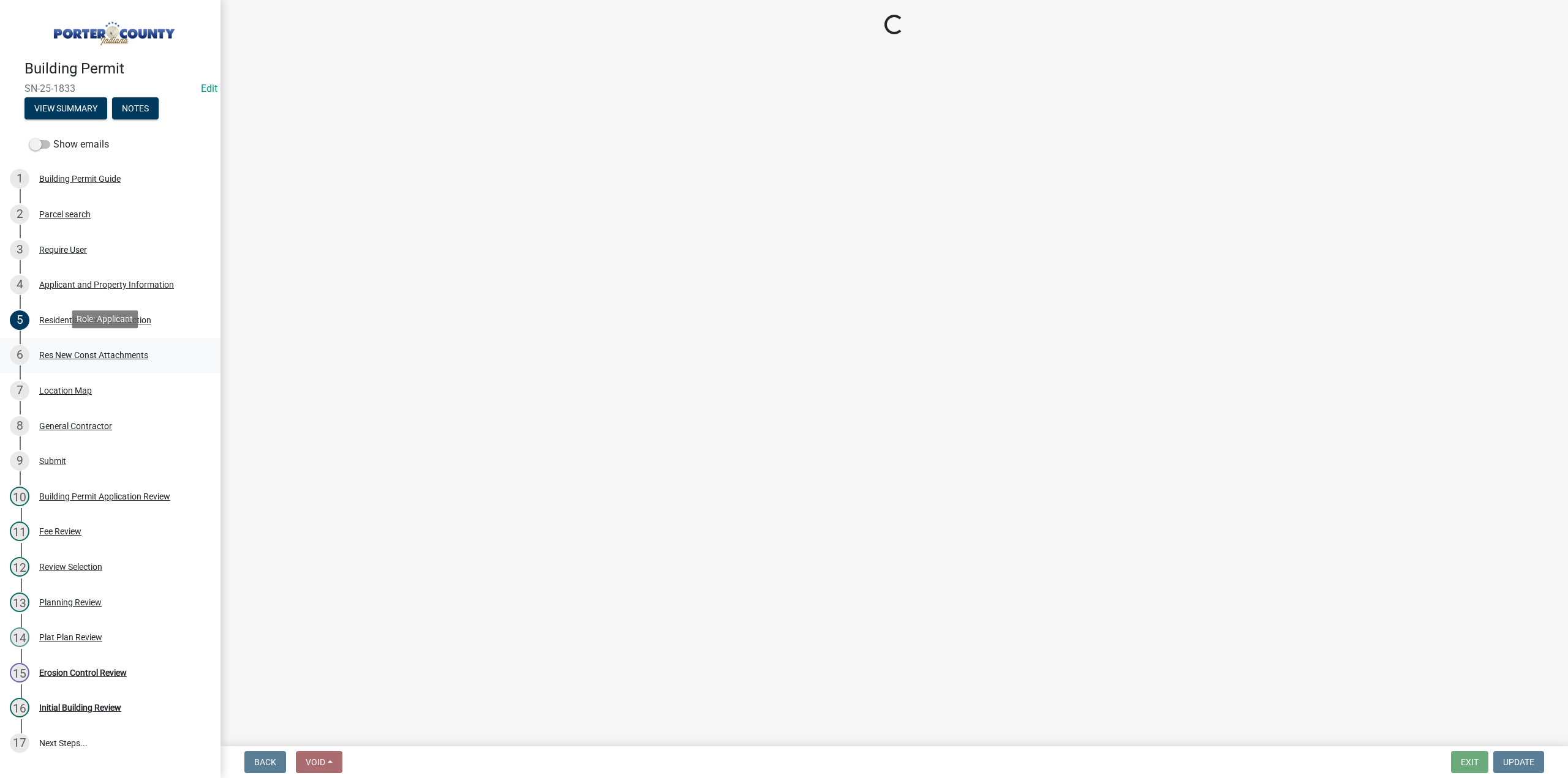
scroll to position [0, 0]
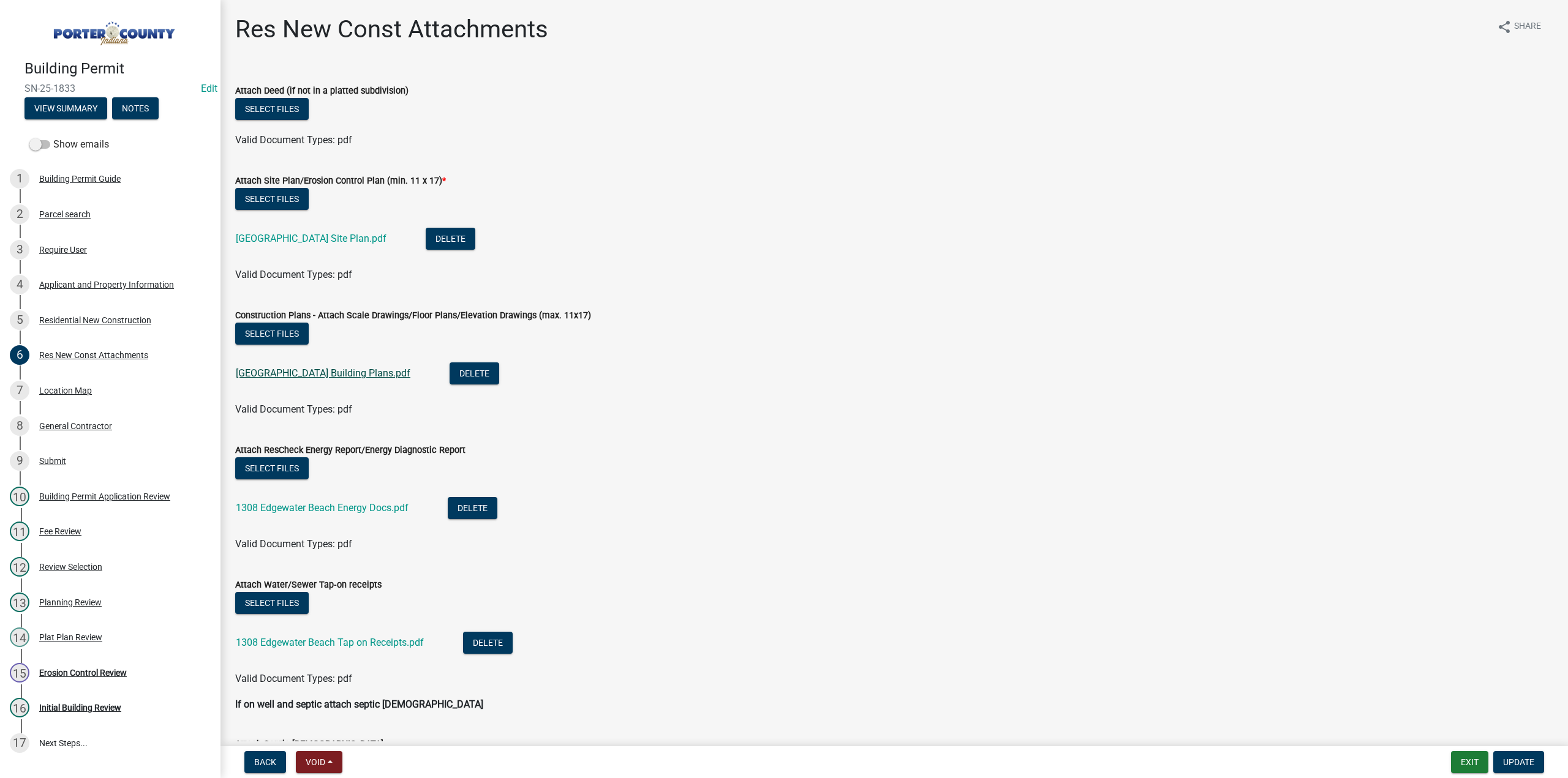
click at [350, 375] on link "1308 Edgewater Beach Building Plans.pdf" at bounding box center [323, 373] width 174 height 12
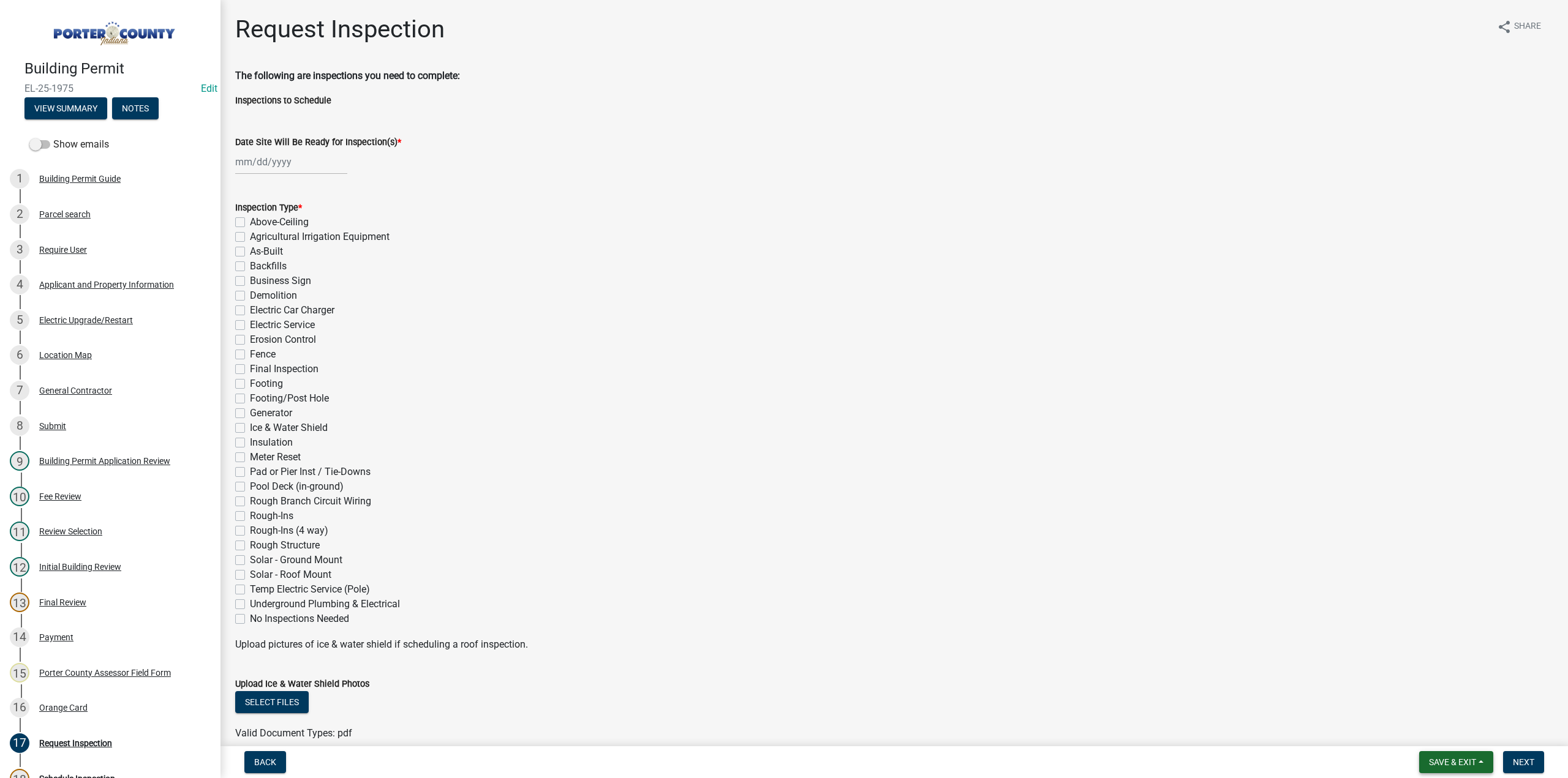
click at [1447, 767] on button "Save & Exit" at bounding box center [1456, 763] width 74 height 22
click at [1433, 730] on button "Save & Exit" at bounding box center [1444, 730] width 98 height 30
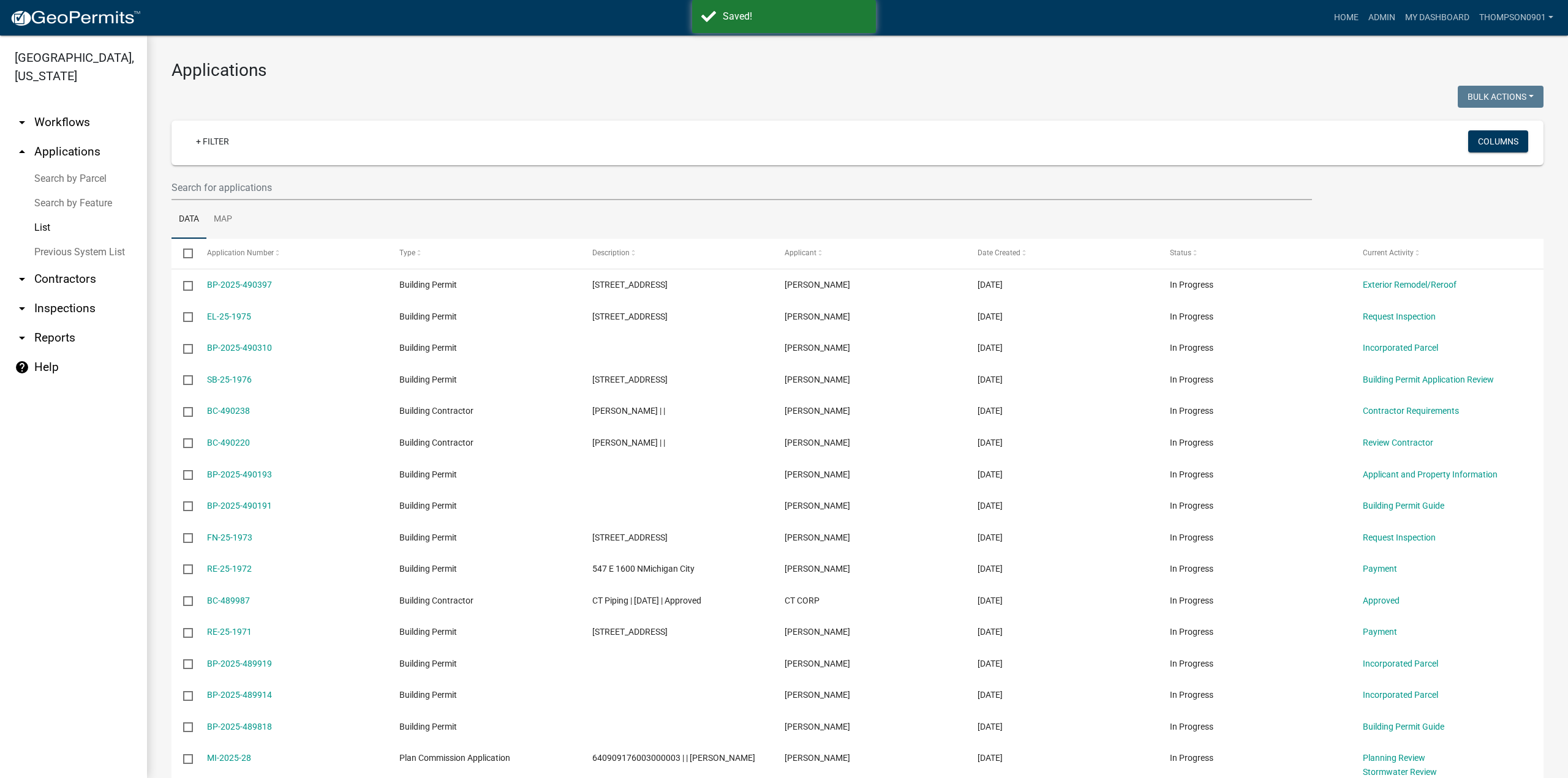
click at [64, 264] on link "arrow_drop_down Contractors" at bounding box center [74, 279] width 147 height 30
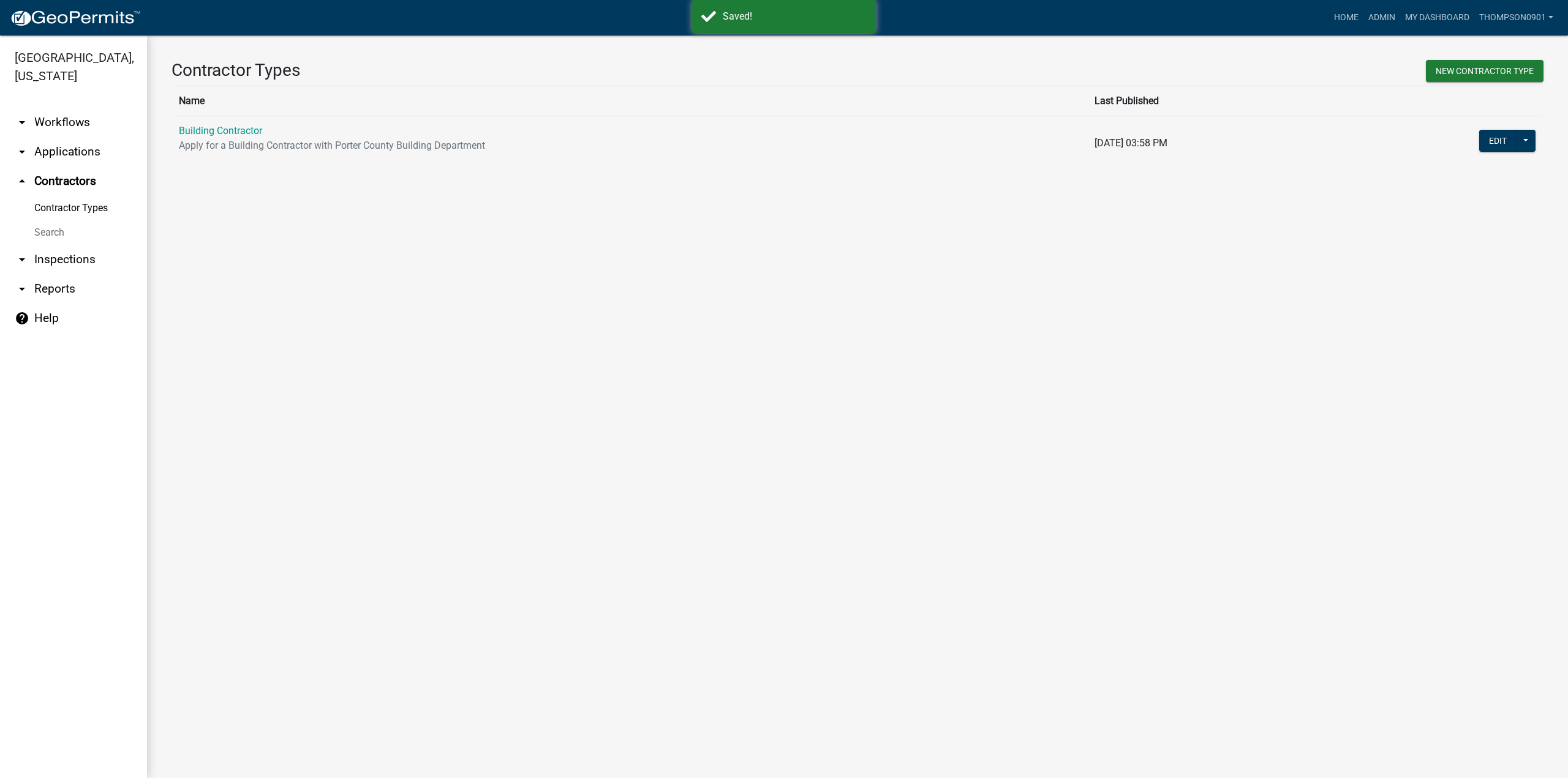
click at [217, 129] on link "Building Contractor" at bounding box center [220, 130] width 83 height 12
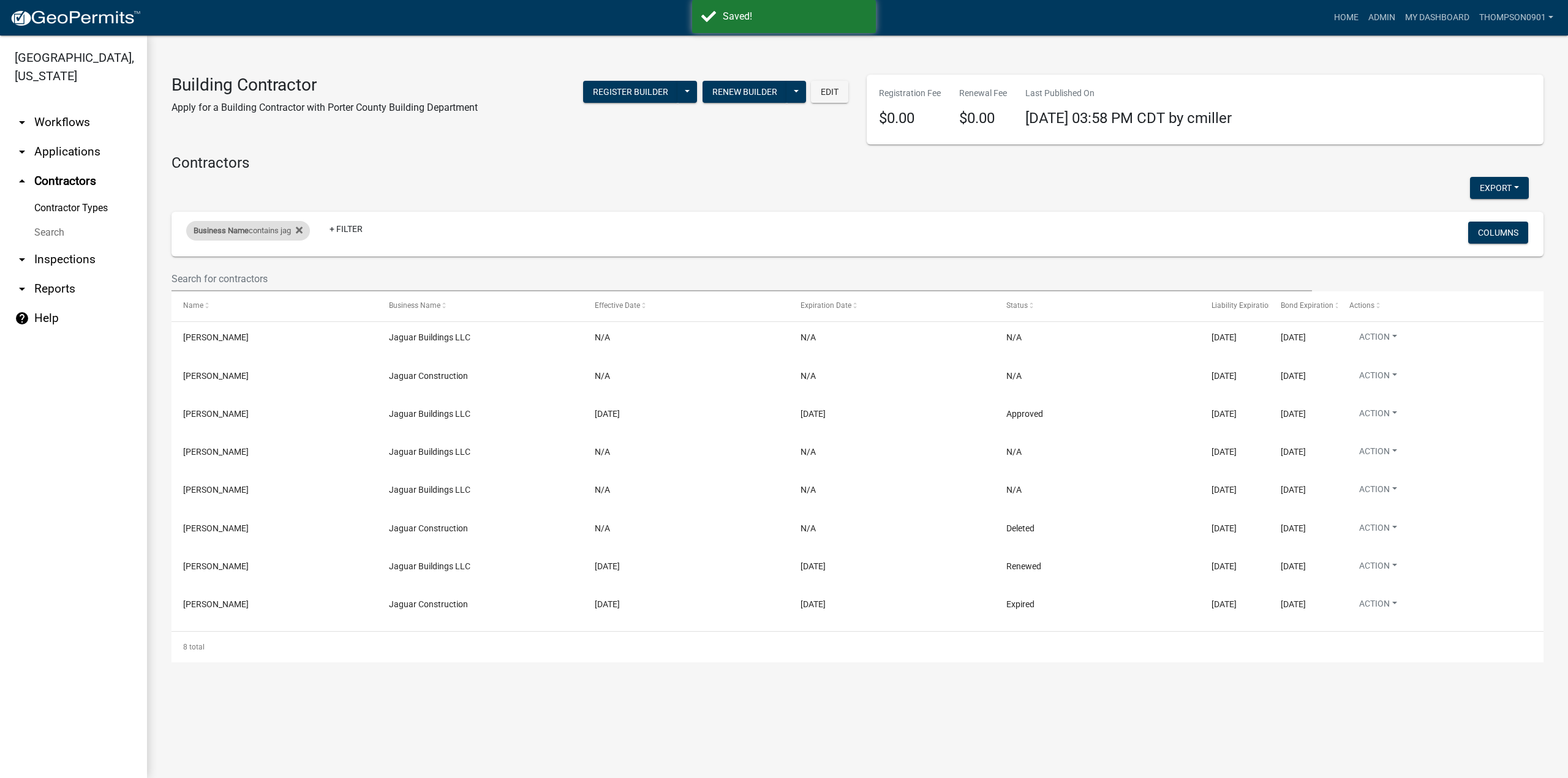
click at [224, 234] on span "Business Name" at bounding box center [221, 230] width 55 height 9
click at [0, 284] on body "Internet Explorer does NOT work with GeoPermits. Get a new browser for more sec…" at bounding box center [784, 389] width 1568 height 778
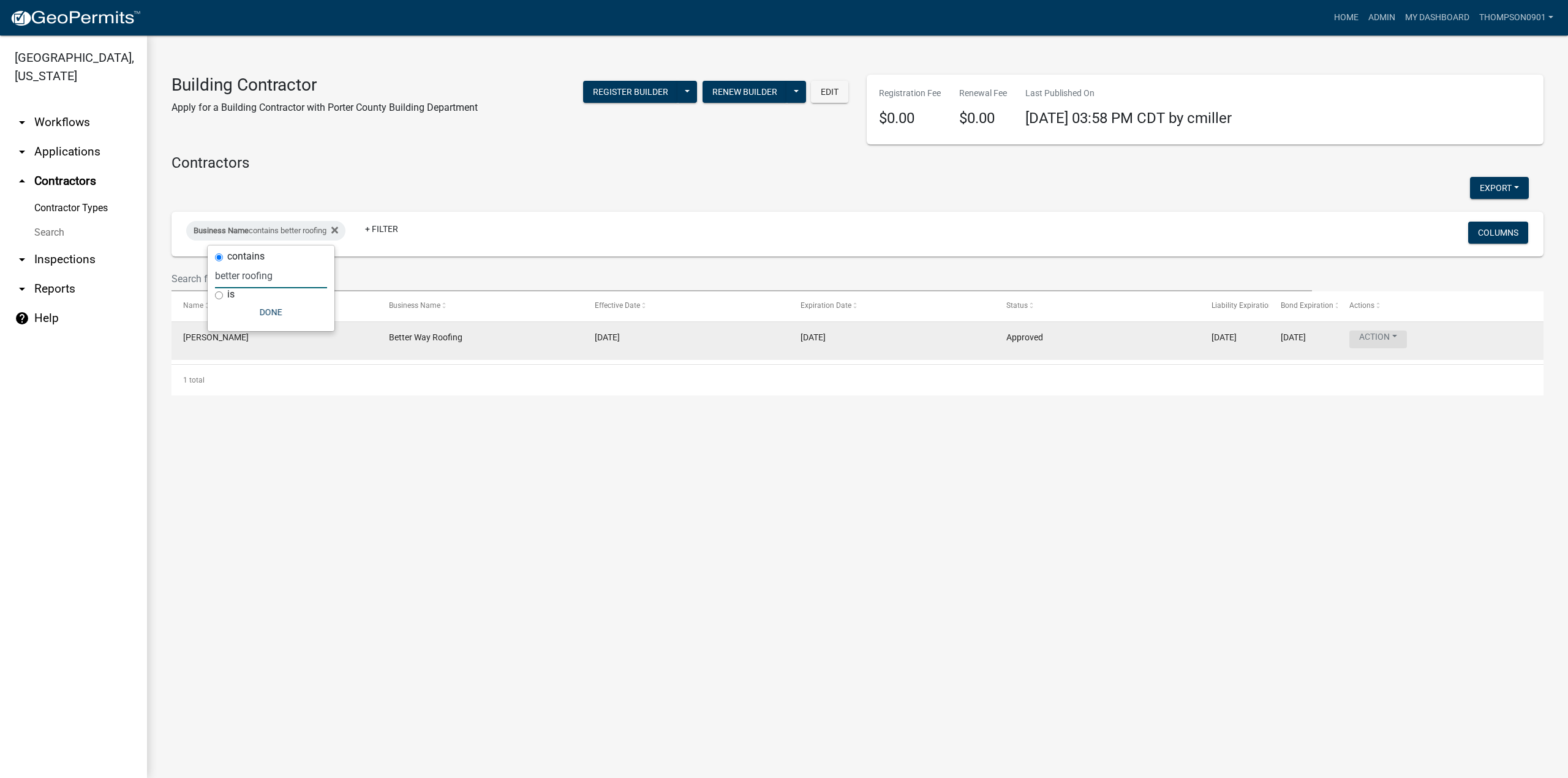
type input "better roofing"
click at [1396, 335] on button "Action" at bounding box center [1378, 339] width 57 height 18
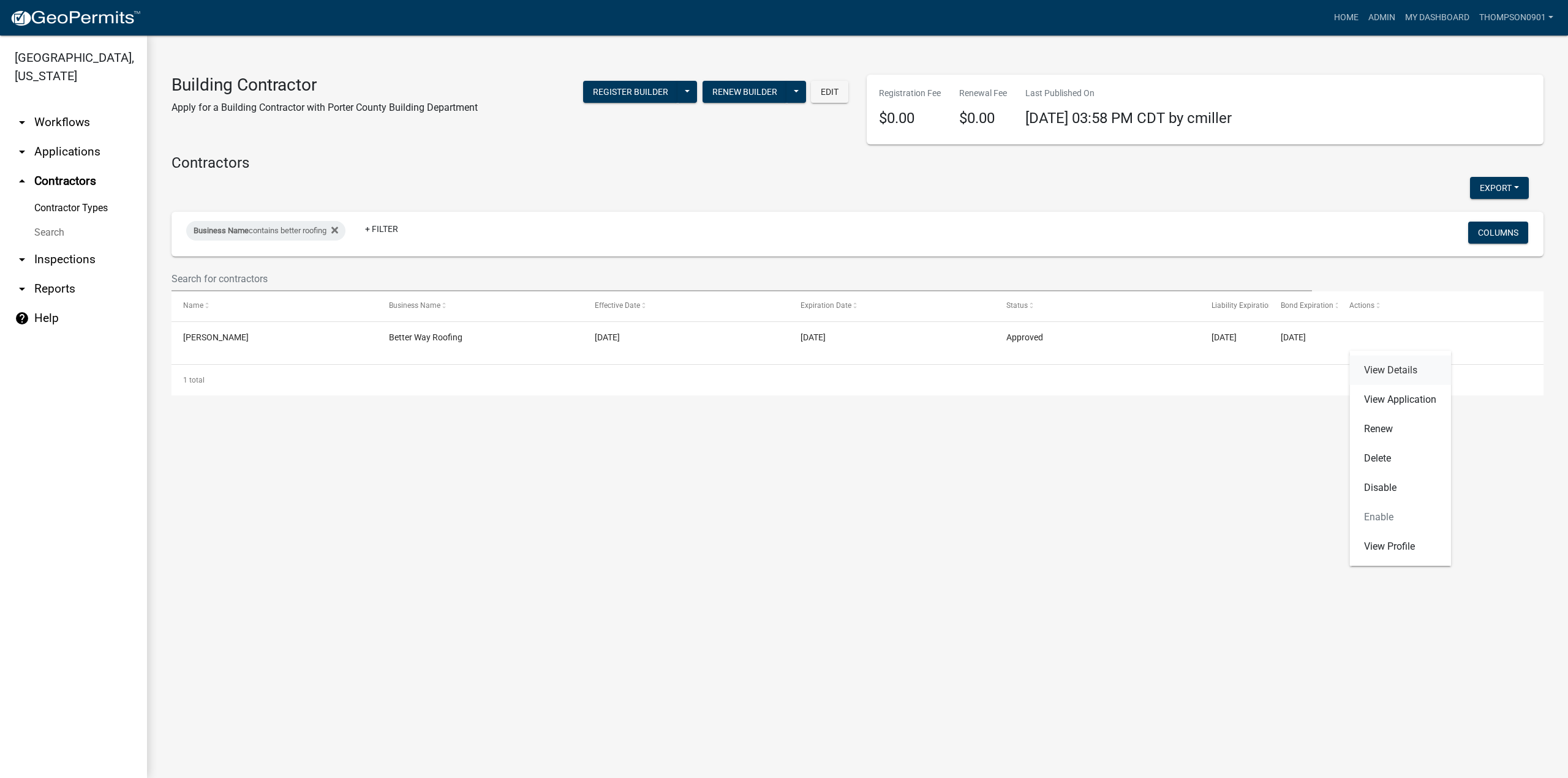
click at [1393, 371] on link "View Details" at bounding box center [1400, 371] width 101 height 30
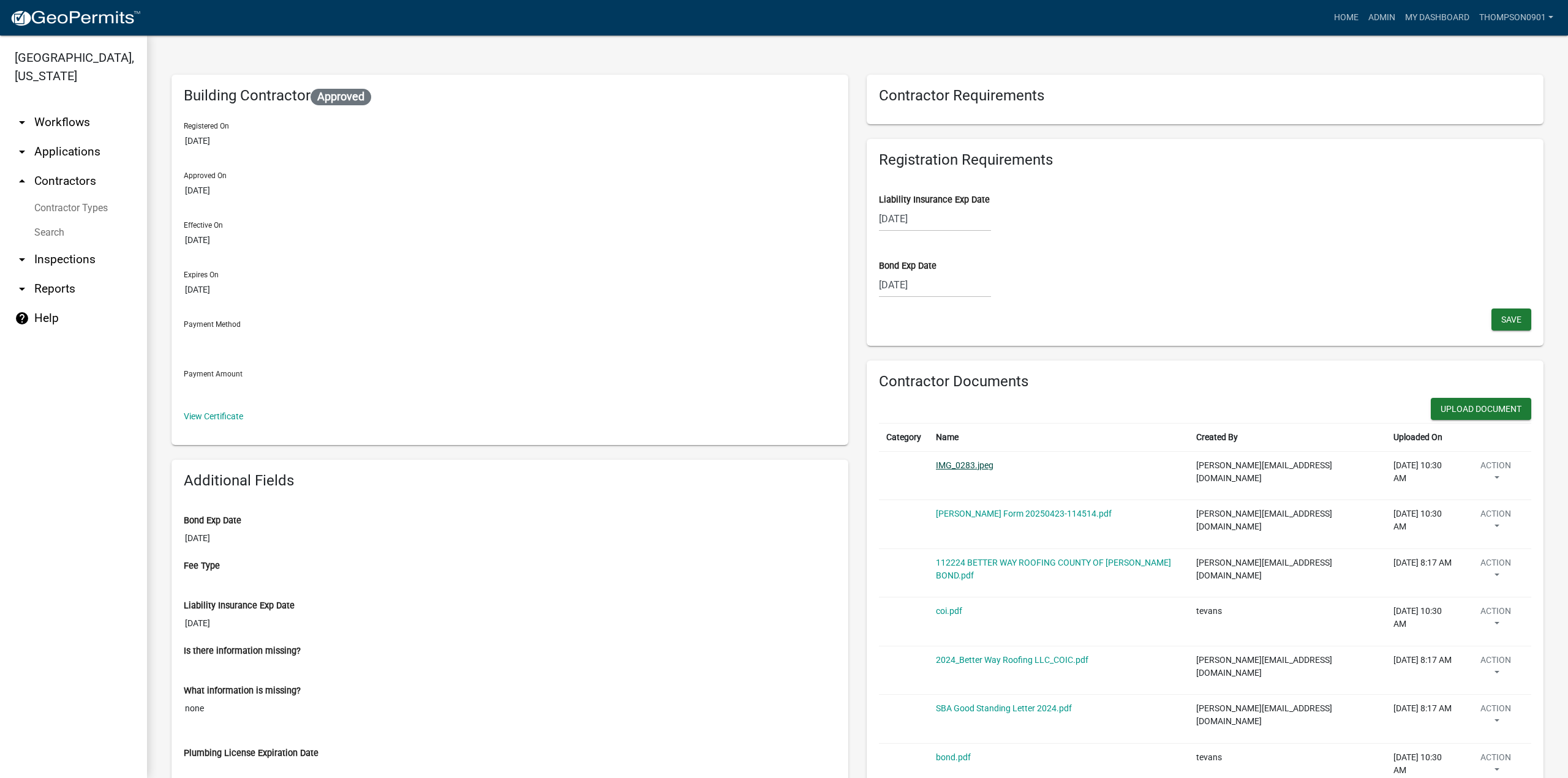
click at [943, 464] on link "IMG_0283.jpeg" at bounding box center [964, 465] width 57 height 10
click at [1053, 509] on link "[PERSON_NAME] Form 20250423-114514.pdf" at bounding box center [1023, 514] width 176 height 10
click at [1047, 558] on link "112224 BETTER WAY ROOFING COUNTY OF [PERSON_NAME] BOND.pdf" at bounding box center [1053, 569] width 235 height 23
click at [950, 606] on link "coi.pdf" at bounding box center [949, 611] width 27 height 10
click at [988, 655] on link "2024_Better Way Roofing LLC_COIC.pdf" at bounding box center [1012, 660] width 153 height 10
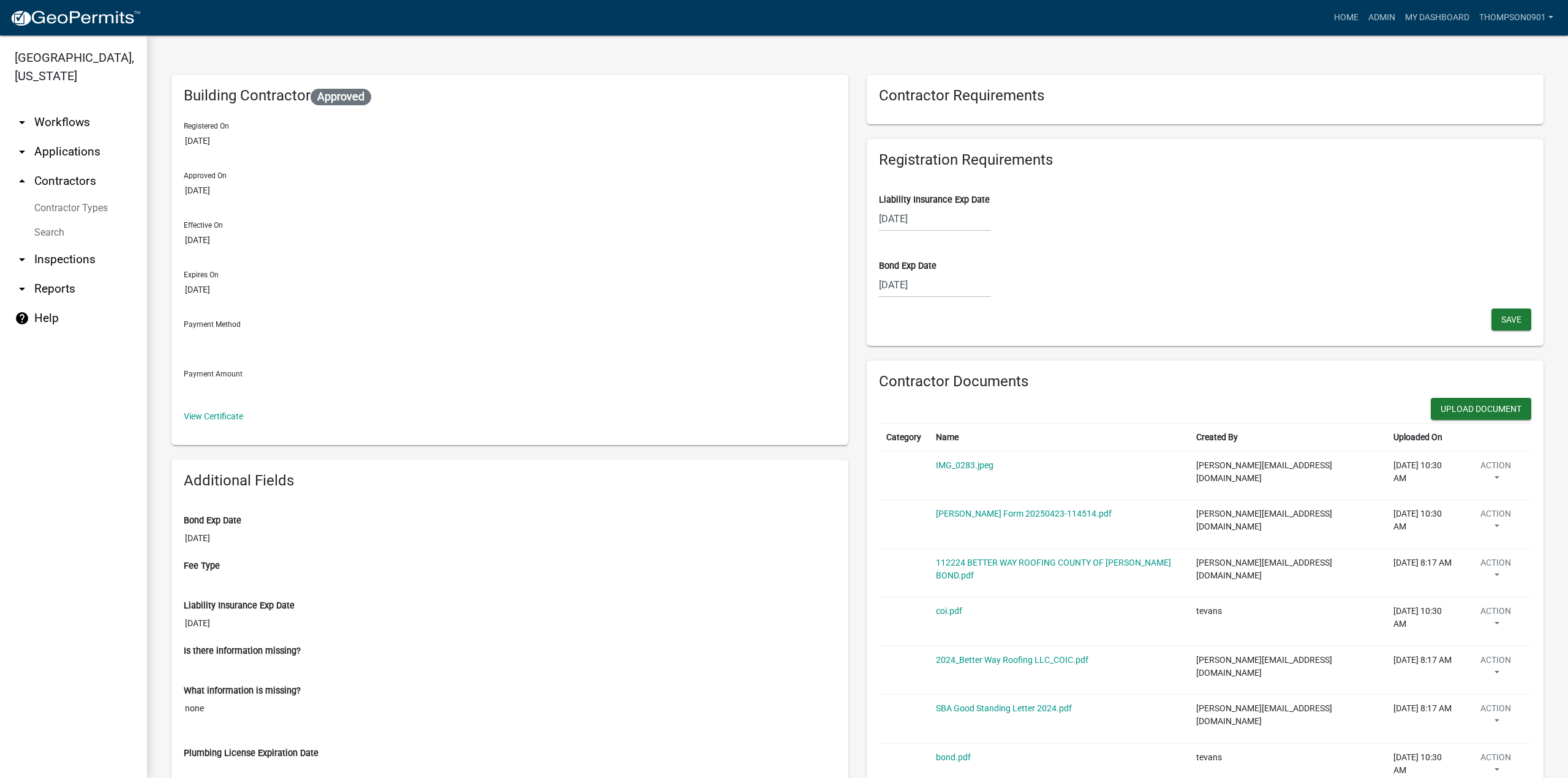
click at [985, 703] on div "SBA Good Standing Letter 2024.pdf" at bounding box center [1058, 709] width 245 height 13
click at [983, 703] on link "SBA Good Standing Letter 2024.pdf" at bounding box center [1004, 708] width 136 height 10
click at [943, 753] on link "bond.pdf" at bounding box center [953, 758] width 35 height 10
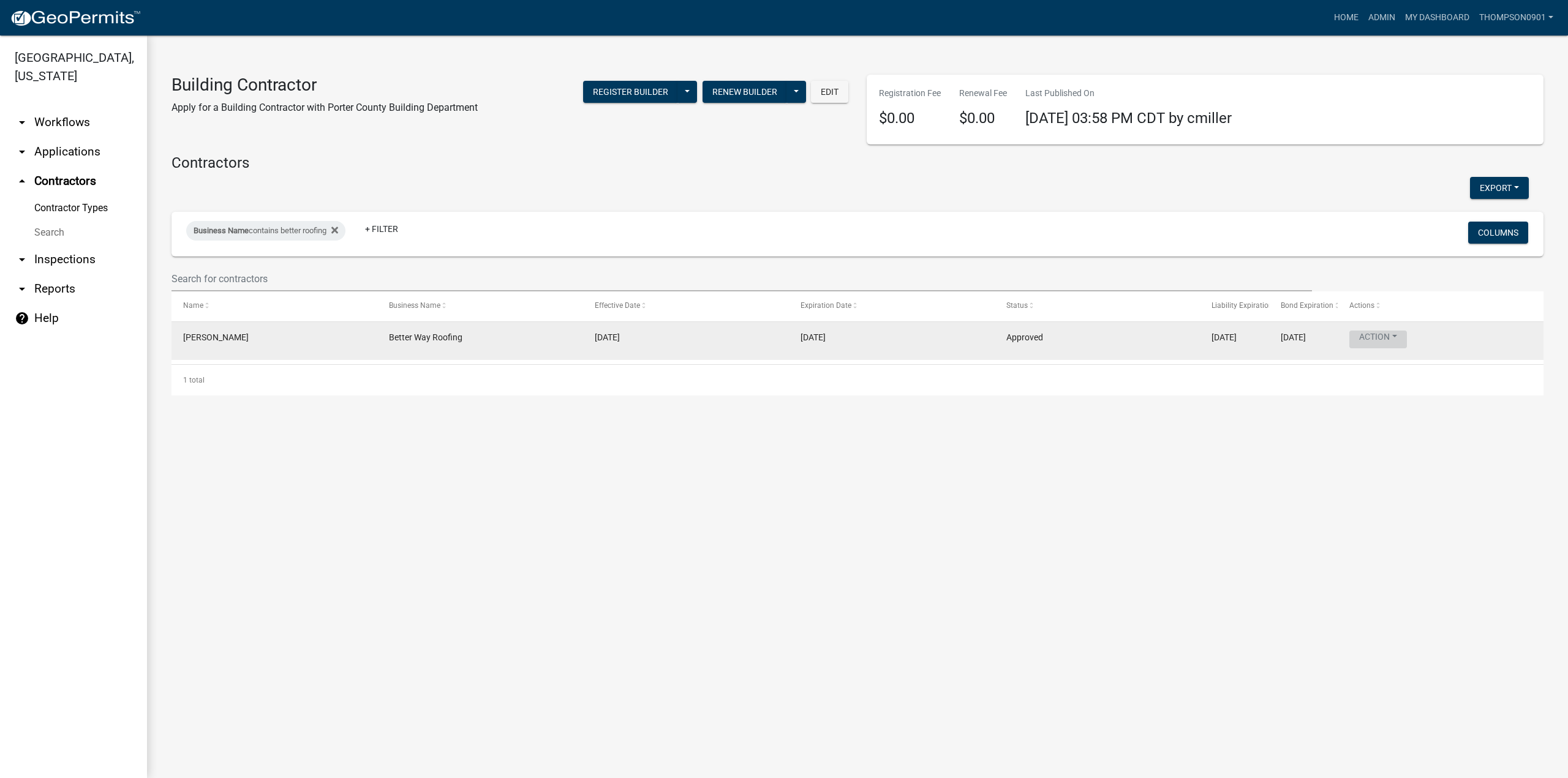
click at [1397, 336] on button "Action" at bounding box center [1378, 339] width 57 height 18
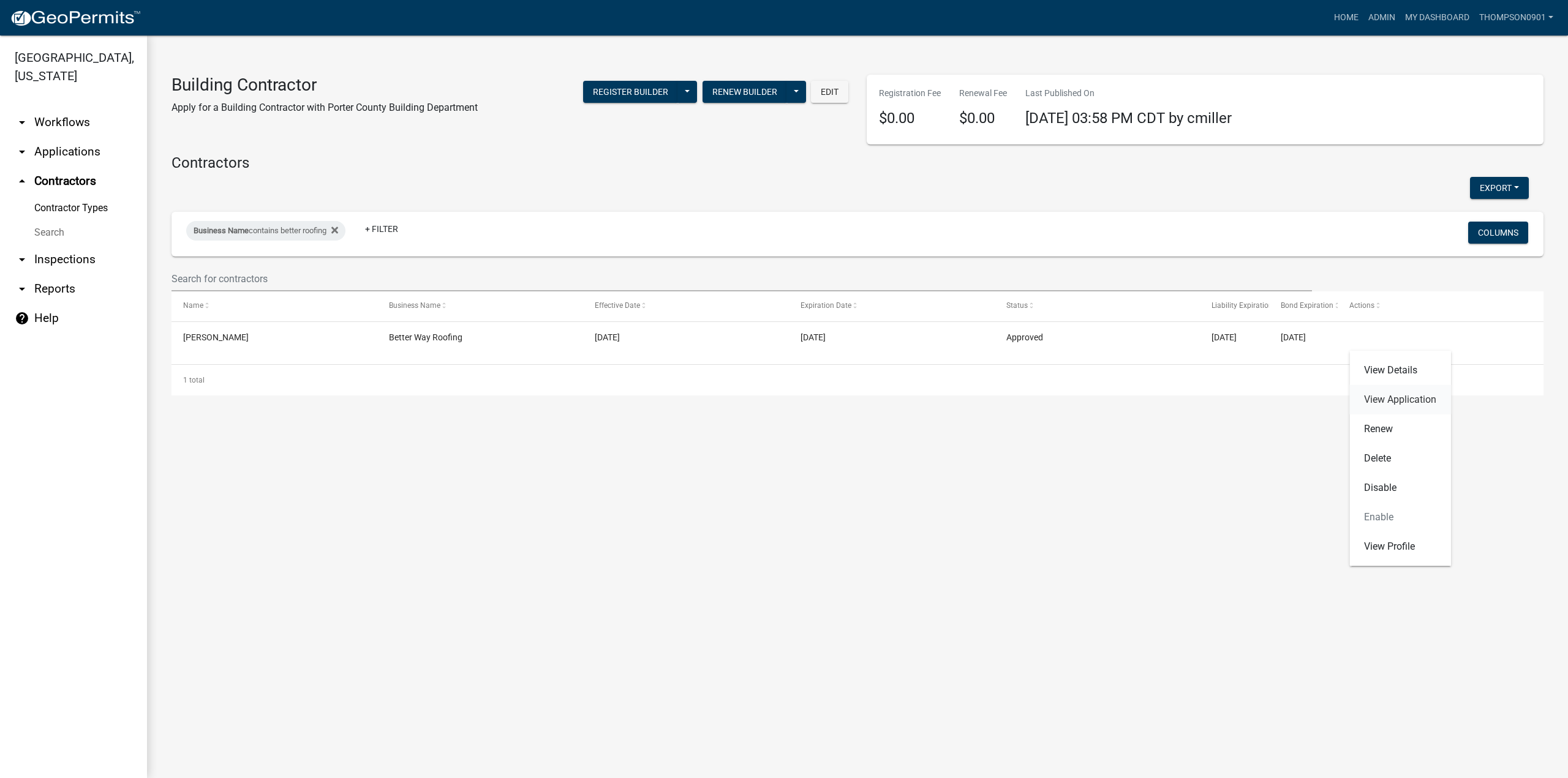
click at [1383, 394] on link "View Application" at bounding box center [1400, 400] width 101 height 30
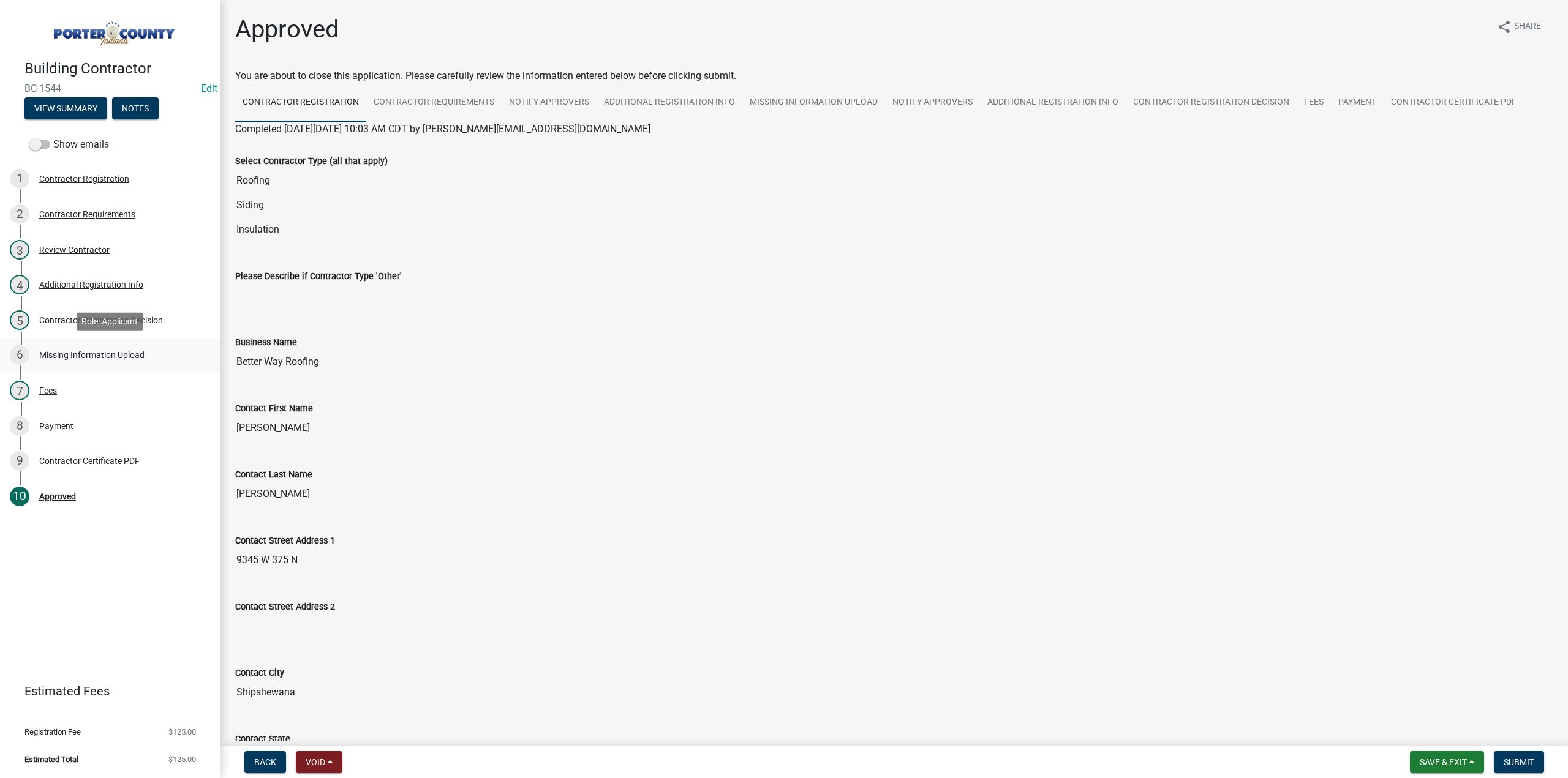
click at [93, 349] on div "6 Missing Information Upload" at bounding box center [105, 355] width 191 height 20
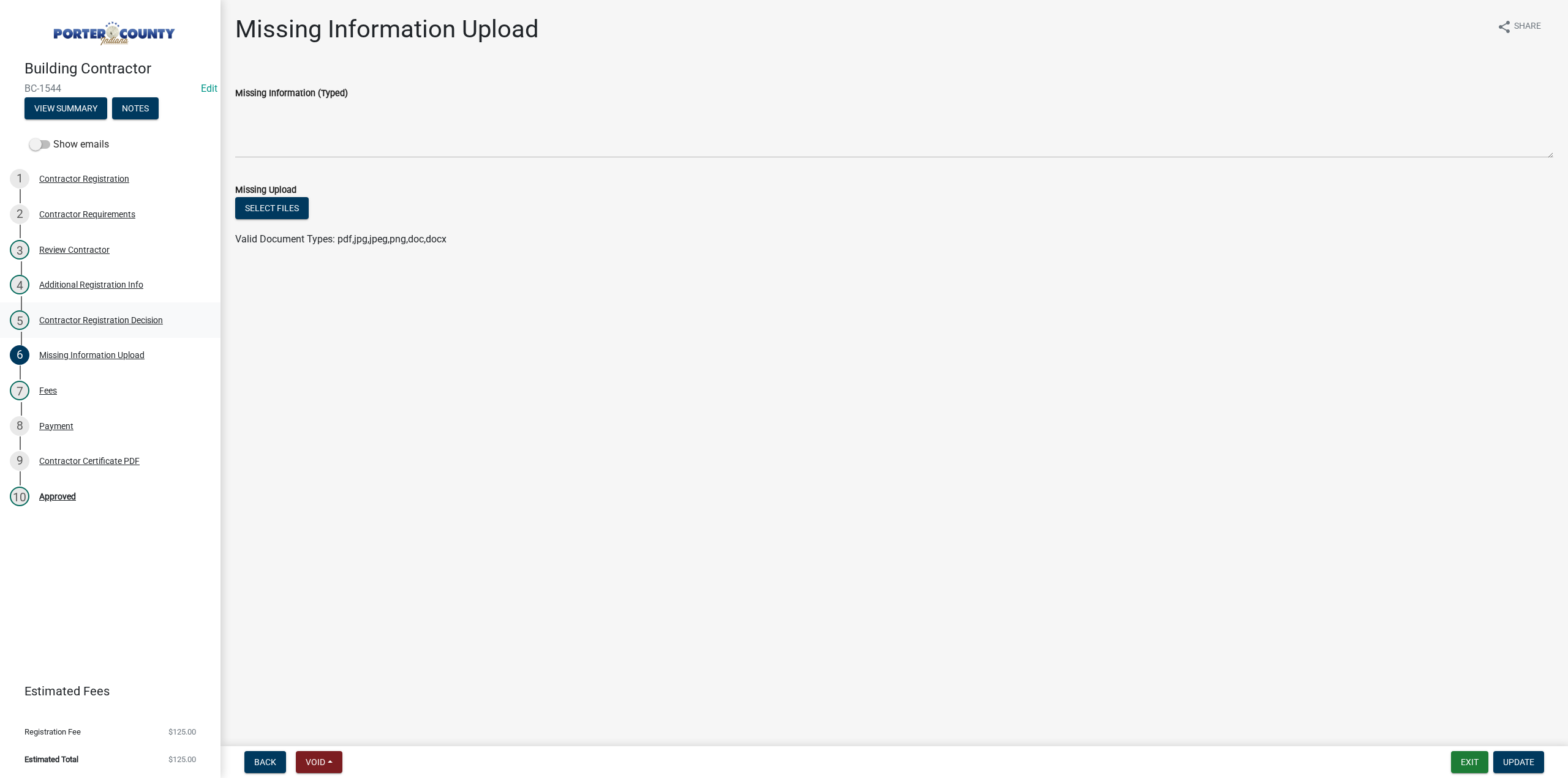
click at [129, 321] on div "Contractor Registration Decision" at bounding box center [101, 320] width 124 height 9
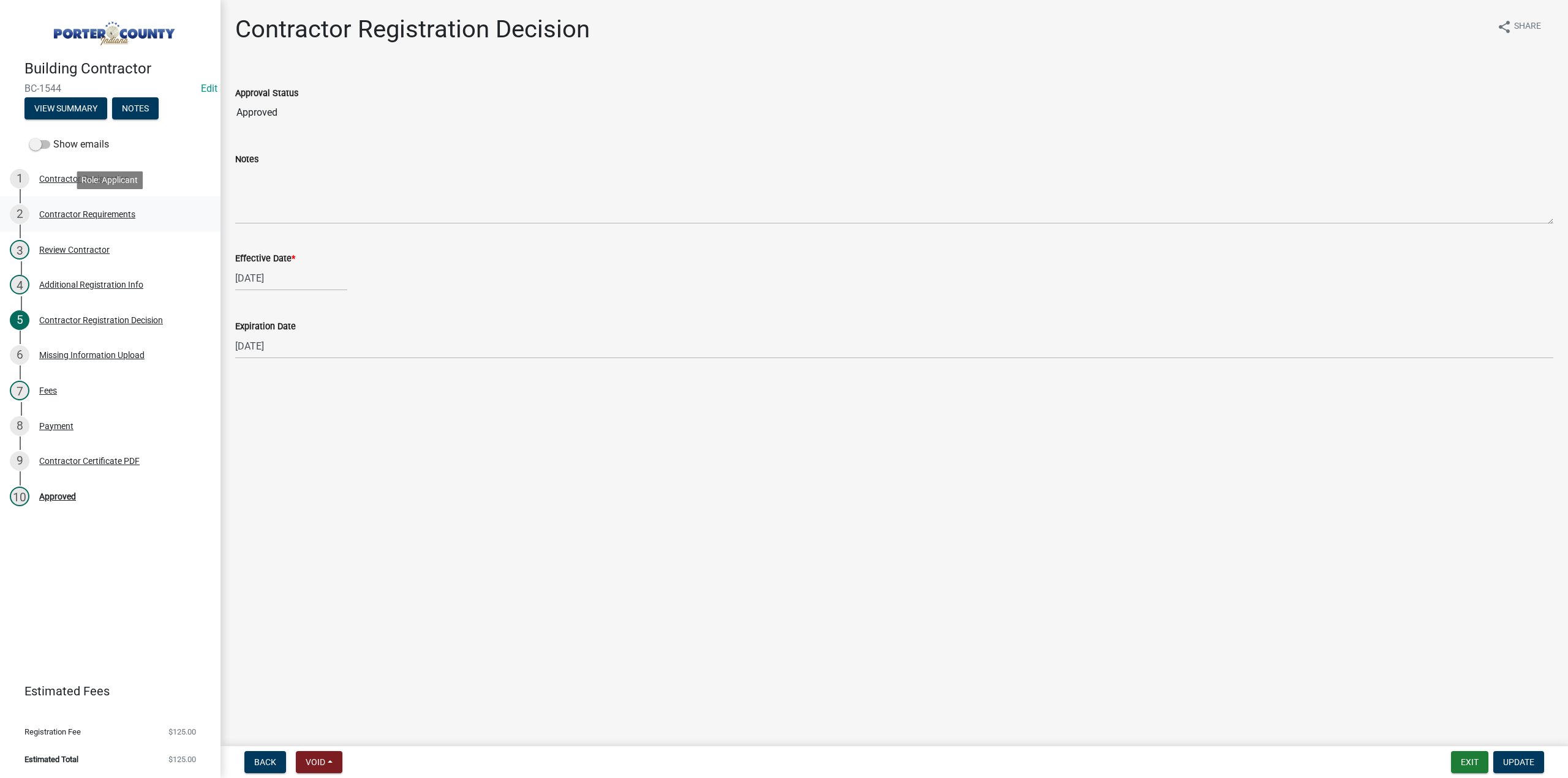
click at [66, 214] on div "Contractor Requirements" at bounding box center [87, 214] width 96 height 9
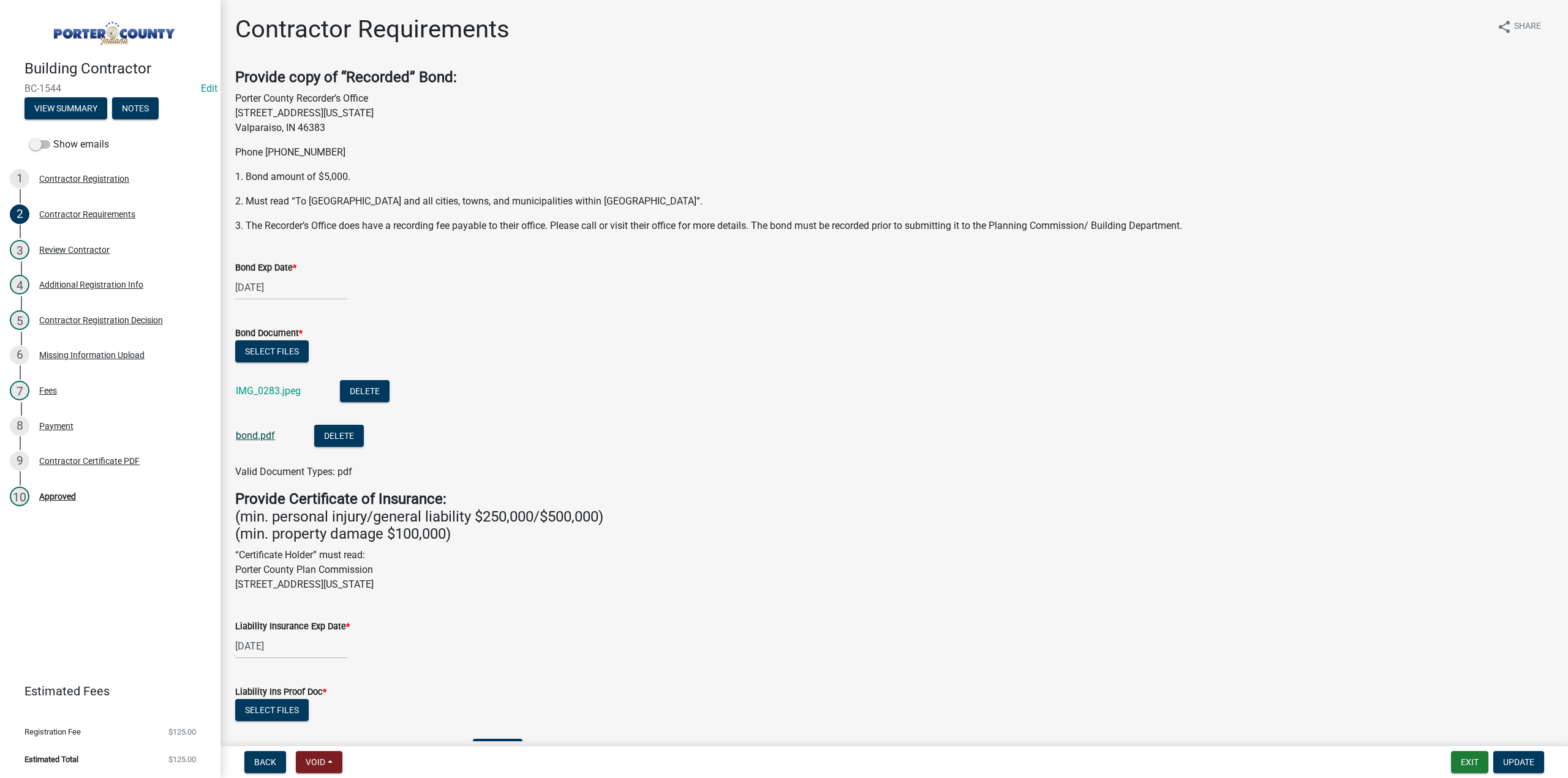
click at [258, 432] on link "bond.pdf" at bounding box center [255, 436] width 39 height 12
click at [262, 391] on link "IMG_0283.jpeg" at bounding box center [268, 391] width 65 height 12
click at [252, 434] on link "bond.pdf" at bounding box center [255, 436] width 39 height 12
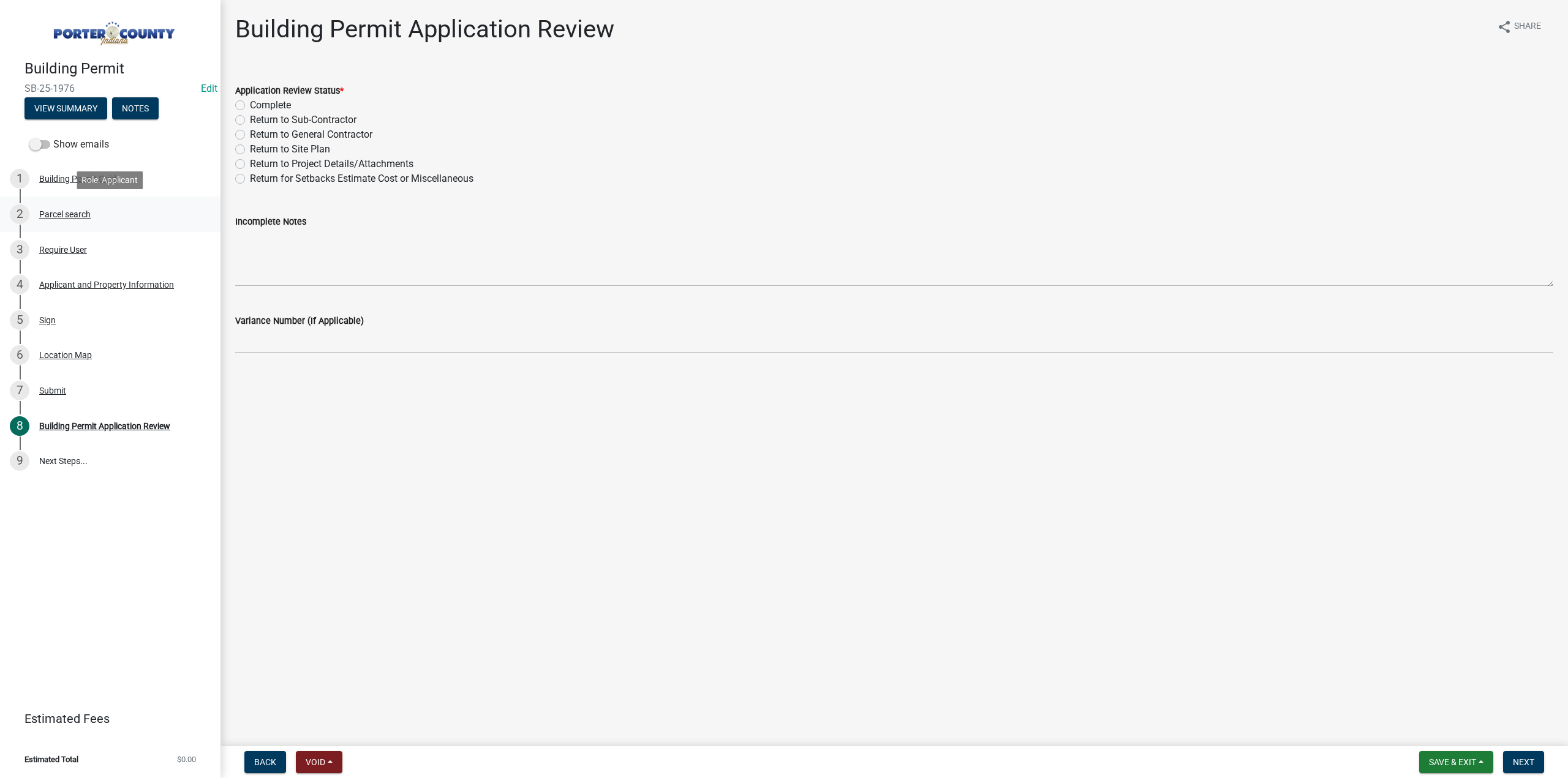
click at [67, 224] on div "2 Parcel search" at bounding box center [105, 214] width 191 height 20
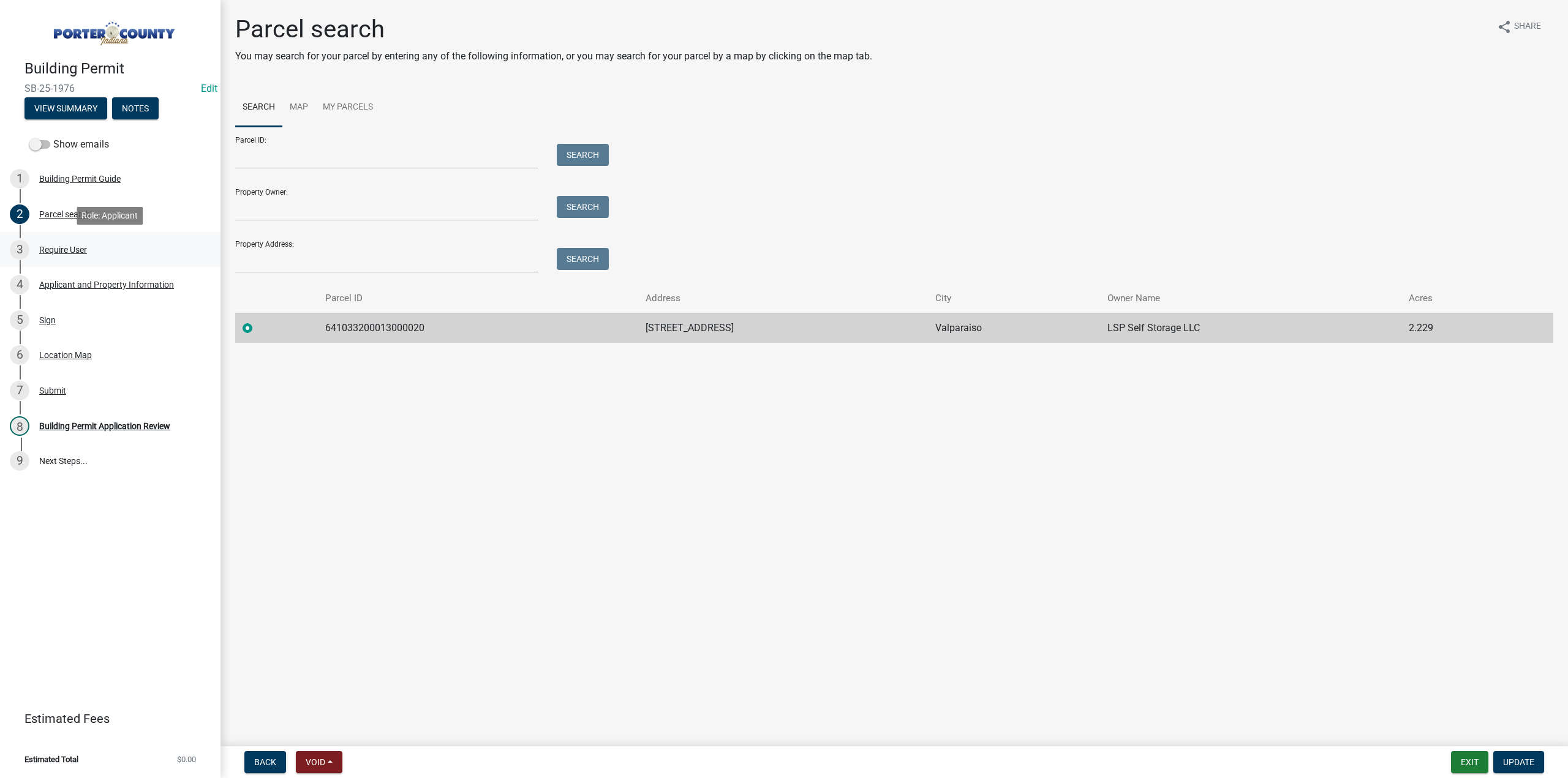
click at [81, 247] on div "Require User" at bounding box center [62, 250] width 48 height 9
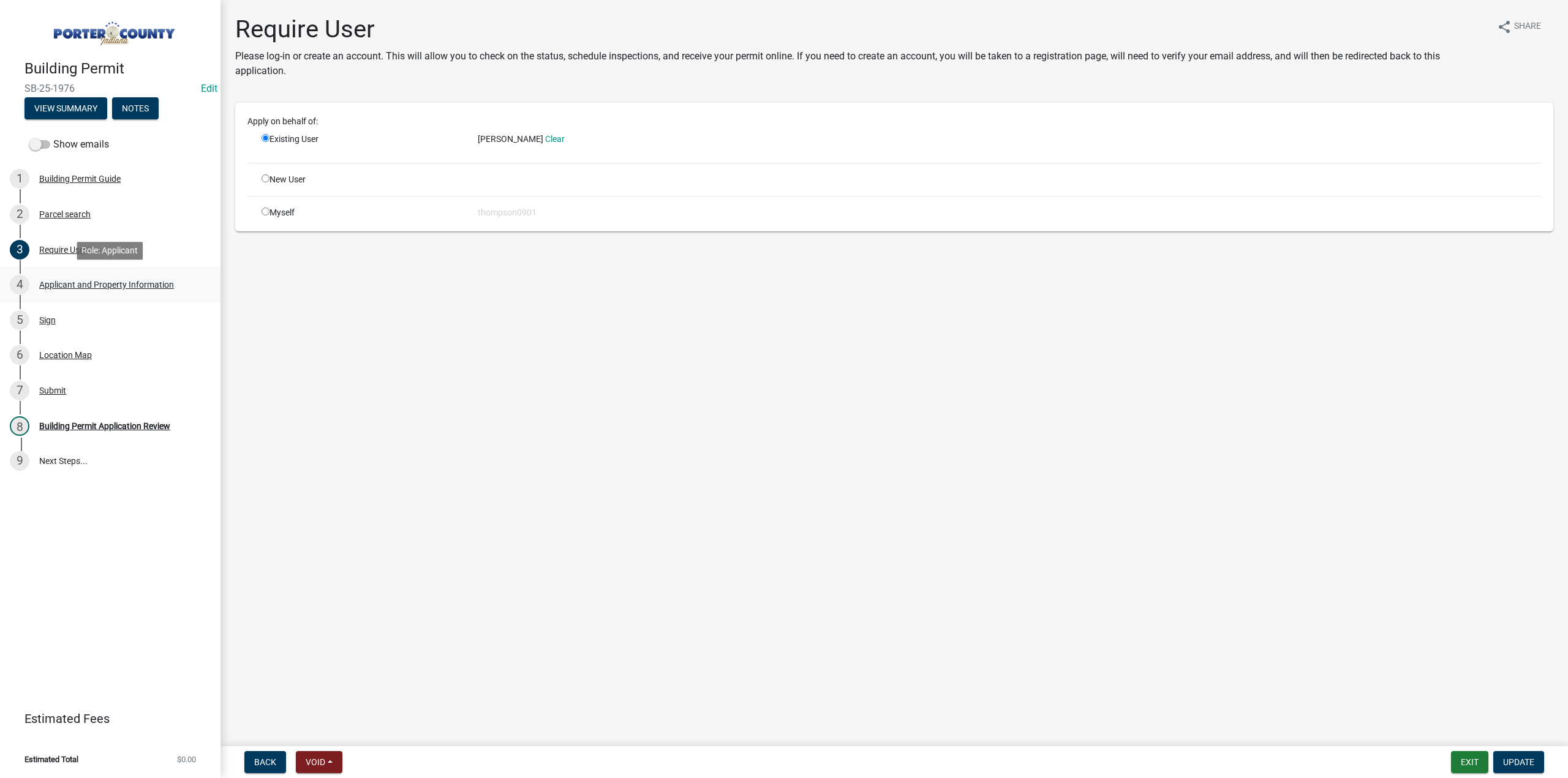
click at [100, 285] on div "Applicant and Property Information" at bounding box center [106, 285] width 135 height 9
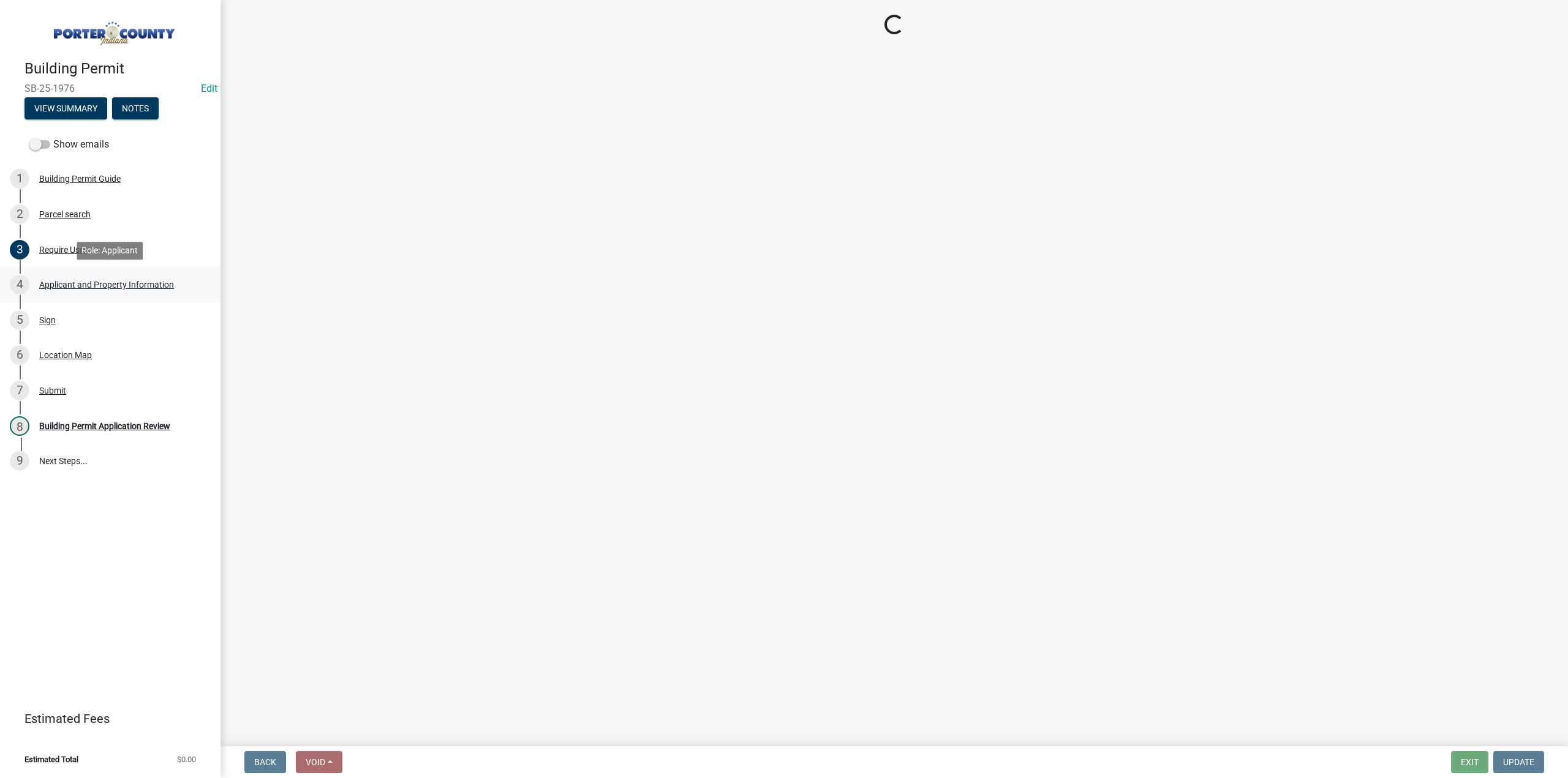
select select "6f5aa9ae-62ac-41bd-979a-9c71eae504cc"
select select "c796f995-08fe-487b-a20e-70ab553361d3"
select select "3f2df8a6-9015-4455-96ac-4843375ad2c5"
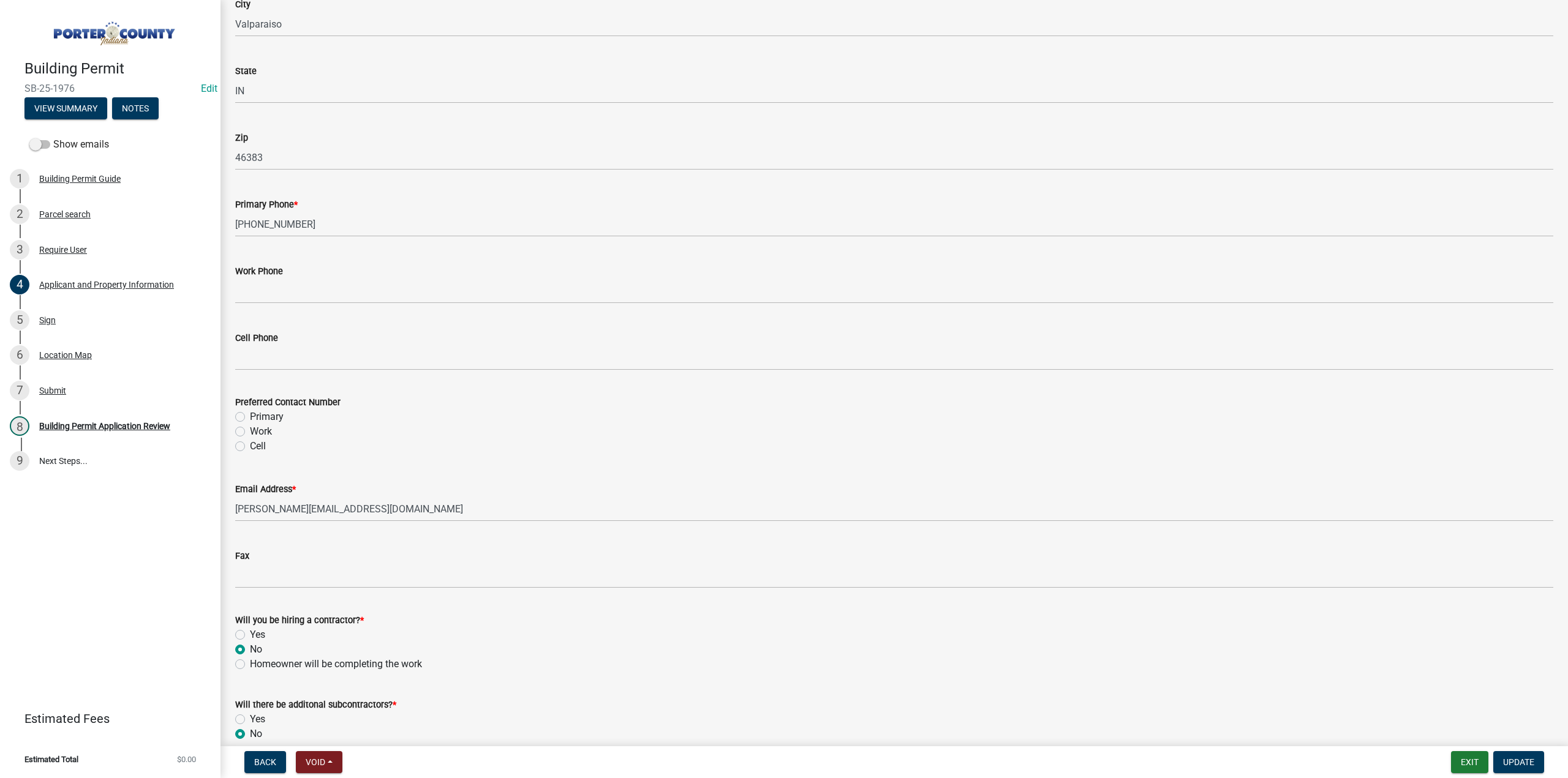
scroll to position [1512, 0]
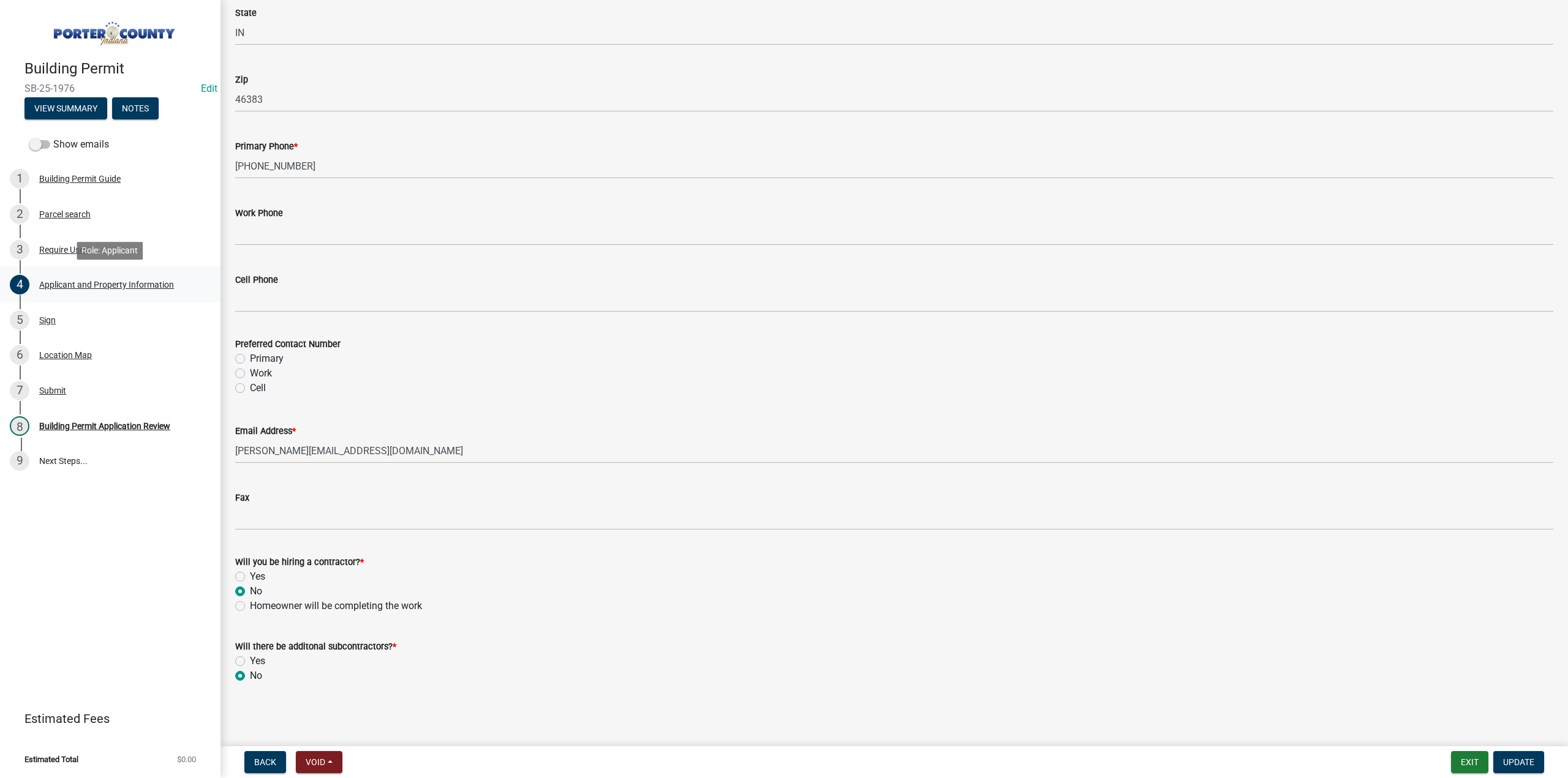
click at [82, 285] on div "Applicant and Property Information" at bounding box center [106, 285] width 135 height 9
click at [49, 316] on div "Sign" at bounding box center [47, 320] width 17 height 9
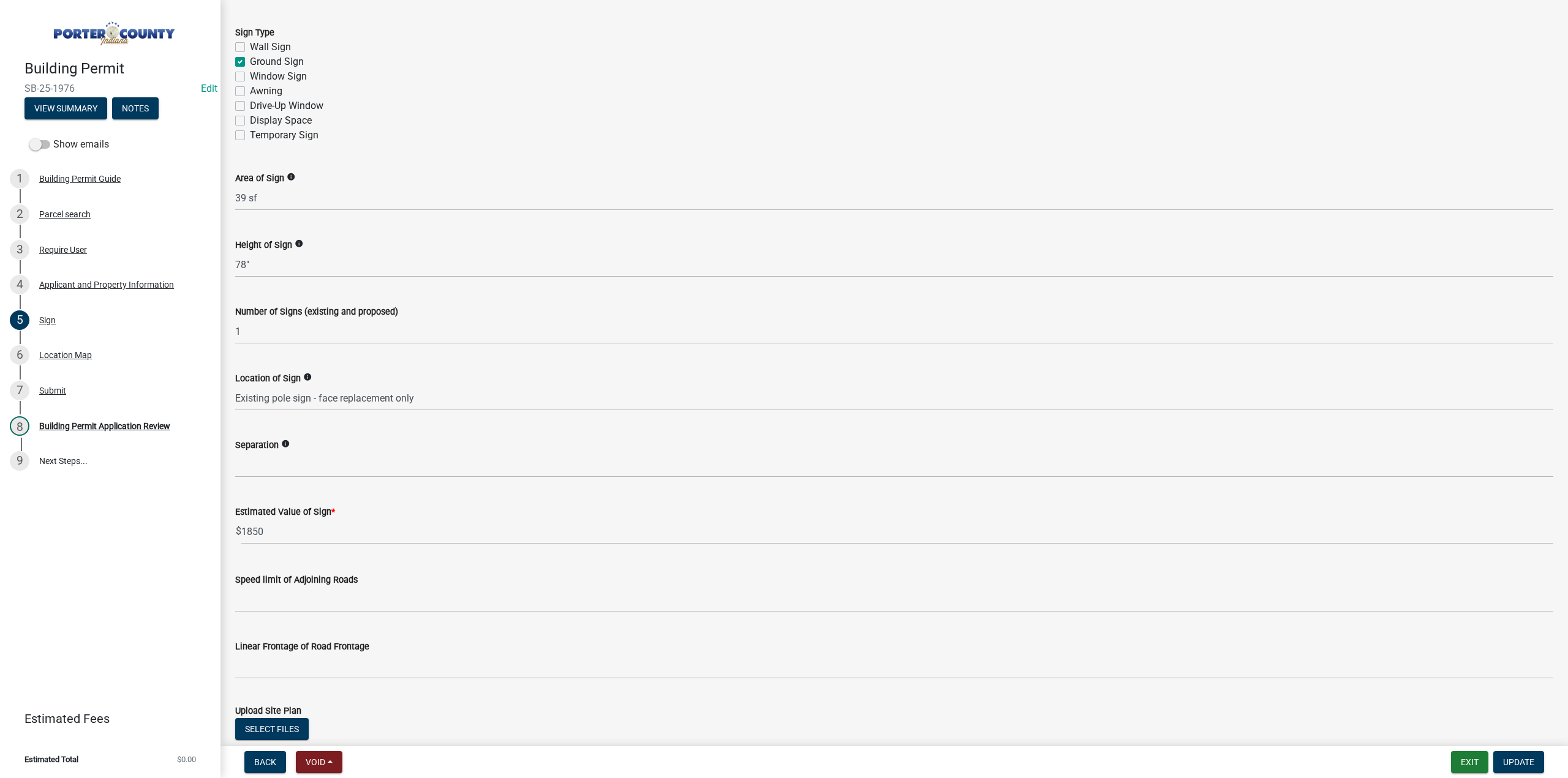
scroll to position [709, 0]
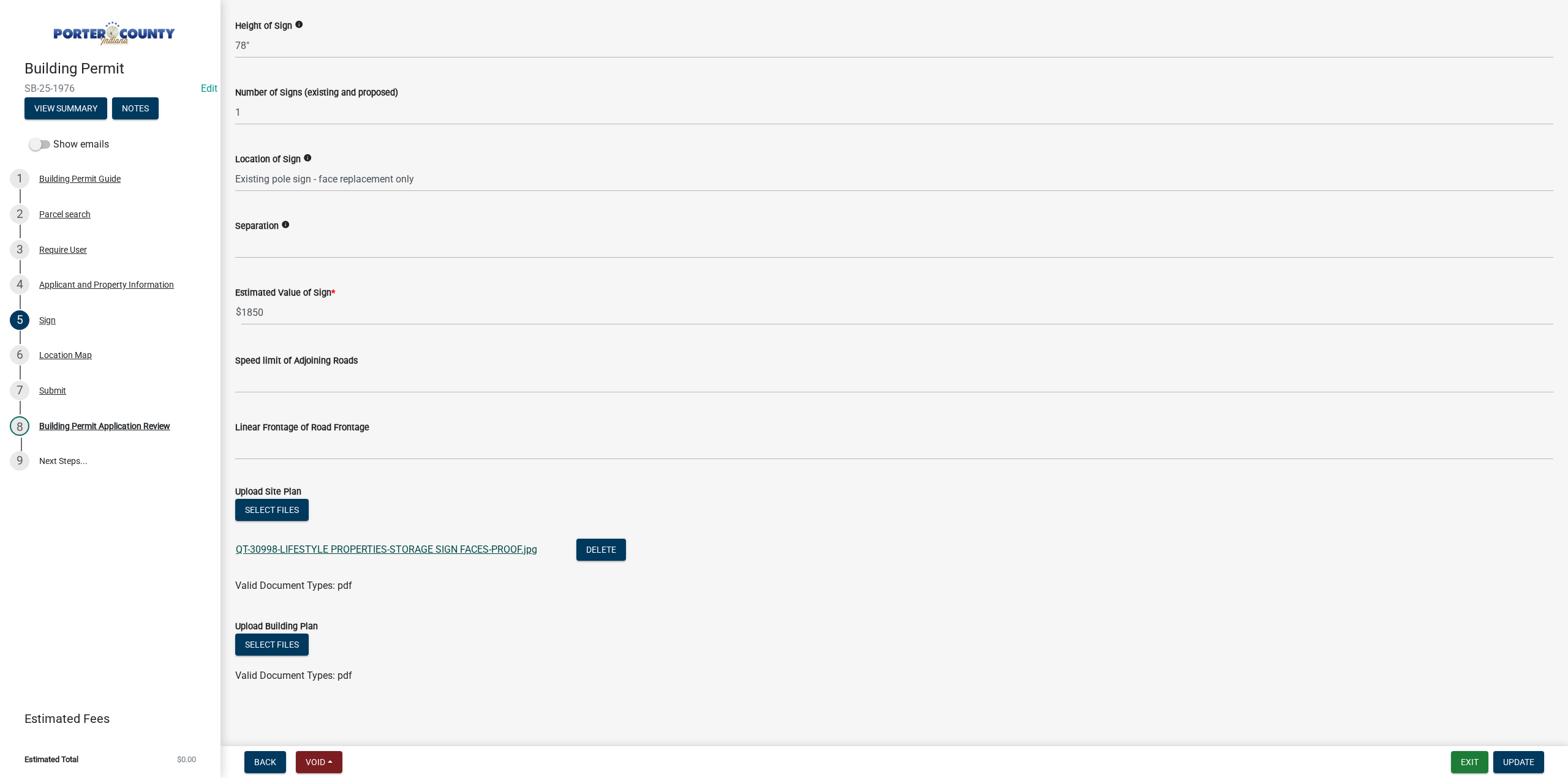
click at [320, 546] on link "QT-30998-LIFESTYLE PROPERTIES-STORAGE SIGN FACES-PROOF.jpg" at bounding box center [386, 549] width 301 height 12
